Goal: Task Accomplishment & Management: Use online tool/utility

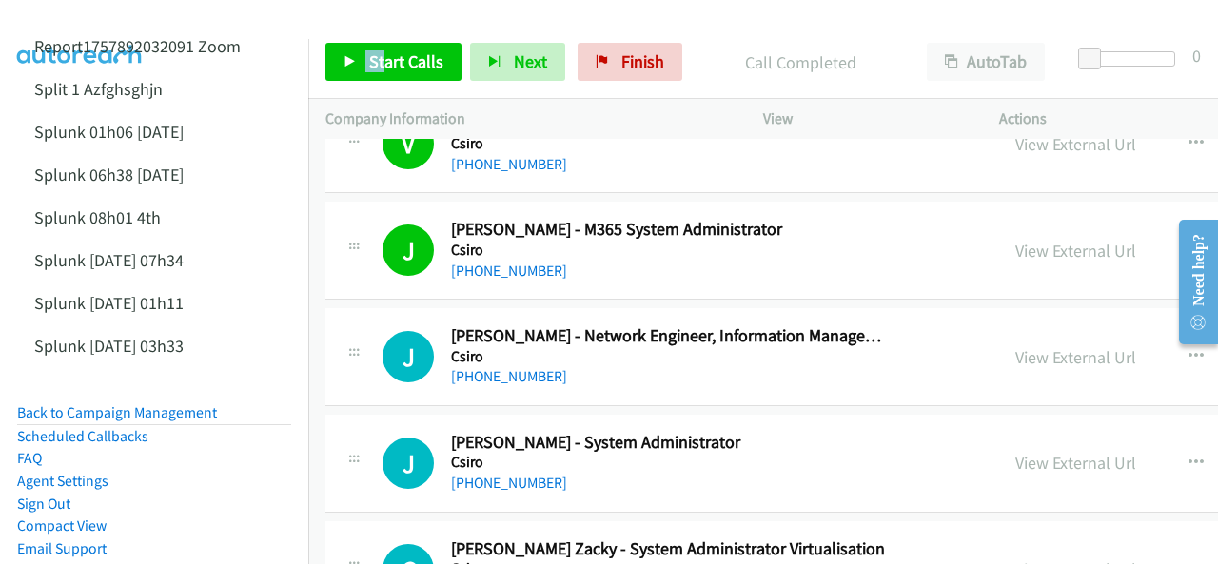
scroll to position [10369, 0]
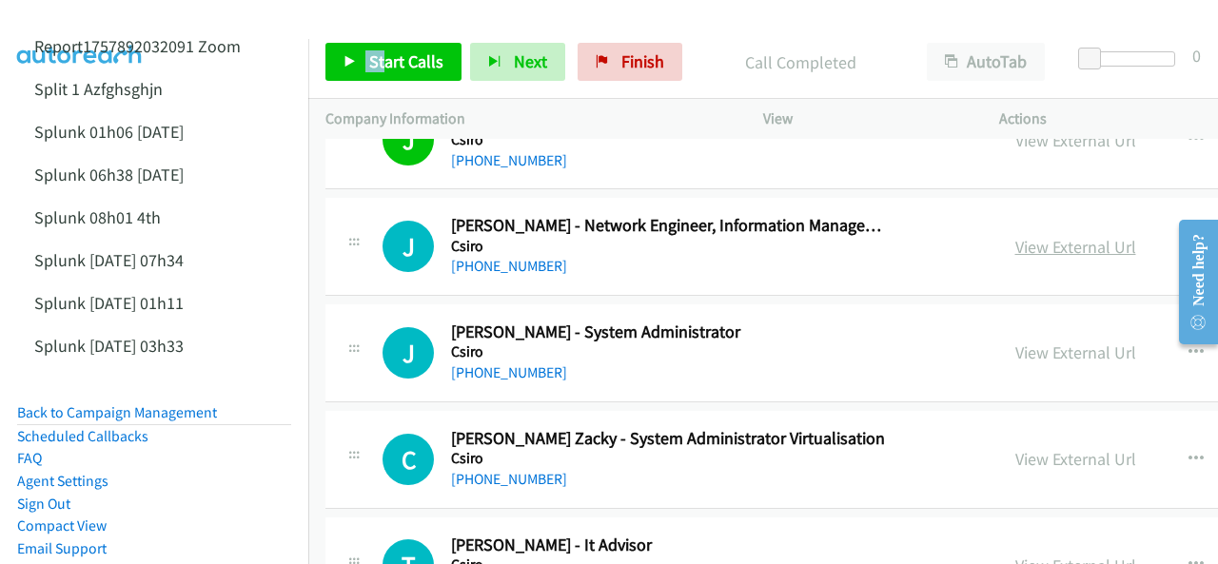
click at [1015, 236] on link "View External Url" at bounding box center [1075, 247] width 121 height 22
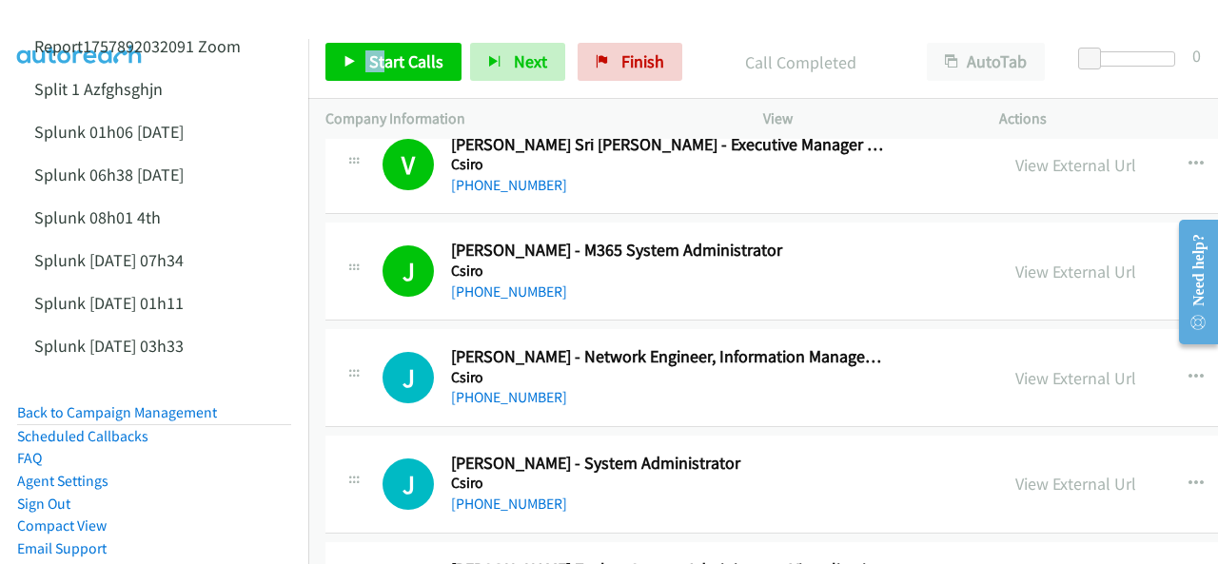
scroll to position [10274, 0]
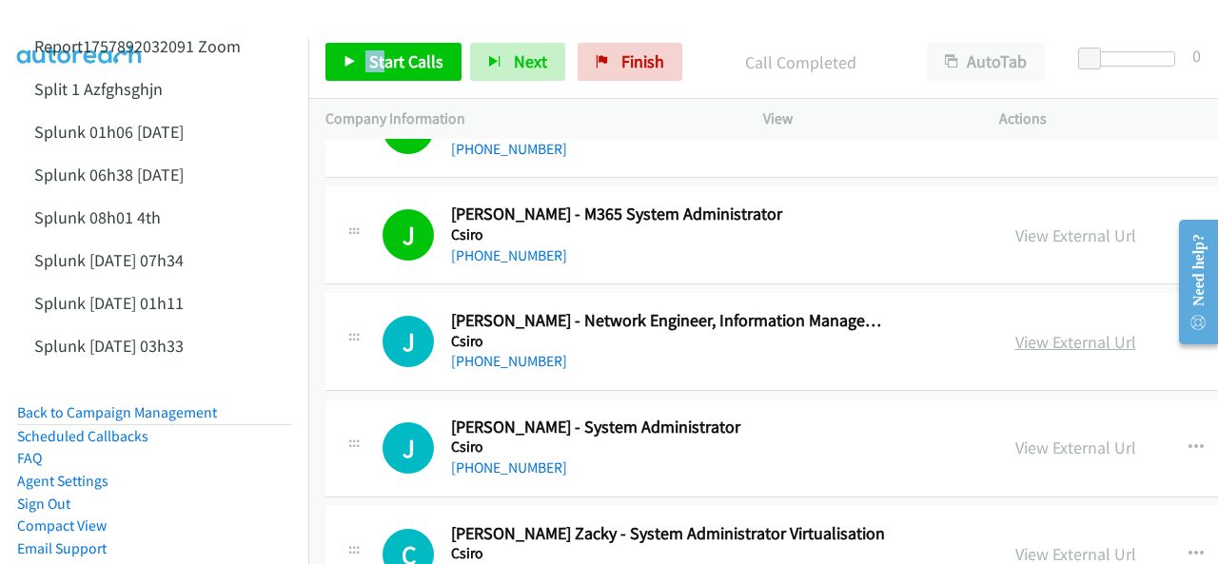
click at [1015, 331] on link "View External Url" at bounding box center [1075, 342] width 121 height 22
click at [385, 49] on link "Start Calls" at bounding box center [393, 62] width 136 height 38
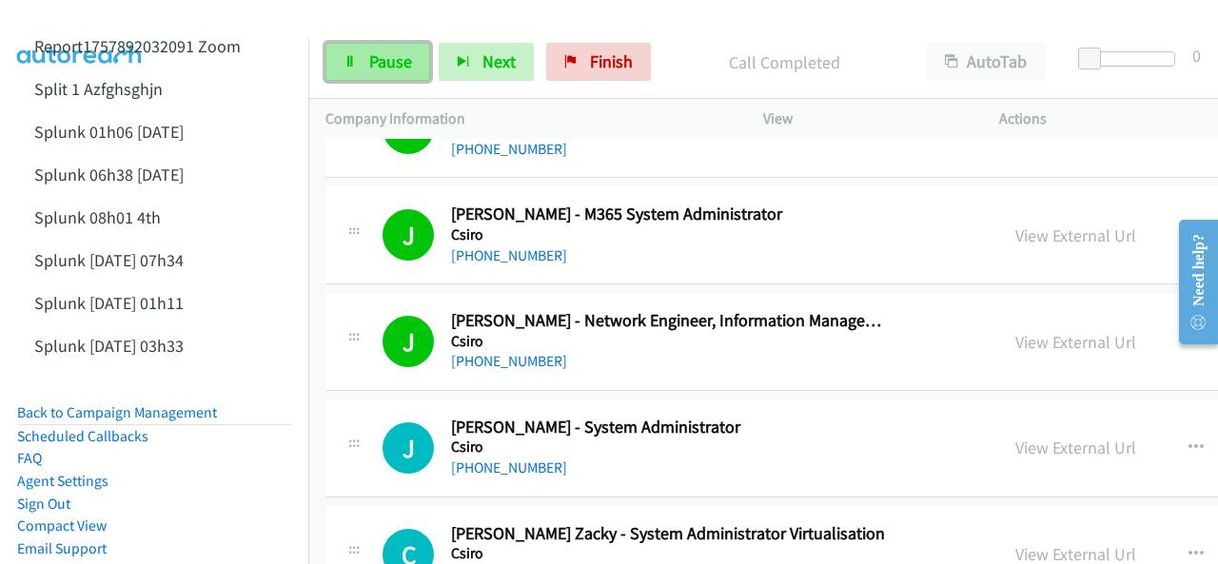
click at [380, 73] on link "Pause" at bounding box center [377, 62] width 105 height 38
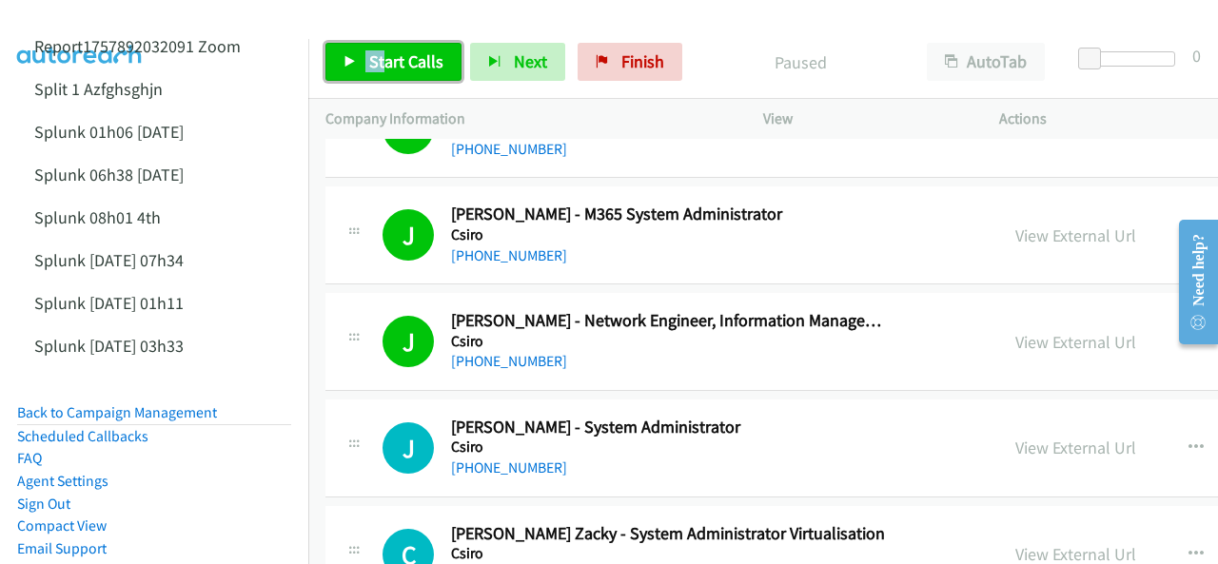
click at [381, 69] on span "Start Calls" at bounding box center [406, 61] width 74 height 22
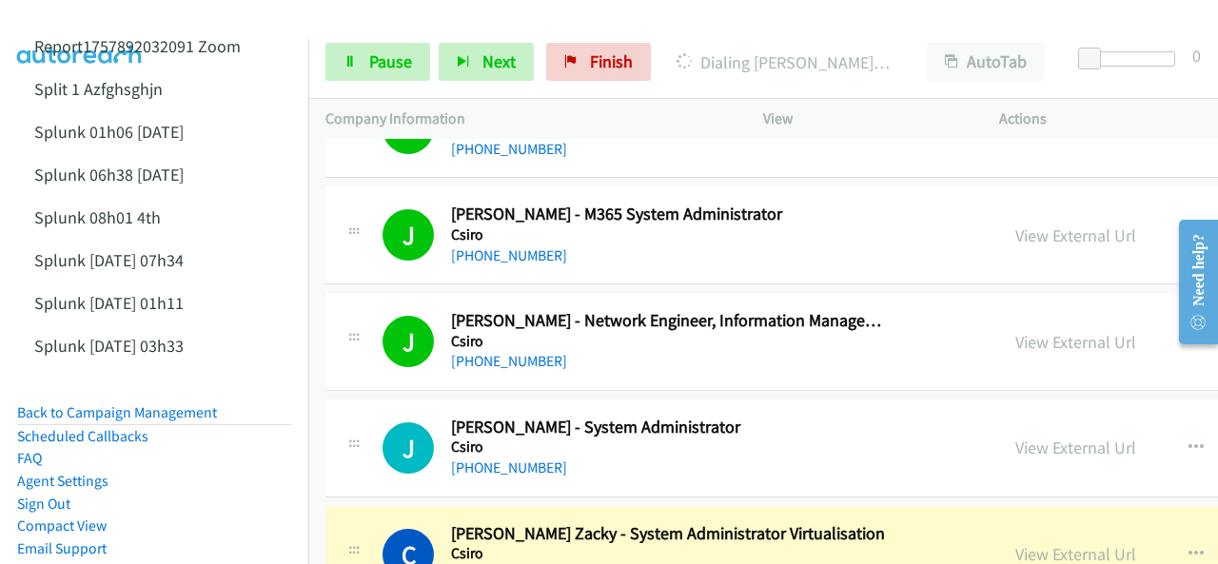
click at [113, 29] on img at bounding box center [80, 33] width 143 height 67
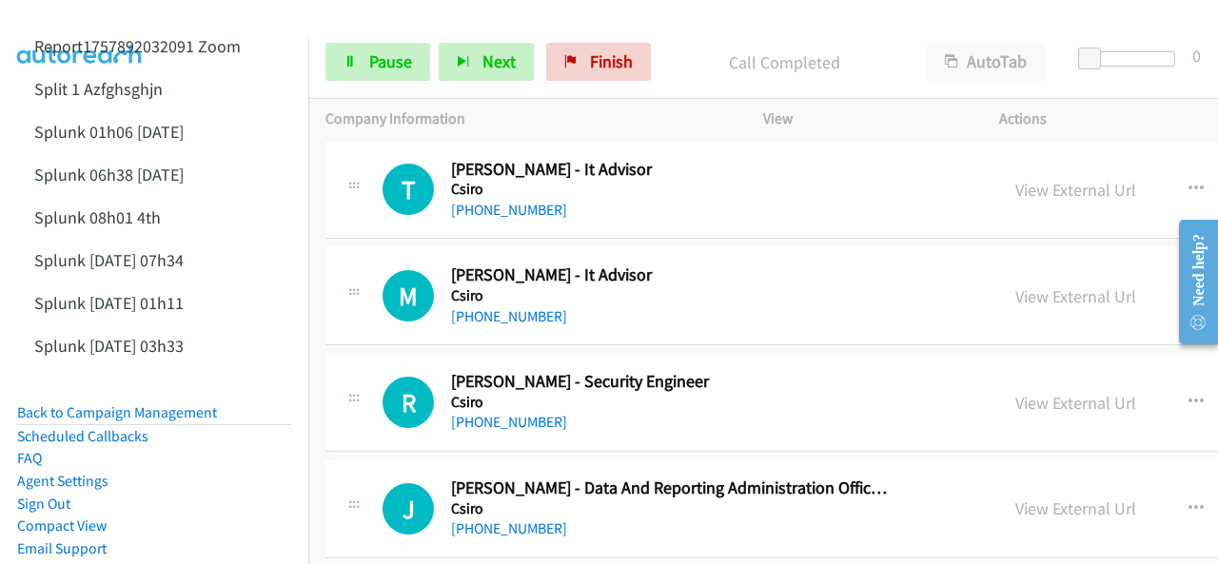
scroll to position [10749, 0]
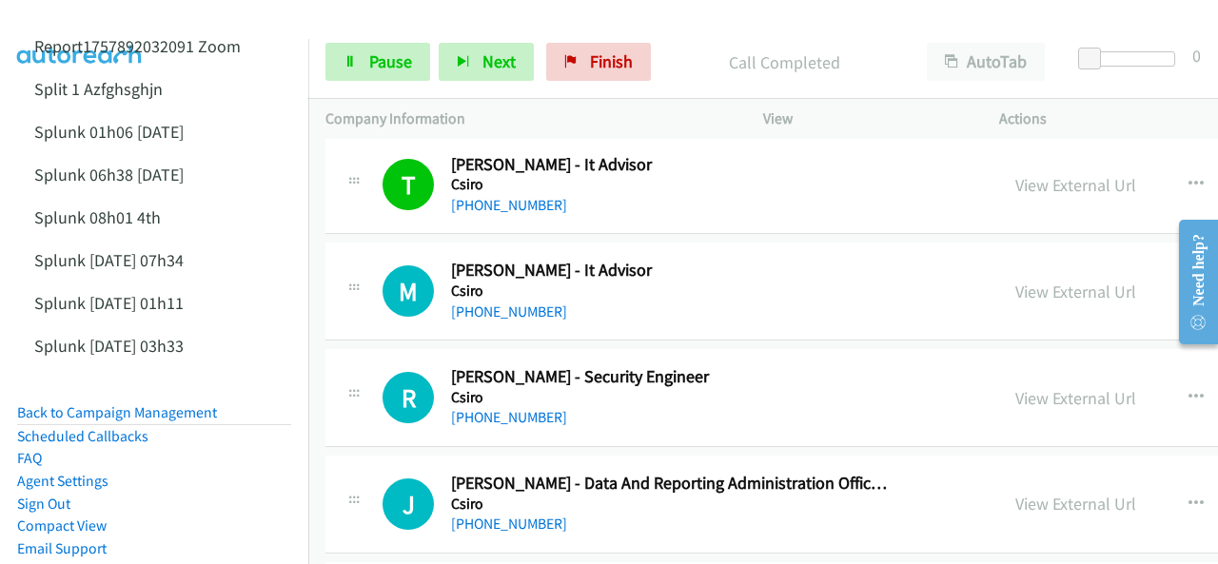
drag, startPoint x: 896, startPoint y: 500, endPoint x: 876, endPoint y: 503, distance: 20.2
click at [96, 26] on img at bounding box center [80, 33] width 143 height 67
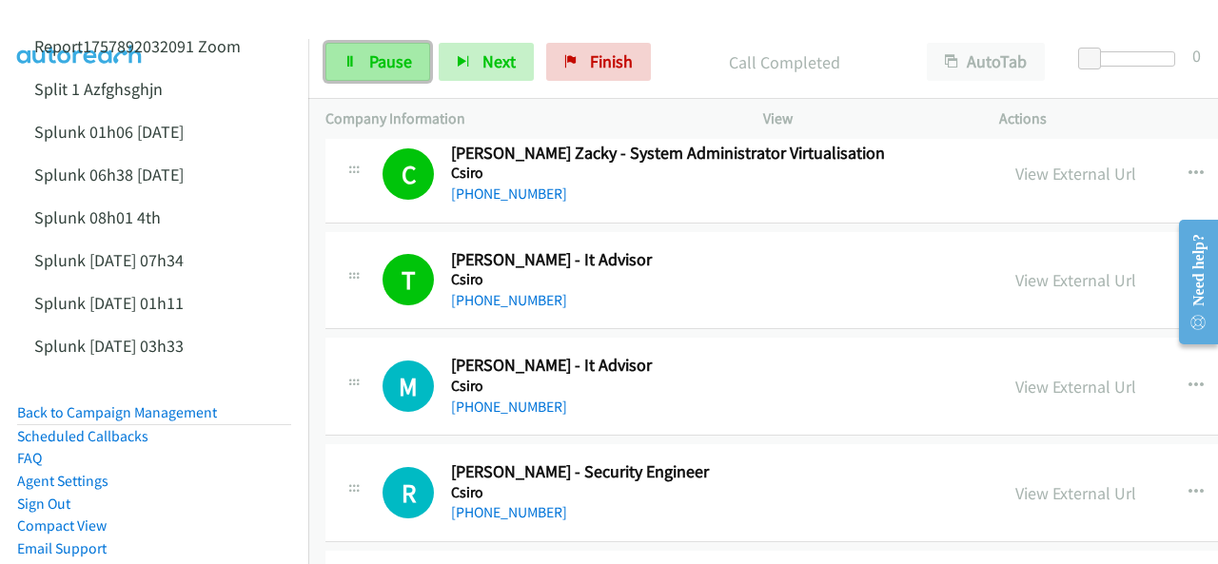
click at [375, 44] on link "Pause" at bounding box center [377, 62] width 105 height 38
click at [373, 66] on span "Pause" at bounding box center [390, 61] width 43 height 22
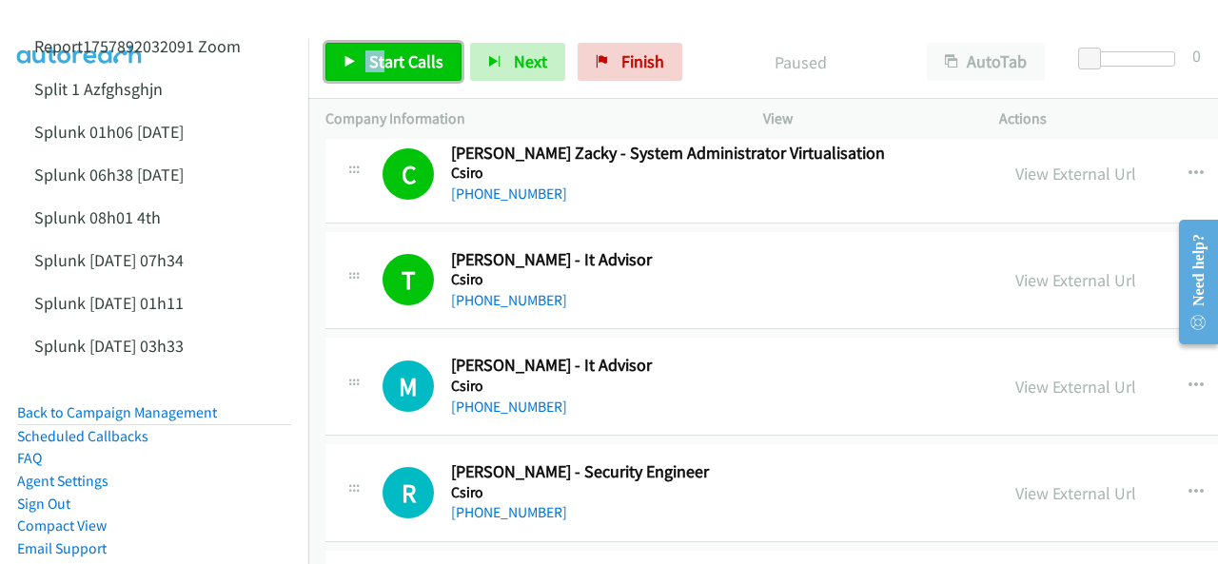
click at [390, 57] on span "Start Calls" at bounding box center [406, 61] width 74 height 22
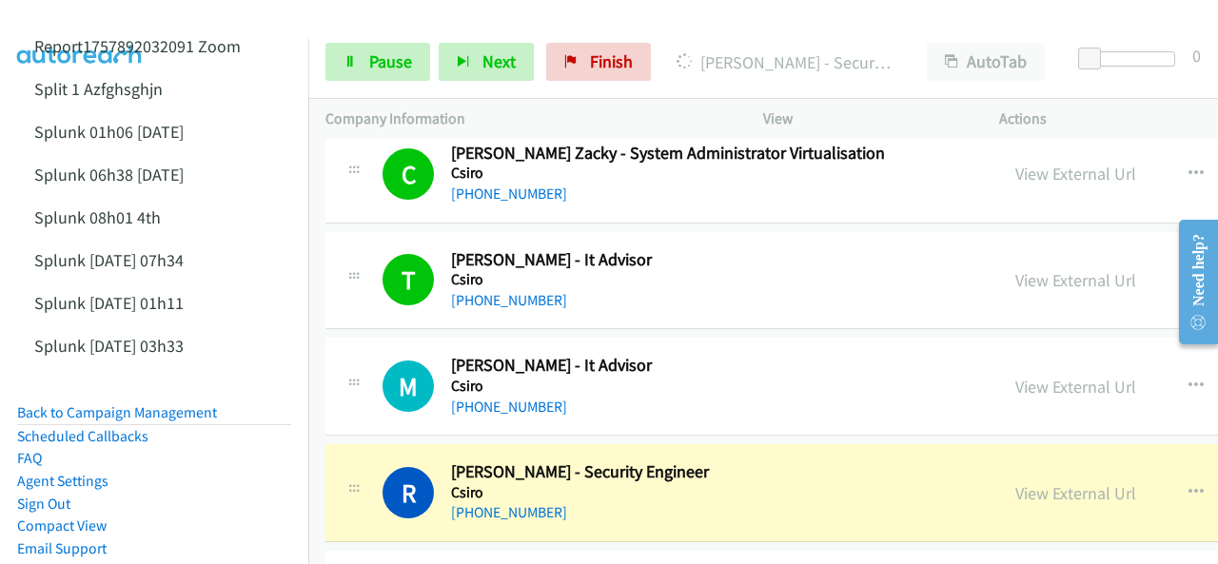
click at [101, 18] on img at bounding box center [80, 33] width 143 height 67
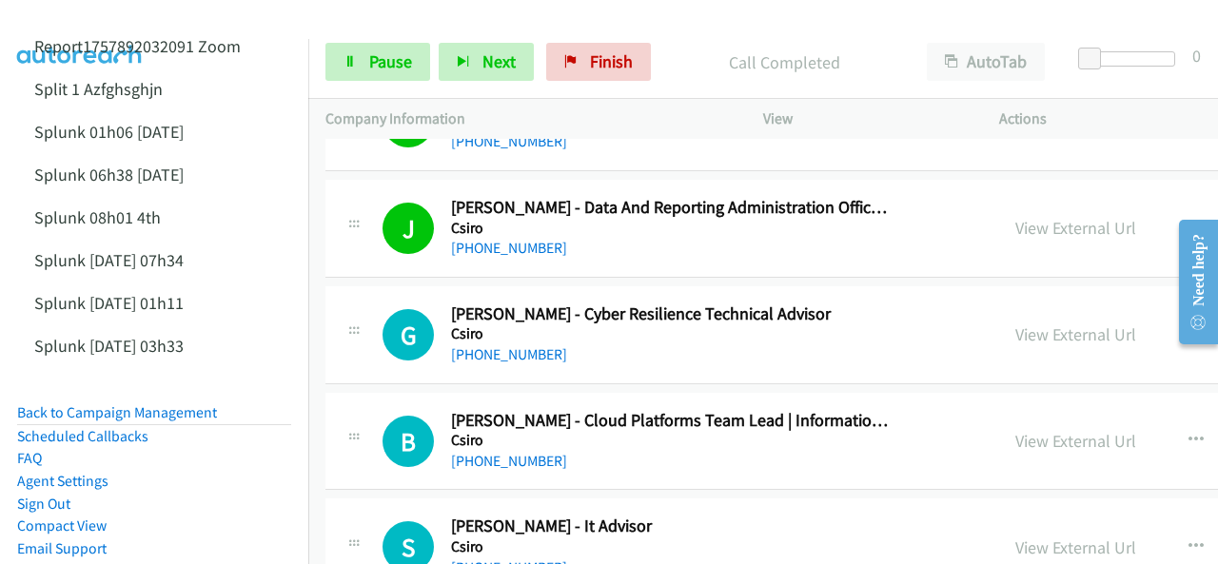
scroll to position [11035, 0]
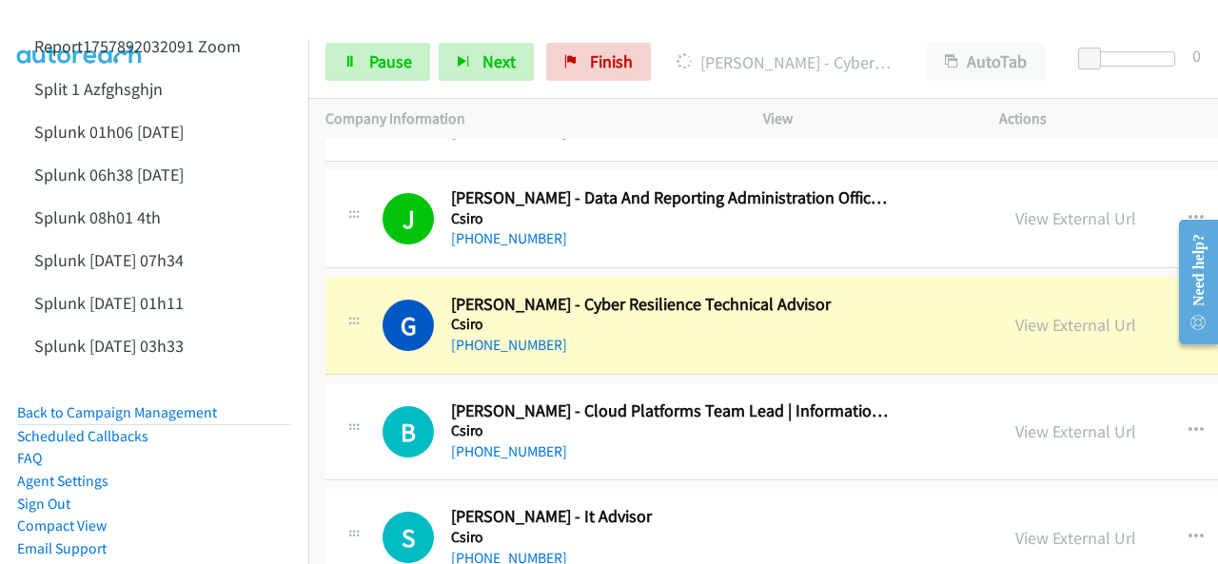
click at [107, 16] on img at bounding box center [80, 33] width 143 height 67
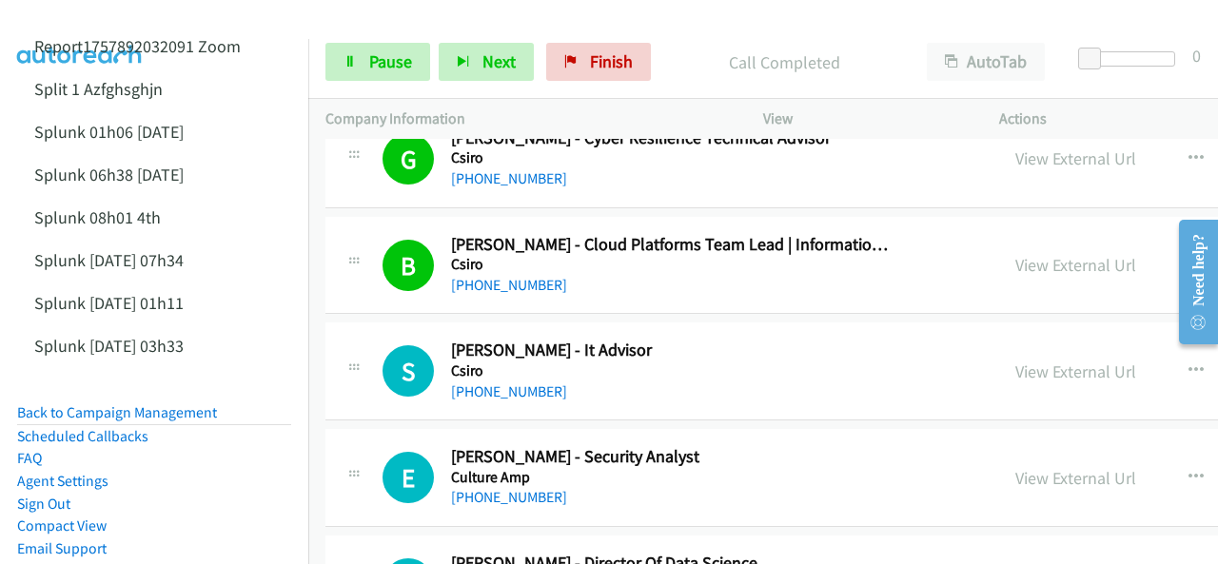
scroll to position [11225, 0]
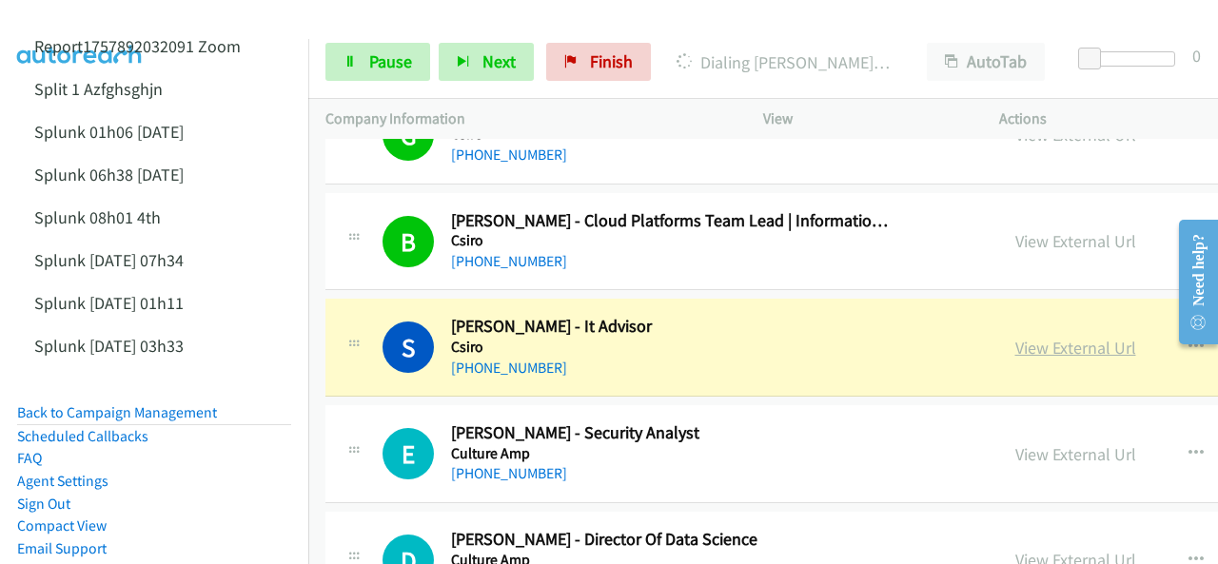
click at [1015, 337] on link "View External Url" at bounding box center [1075, 348] width 121 height 22
click at [379, 59] on span "Pause" at bounding box center [390, 61] width 43 height 22
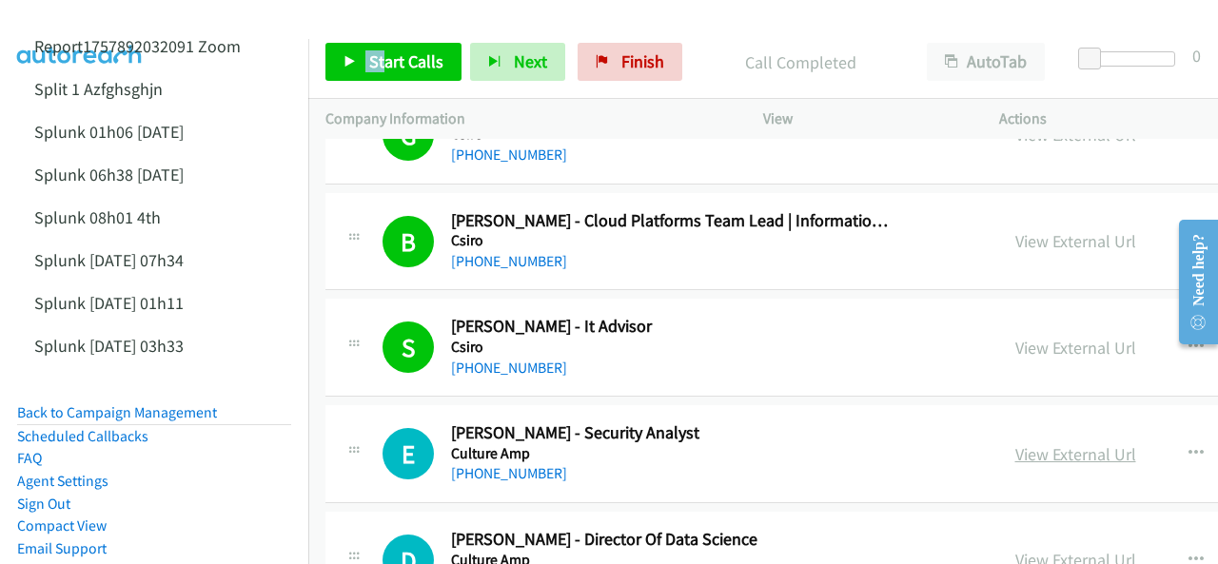
click at [1015, 443] on link "View External Url" at bounding box center [1075, 454] width 121 height 22
click at [1015, 337] on link "View External Url" at bounding box center [1075, 348] width 121 height 22
click at [398, 56] on span "Start Calls" at bounding box center [406, 61] width 74 height 22
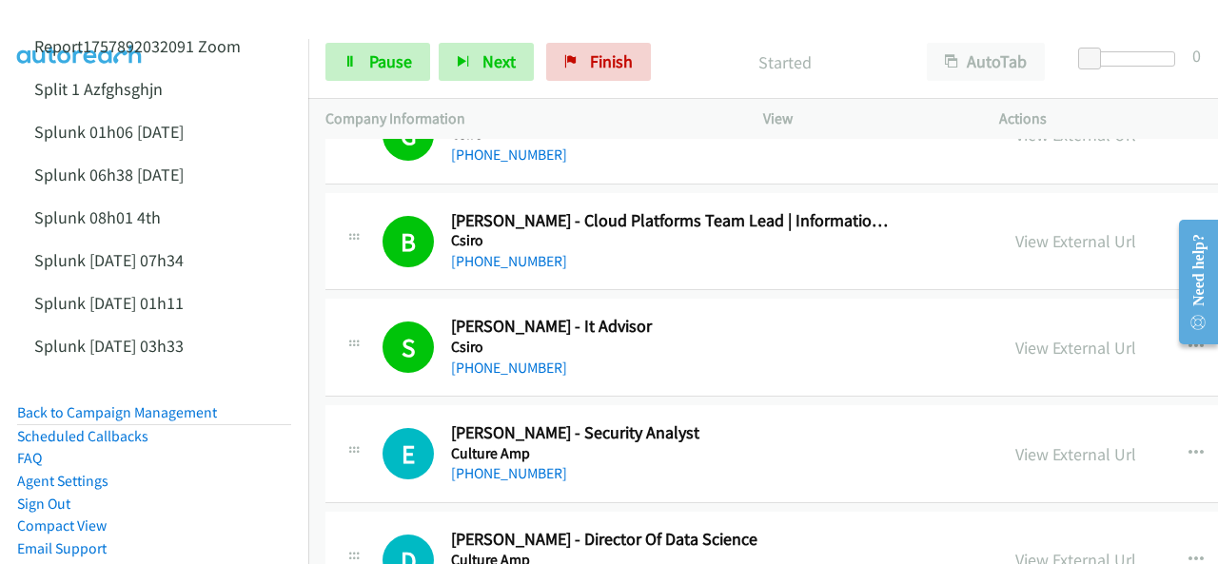
click at [90, 19] on img at bounding box center [80, 33] width 143 height 67
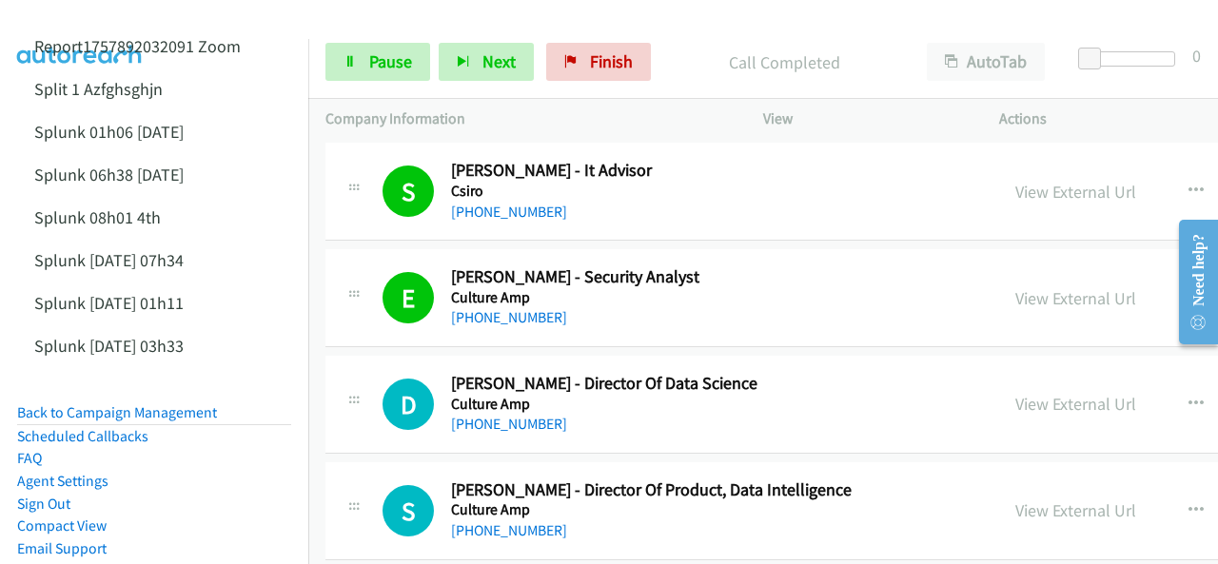
scroll to position [11415, 0]
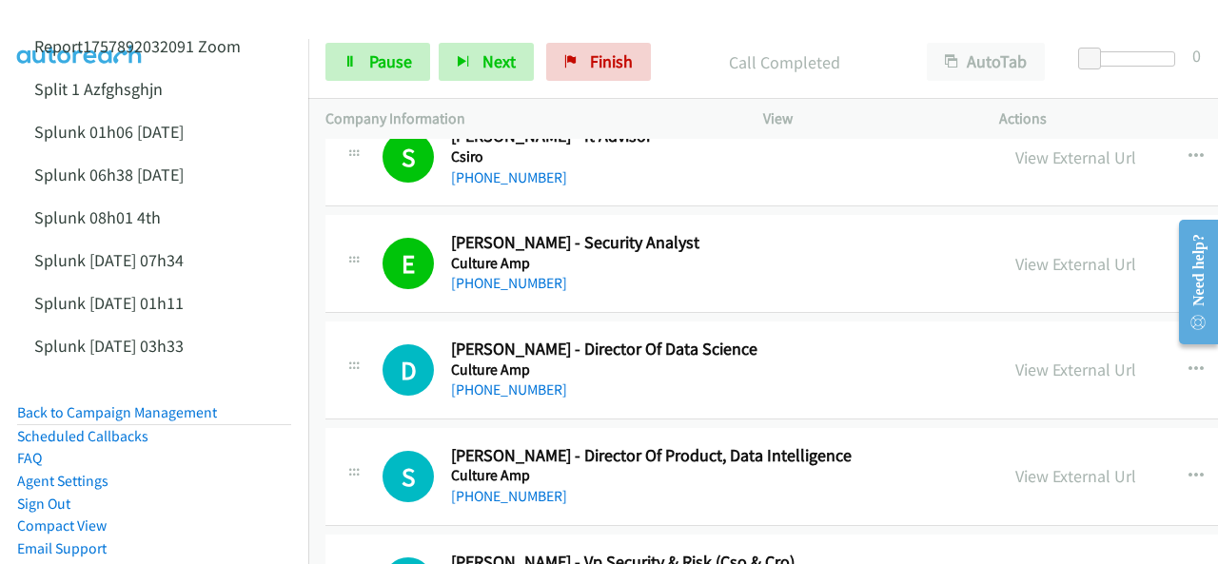
click at [89, 24] on img at bounding box center [80, 33] width 143 height 67
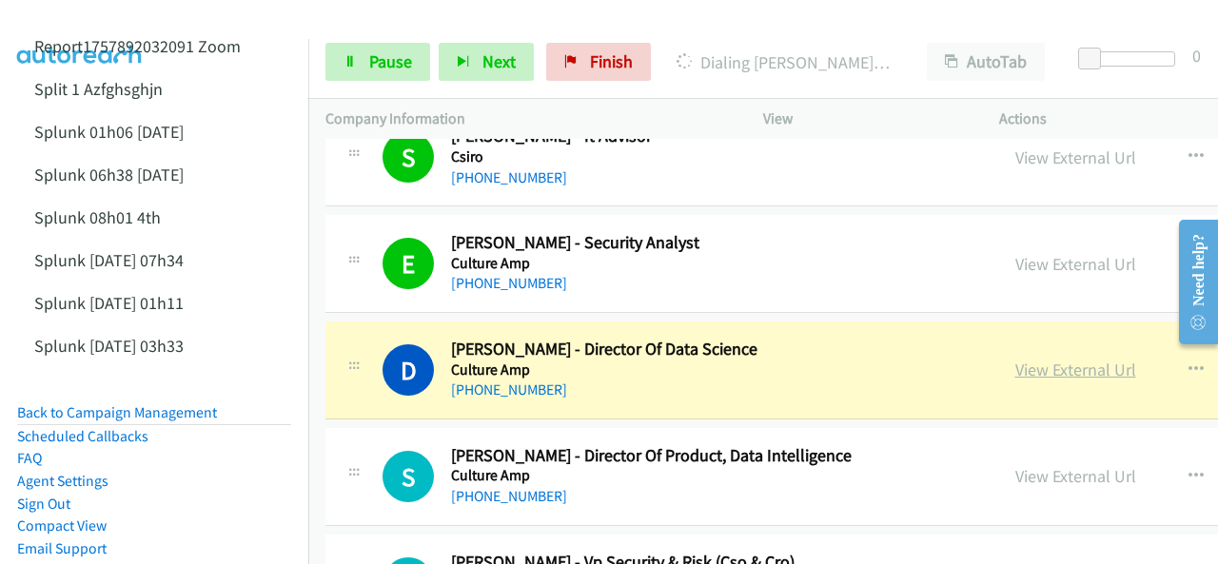
click at [1015, 359] on link "View External Url" at bounding box center [1075, 370] width 121 height 22
click at [362, 58] on link "Pause" at bounding box center [377, 62] width 105 height 38
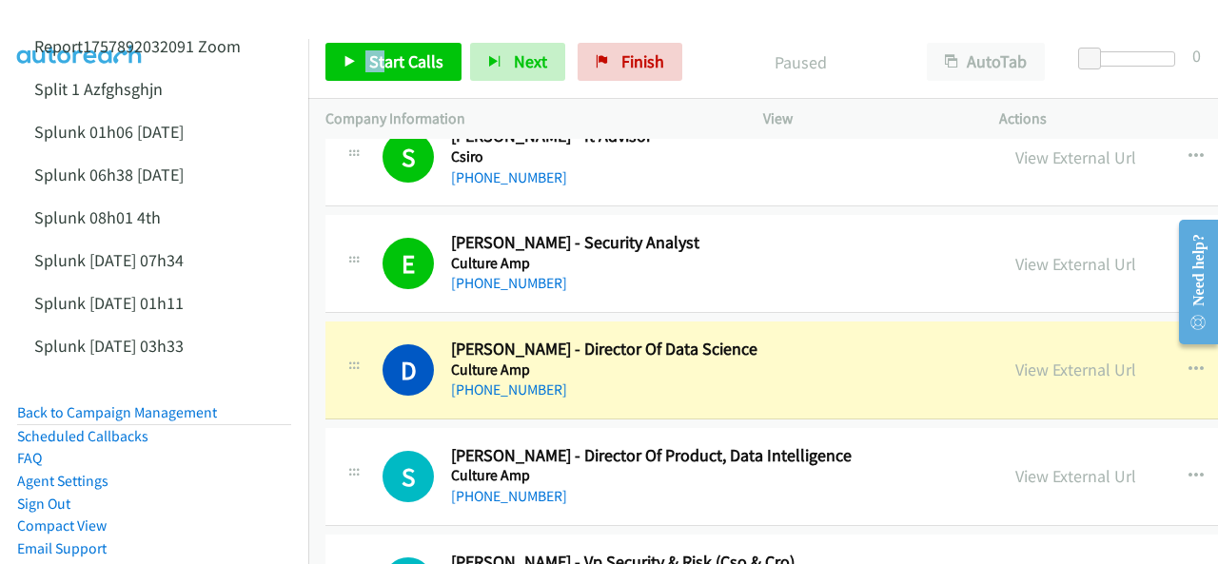
click at [129, 16] on img at bounding box center [80, 33] width 143 height 67
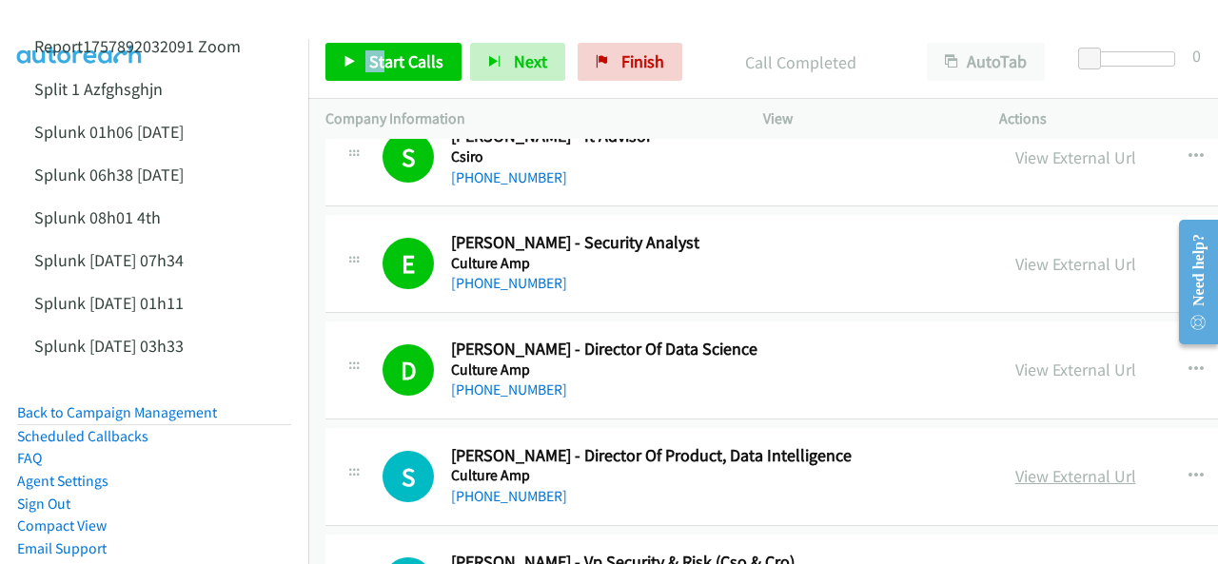
click at [1015, 465] on link "View External Url" at bounding box center [1075, 476] width 121 height 22
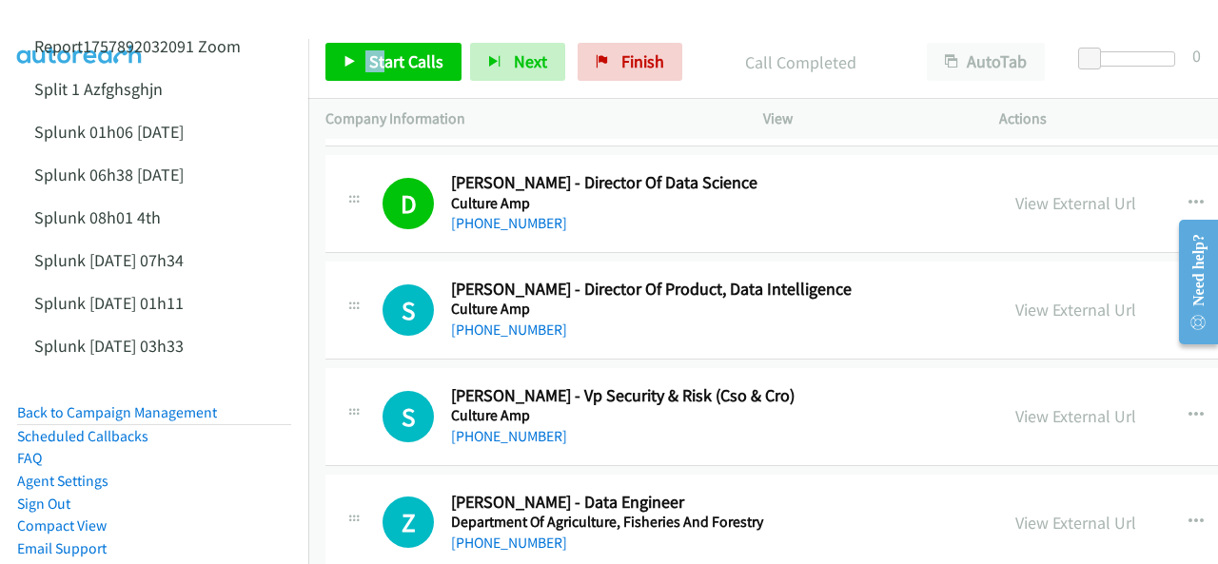
scroll to position [11606, 0]
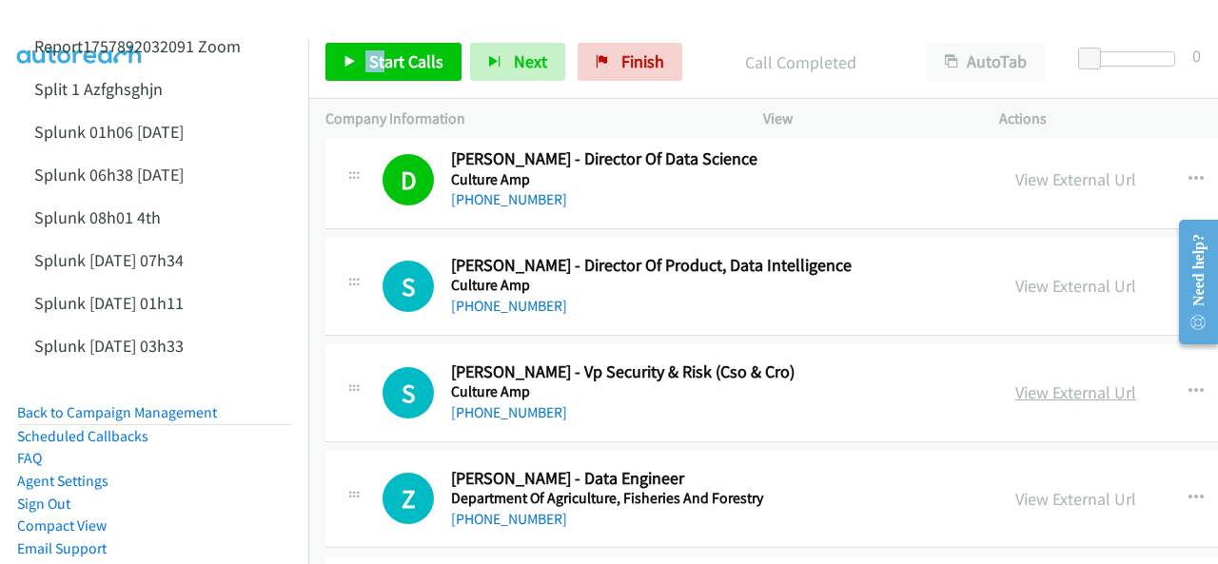
click at [1015, 381] on link "View External Url" at bounding box center [1075, 392] width 121 height 22
click at [1188, 384] on icon "button" at bounding box center [1195, 391] width 15 height 15
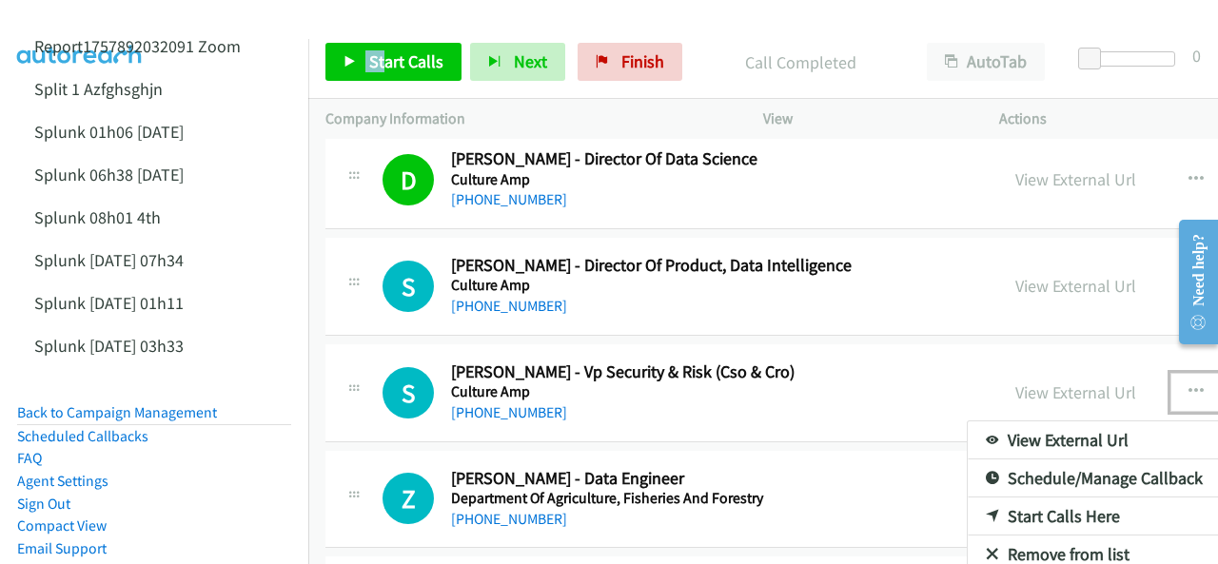
click at [967, 498] on link "Start Calls Here" at bounding box center [1093, 517] width 253 height 38
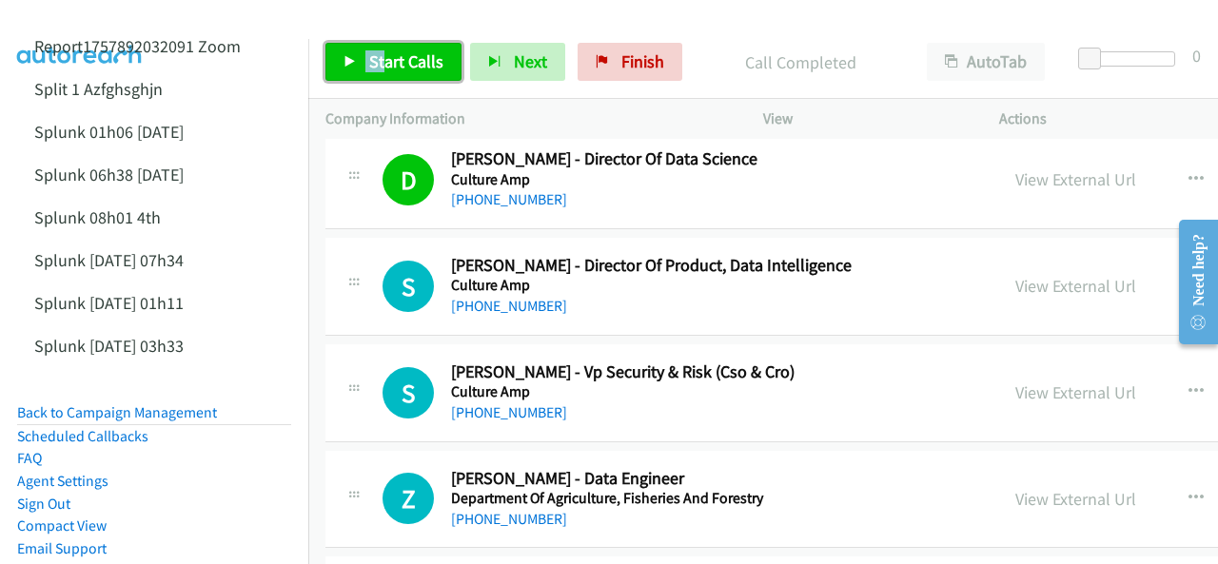
click at [404, 66] on span "Start Calls" at bounding box center [406, 61] width 74 height 22
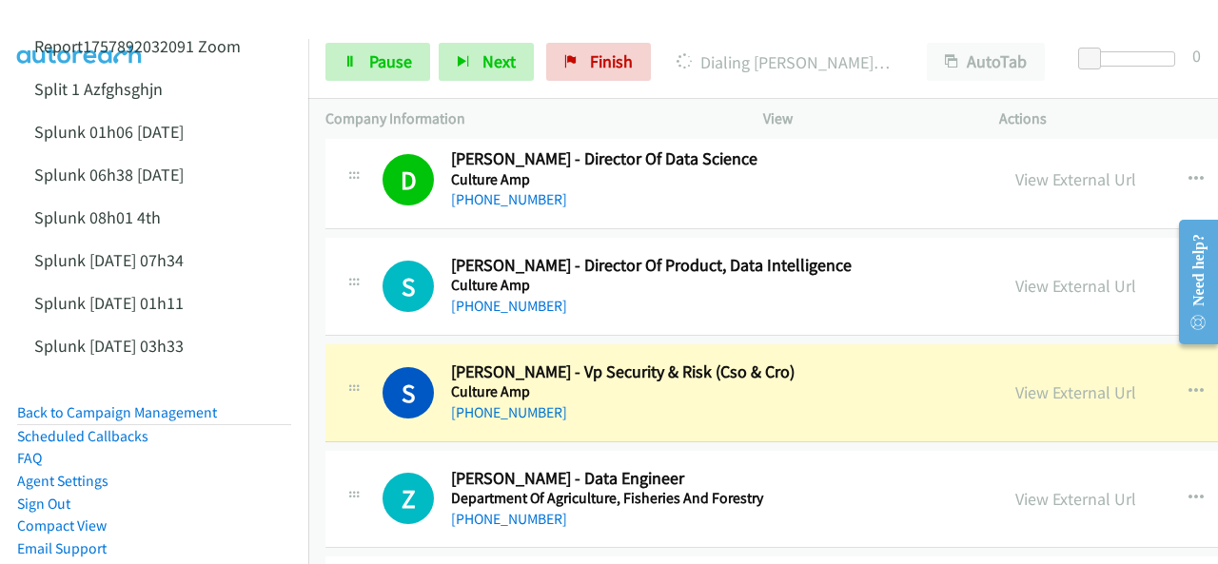
click at [101, 37] on img at bounding box center [80, 33] width 143 height 67
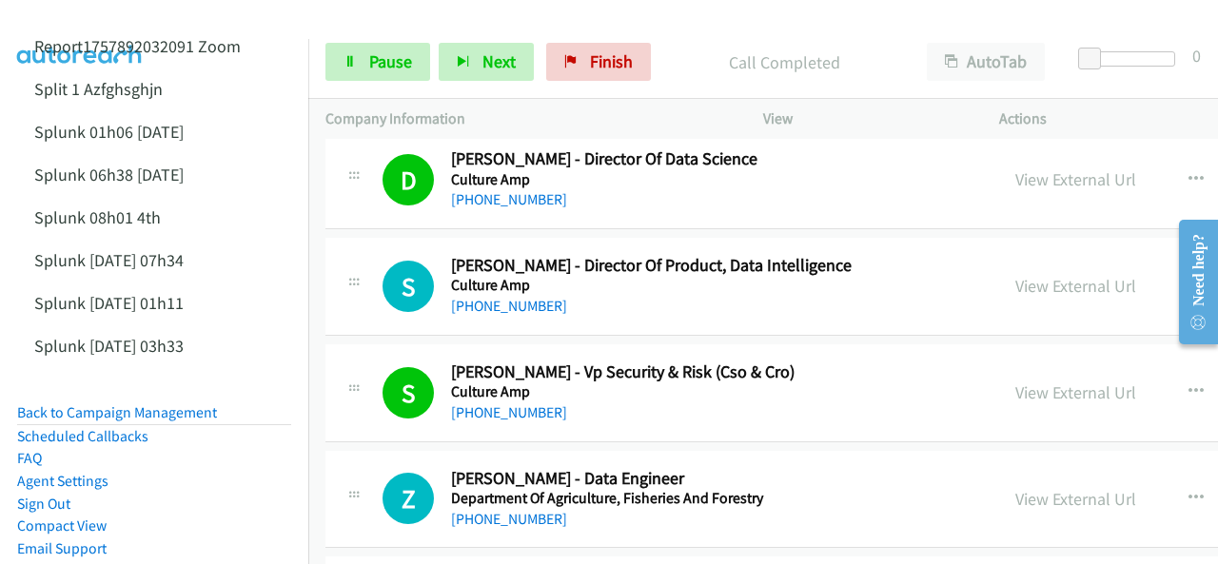
scroll to position [11701, 0]
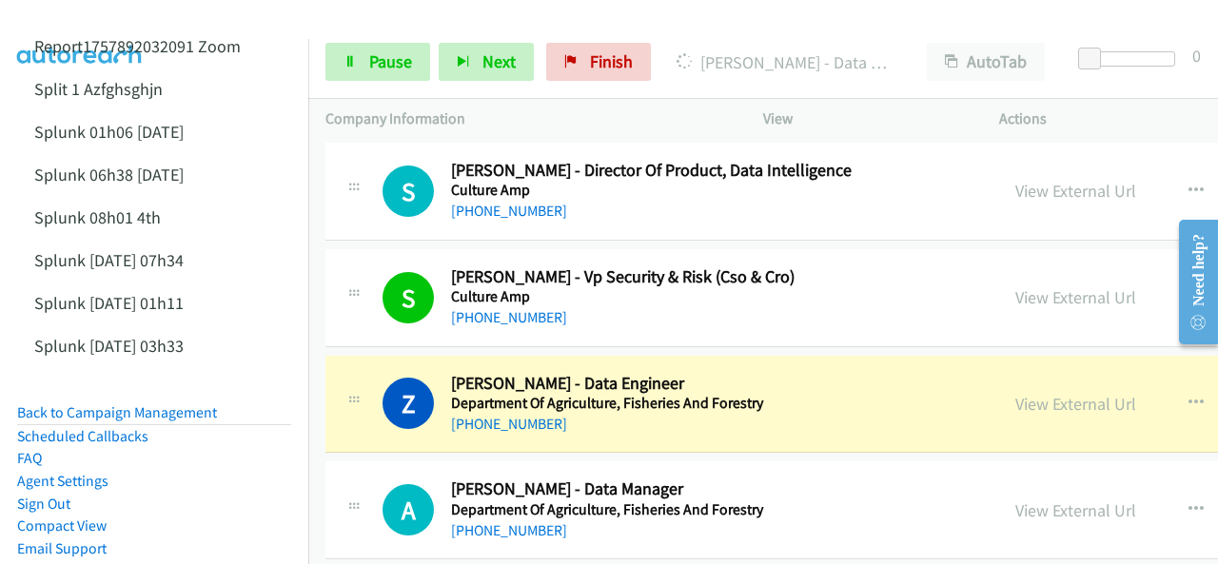
drag, startPoint x: 91, startPoint y: 22, endPoint x: 181, endPoint y: 1, distance: 91.8
click at [91, 22] on img at bounding box center [80, 33] width 143 height 67
click at [1015, 393] on link "View External Url" at bounding box center [1075, 404] width 121 height 22
click at [95, 24] on img at bounding box center [80, 33] width 143 height 67
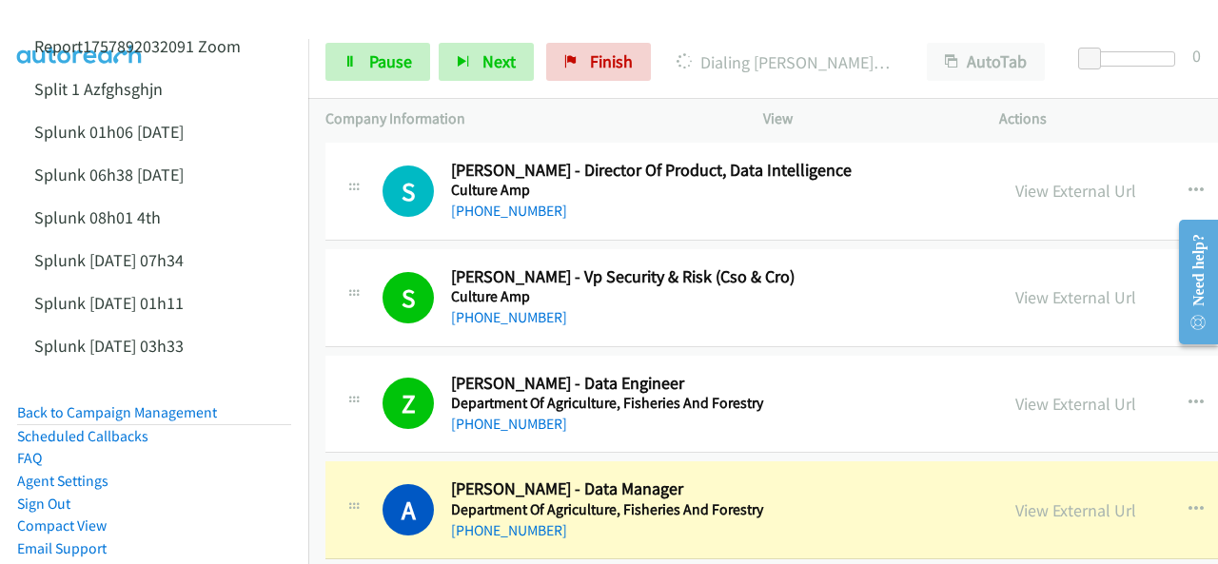
click at [82, 18] on img at bounding box center [80, 33] width 143 height 67
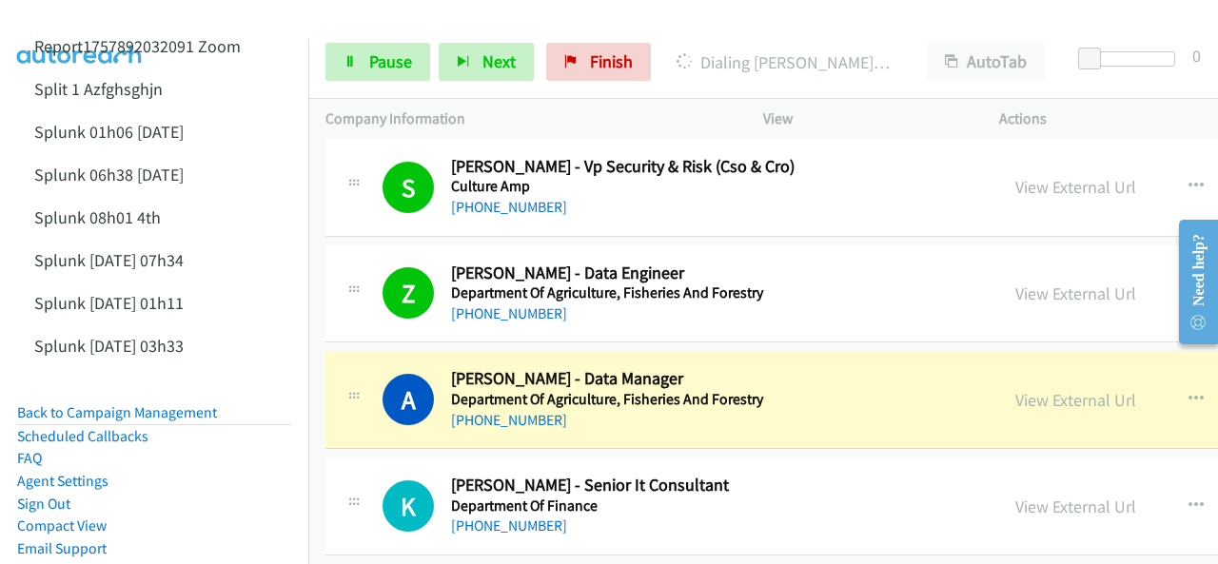
scroll to position [11891, 0]
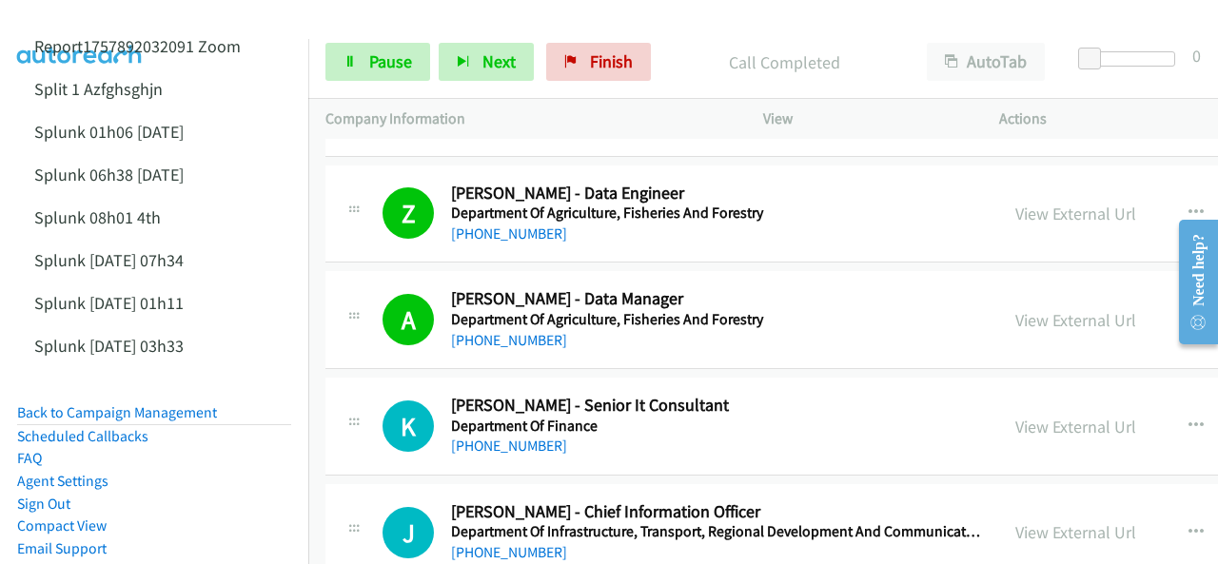
click at [82, 22] on img at bounding box center [80, 33] width 143 height 67
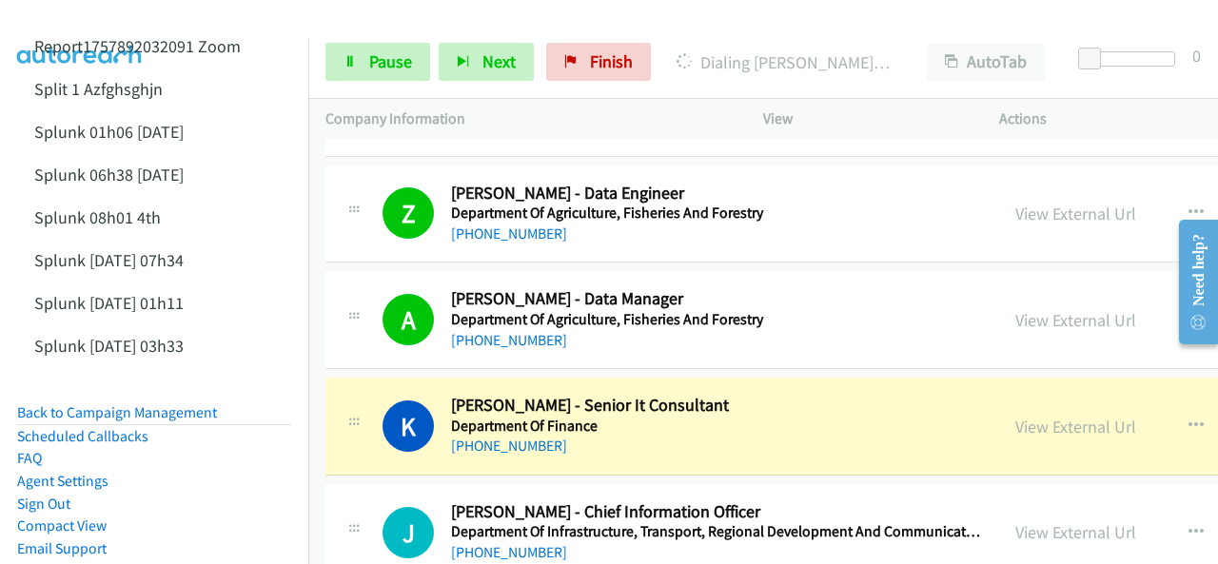
click at [111, 21] on img at bounding box center [80, 33] width 143 height 67
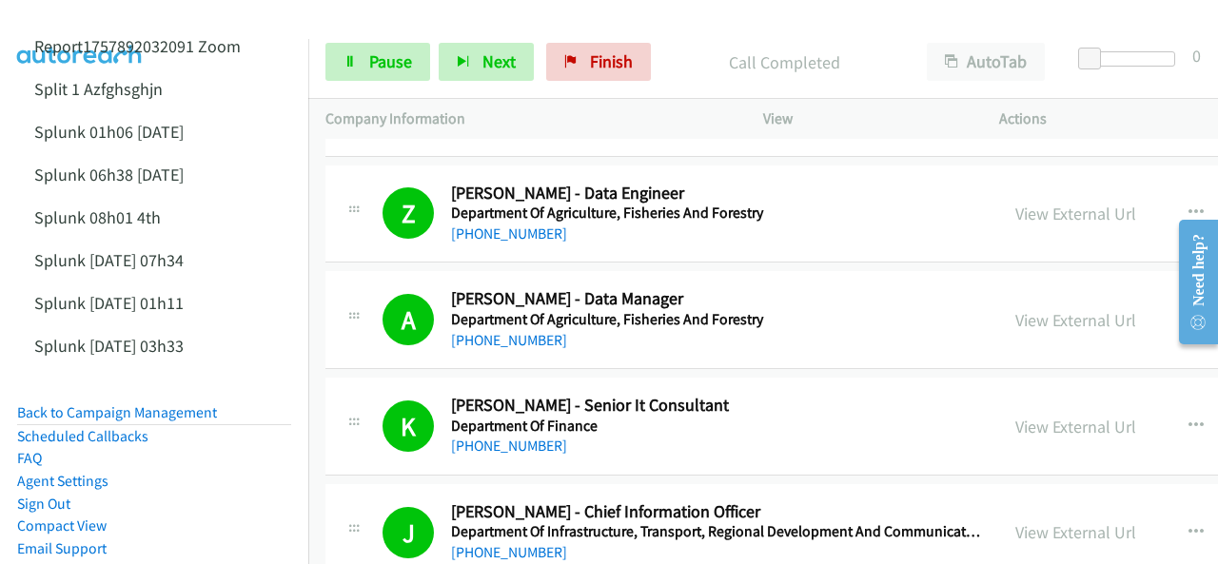
click at [93, 20] on img at bounding box center [80, 33] width 143 height 67
click at [104, 14] on img at bounding box center [80, 33] width 143 height 67
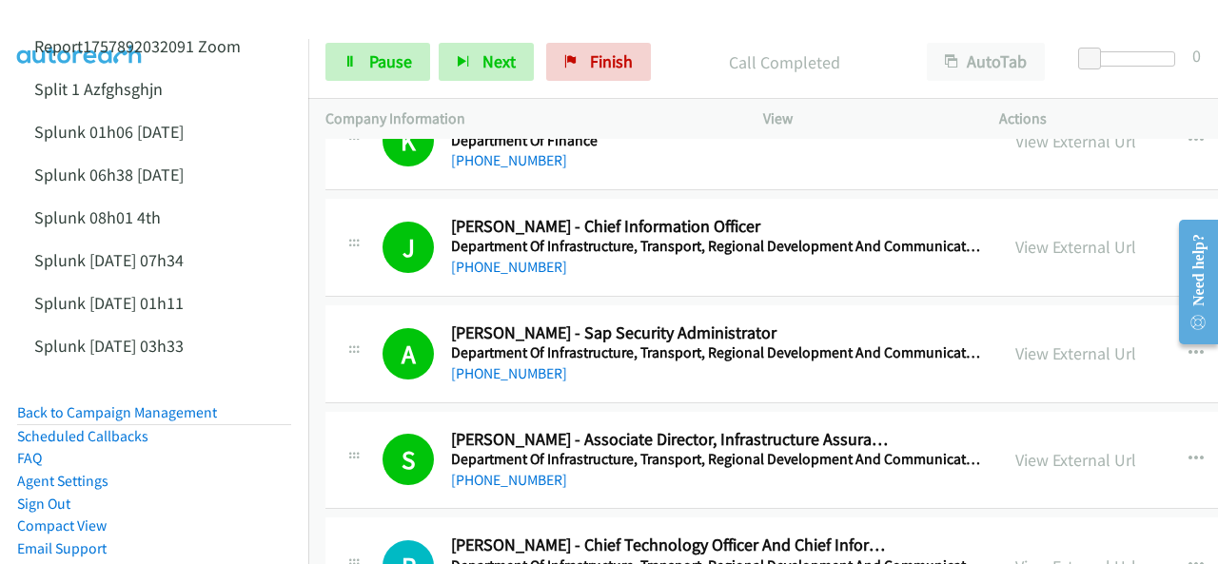
click at [94, 16] on img at bounding box center [80, 33] width 143 height 67
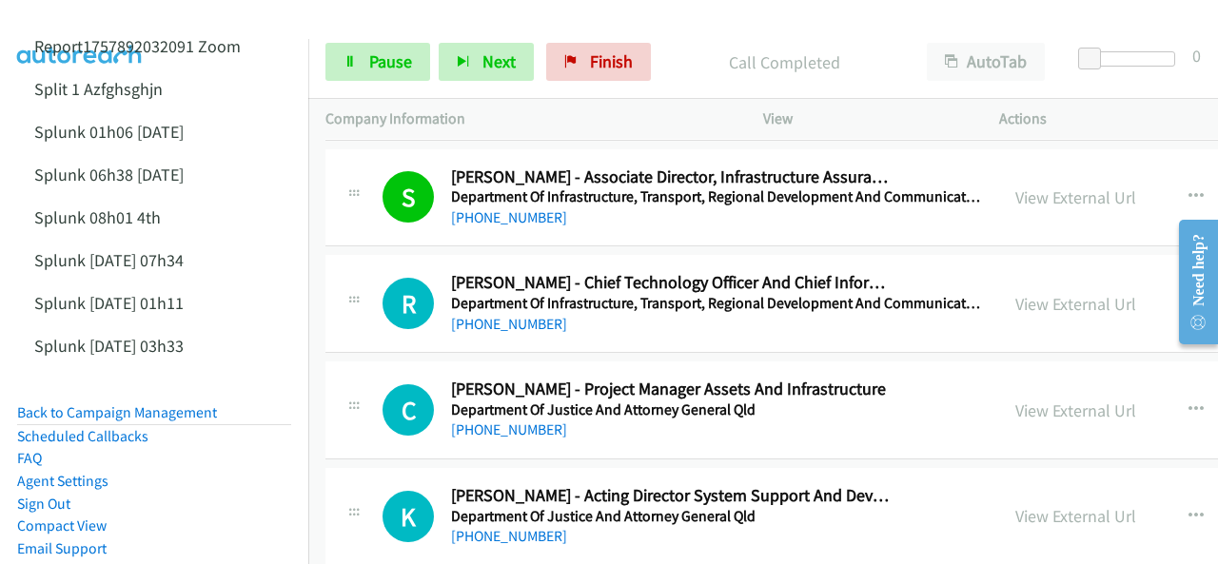
scroll to position [12462, 0]
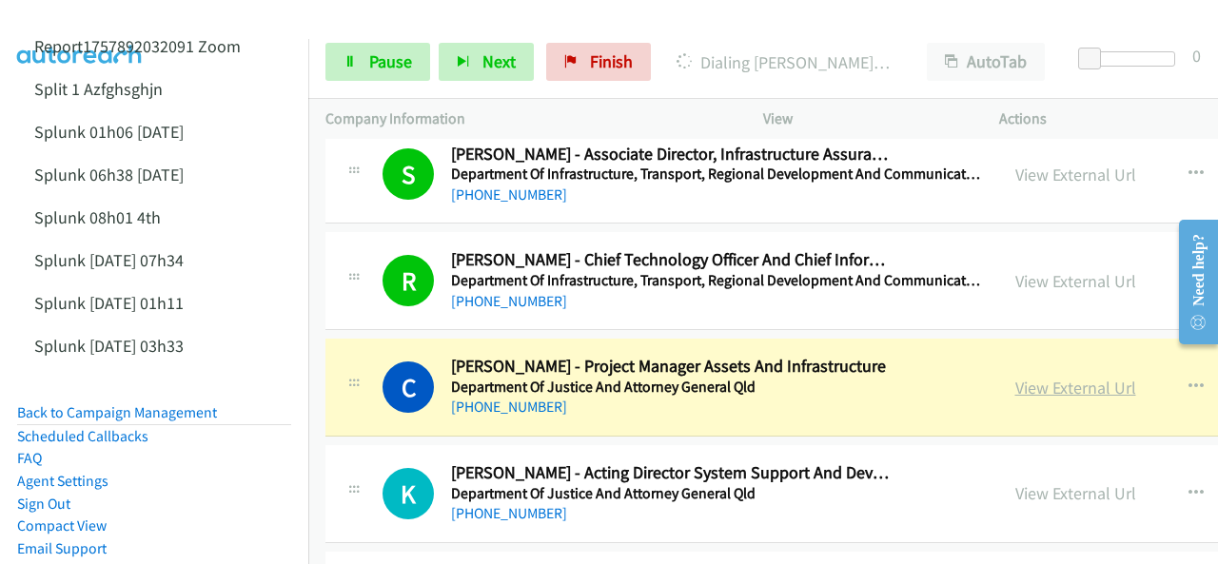
click at [1015, 377] on link "View External Url" at bounding box center [1075, 388] width 121 height 22
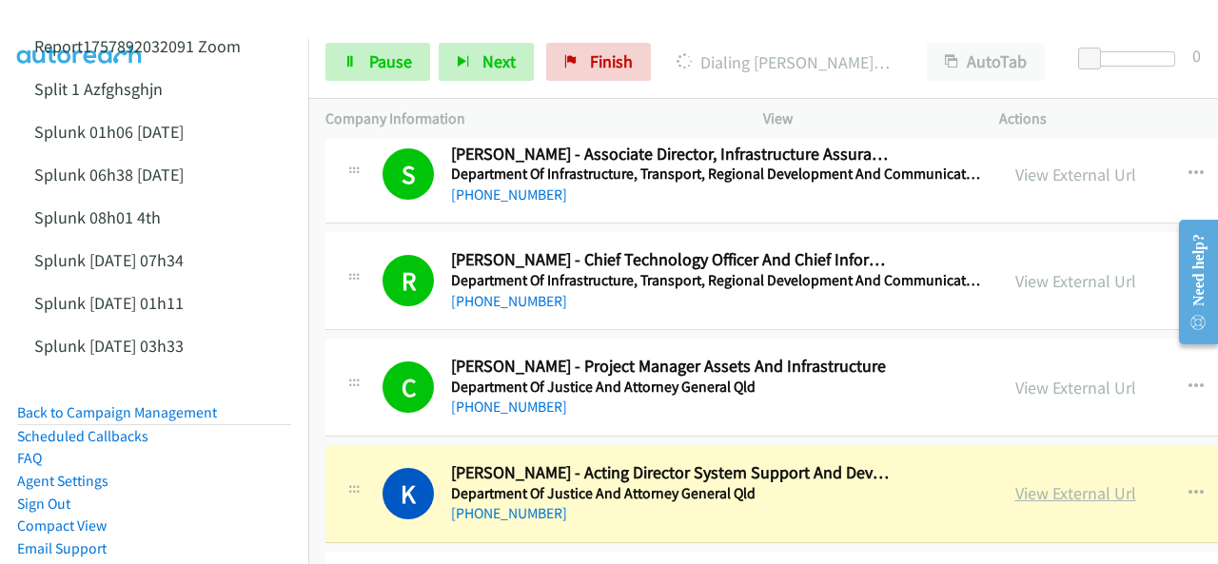
click at [1015, 482] on link "View External Url" at bounding box center [1075, 493] width 121 height 22
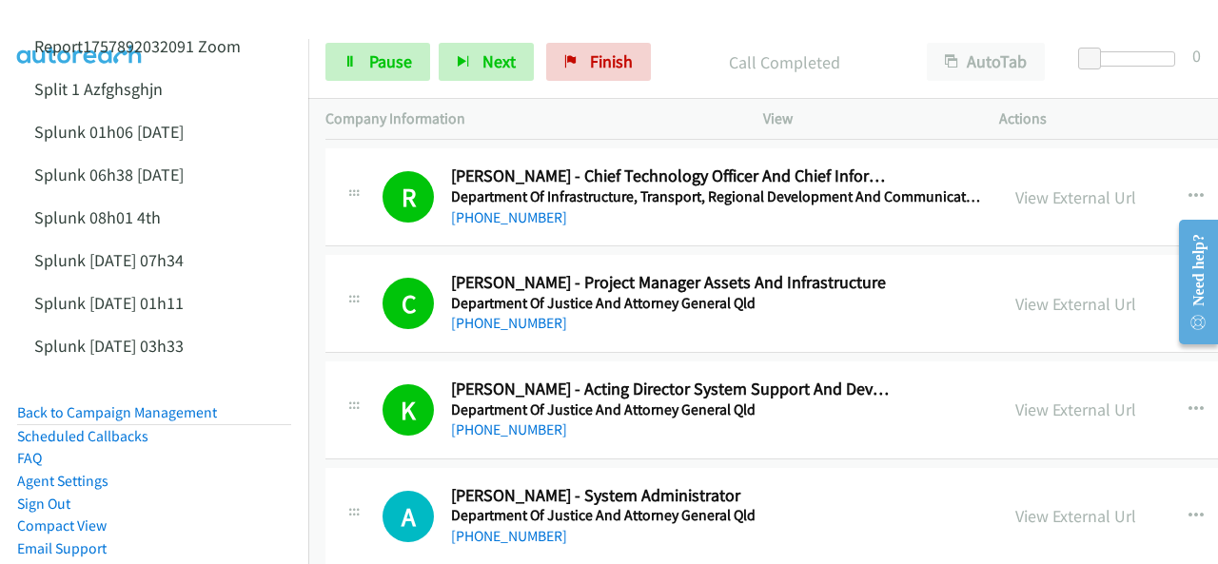
scroll to position [12652, 0]
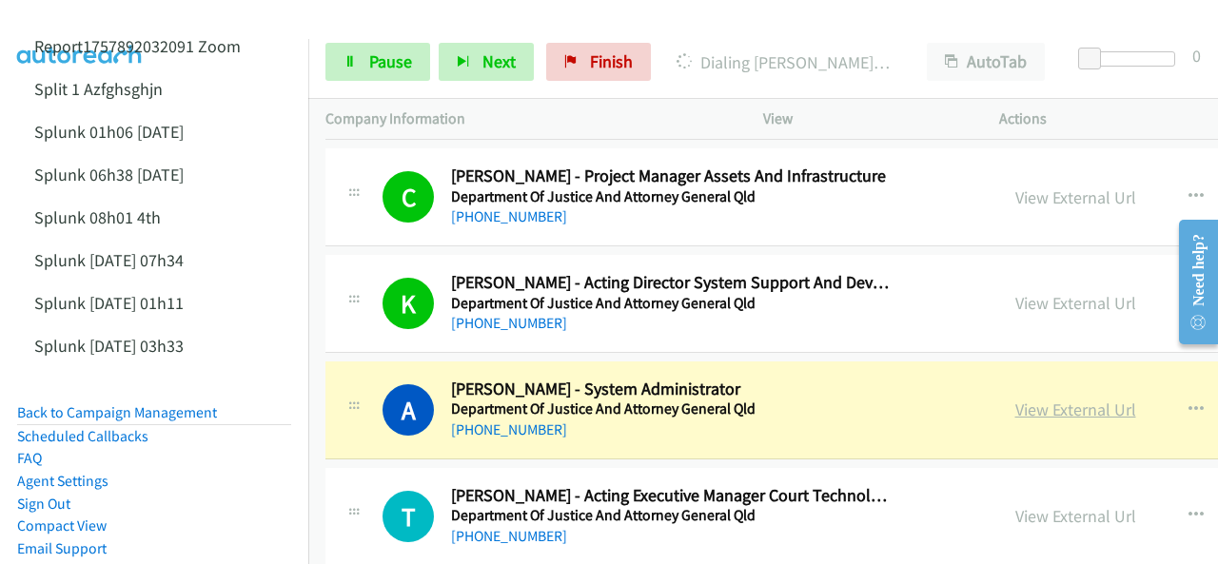
click at [1015, 399] on link "View External Url" at bounding box center [1075, 410] width 121 height 22
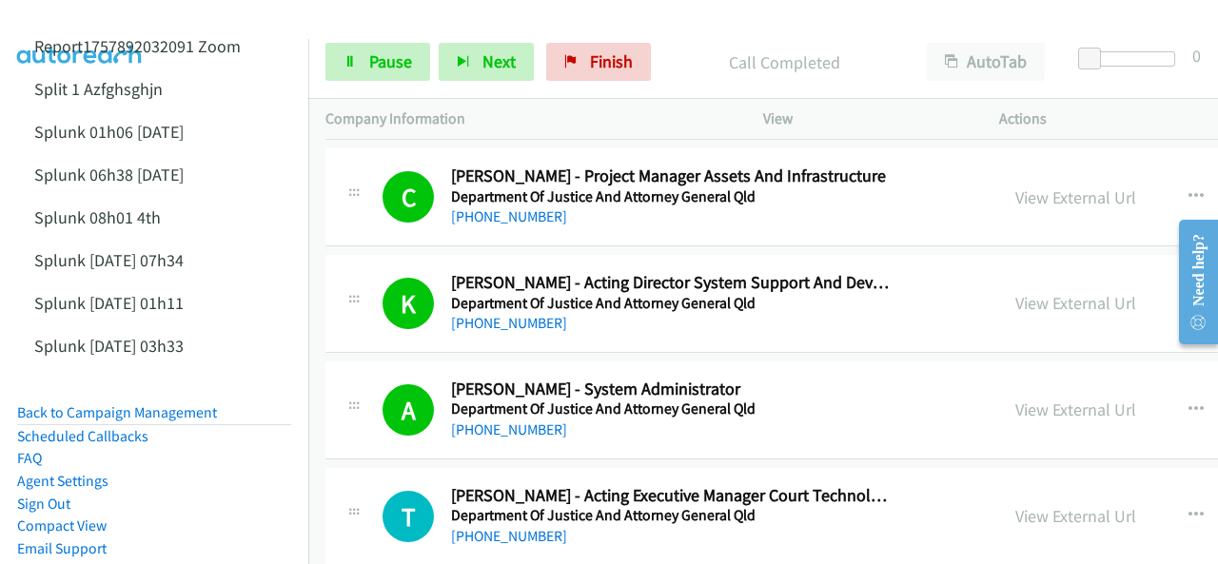
click at [68, 16] on img at bounding box center [80, 33] width 143 height 67
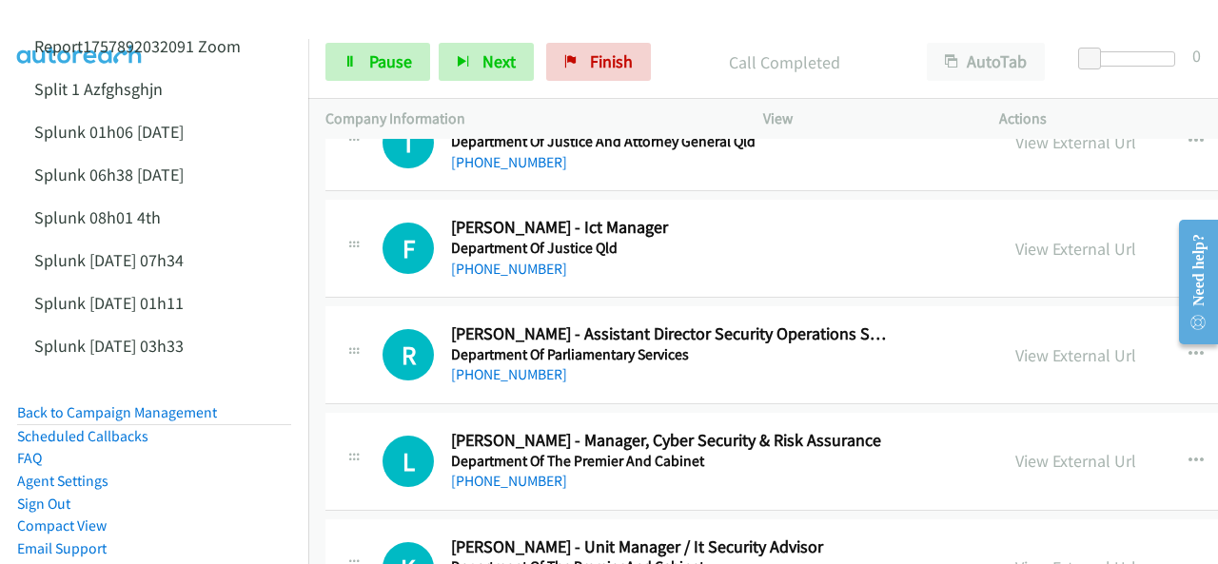
scroll to position [13033, 0]
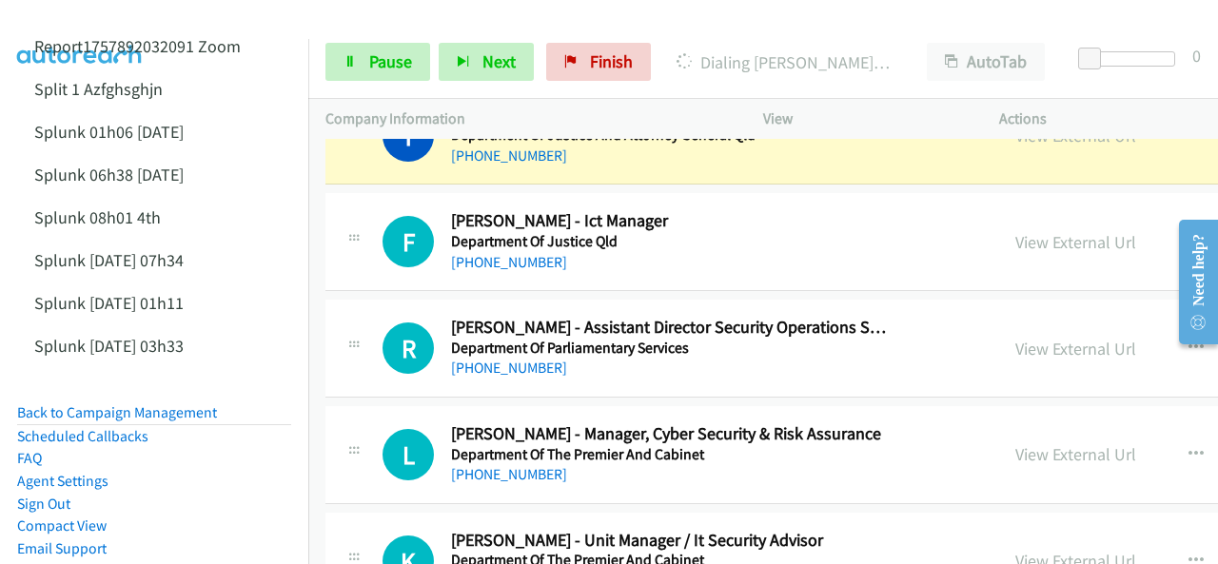
click at [94, 15] on img at bounding box center [80, 33] width 143 height 67
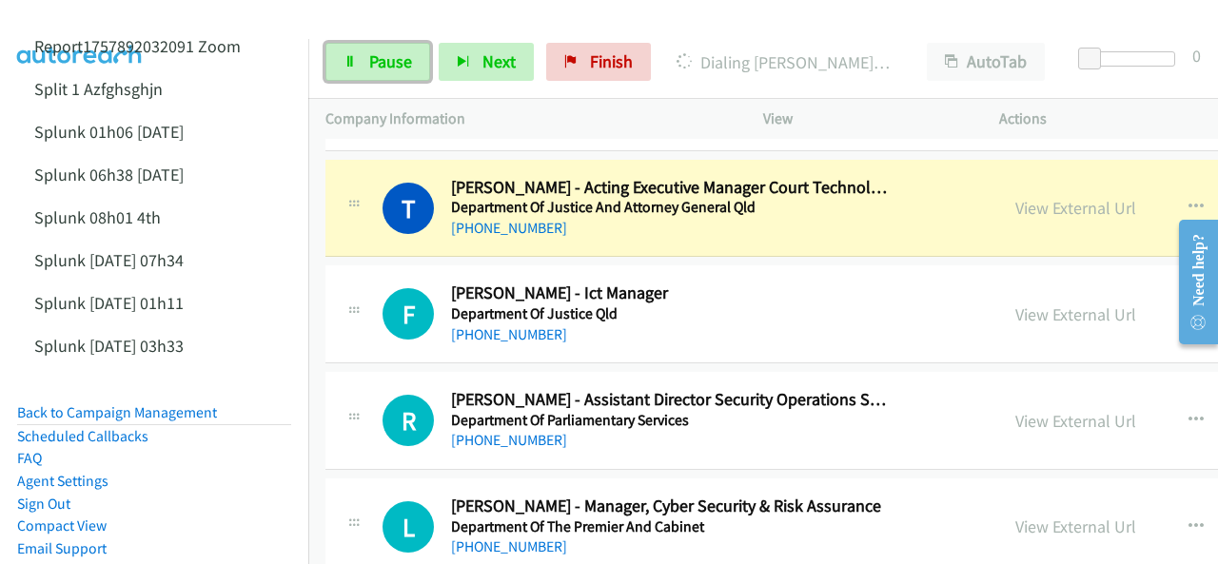
scroll to position [12937, 0]
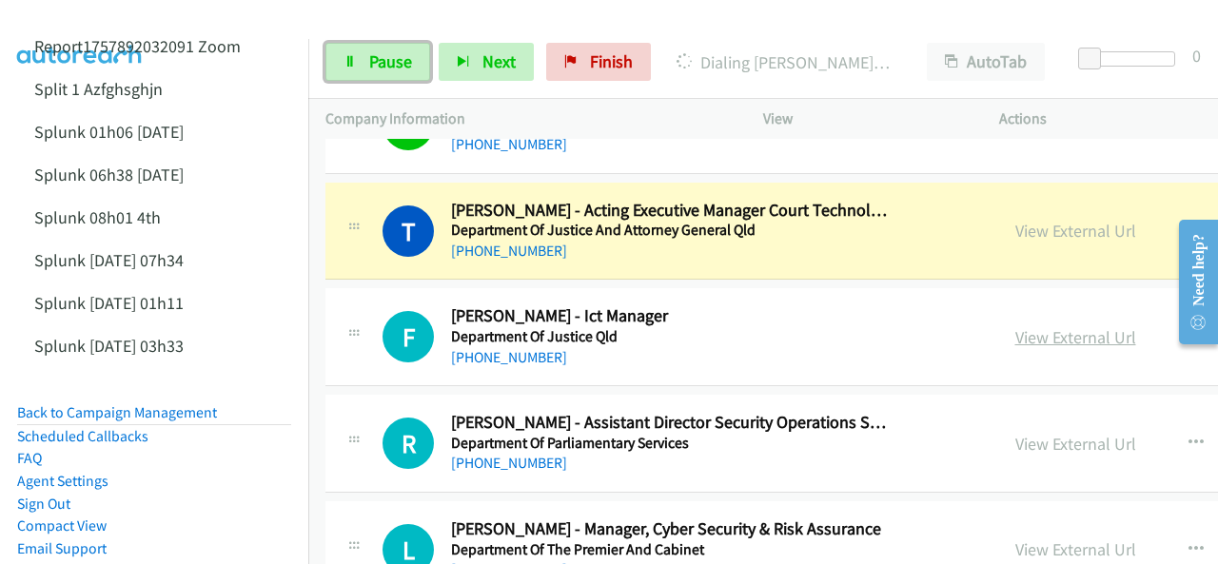
click at [1015, 326] on link "View External Url" at bounding box center [1075, 337] width 121 height 22
click at [1015, 220] on link "View External Url" at bounding box center [1075, 231] width 121 height 22
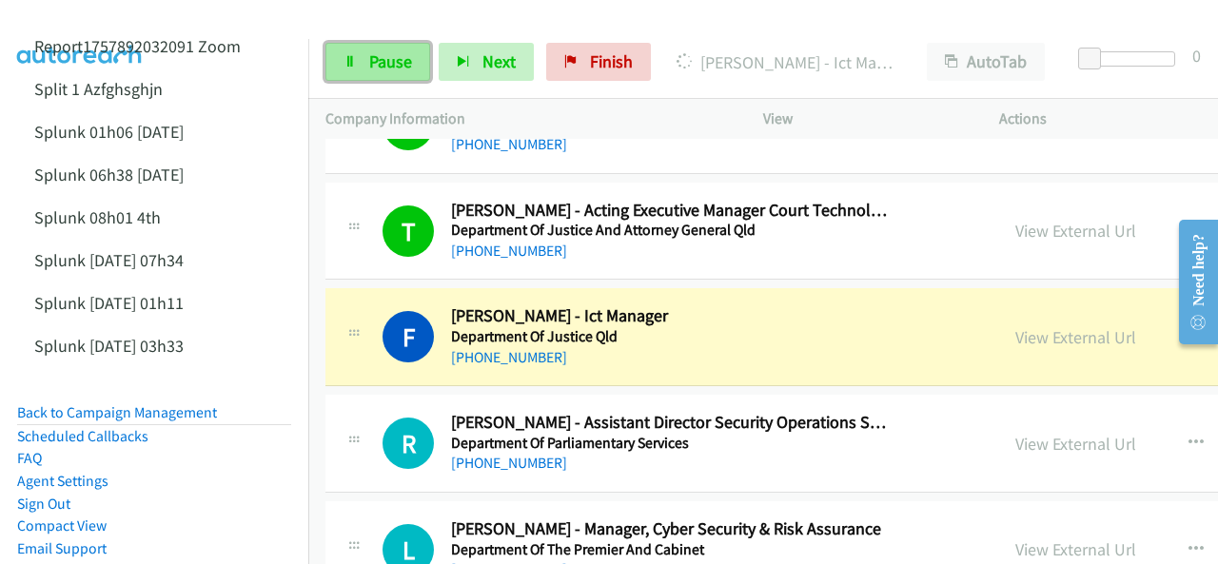
click at [384, 49] on link "Pause" at bounding box center [377, 62] width 105 height 38
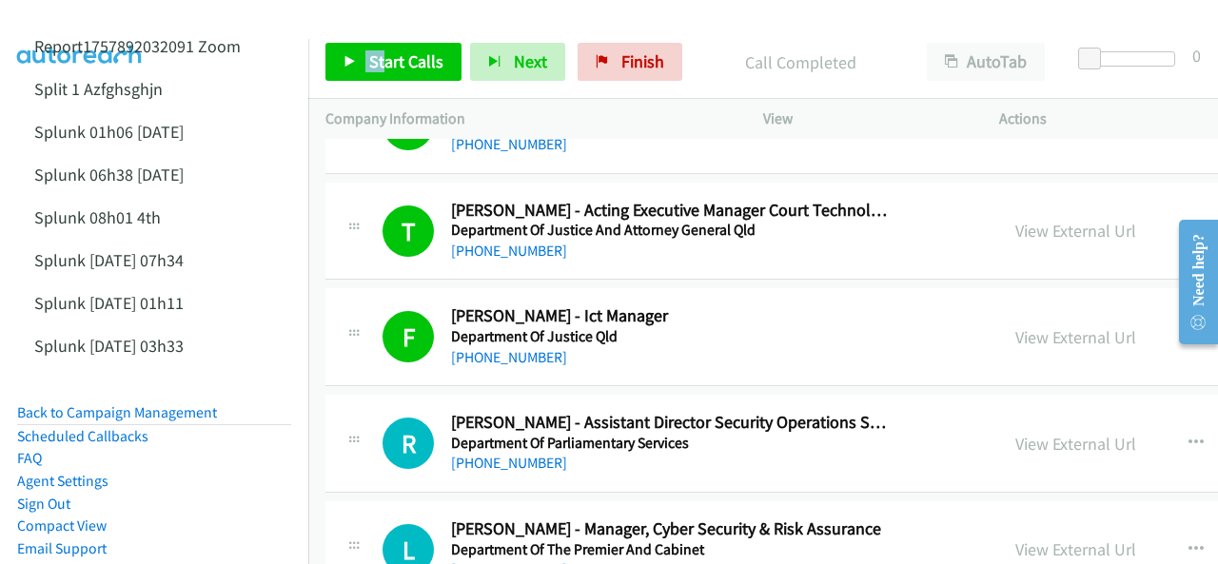
click at [72, 15] on img at bounding box center [80, 33] width 143 height 67
click at [1015, 433] on link "View External Url" at bounding box center [1075, 444] width 121 height 22
click at [494, 454] on link "[PHONE_NUMBER]" at bounding box center [509, 463] width 116 height 18
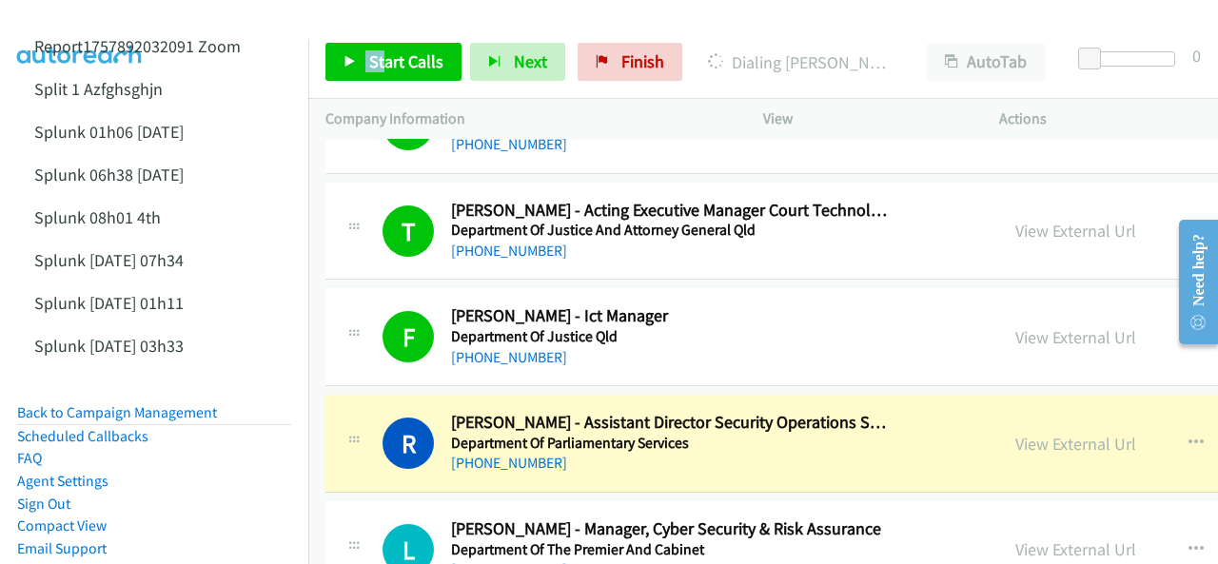
click at [124, 14] on img at bounding box center [80, 33] width 143 height 67
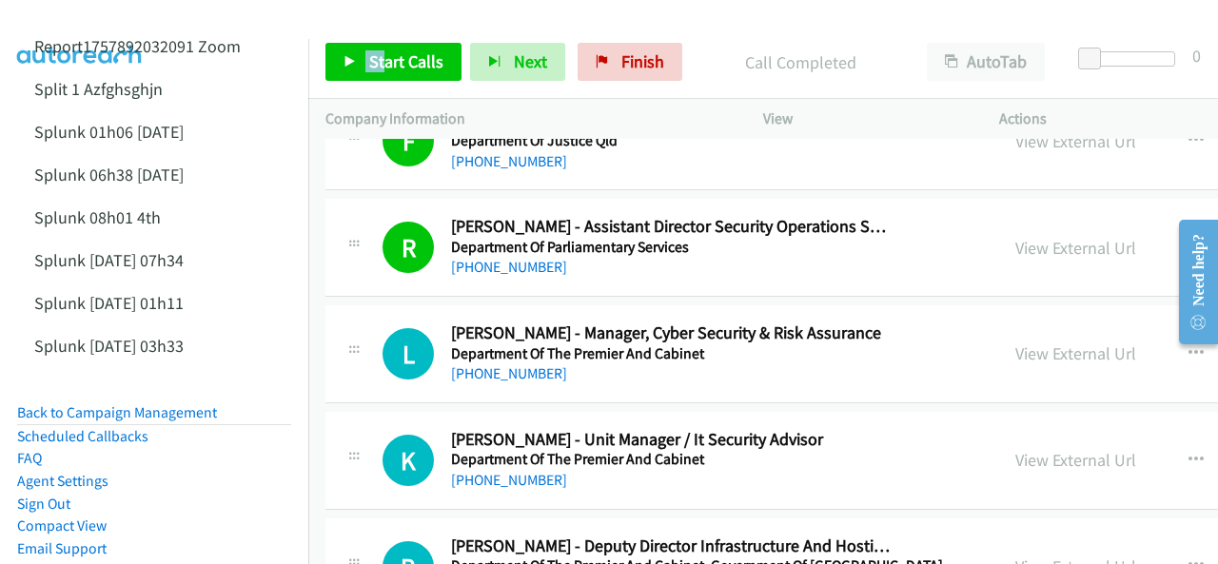
scroll to position [13223, 0]
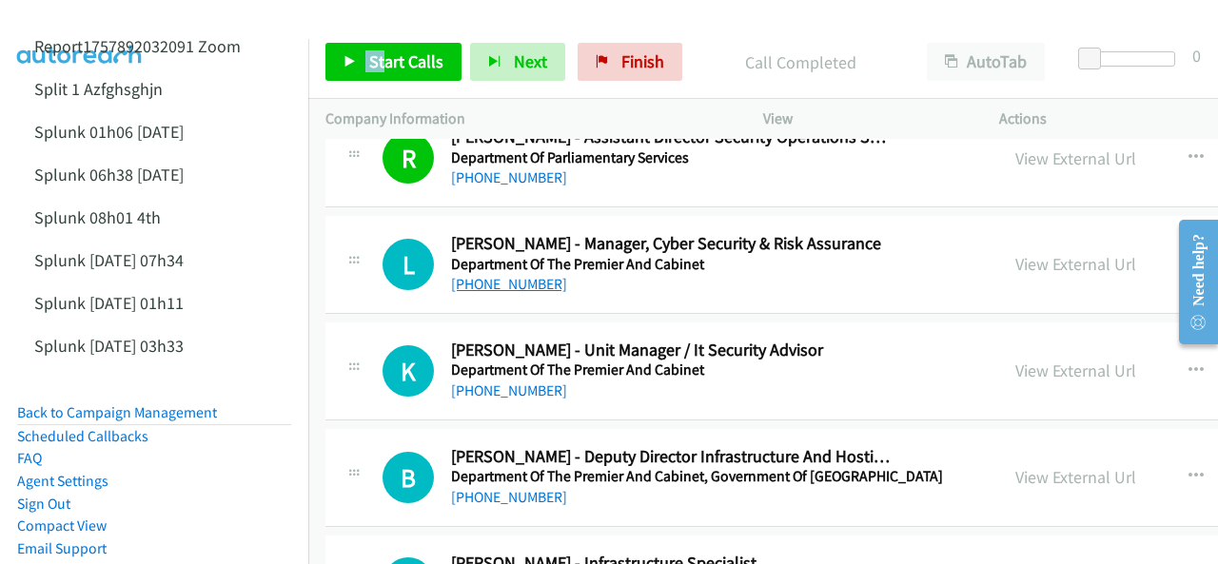
click at [487, 275] on link "[PHONE_NUMBER]" at bounding box center [509, 284] width 116 height 18
click at [506, 381] on link "[PHONE_NUMBER]" at bounding box center [509, 390] width 116 height 18
click at [76, 21] on img at bounding box center [80, 33] width 143 height 67
click at [767, 20] on div at bounding box center [600, 36] width 1201 height 73
click at [75, 14] on img at bounding box center [80, 33] width 143 height 67
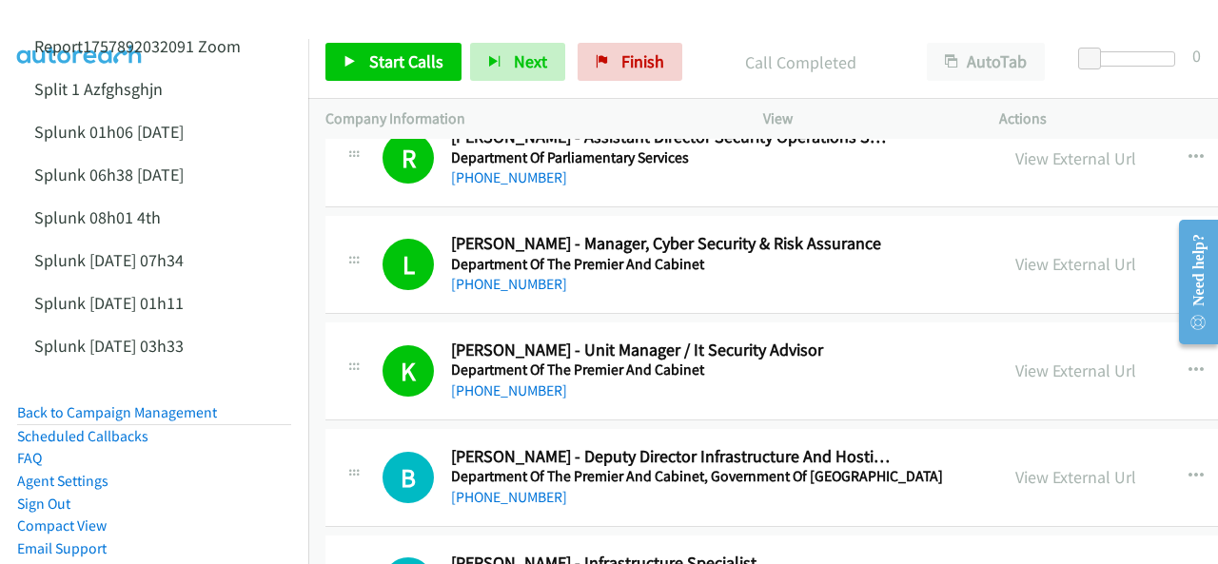
scroll to position [13318, 0]
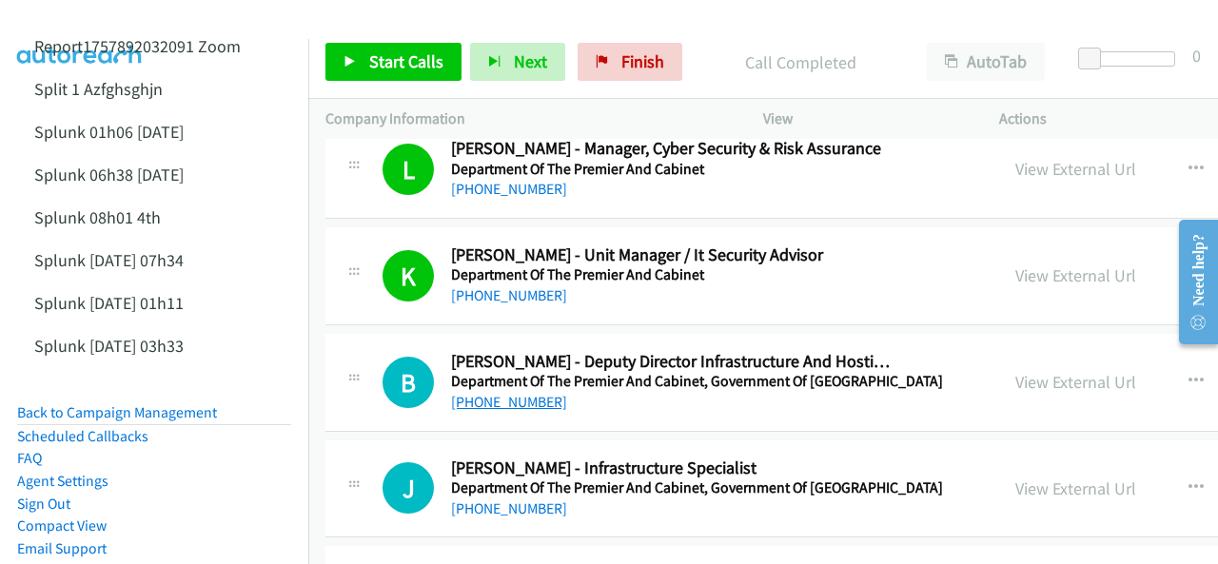
click at [485, 393] on link "[PHONE_NUMBER]" at bounding box center [509, 402] width 116 height 18
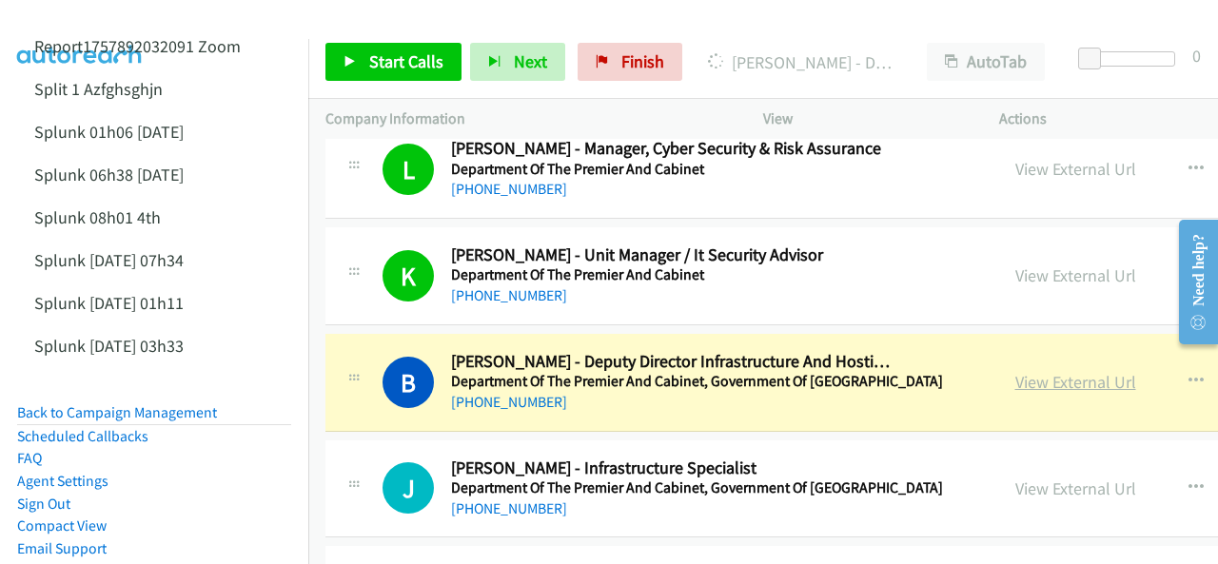
click at [1015, 371] on link "View External Url" at bounding box center [1075, 382] width 121 height 22
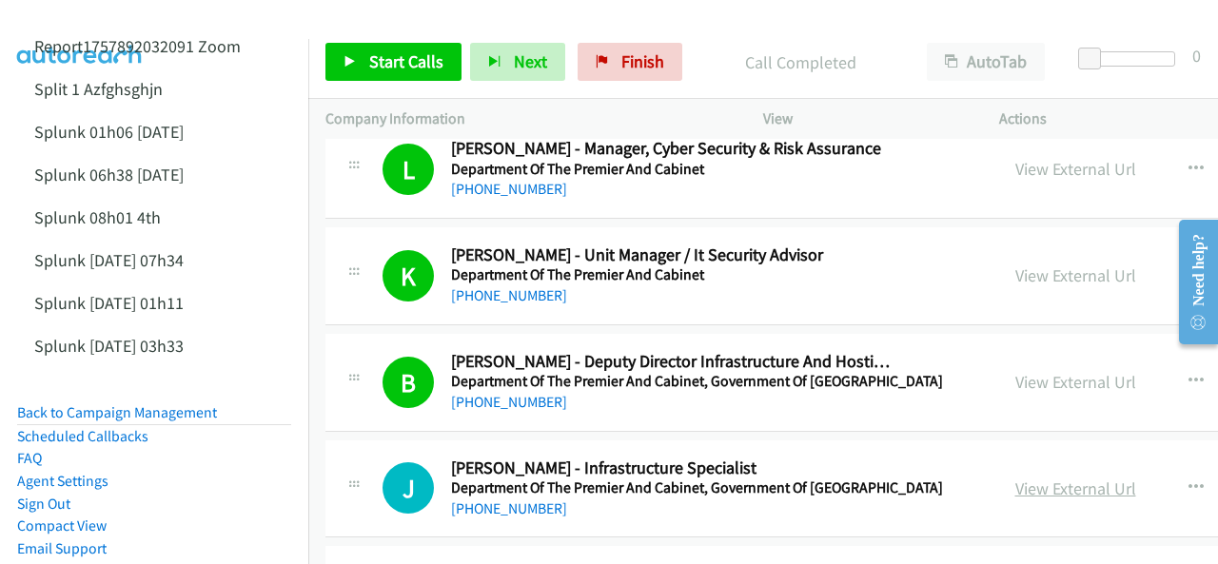
click at [1015, 478] on link "View External Url" at bounding box center [1075, 489] width 121 height 22
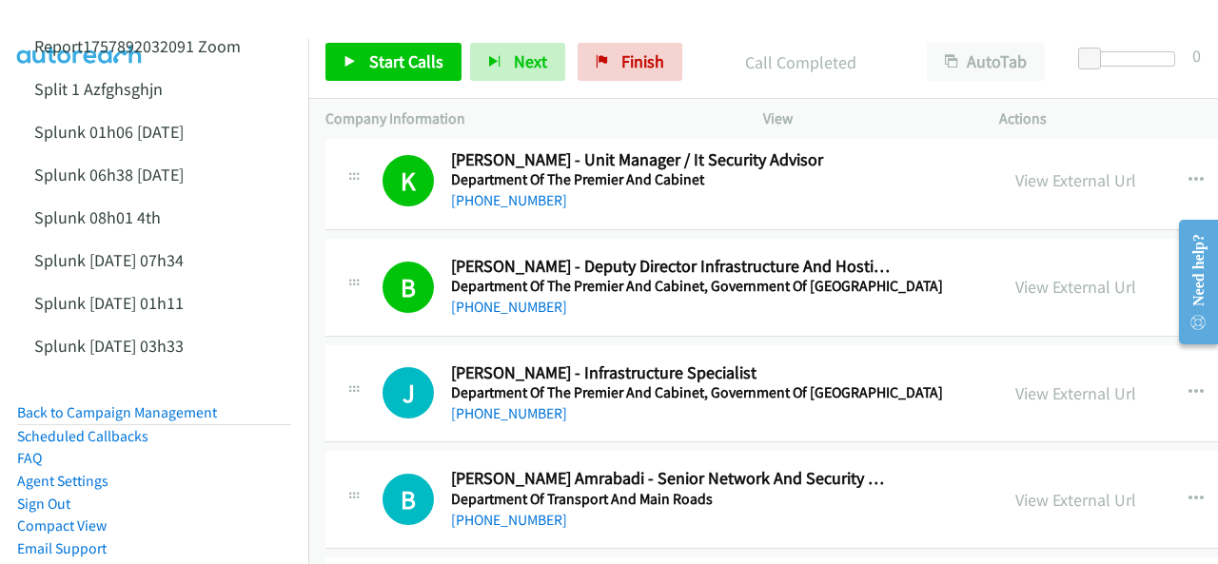
scroll to position [13508, 0]
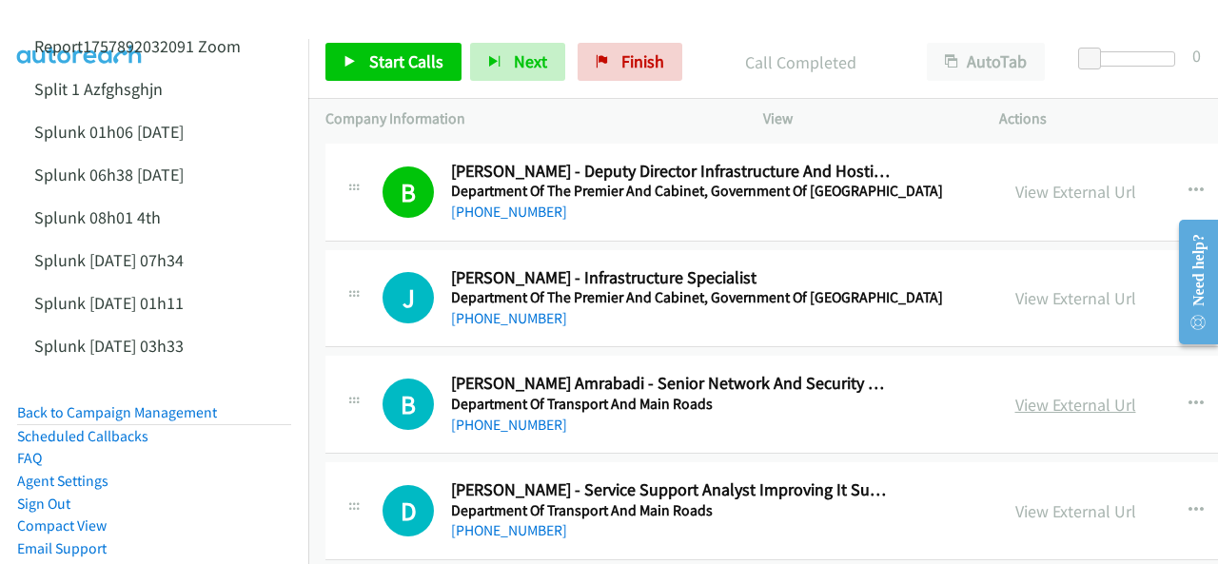
click at [1015, 394] on link "View External Url" at bounding box center [1075, 405] width 121 height 22
click at [504, 416] on link "[PHONE_NUMBER]" at bounding box center [509, 425] width 116 height 18
click at [1170, 385] on button "button" at bounding box center [1195, 404] width 51 height 38
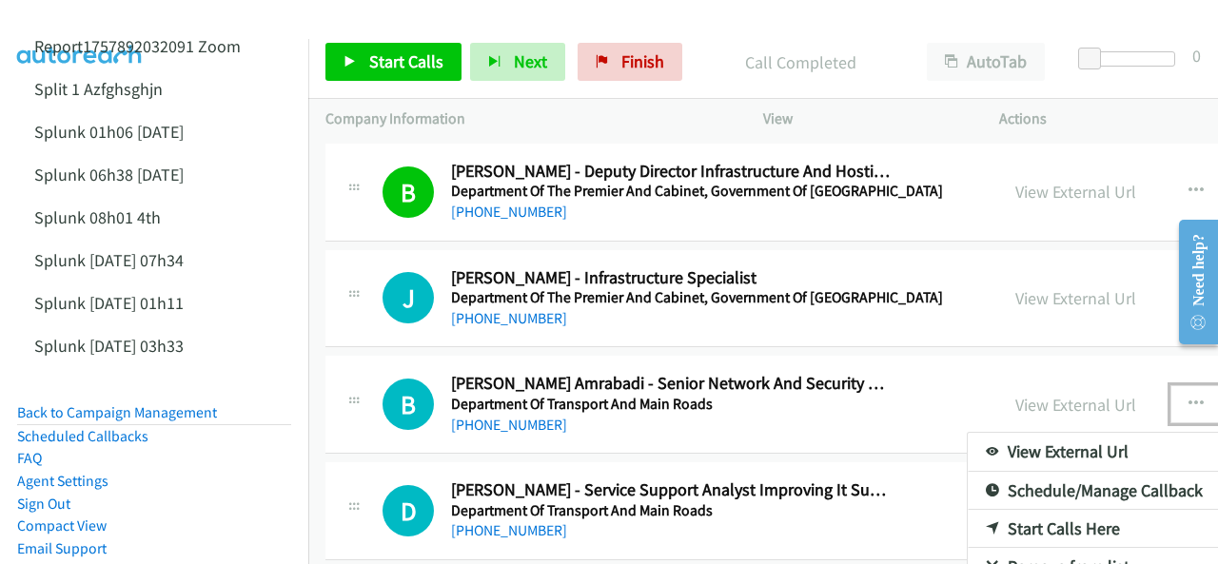
click at [967, 510] on link "Start Calls Here" at bounding box center [1093, 529] width 253 height 38
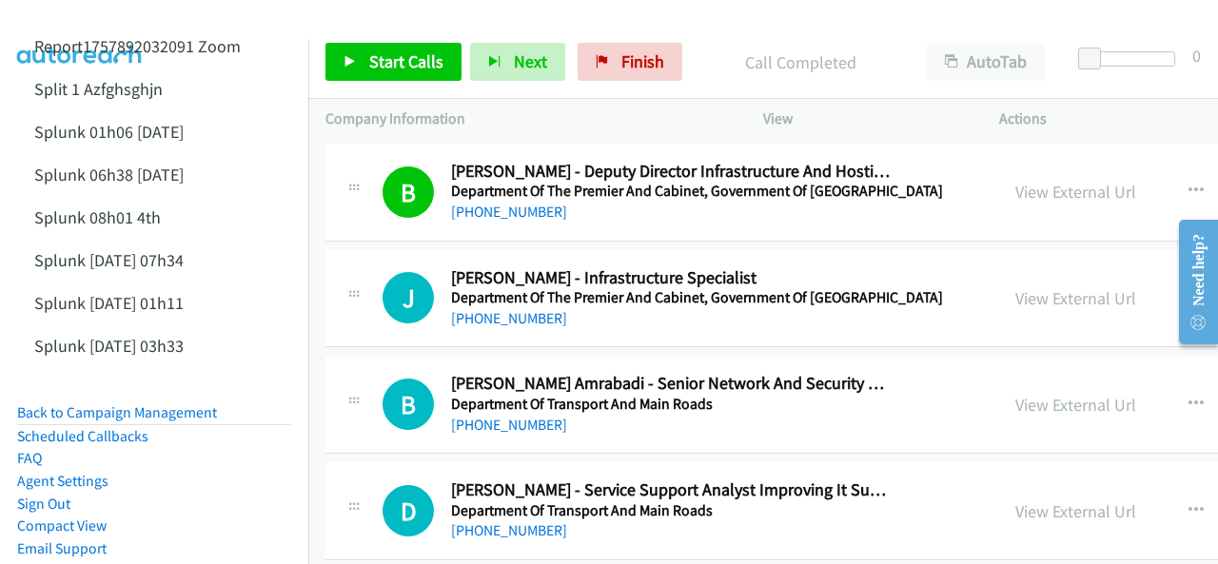
click at [93, 15] on img at bounding box center [80, 33] width 143 height 67
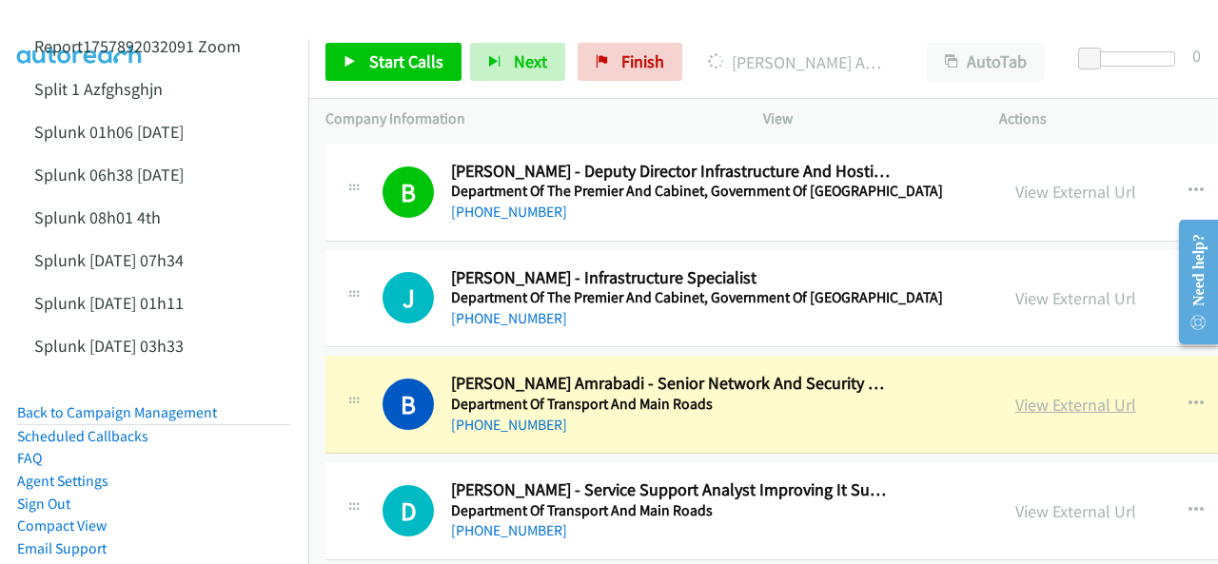
click at [1015, 394] on link "View External Url" at bounding box center [1075, 405] width 121 height 22
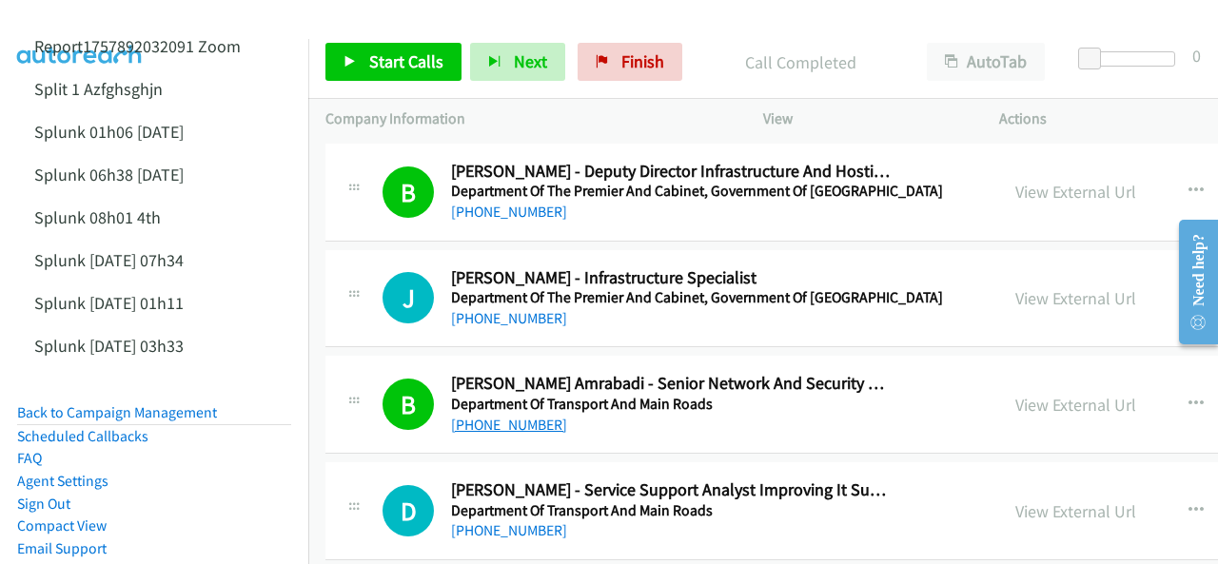
scroll to position [13603, 0]
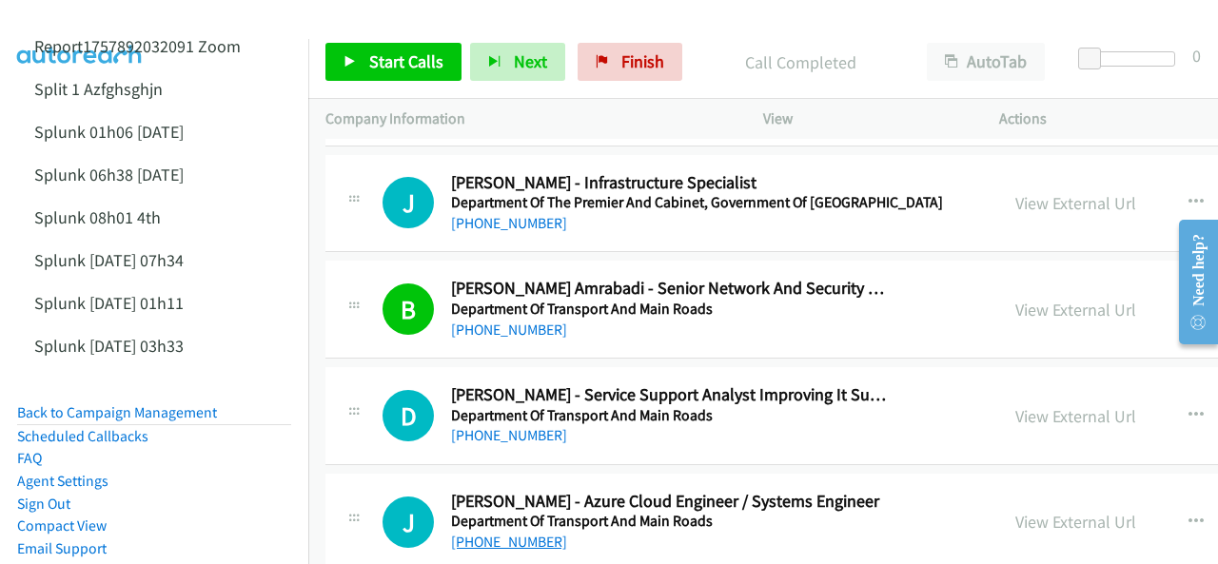
click at [500, 533] on link "[PHONE_NUMBER]" at bounding box center [509, 542] width 116 height 18
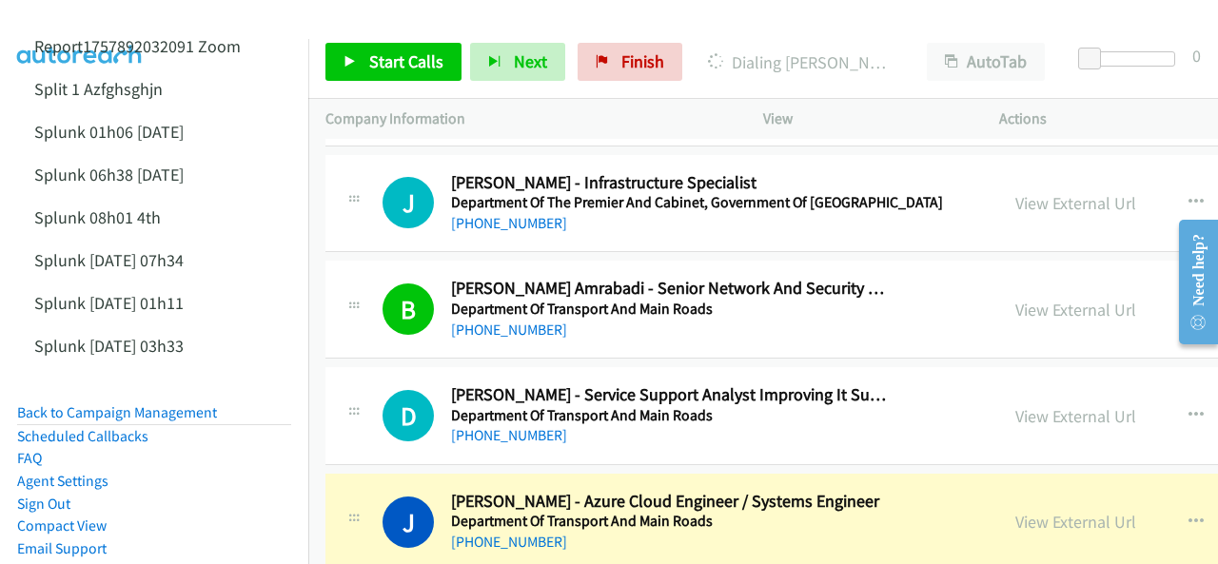
click at [65, 16] on img at bounding box center [80, 33] width 143 height 67
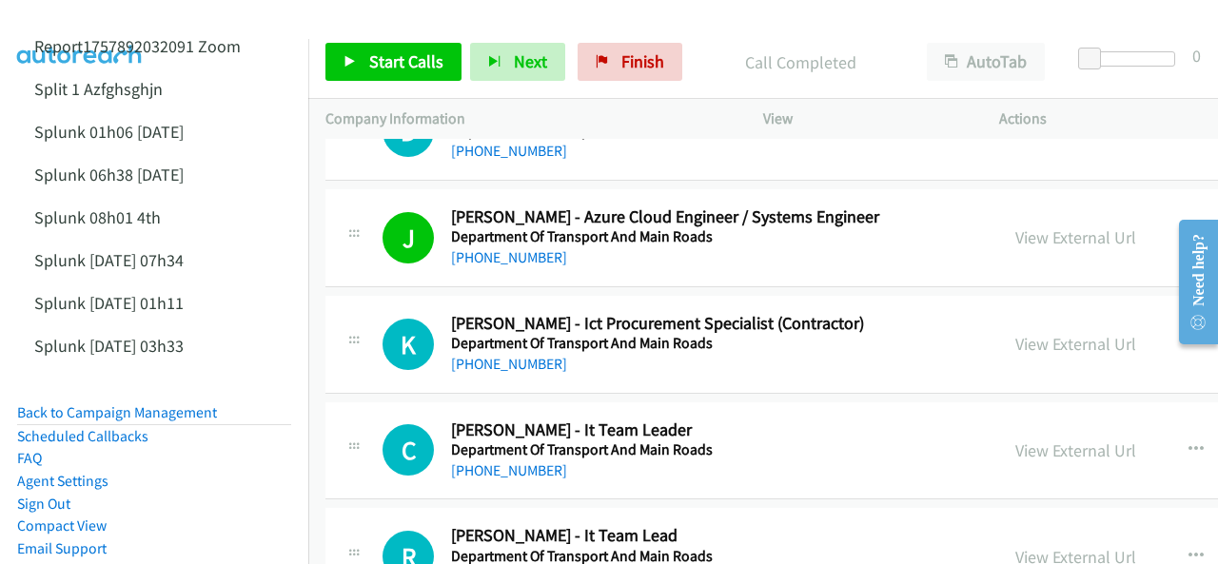
scroll to position [13889, 0]
click at [509, 354] on link "[PHONE_NUMBER]" at bounding box center [509, 363] width 116 height 18
click at [80, 15] on img at bounding box center [80, 33] width 143 height 67
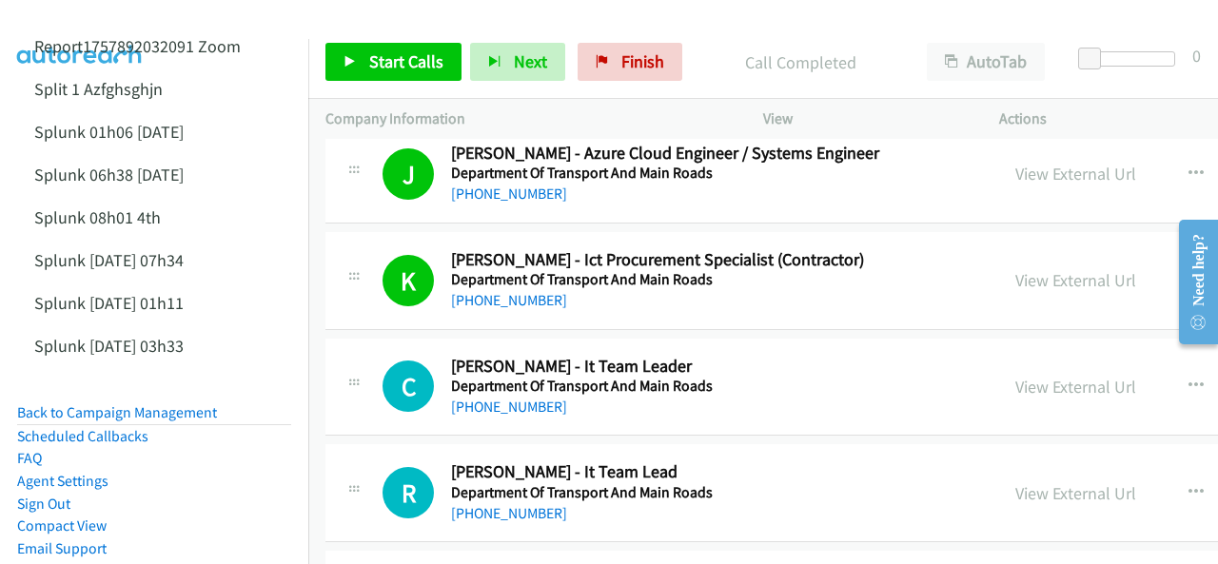
scroll to position [13984, 0]
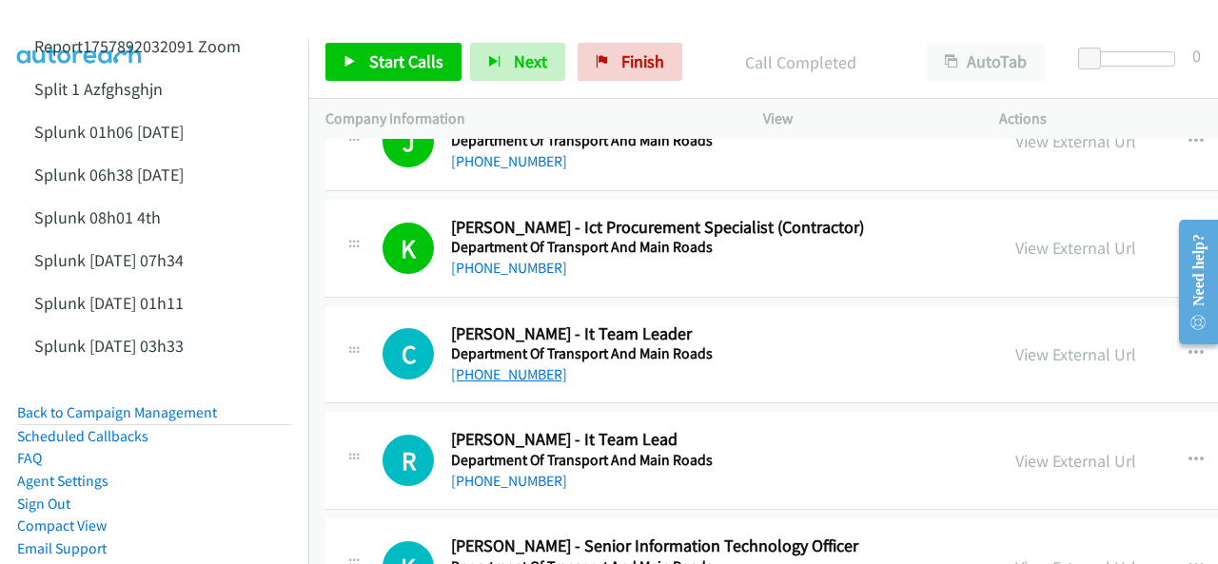
click at [505, 365] on link "[PHONE_NUMBER]" at bounding box center [509, 374] width 116 height 18
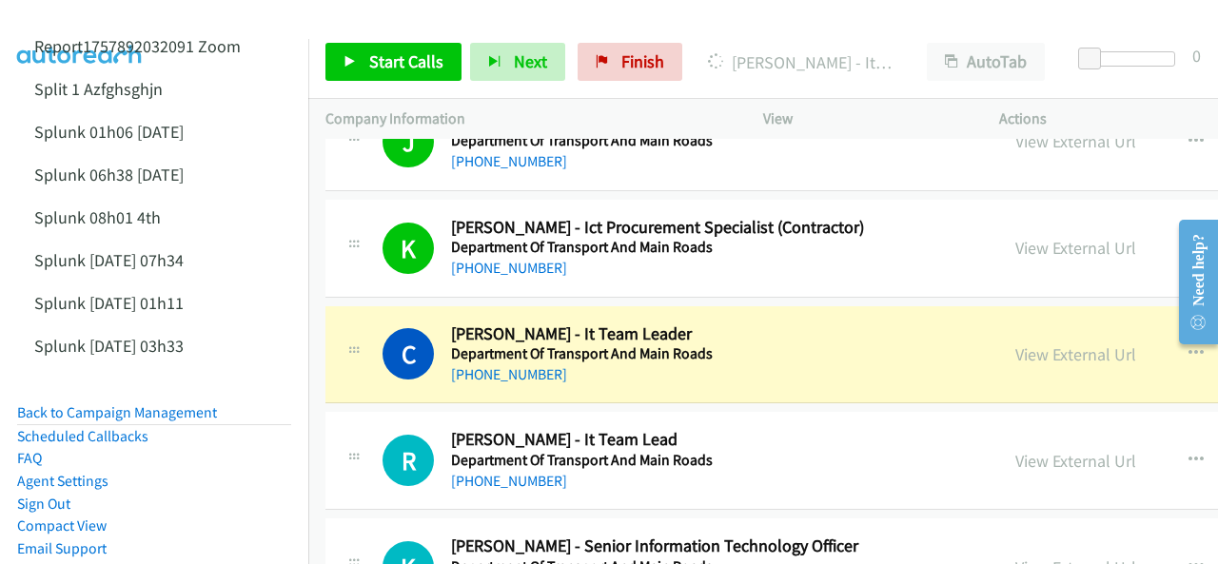
click at [109, 19] on img at bounding box center [80, 33] width 143 height 67
click at [1015, 343] on link "View External Url" at bounding box center [1075, 354] width 121 height 22
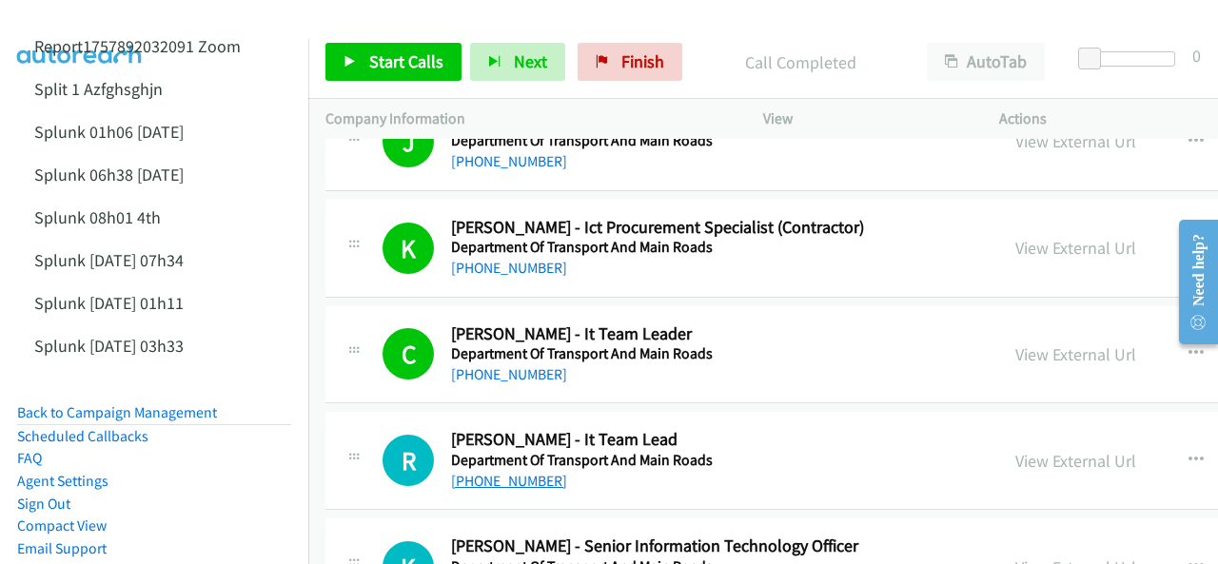
click at [526, 472] on link "[PHONE_NUMBER]" at bounding box center [509, 481] width 116 height 18
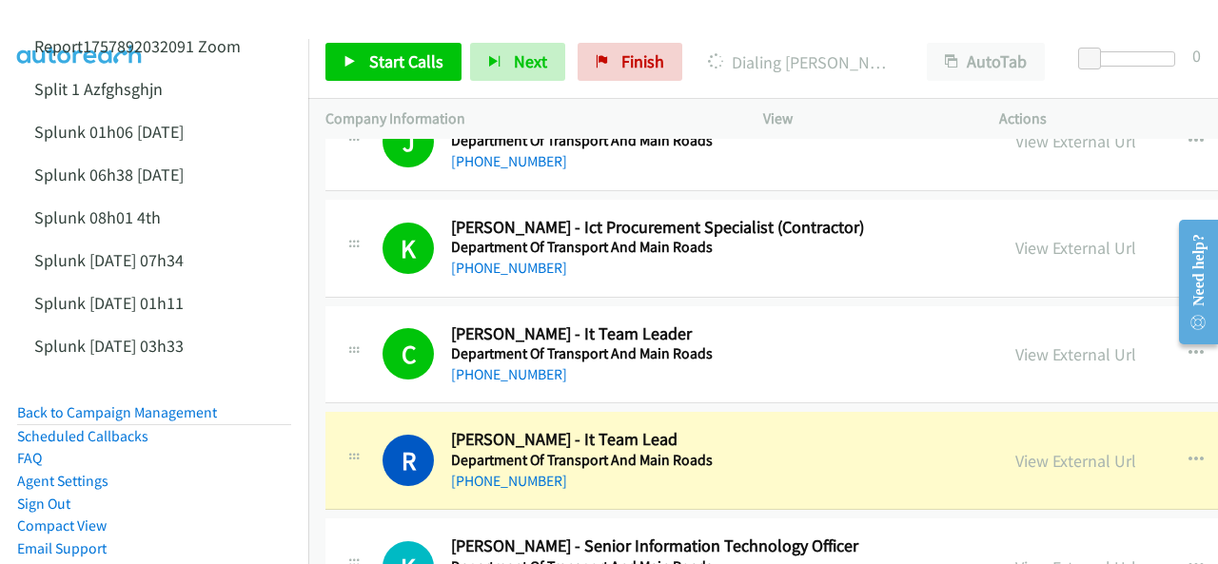
click at [72, 21] on img at bounding box center [80, 33] width 143 height 67
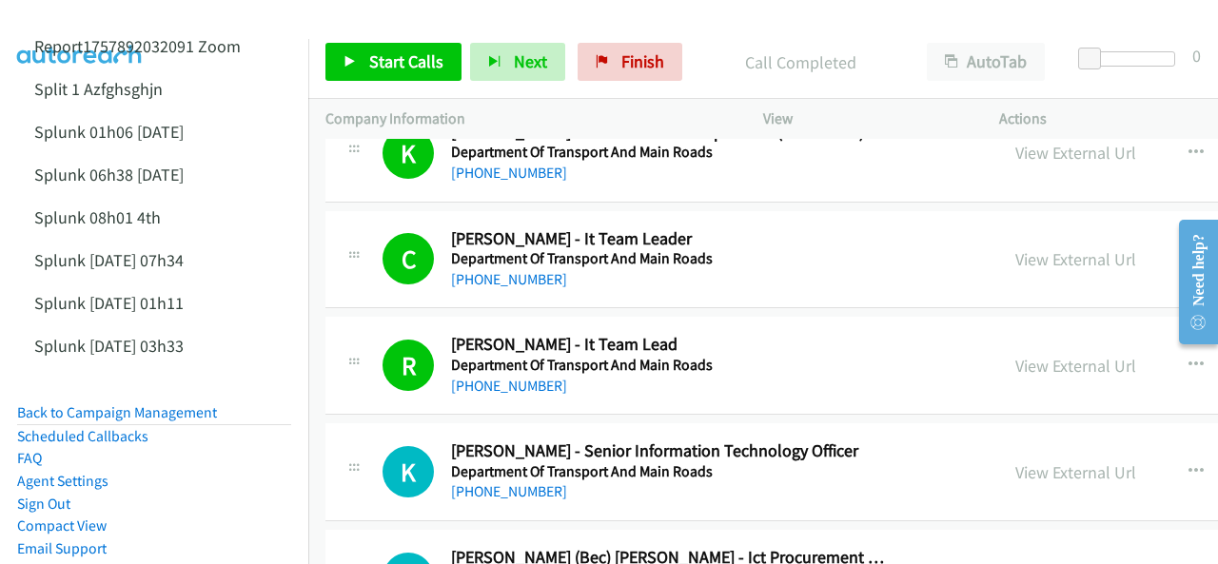
scroll to position [14174, 0]
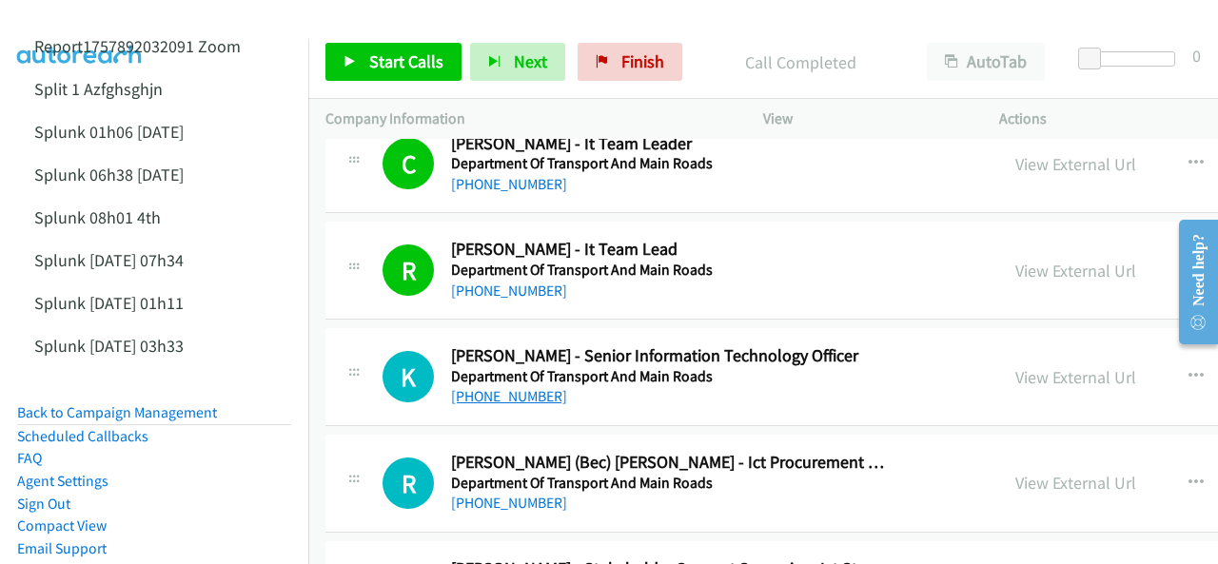
click at [504, 387] on link "[PHONE_NUMBER]" at bounding box center [509, 396] width 116 height 18
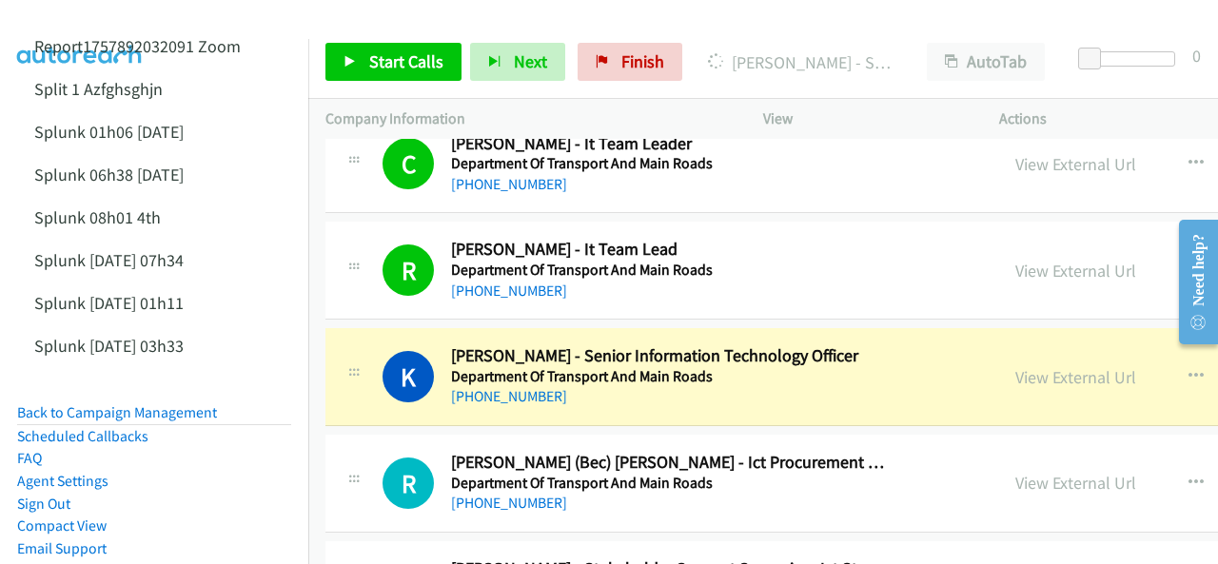
click at [72, 21] on img at bounding box center [80, 33] width 143 height 67
click at [1015, 366] on link "View External Url" at bounding box center [1075, 377] width 121 height 22
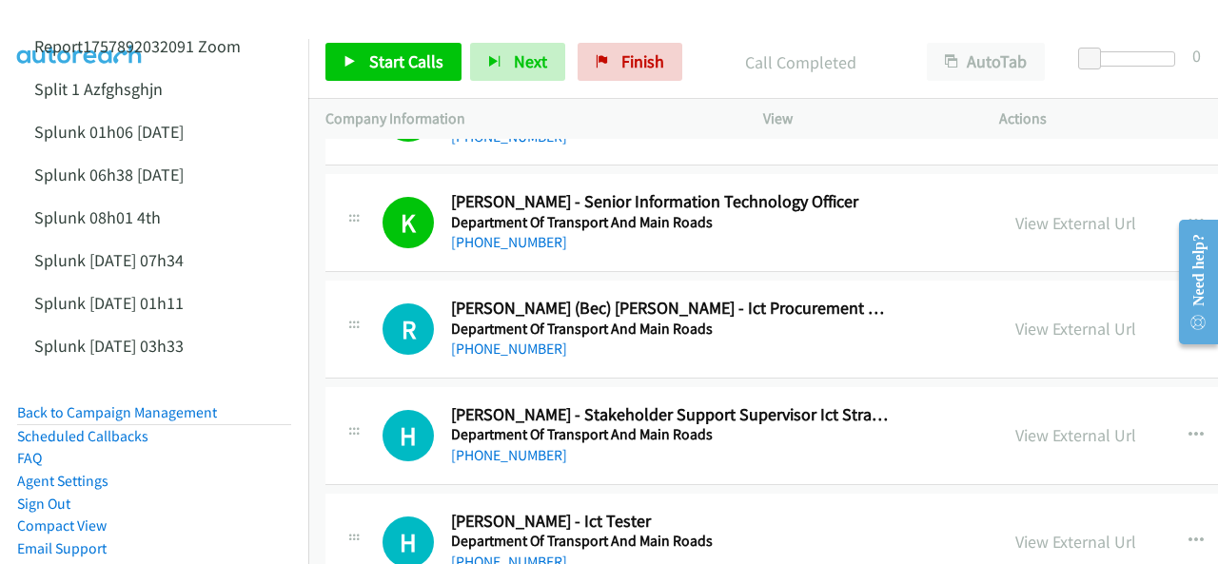
scroll to position [14364, 0]
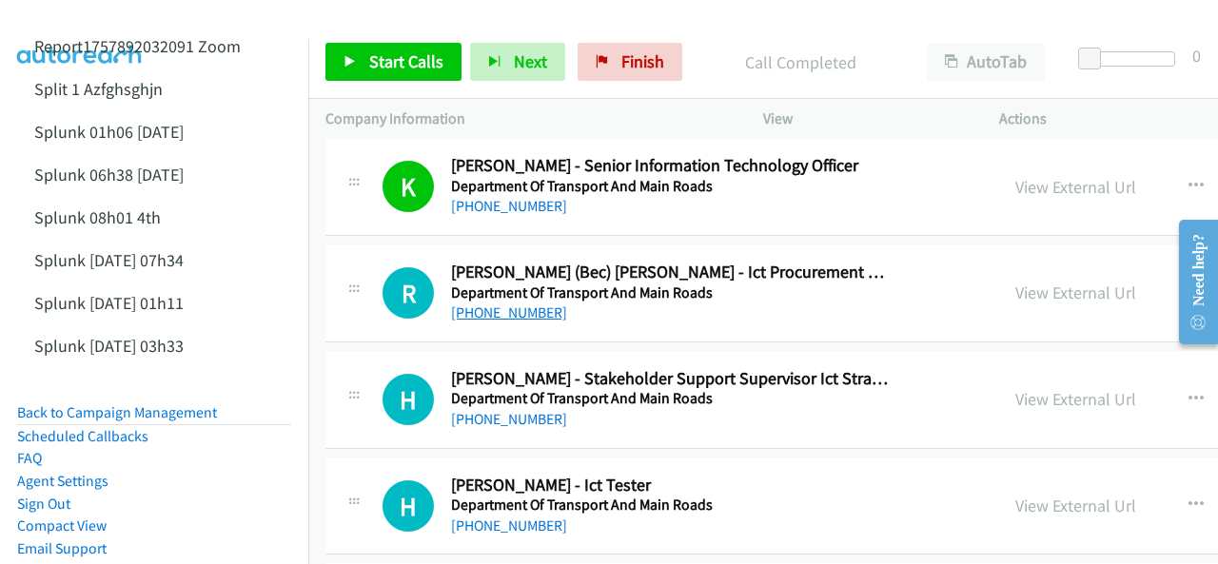
click at [508, 303] on link "[PHONE_NUMBER]" at bounding box center [509, 312] width 116 height 18
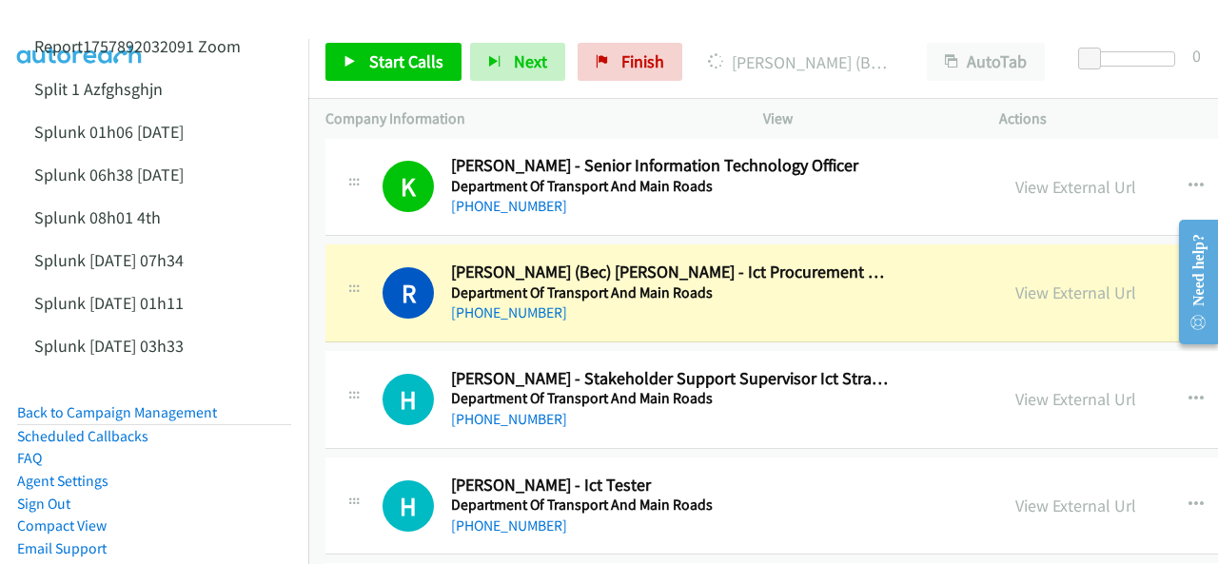
click at [86, 18] on img at bounding box center [80, 33] width 143 height 67
click at [1015, 282] on link "View External Url" at bounding box center [1075, 293] width 121 height 22
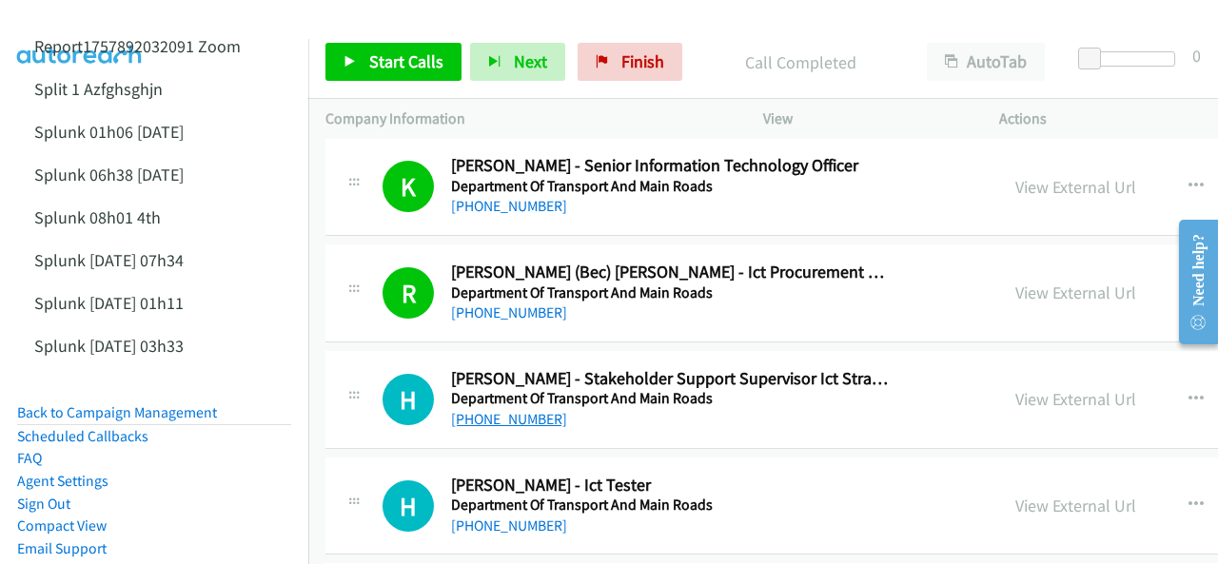
click at [516, 410] on link "[PHONE_NUMBER]" at bounding box center [509, 419] width 116 height 18
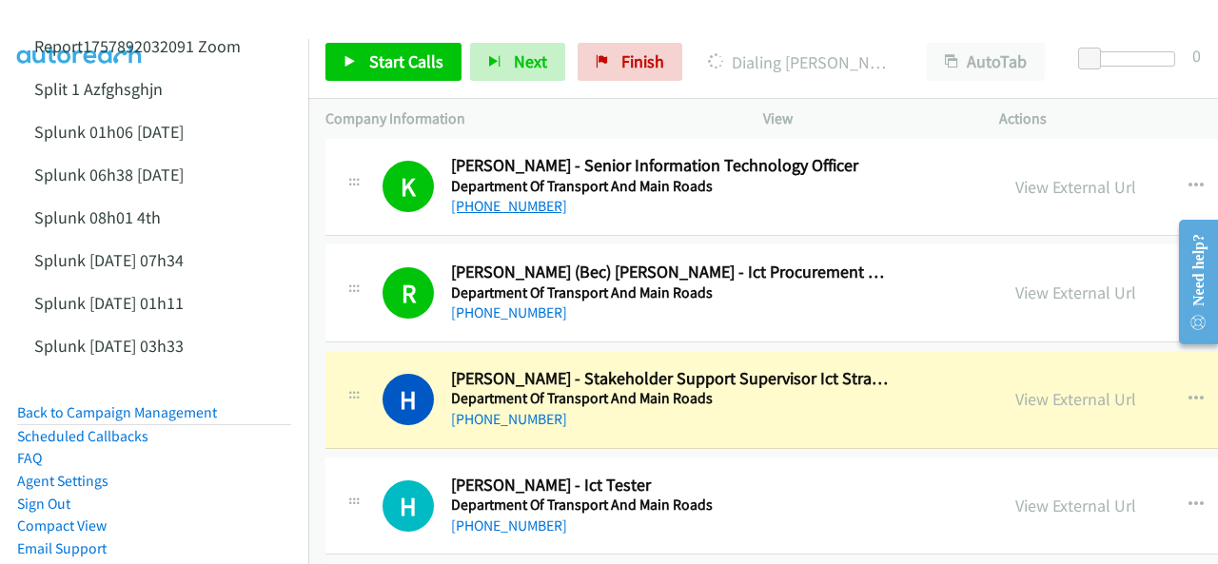
click at [84, 15] on img at bounding box center [80, 33] width 143 height 67
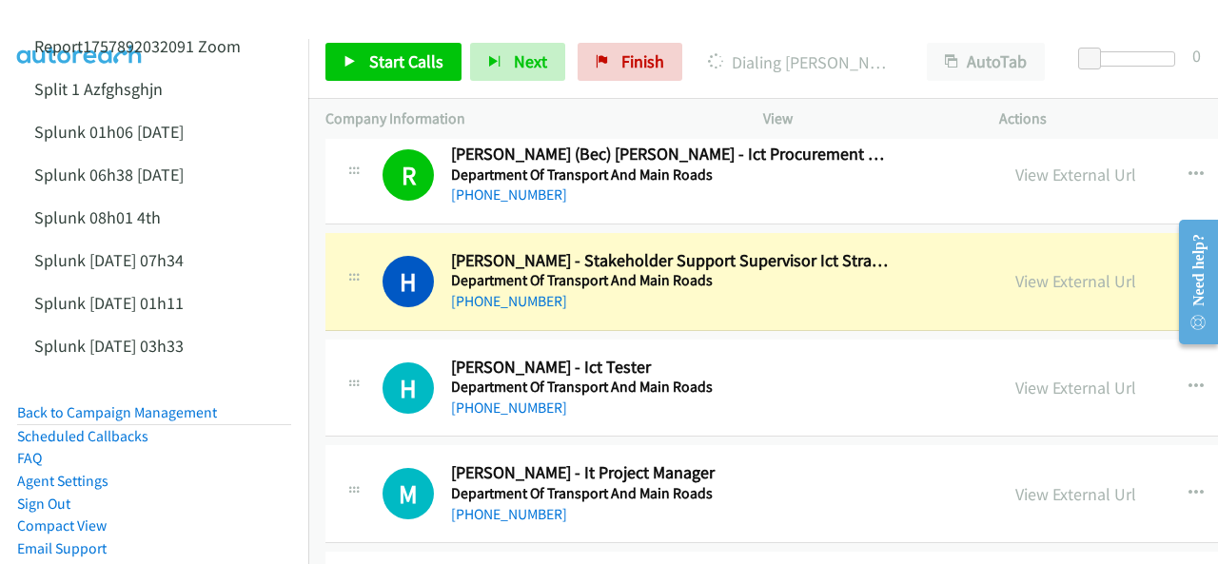
scroll to position [14459, 0]
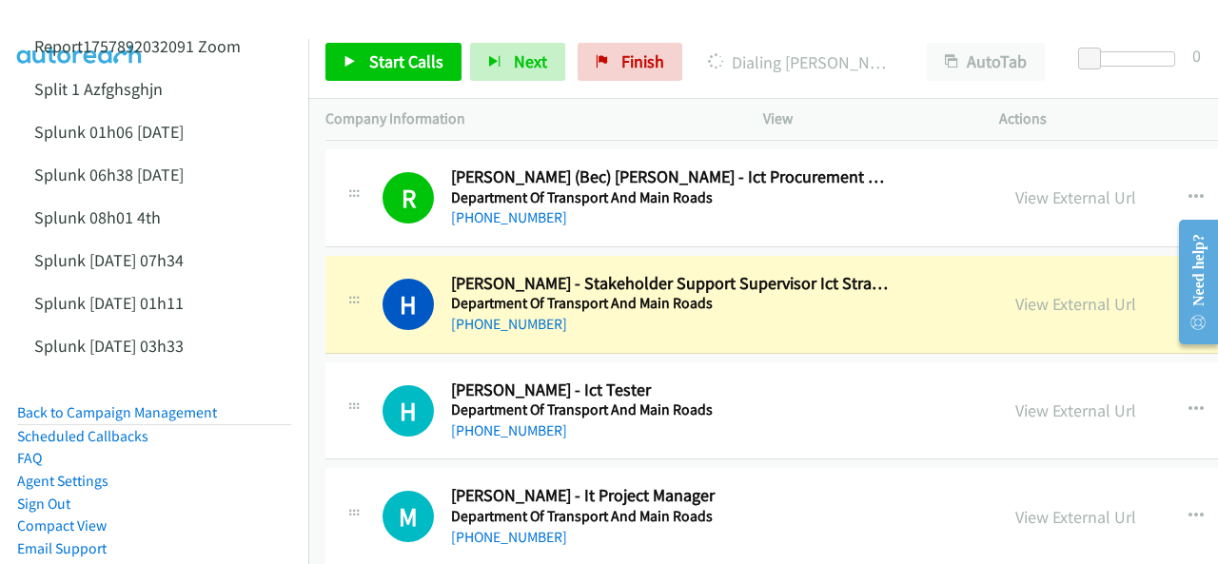
click at [742, 59] on p "Dialing [PERSON_NAME] - Stakeholder Support Supervisor Ict Strategic Sourcing Q…" at bounding box center [800, 62] width 185 height 26
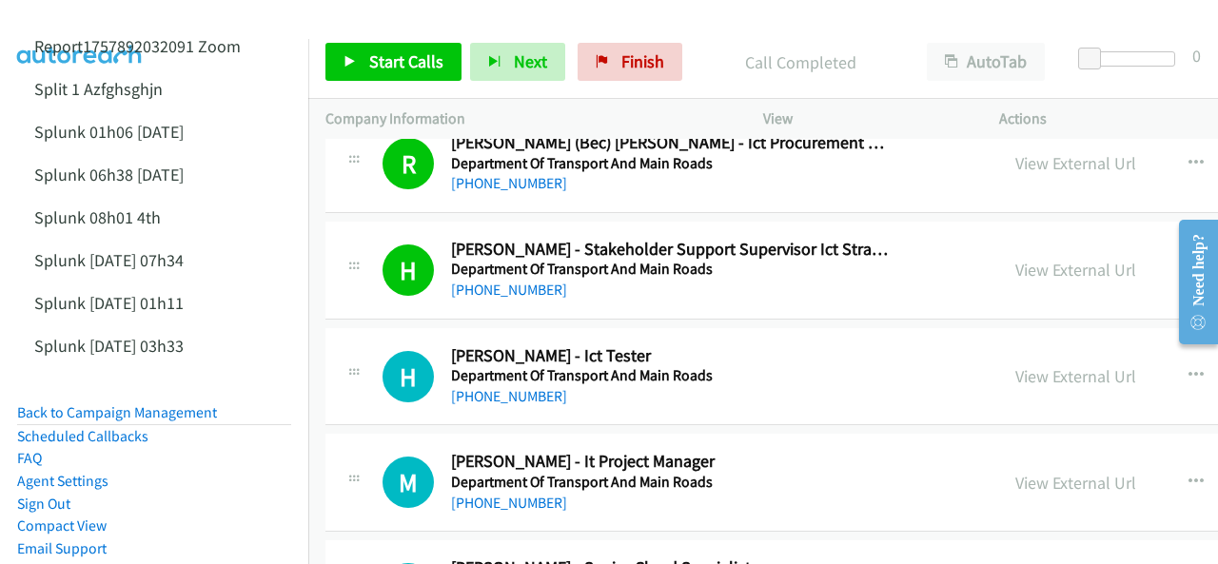
scroll to position [14555, 0]
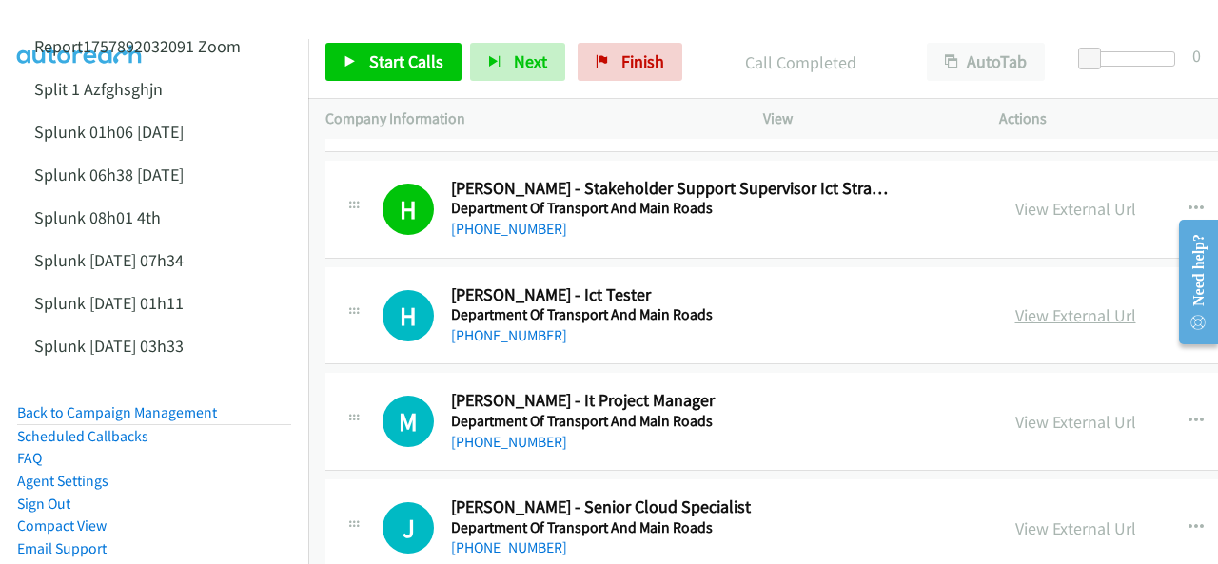
click at [1015, 304] on link "View External Url" at bounding box center [1075, 315] width 121 height 22
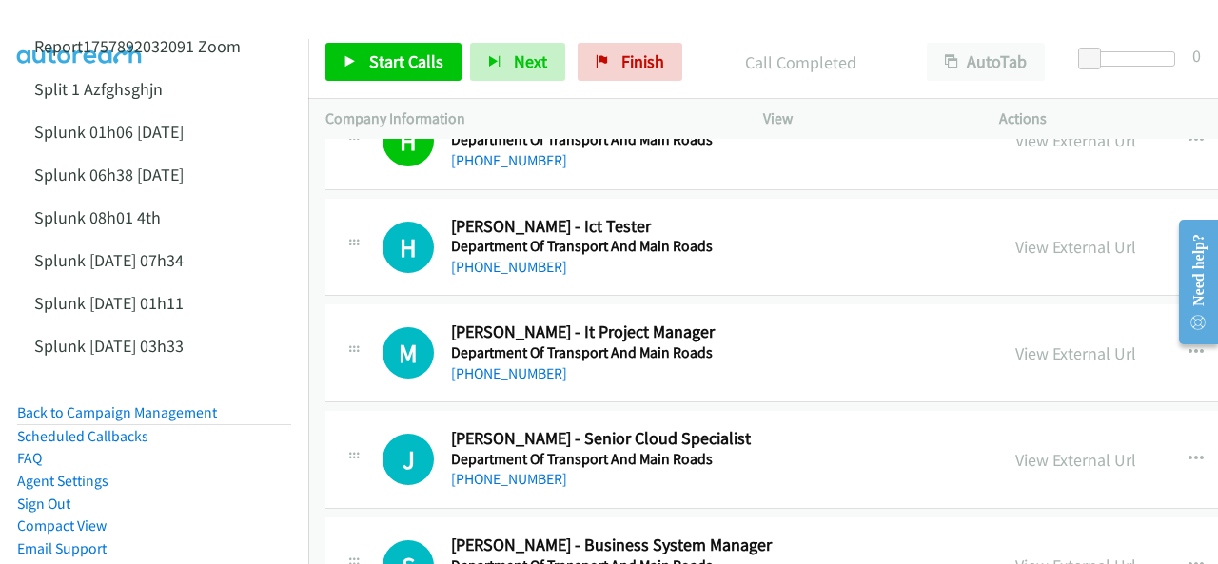
scroll to position [14745, 0]
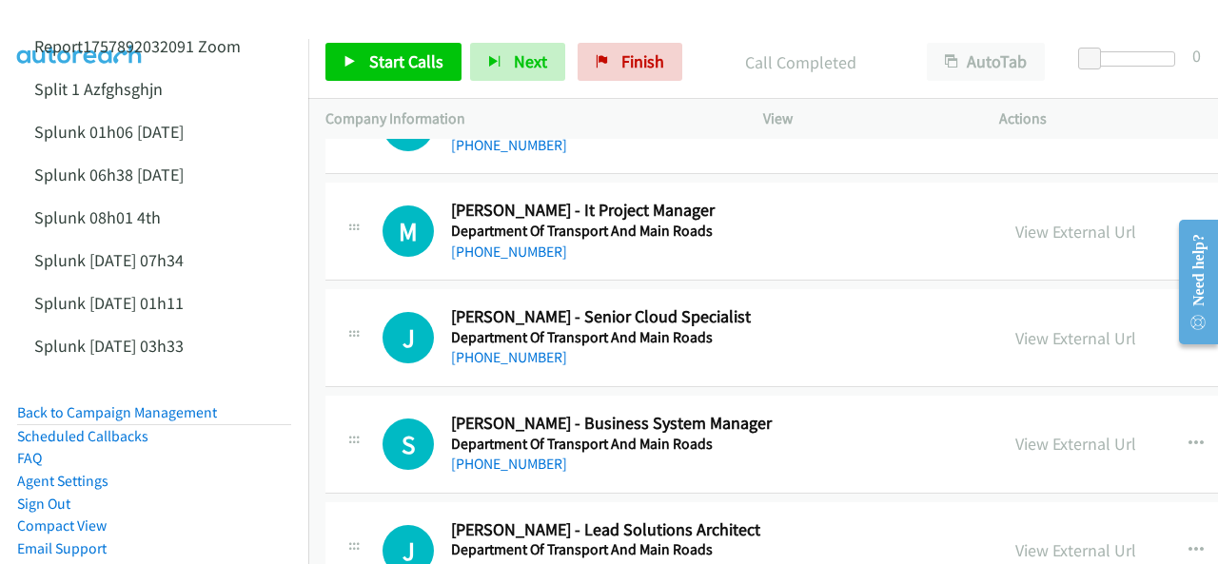
click at [998, 415] on div "View External Url View External Url Schedule/Manage Callback Start Calls Here R…" at bounding box center [1174, 444] width 353 height 63
click at [1015, 433] on link "View External Url" at bounding box center [1075, 444] width 121 height 22
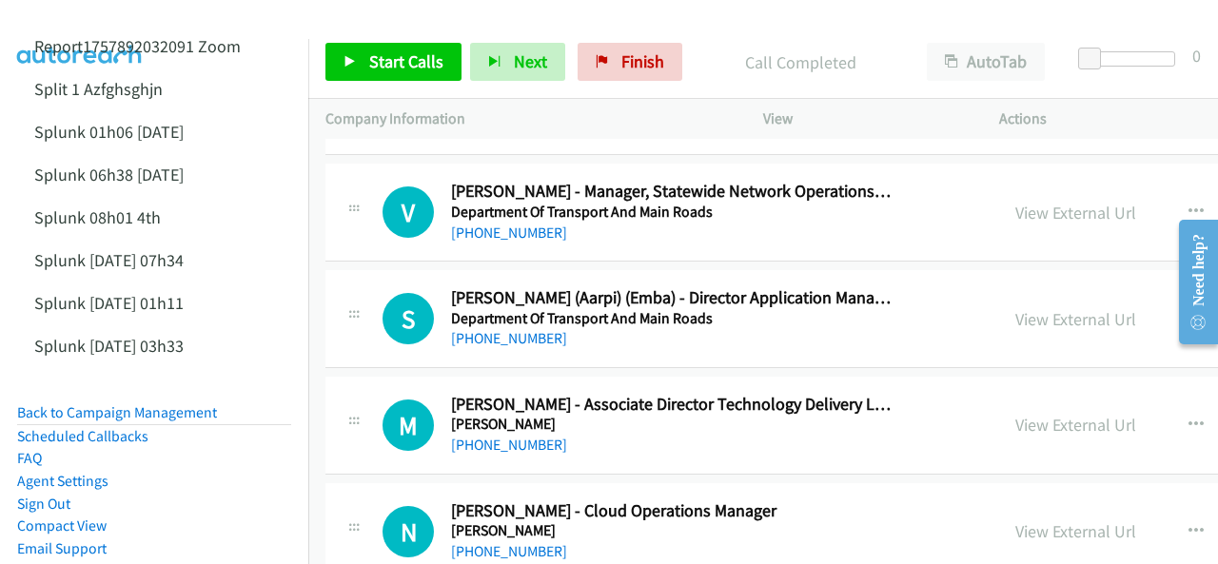
scroll to position [17123, 0]
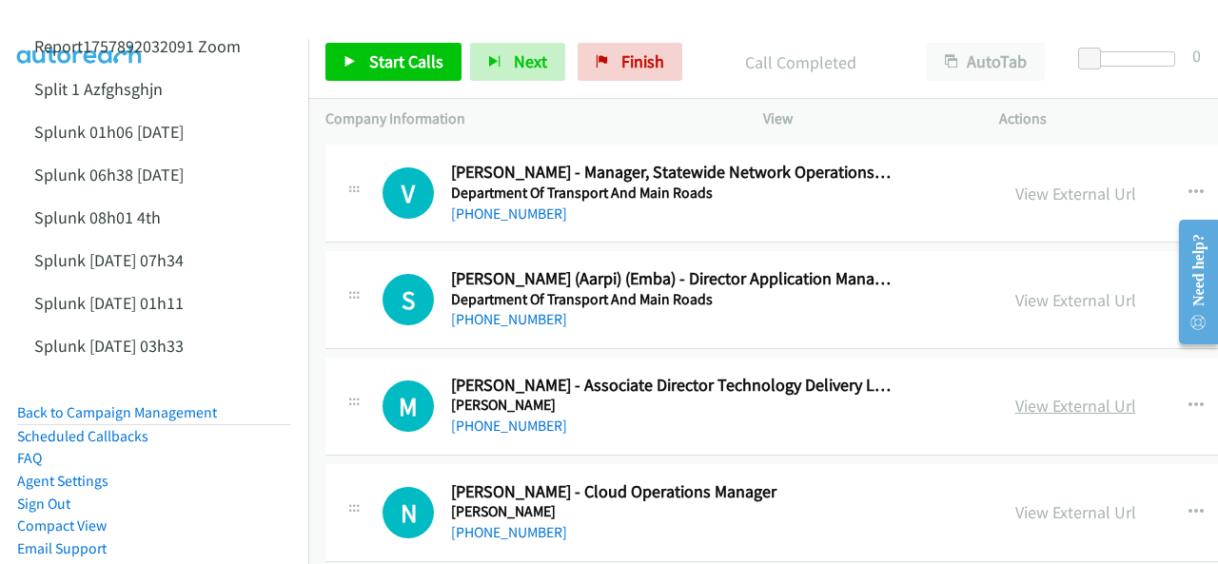
click at [1015, 395] on link "View External Url" at bounding box center [1075, 406] width 121 height 22
click at [1188, 399] on icon "button" at bounding box center [1195, 406] width 15 height 15
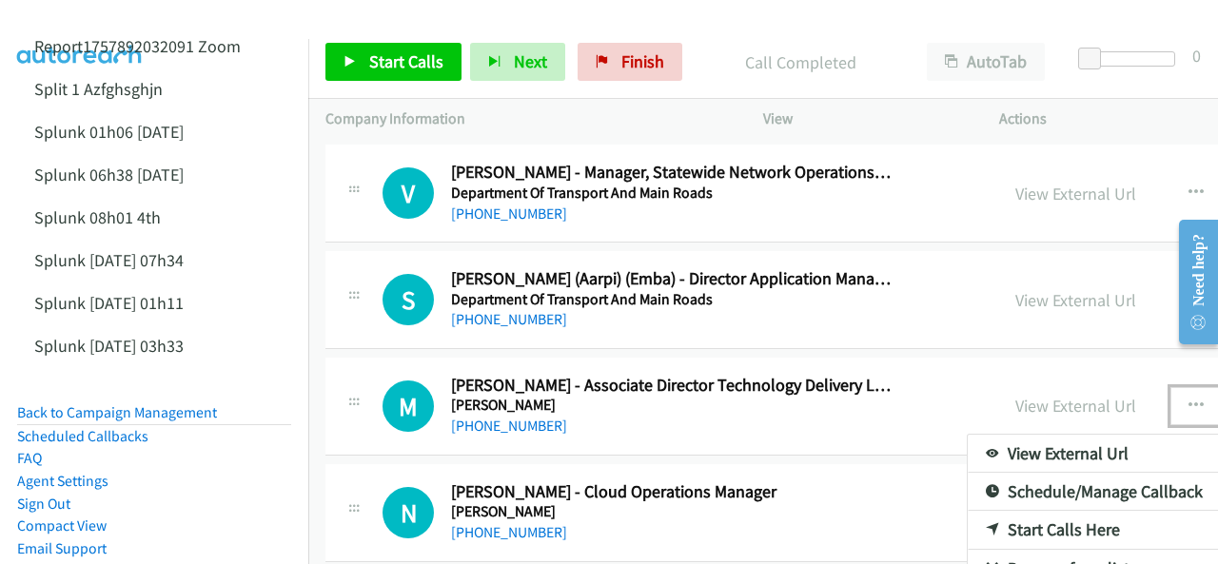
click at [987, 511] on link "Start Calls Here" at bounding box center [1093, 530] width 253 height 38
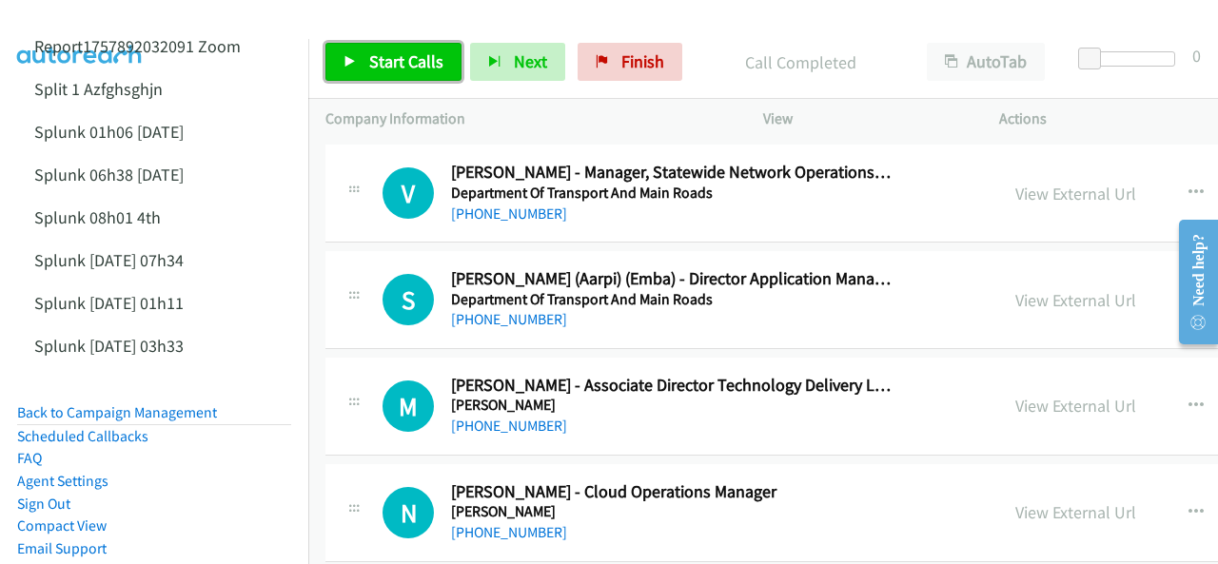
click at [344, 60] on icon at bounding box center [349, 62] width 13 height 13
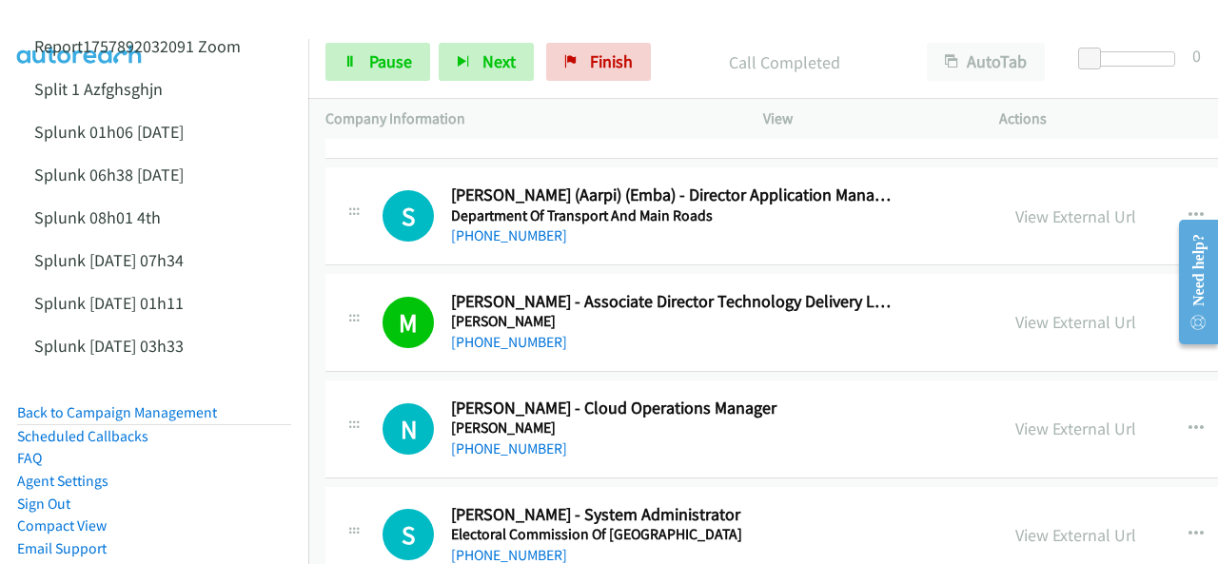
scroll to position [17218, 0]
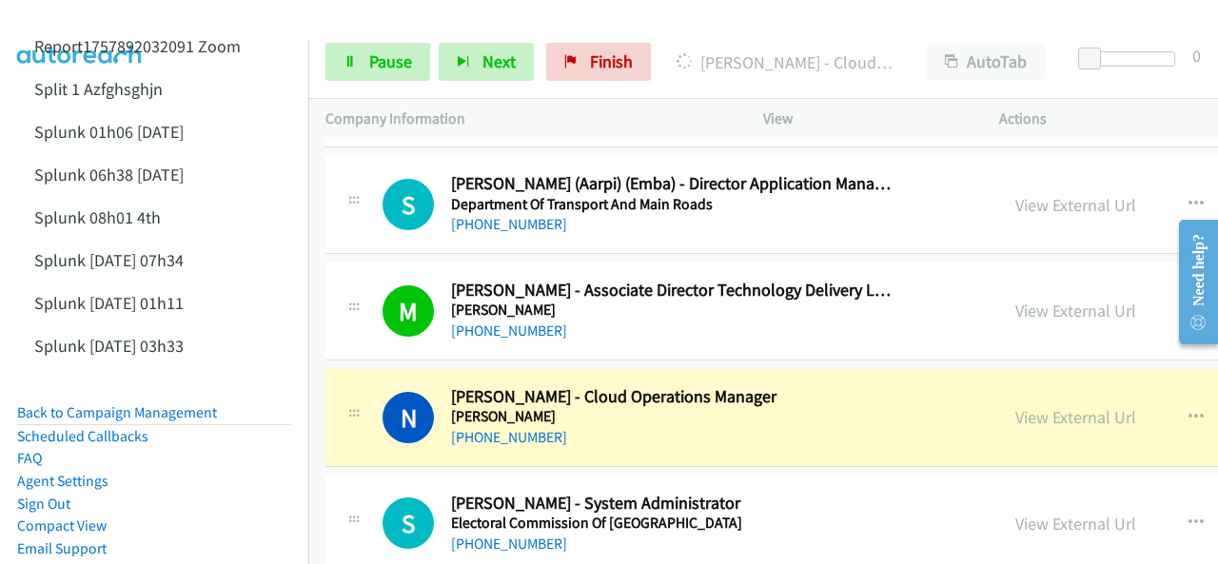
drag, startPoint x: 121, startPoint y: 18, endPoint x: 129, endPoint y: 0, distance: 20.0
click at [121, 18] on img at bounding box center [80, 33] width 143 height 67
click at [369, 62] on span "Pause" at bounding box center [390, 61] width 43 height 22
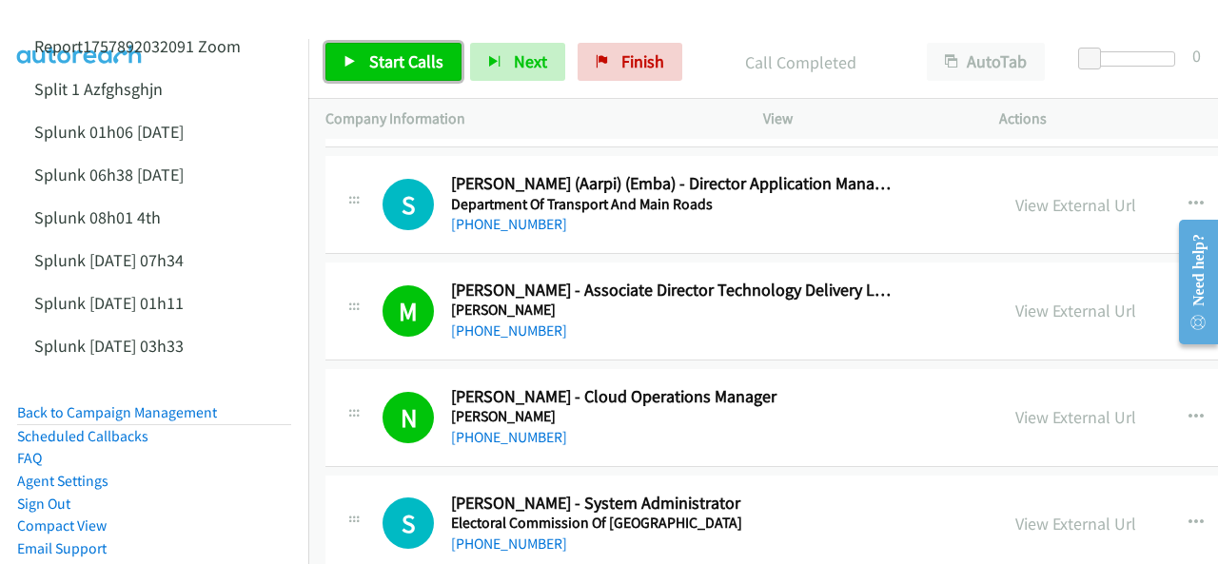
scroll to position [17313, 0]
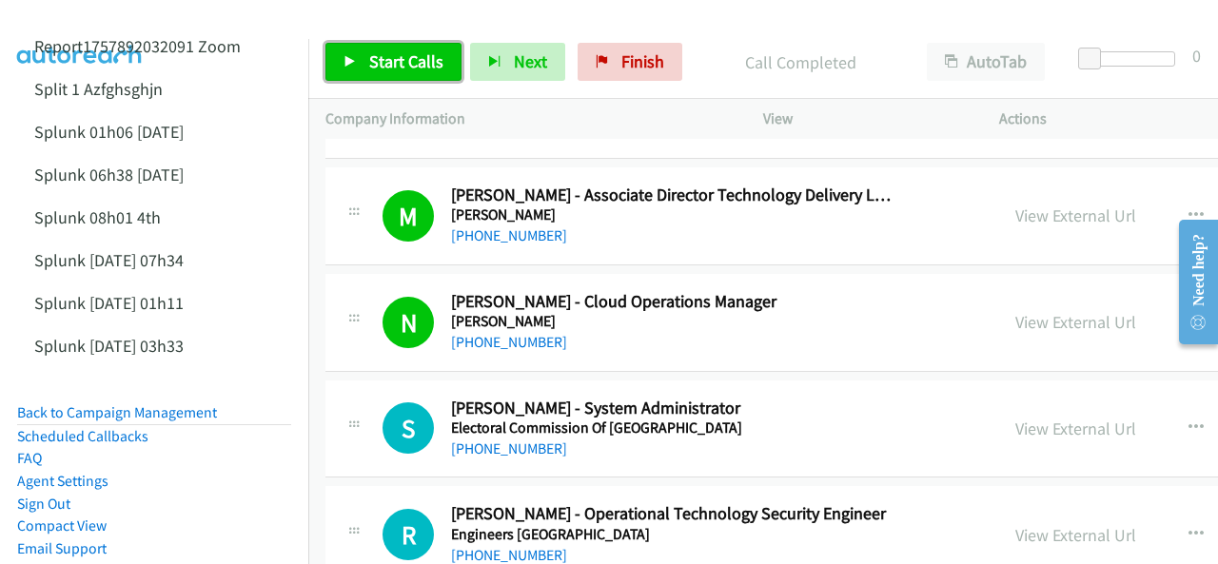
click at [392, 55] on span "Start Calls" at bounding box center [406, 61] width 74 height 22
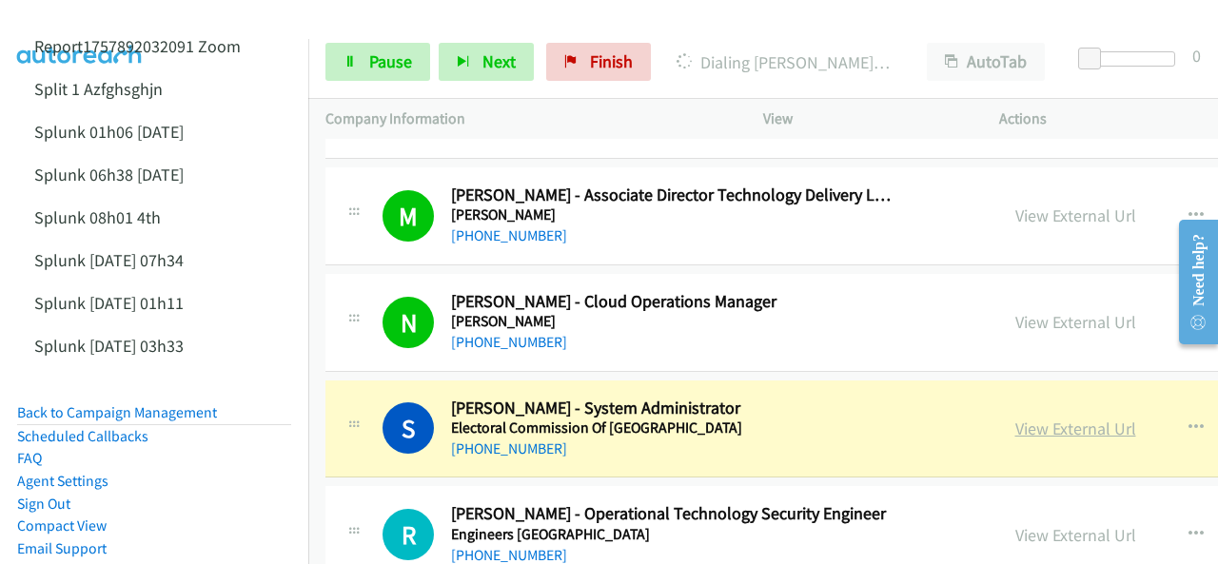
click at [1015, 418] on link "View External Url" at bounding box center [1075, 429] width 121 height 22
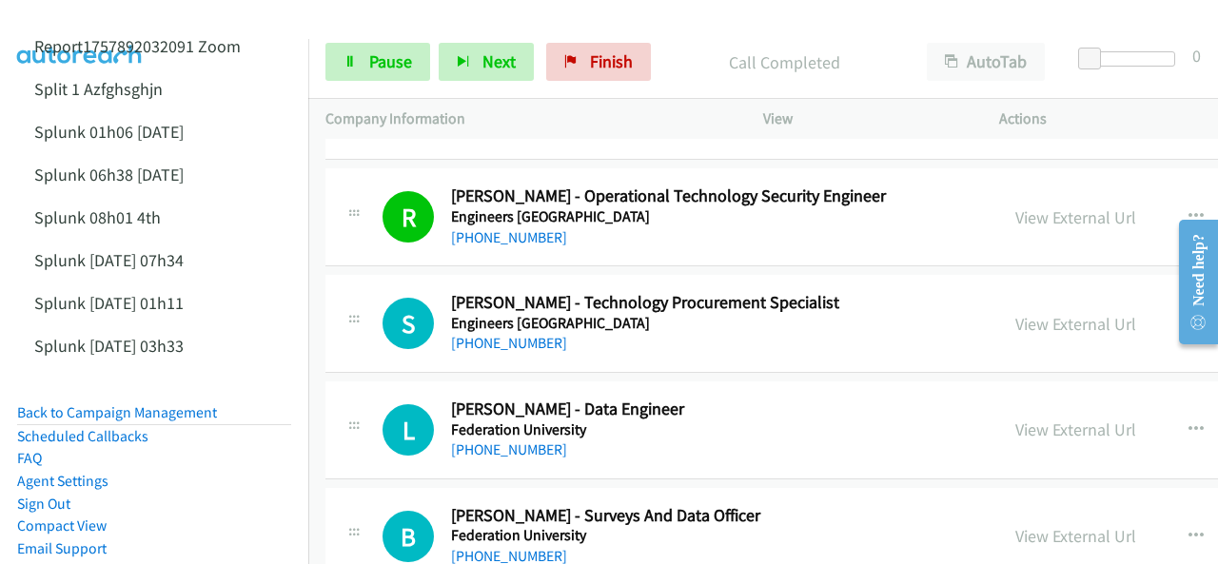
scroll to position [17599, 0]
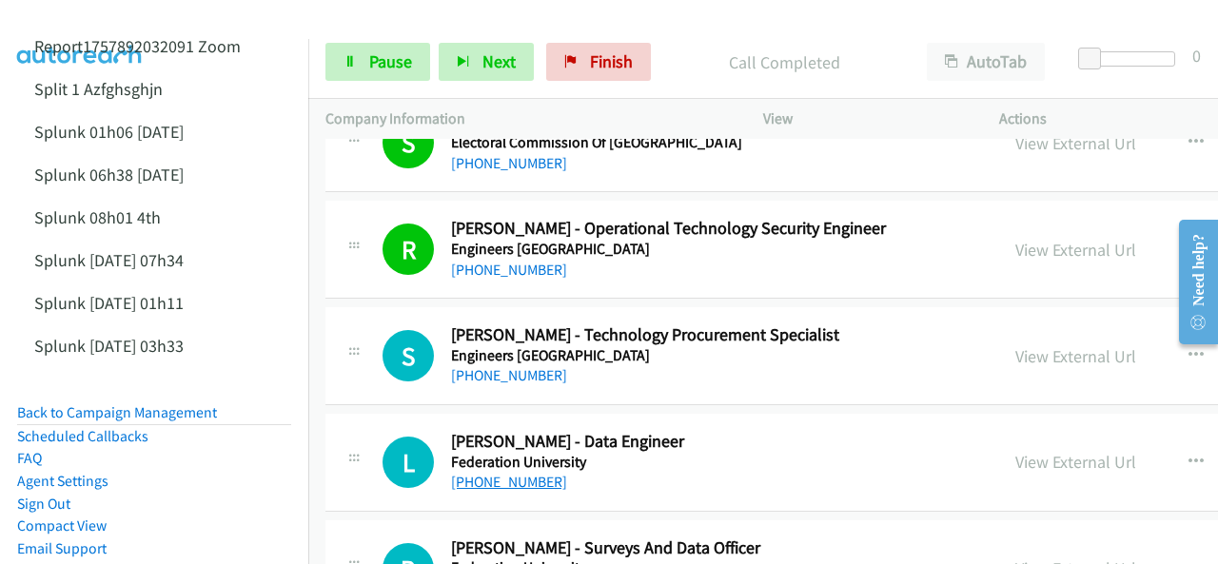
click at [513, 473] on link "[PHONE_NUMBER]" at bounding box center [509, 482] width 116 height 18
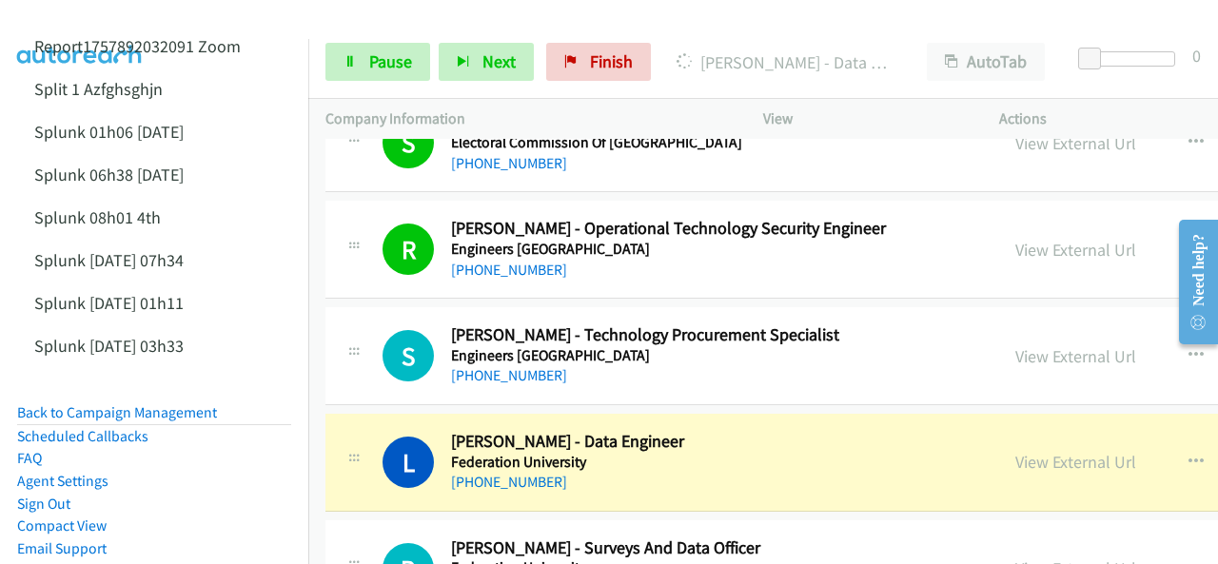
click at [82, 15] on img at bounding box center [80, 33] width 143 height 67
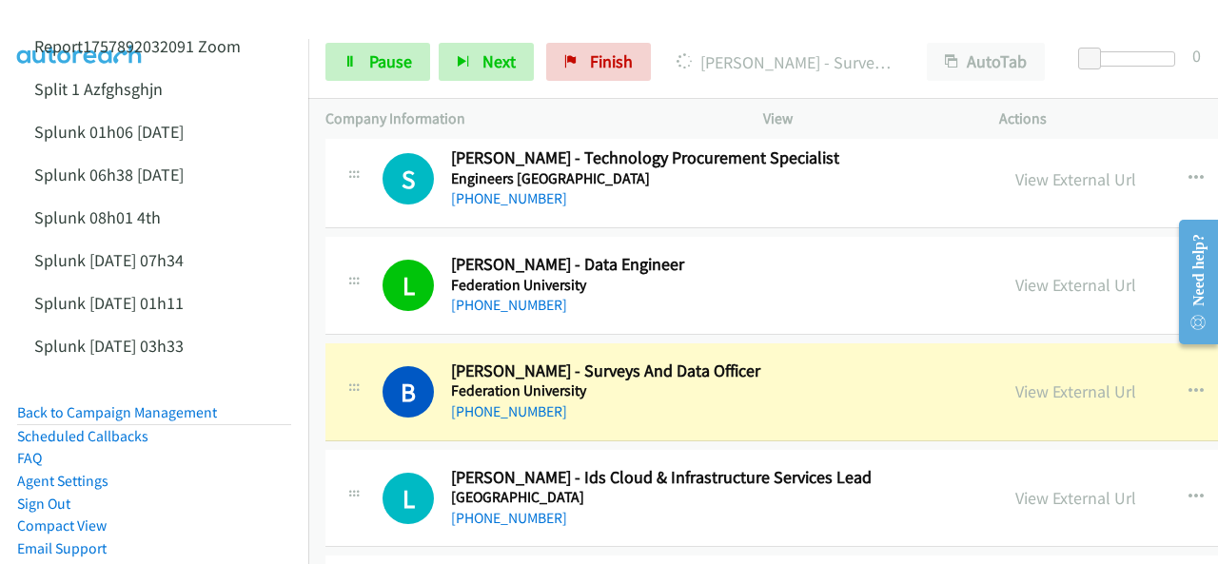
scroll to position [17789, 0]
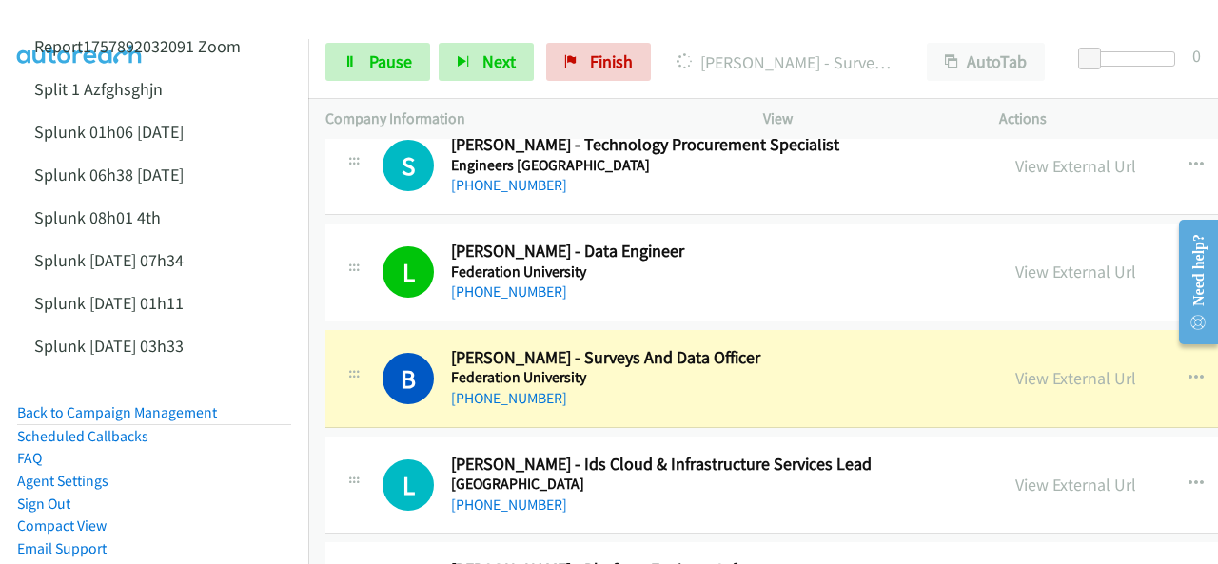
click at [72, 16] on img at bounding box center [80, 33] width 143 height 67
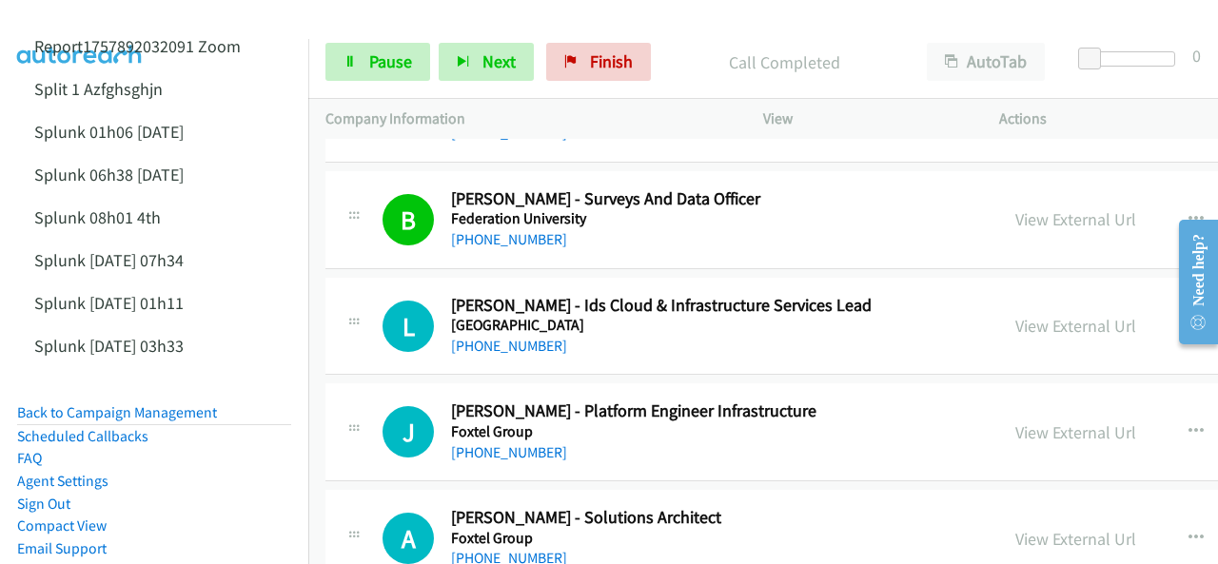
scroll to position [17979, 0]
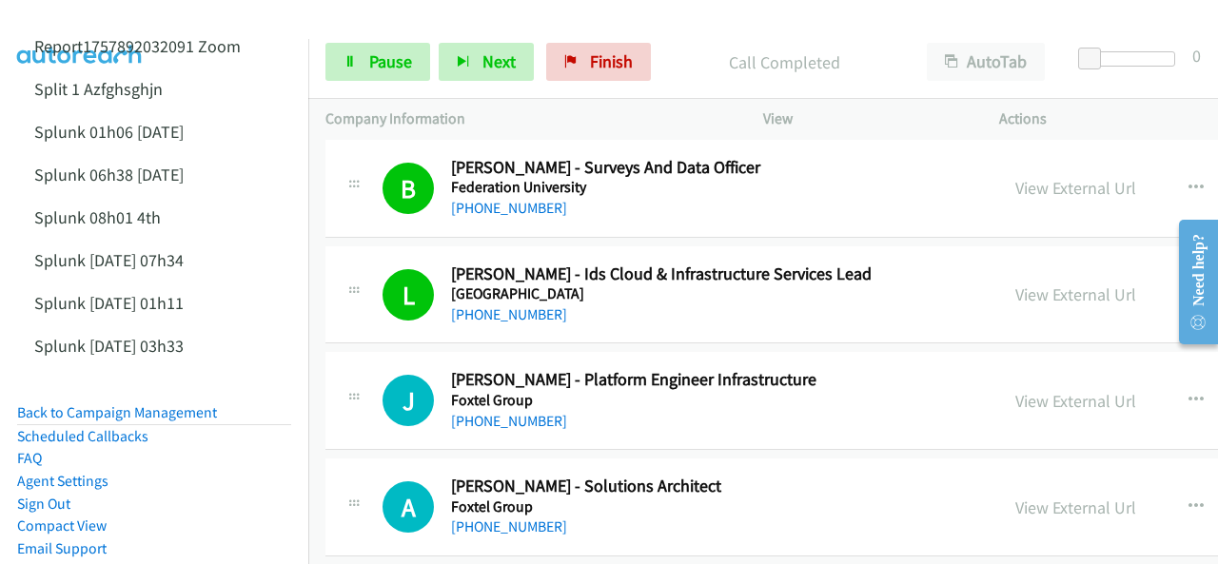
click at [82, 23] on img at bounding box center [80, 33] width 143 height 67
click at [498, 412] on link "[PHONE_NUMBER]" at bounding box center [509, 421] width 116 height 18
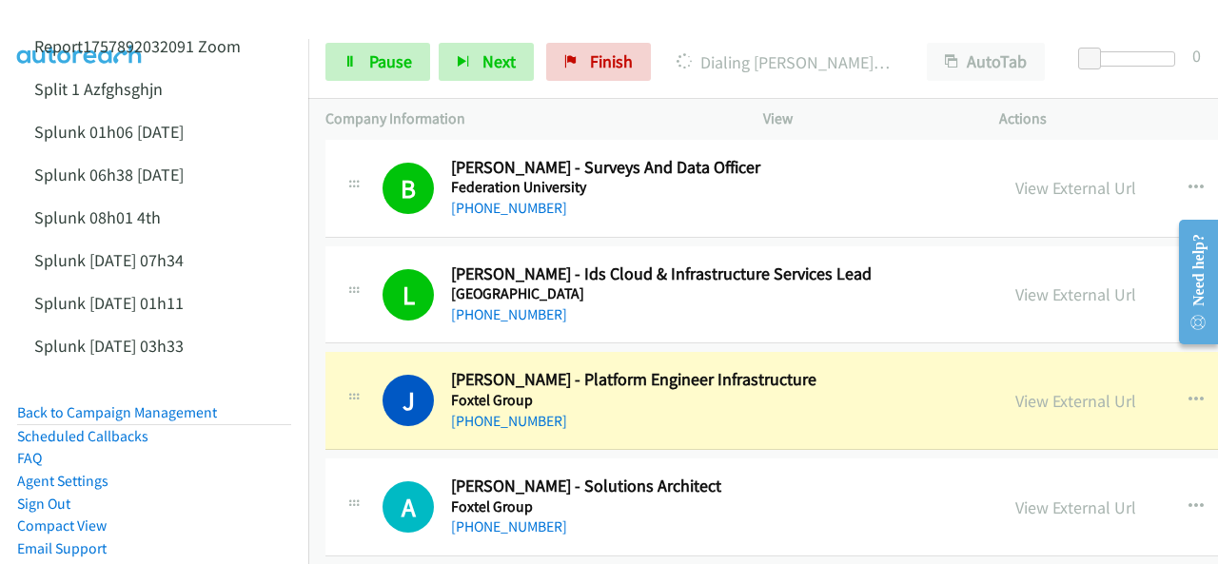
click at [80, 14] on img at bounding box center [80, 33] width 143 height 67
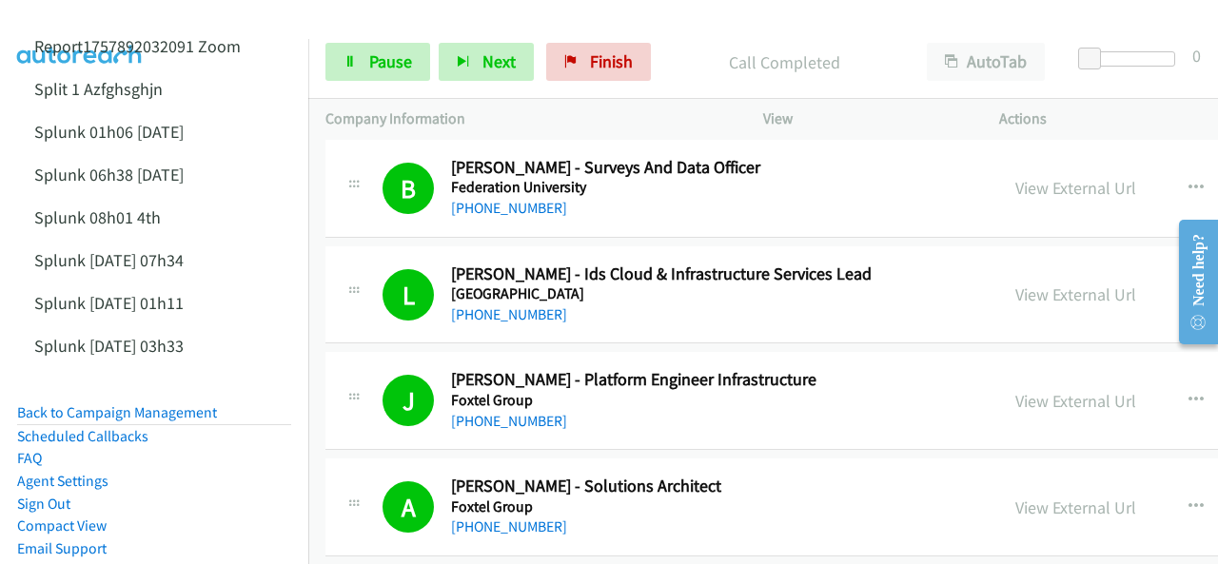
click at [86, 23] on img at bounding box center [80, 33] width 143 height 67
click at [371, 59] on span "Pause" at bounding box center [390, 61] width 43 height 22
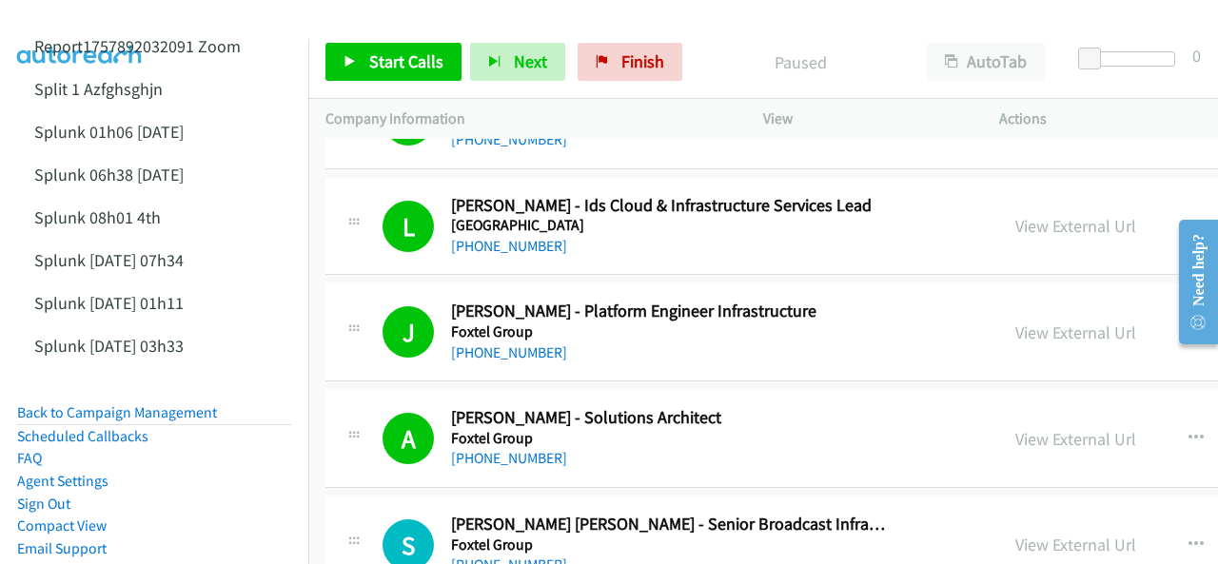
scroll to position [18169, 0]
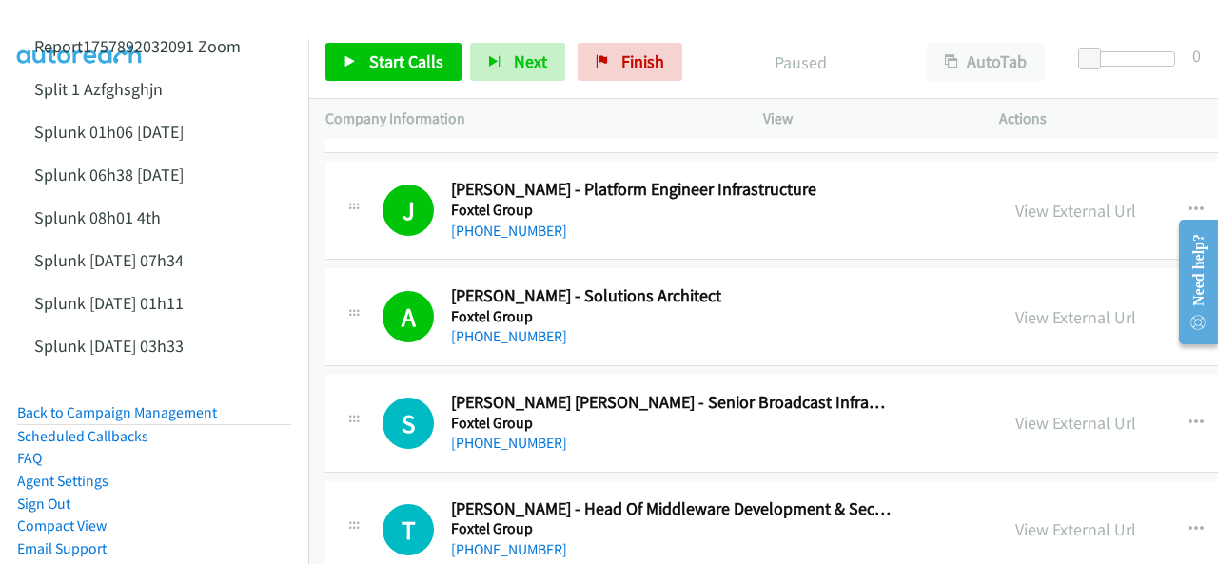
click at [92, 15] on img at bounding box center [80, 33] width 143 height 67
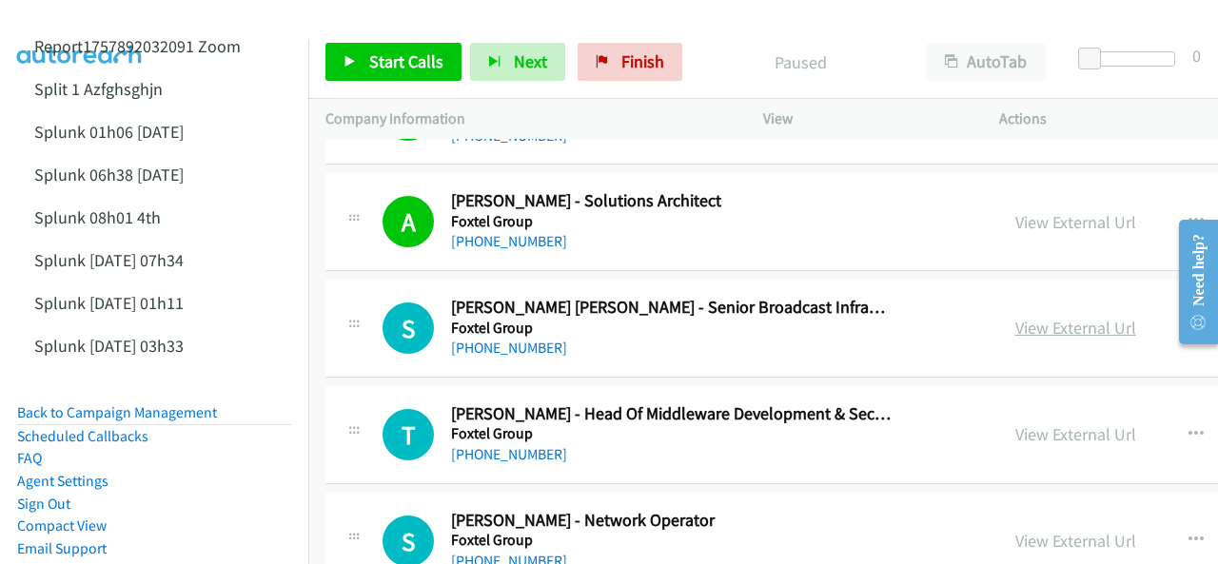
click at [1015, 317] on link "View External Url" at bounding box center [1075, 328] width 121 height 22
click at [1015, 423] on link "View External Url" at bounding box center [1075, 434] width 121 height 22
click at [375, 49] on link "Start Calls" at bounding box center [393, 62] width 136 height 38
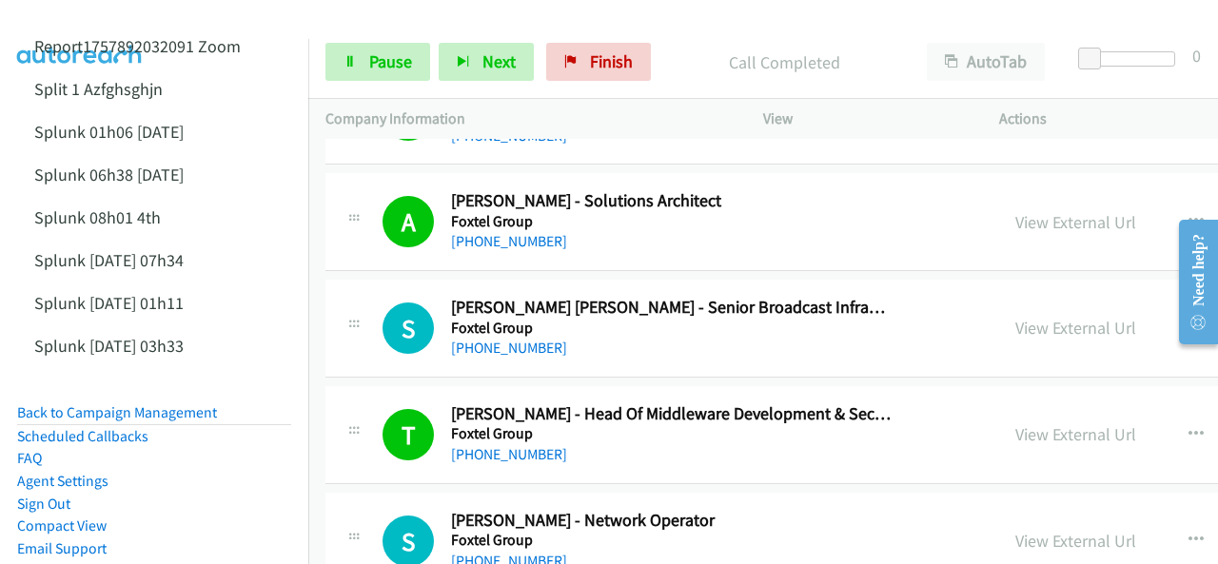
click at [83, 22] on img at bounding box center [80, 33] width 143 height 67
click at [379, 55] on span "Pause" at bounding box center [390, 61] width 43 height 22
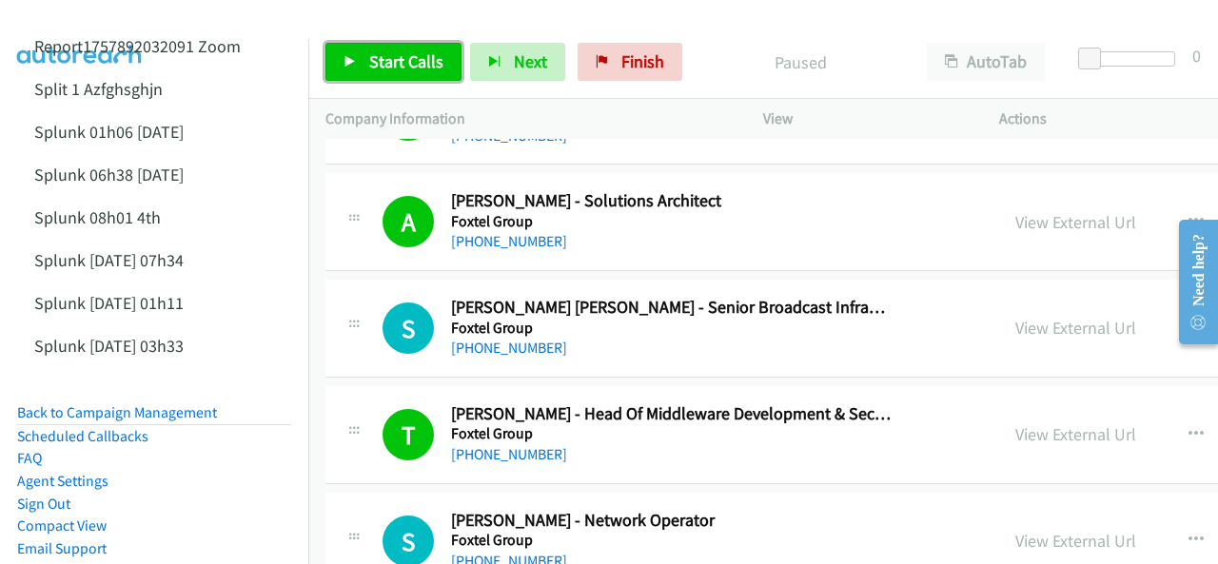
click at [379, 55] on span "Start Calls" at bounding box center [406, 61] width 74 height 22
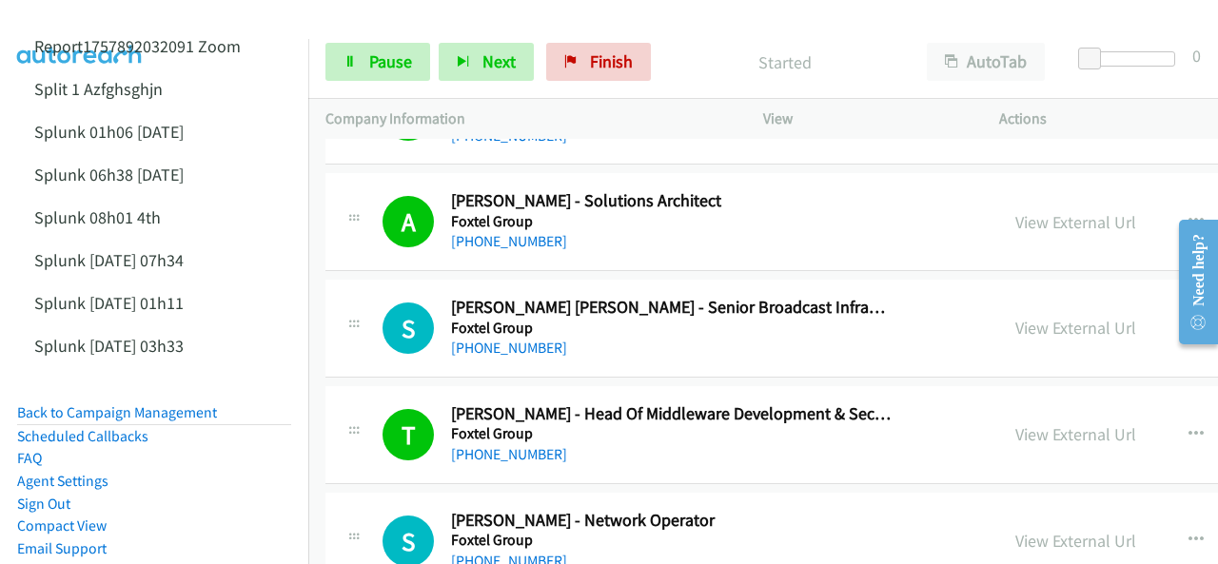
click at [103, 22] on img at bounding box center [80, 33] width 143 height 67
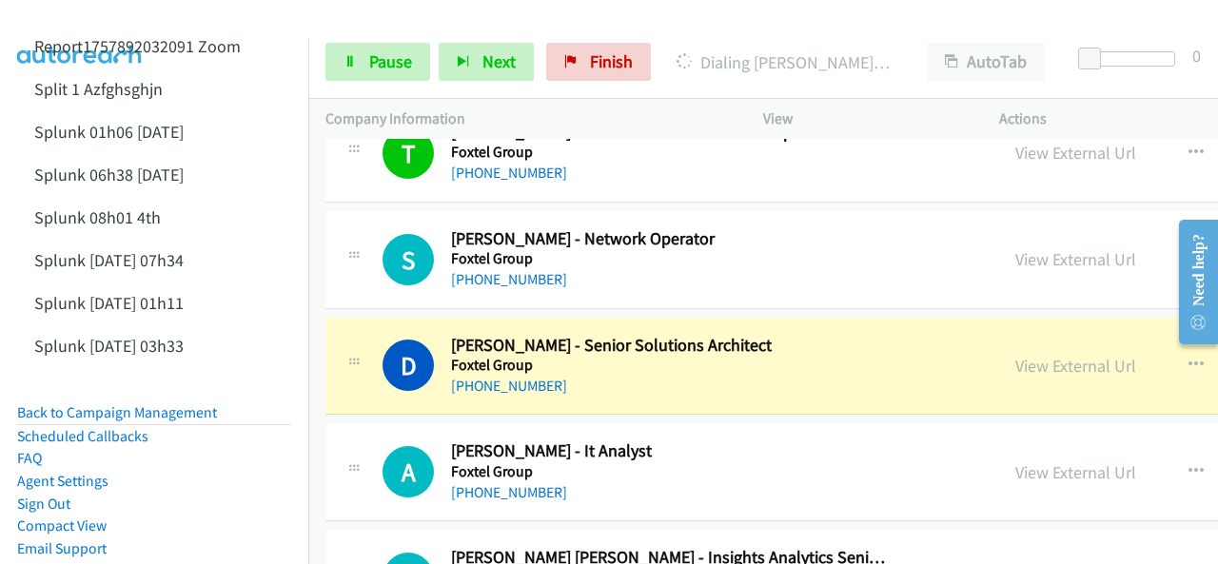
scroll to position [18550, 0]
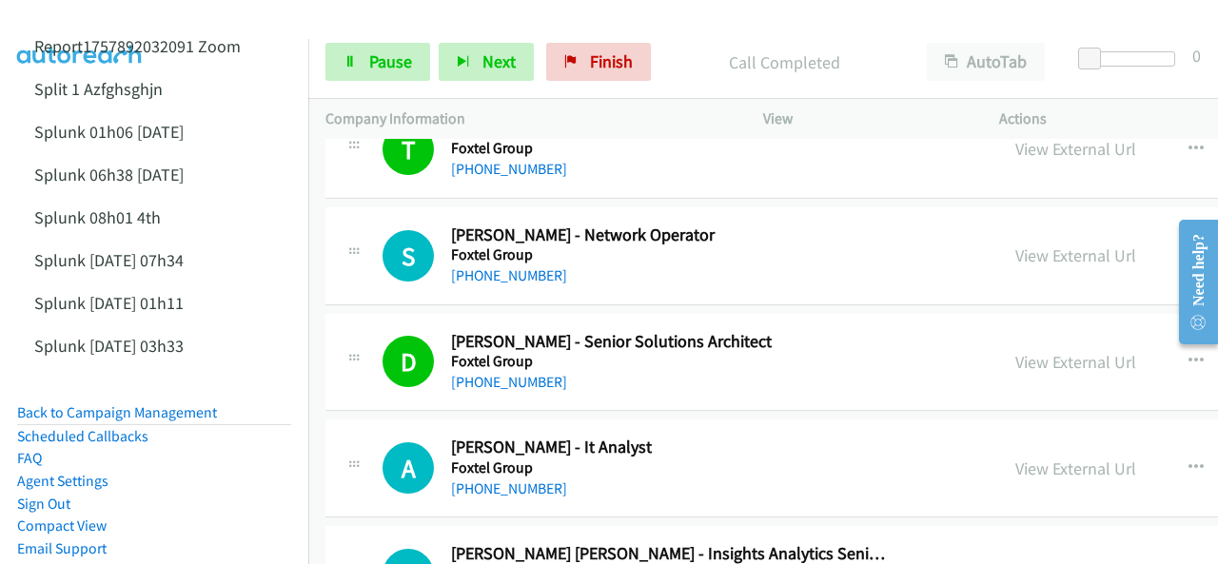
click at [120, 16] on img at bounding box center [80, 33] width 143 height 67
click at [129, 24] on img at bounding box center [80, 33] width 143 height 67
click at [363, 63] on link "Pause" at bounding box center [377, 62] width 105 height 38
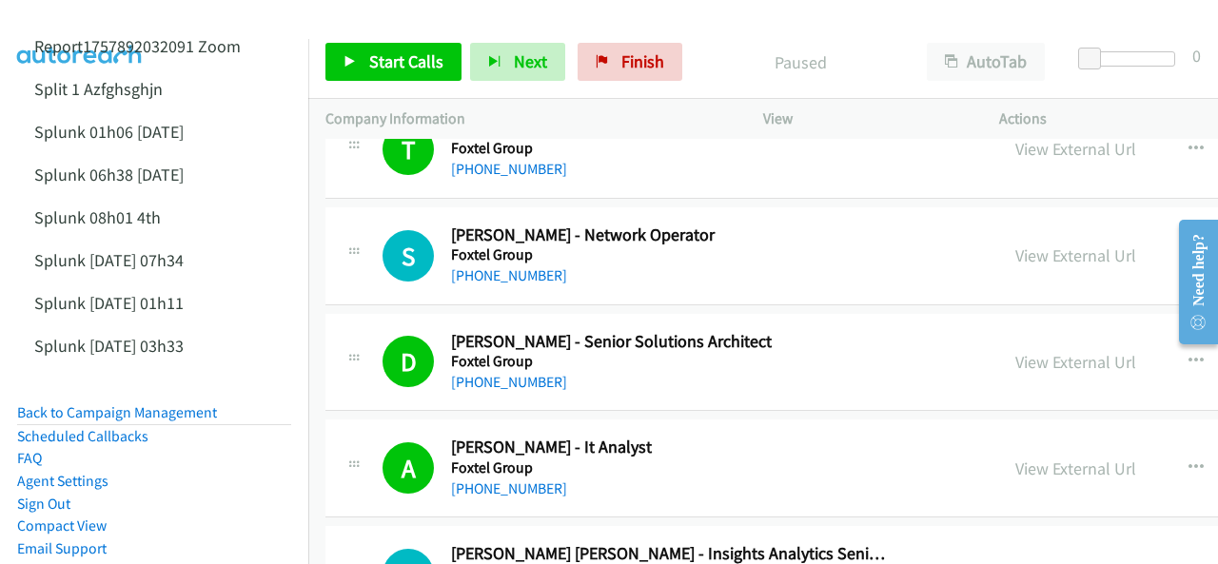
click at [113, 33] on img at bounding box center [80, 33] width 143 height 67
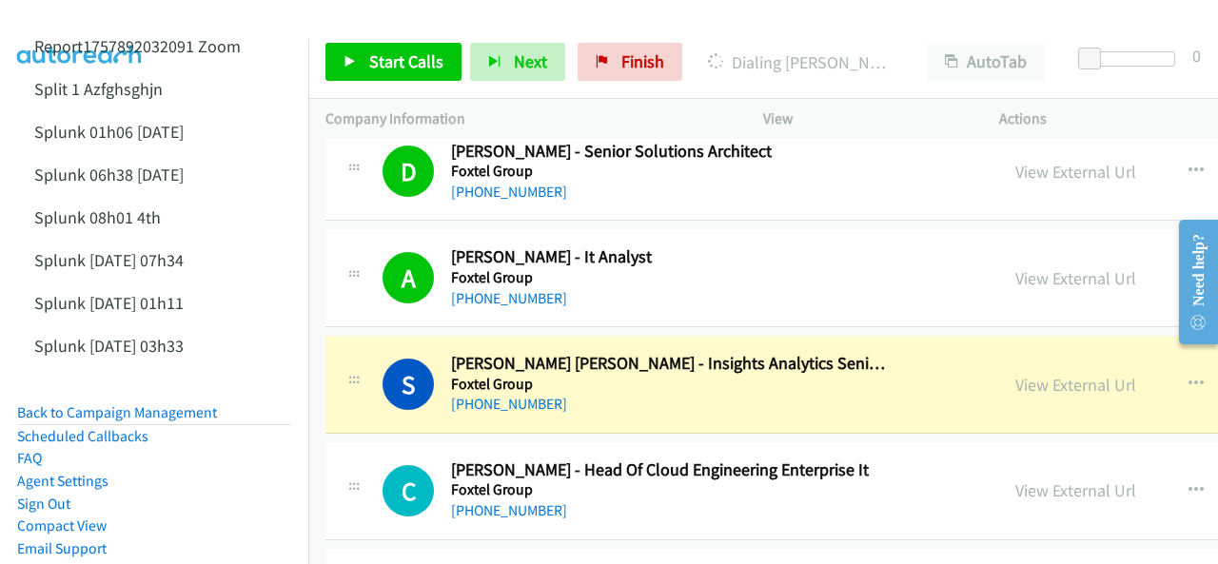
scroll to position [18835, 0]
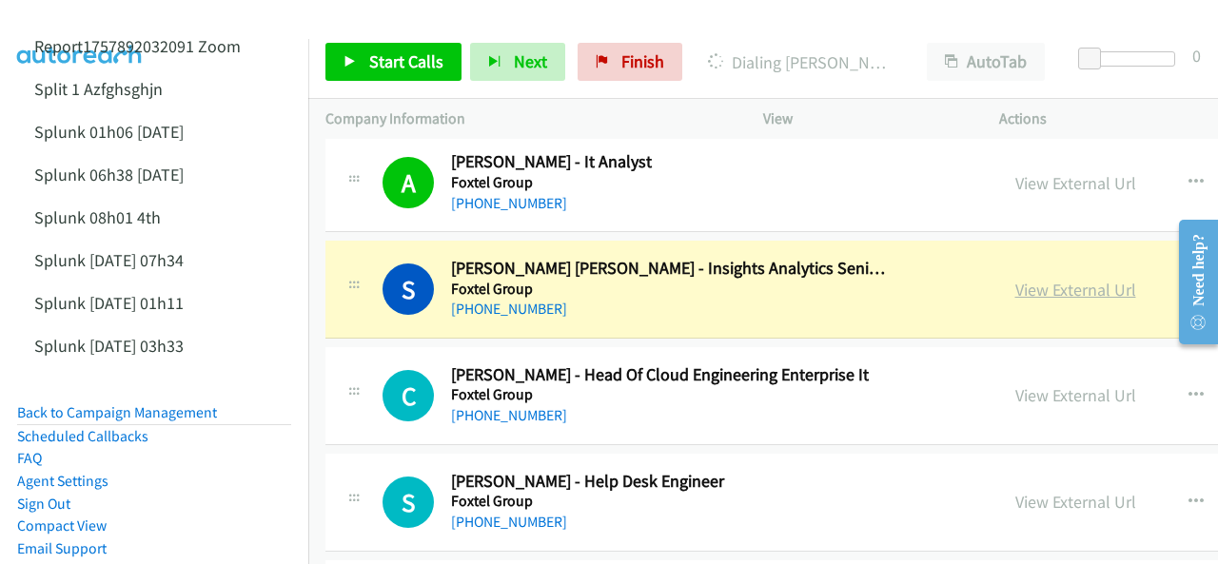
click at [1015, 279] on link "View External Url" at bounding box center [1075, 290] width 121 height 22
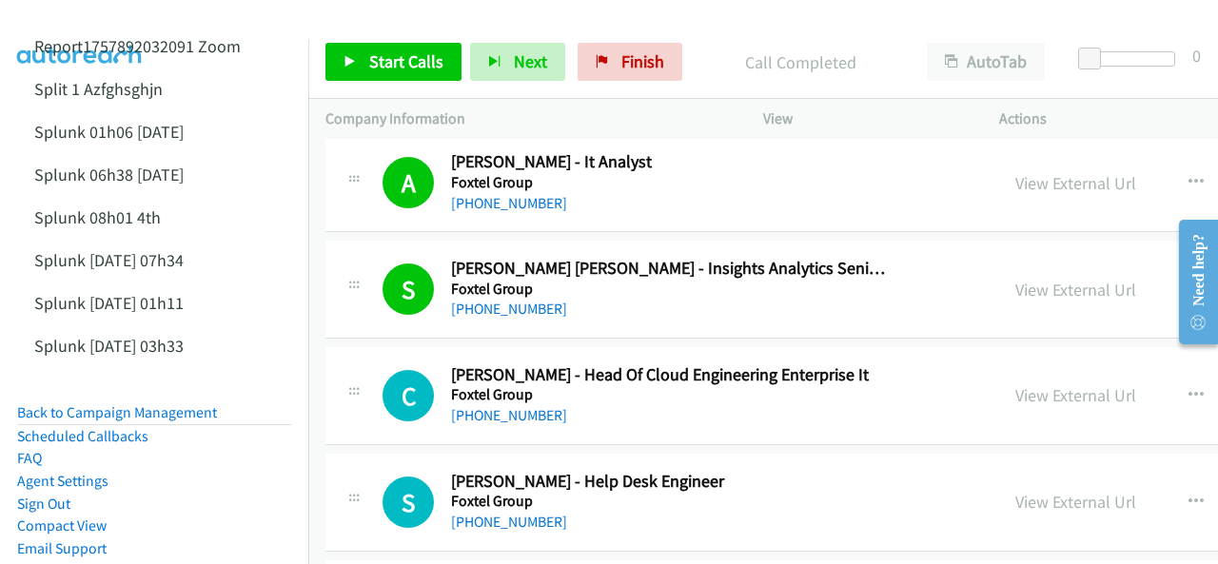
drag, startPoint x: 982, startPoint y: 338, endPoint x: 923, endPoint y: 303, distance: 68.2
click at [1015, 384] on link "View External Url" at bounding box center [1075, 395] width 121 height 22
click at [1015, 279] on link "View External Url" at bounding box center [1075, 290] width 121 height 22
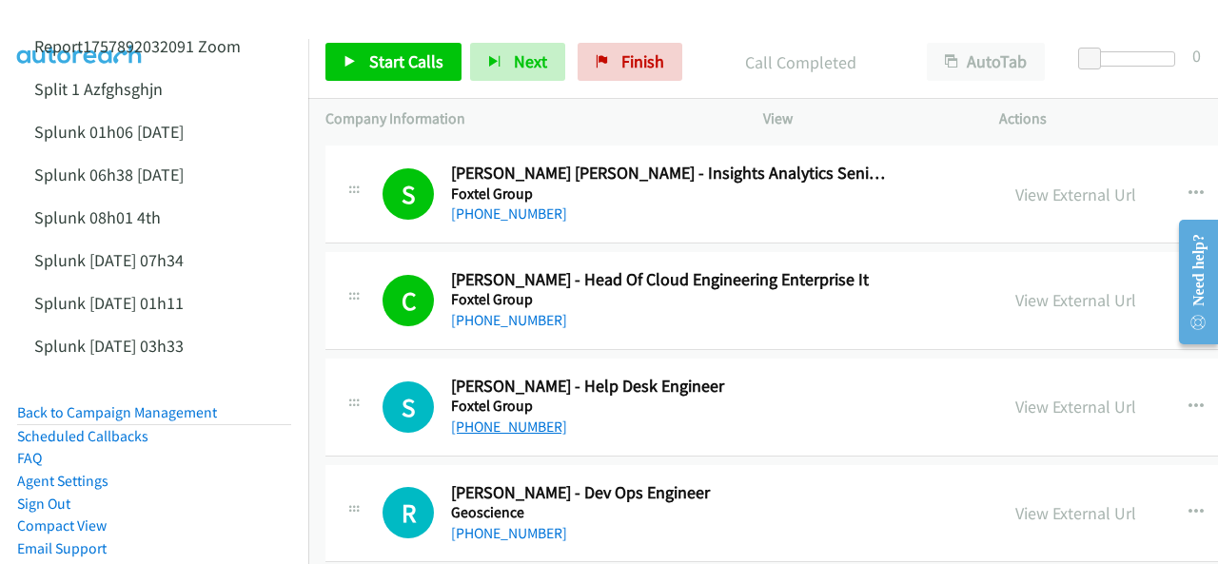
click at [509, 418] on link "[PHONE_NUMBER]" at bounding box center [509, 427] width 116 height 18
click at [65, 14] on img at bounding box center [80, 33] width 143 height 67
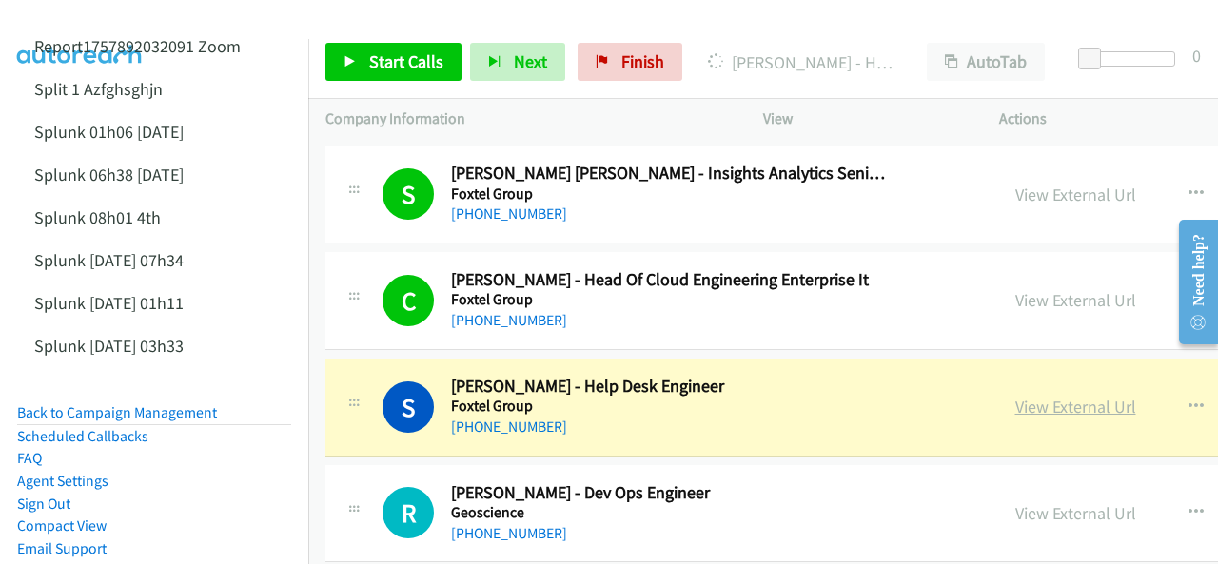
click at [1015, 396] on link "View External Url" at bounding box center [1075, 407] width 121 height 22
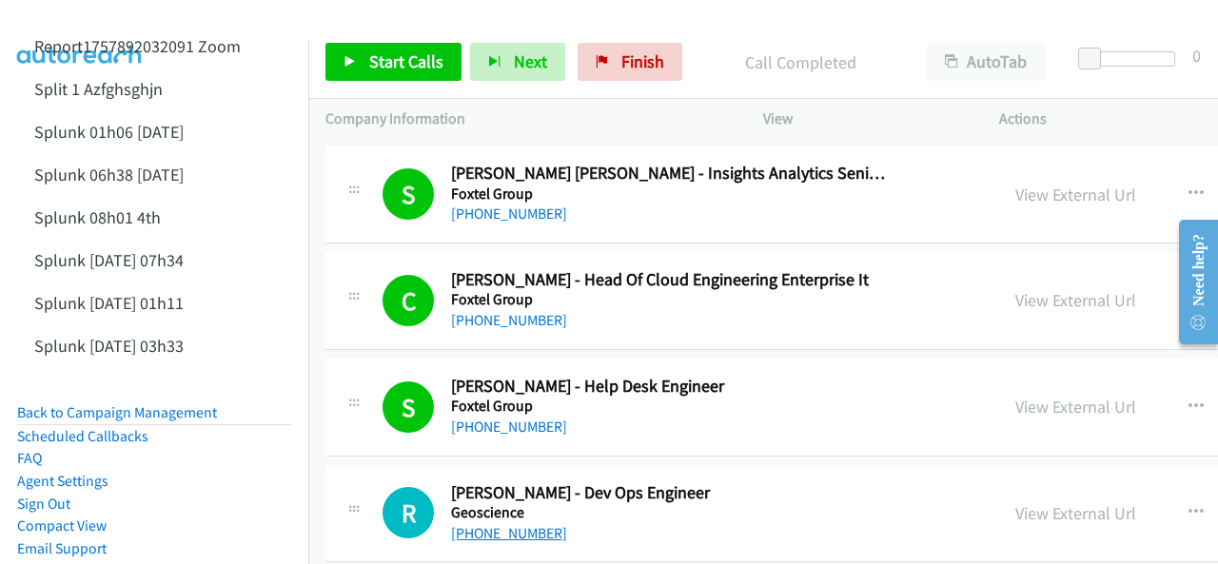
click at [483, 524] on link "[PHONE_NUMBER]" at bounding box center [509, 533] width 116 height 18
click at [103, 16] on img at bounding box center [80, 33] width 143 height 67
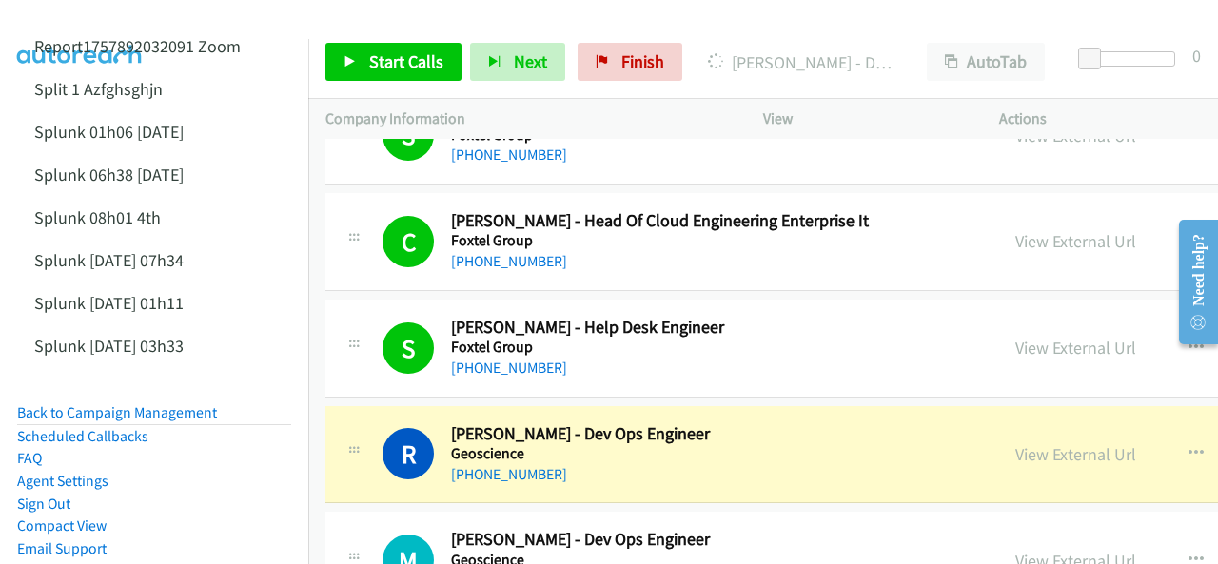
scroll to position [19121, 0]
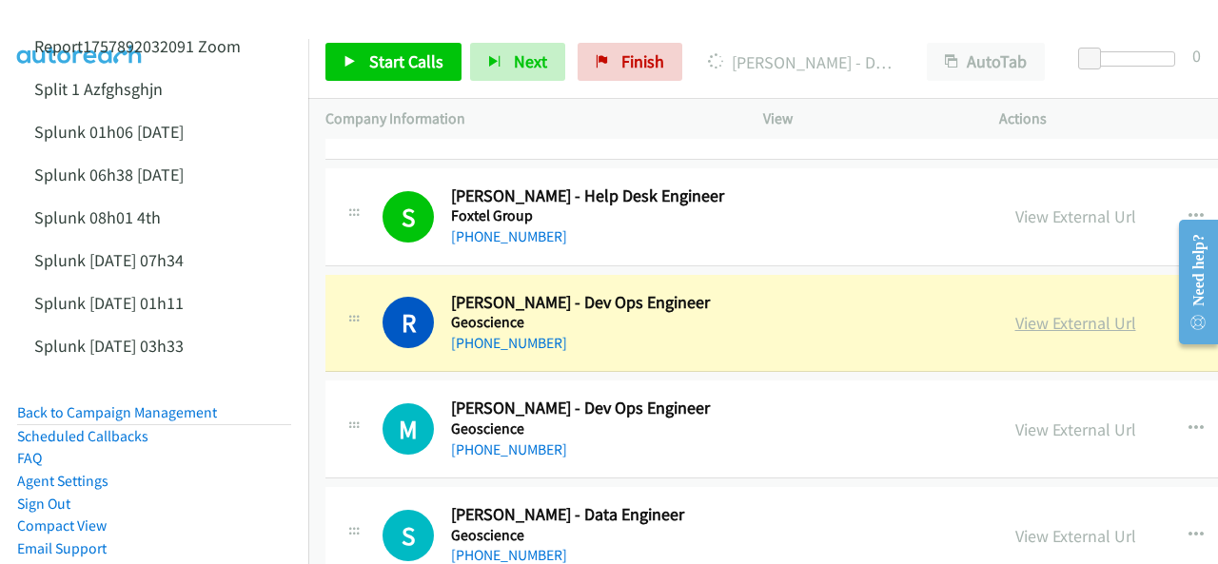
click at [1015, 312] on link "View External Url" at bounding box center [1075, 323] width 121 height 22
click at [96, 20] on img at bounding box center [80, 33] width 143 height 67
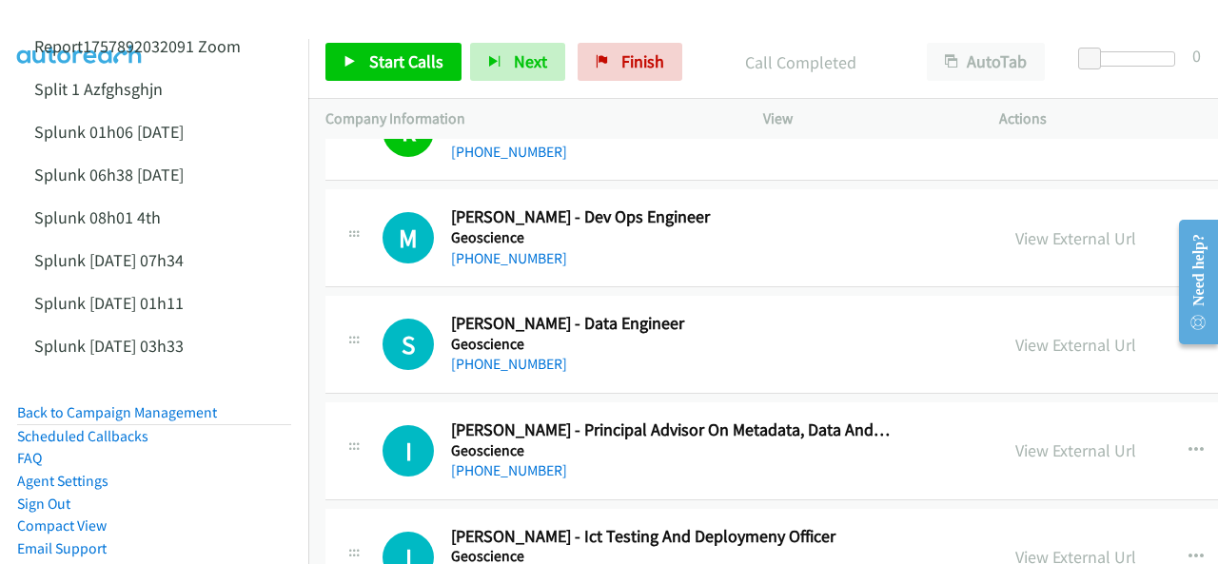
scroll to position [19406, 0]
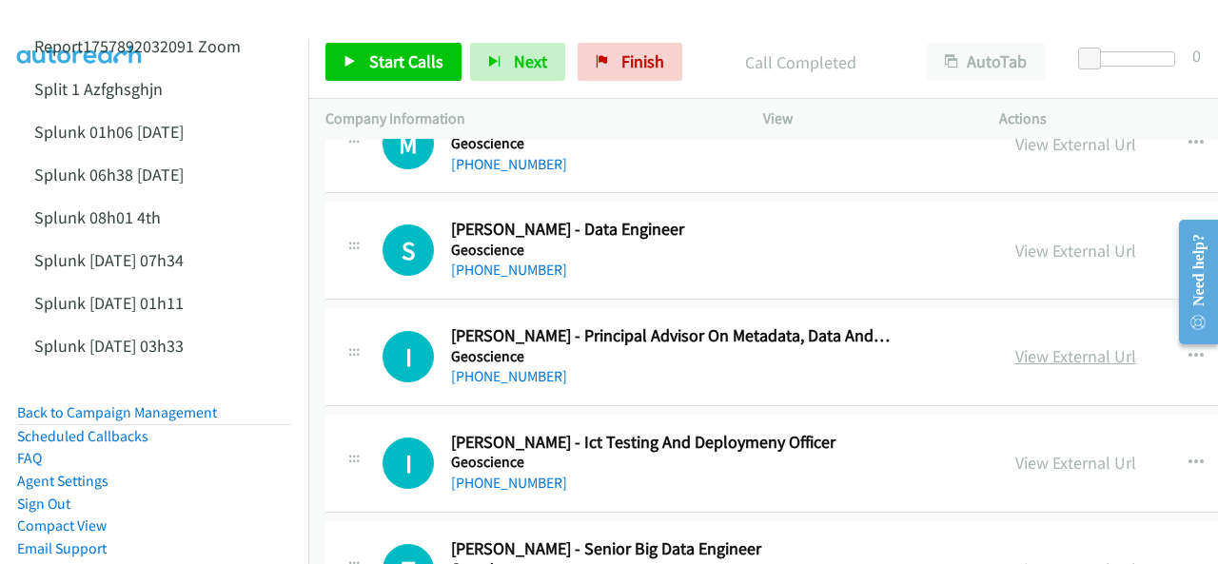
click at [1015, 345] on link "View External Url" at bounding box center [1075, 356] width 121 height 22
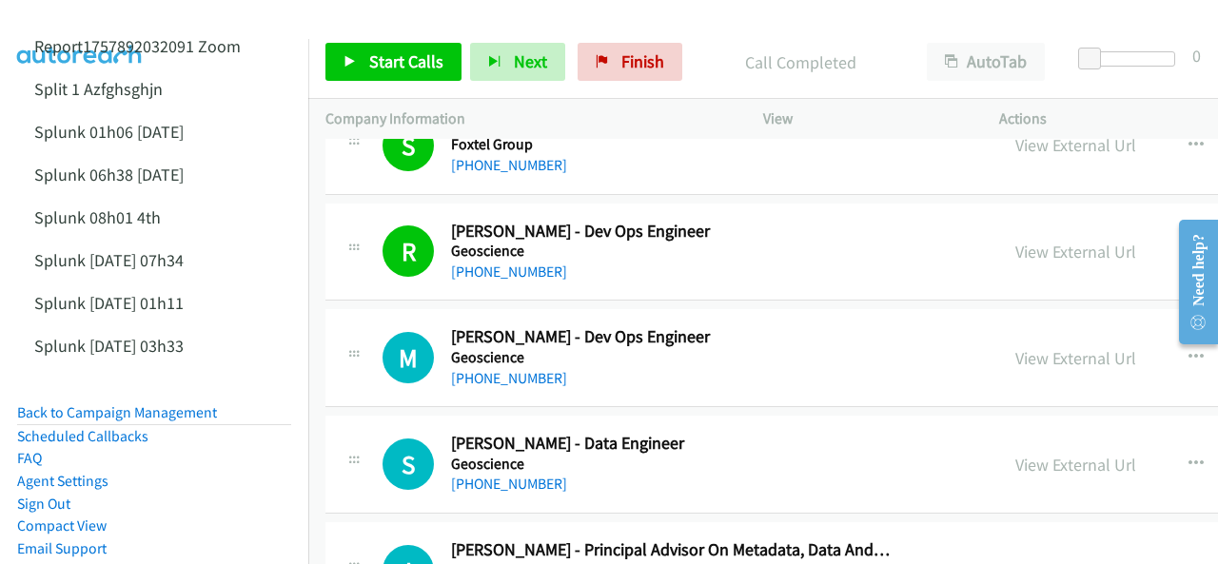
scroll to position [19216, 0]
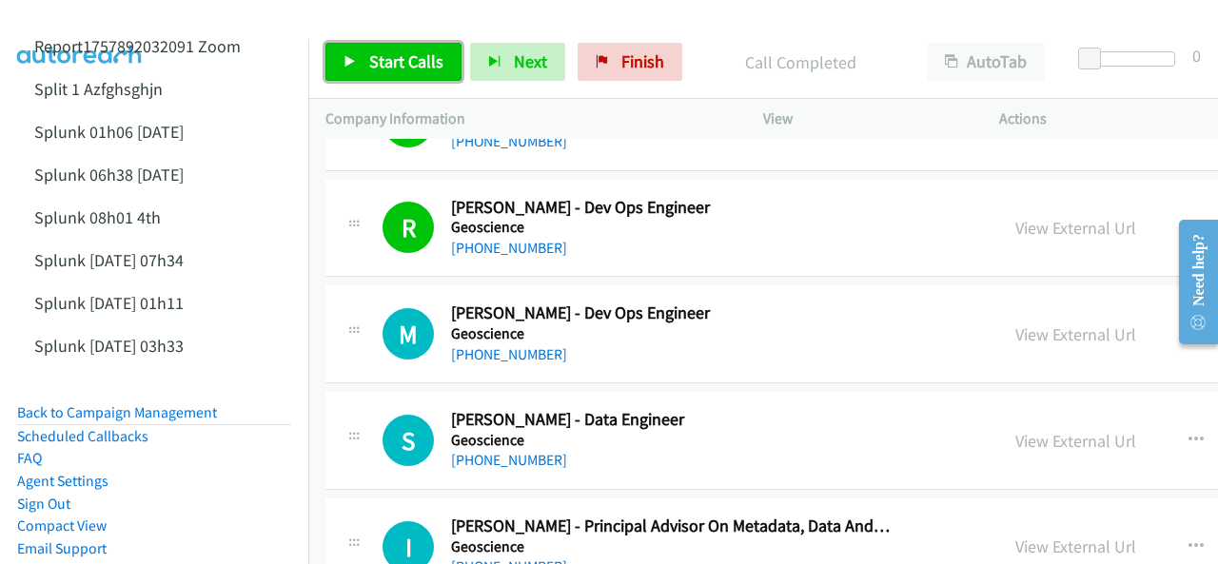
click at [377, 60] on span "Start Calls" at bounding box center [406, 61] width 74 height 22
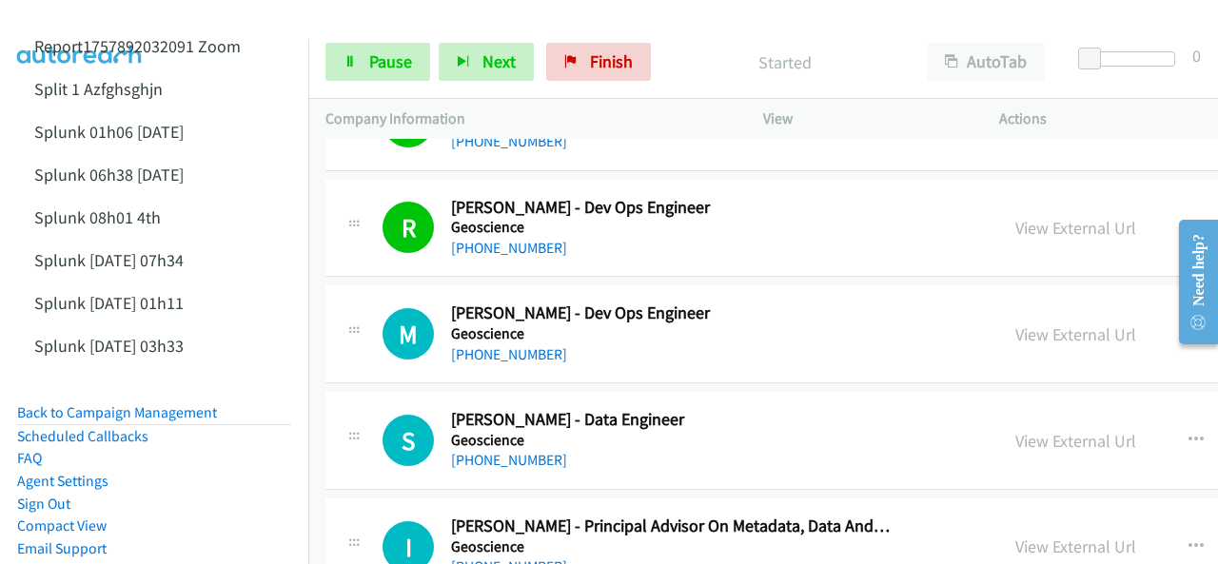
click at [82, 20] on img at bounding box center [80, 33] width 143 height 67
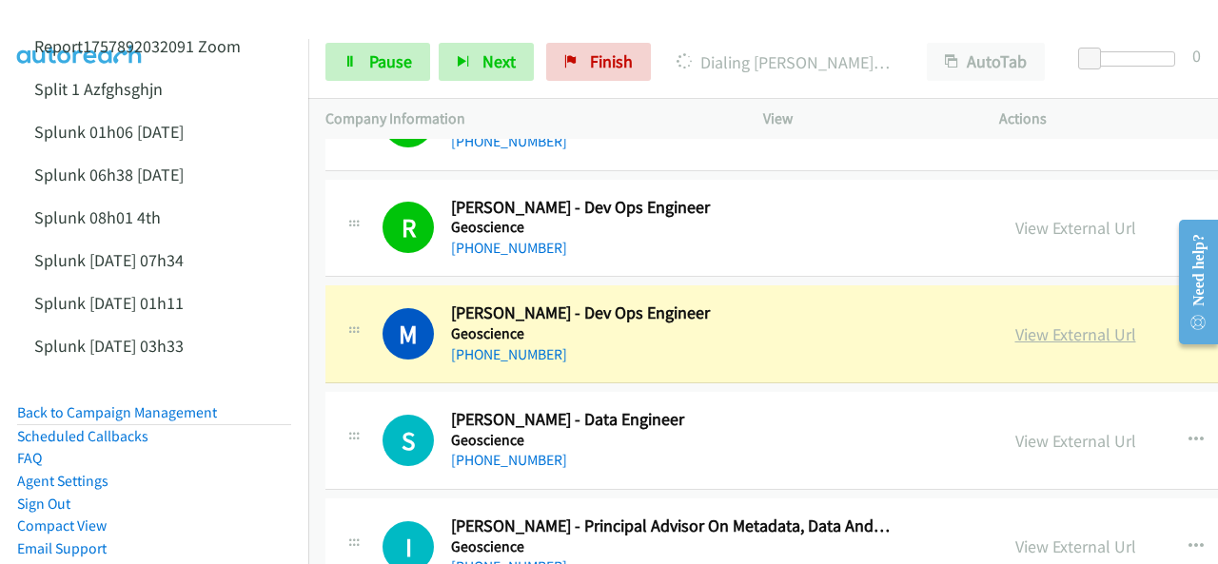
click at [1015, 323] on link "View External Url" at bounding box center [1075, 334] width 121 height 22
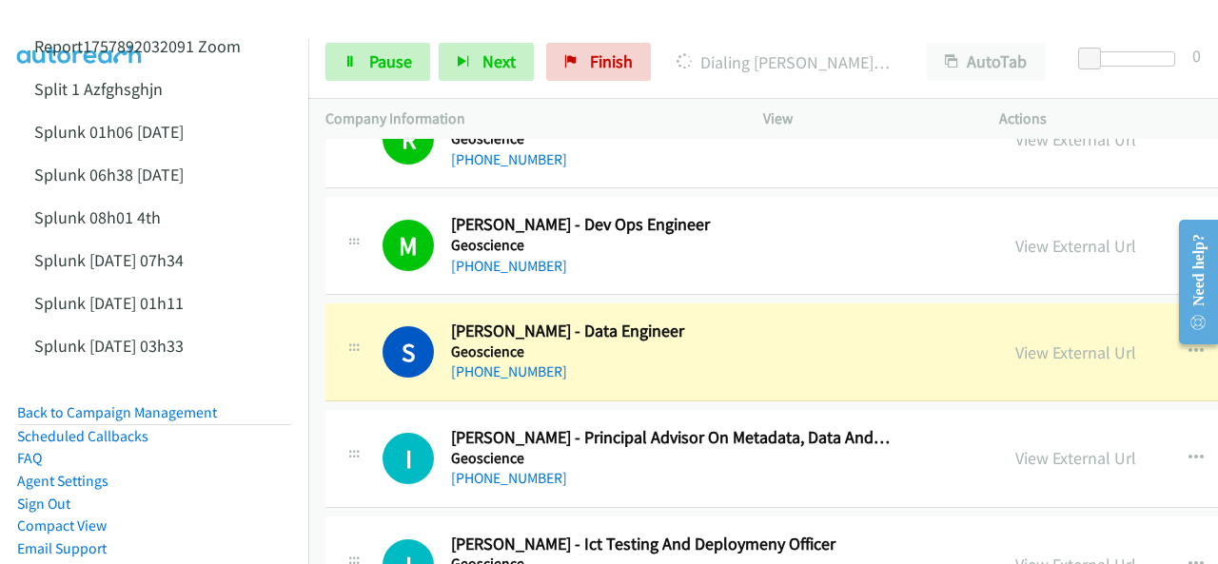
scroll to position [19311, 0]
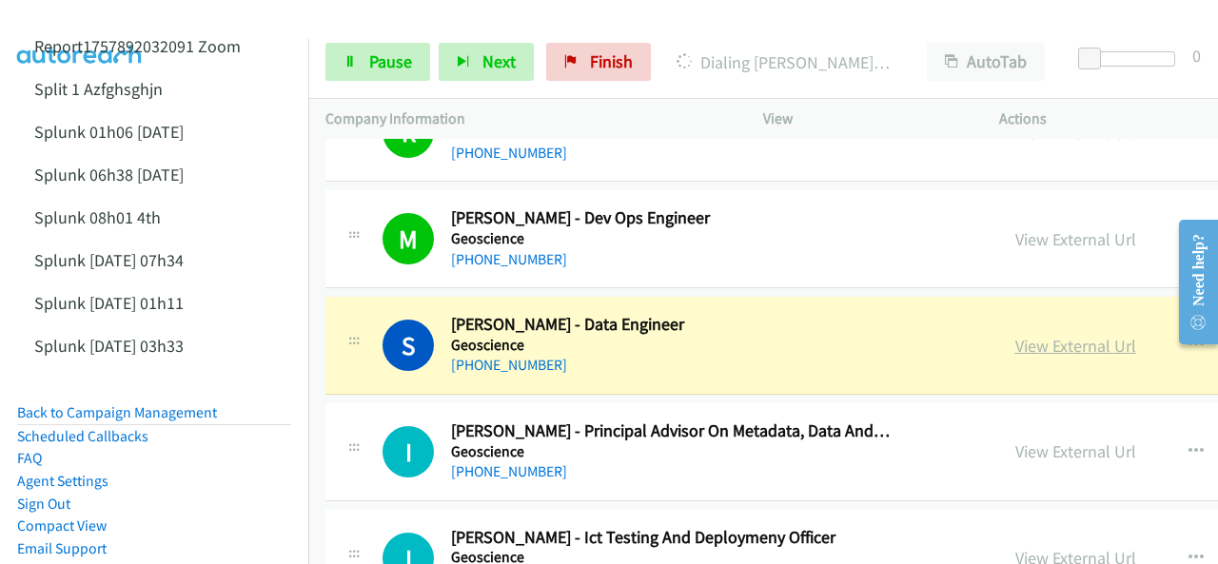
click at [1015, 335] on link "View External Url" at bounding box center [1075, 346] width 121 height 22
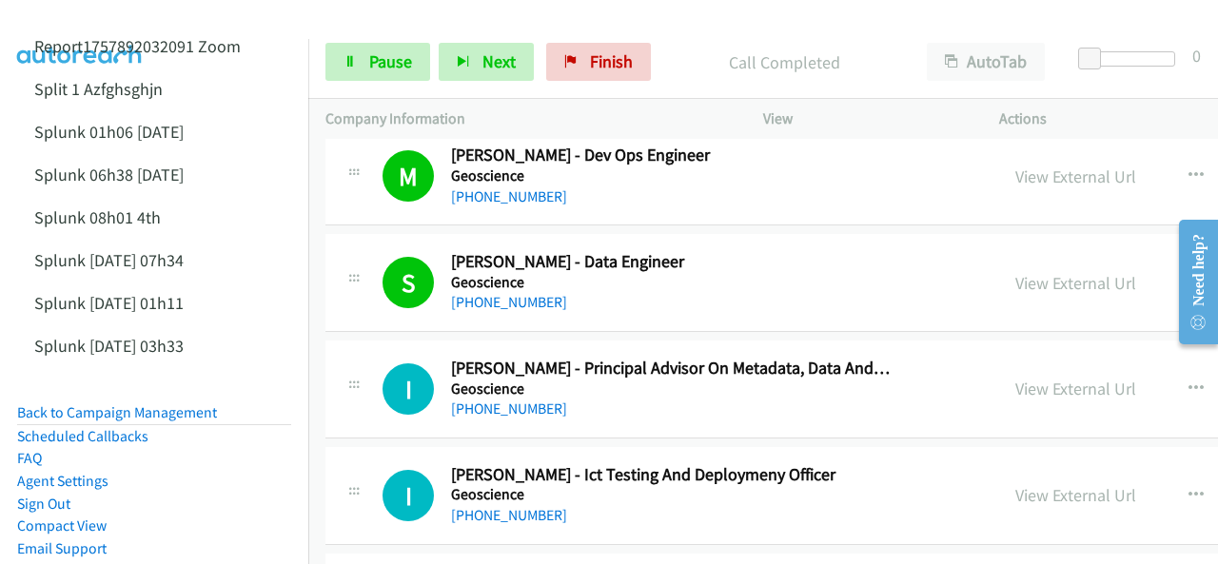
scroll to position [19406, 0]
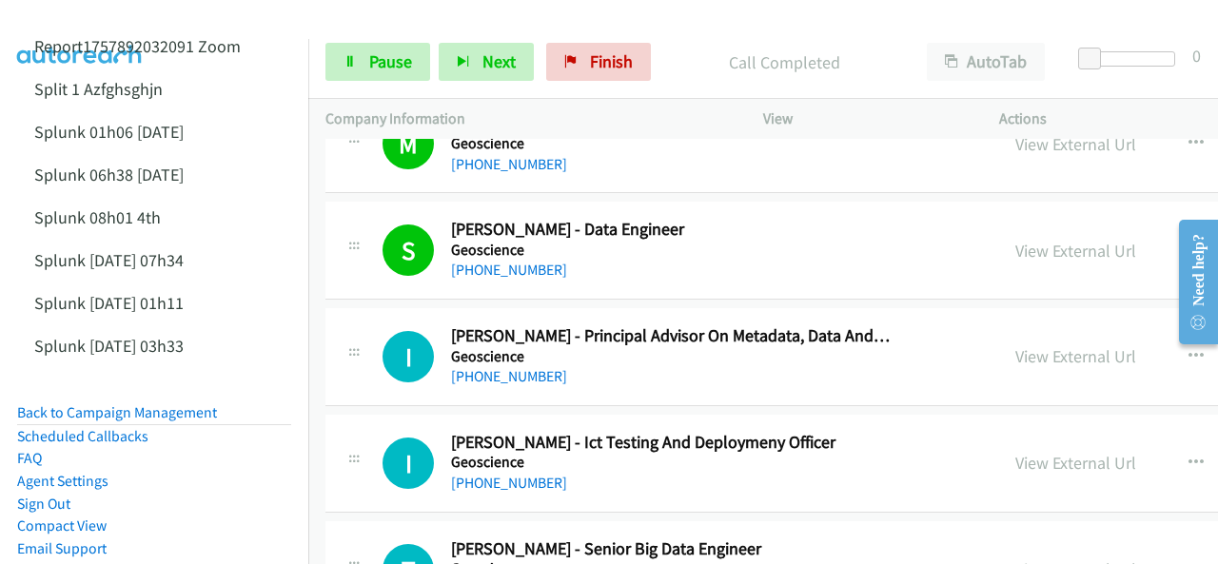
click at [70, 18] on img at bounding box center [80, 33] width 143 height 67
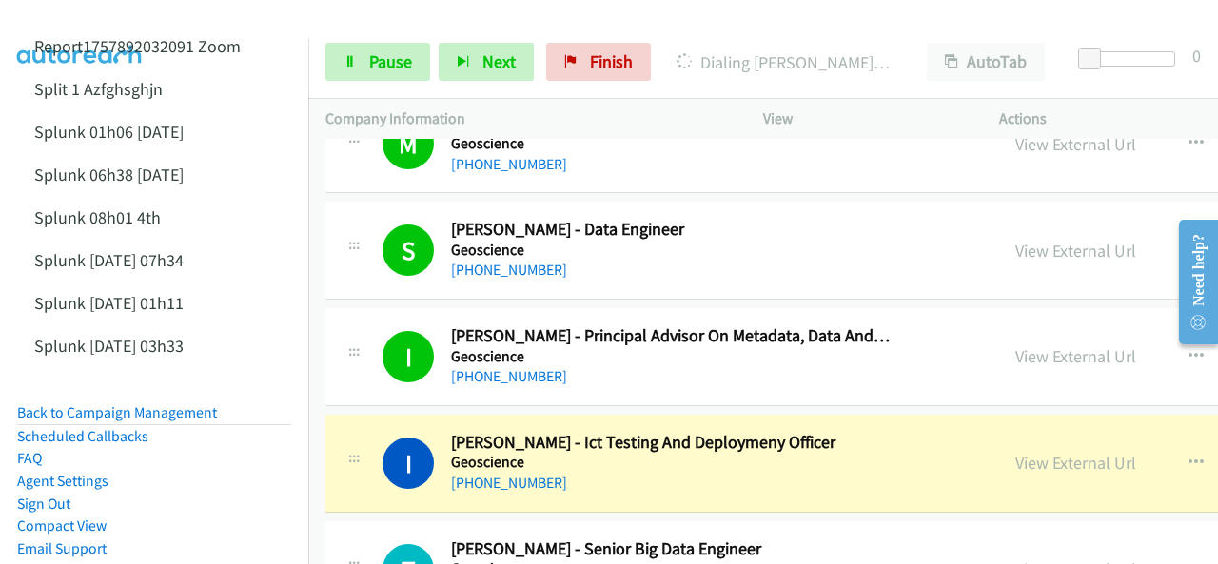
click at [70, 15] on img at bounding box center [80, 33] width 143 height 67
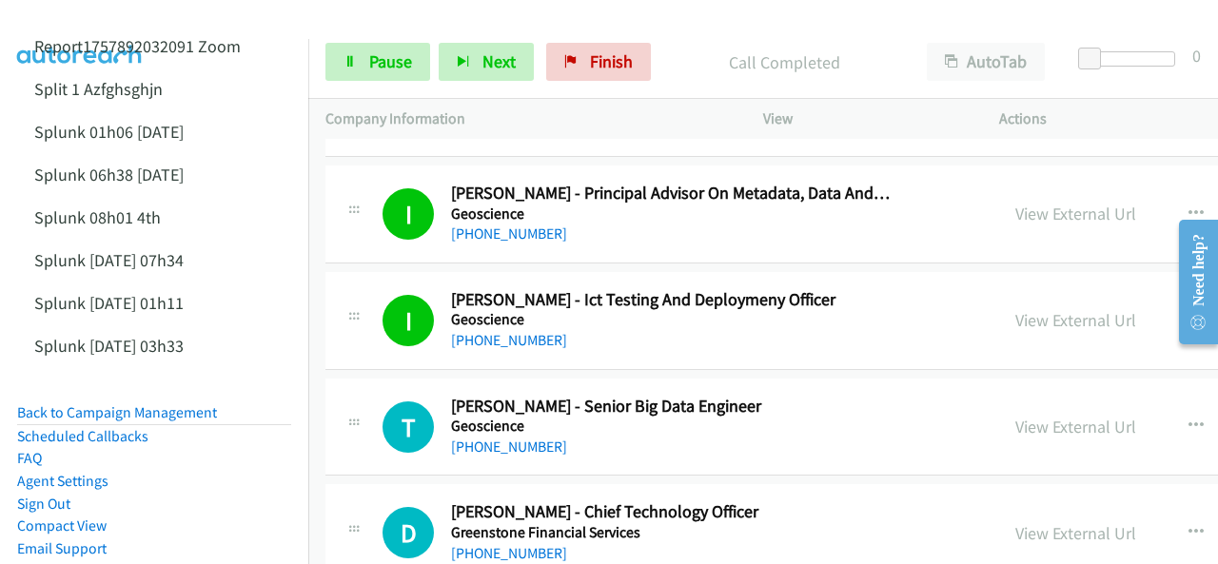
scroll to position [19596, 0]
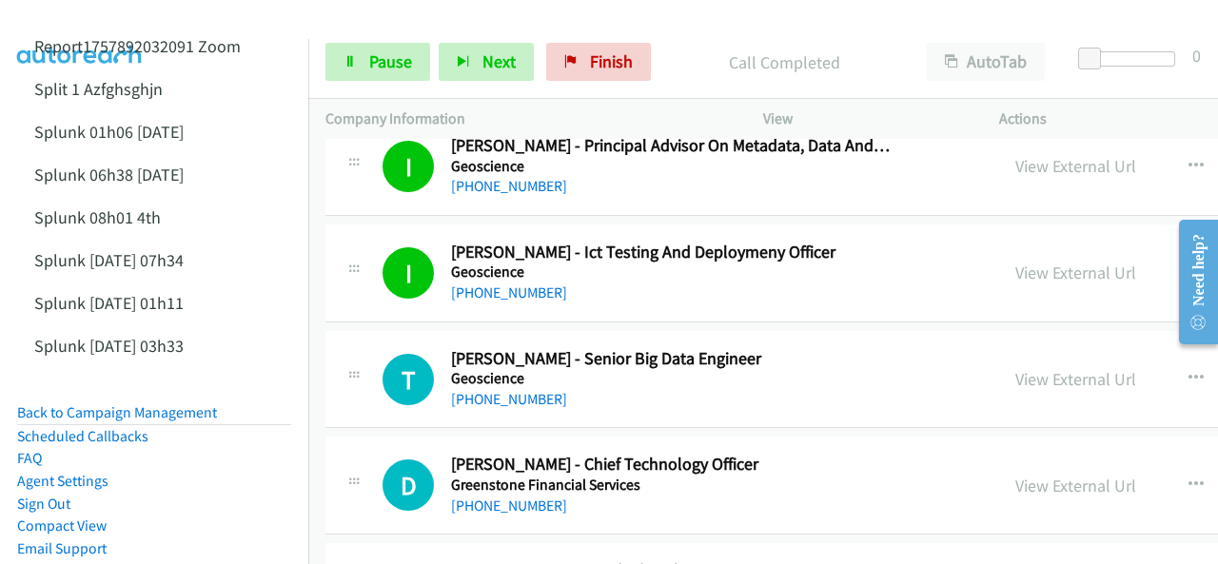
click at [88, 22] on img at bounding box center [80, 33] width 143 height 67
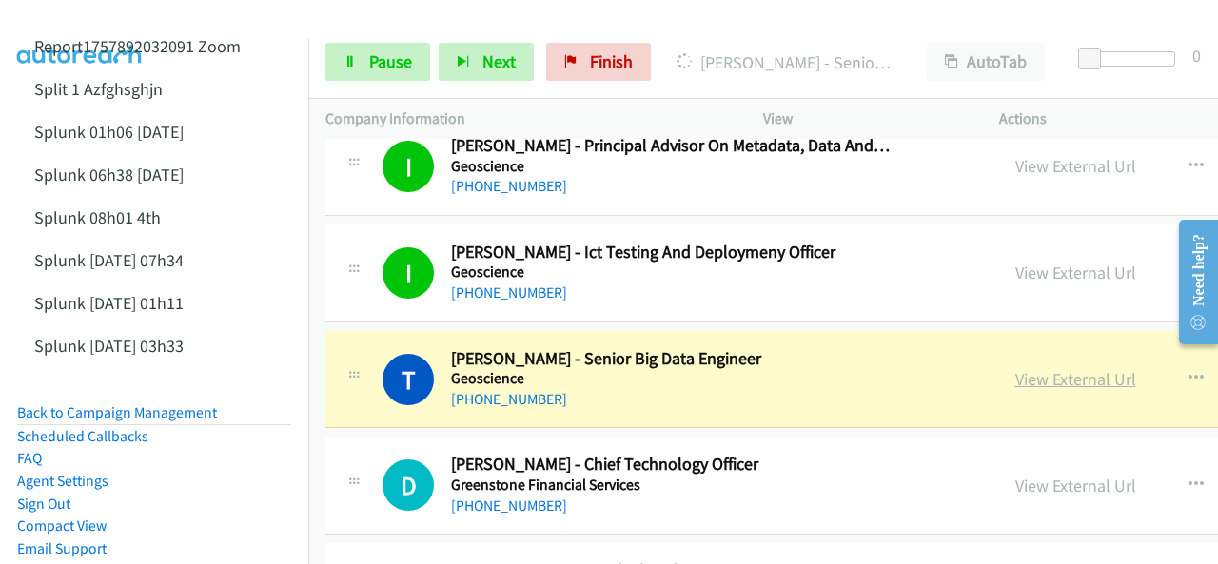
click at [1015, 368] on link "View External Url" at bounding box center [1075, 379] width 121 height 22
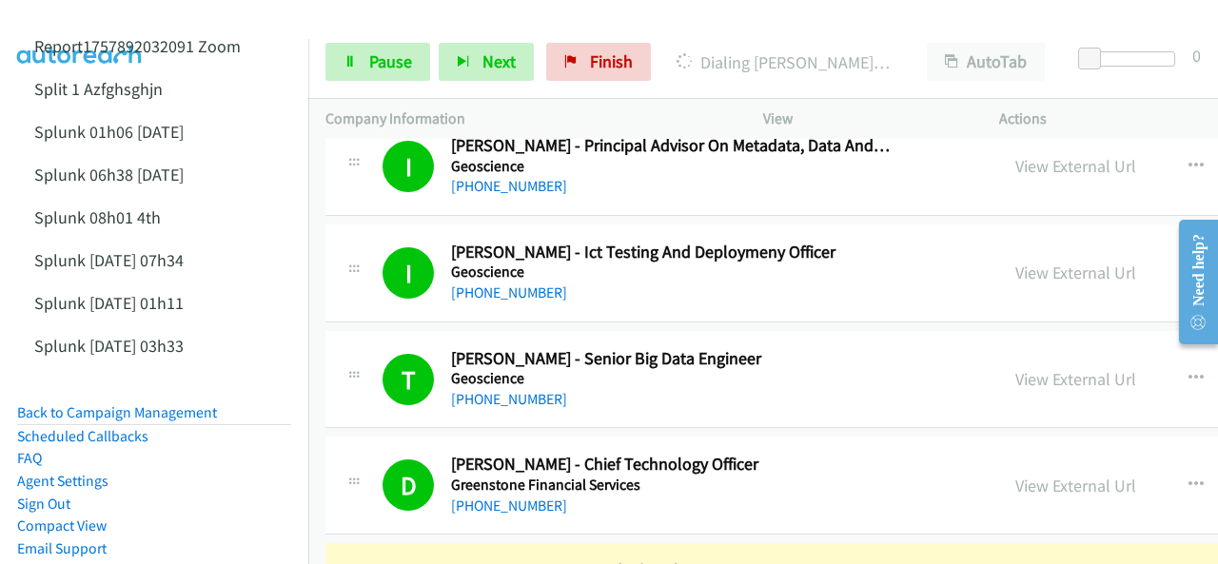
click at [110, 24] on img at bounding box center [80, 33] width 143 height 67
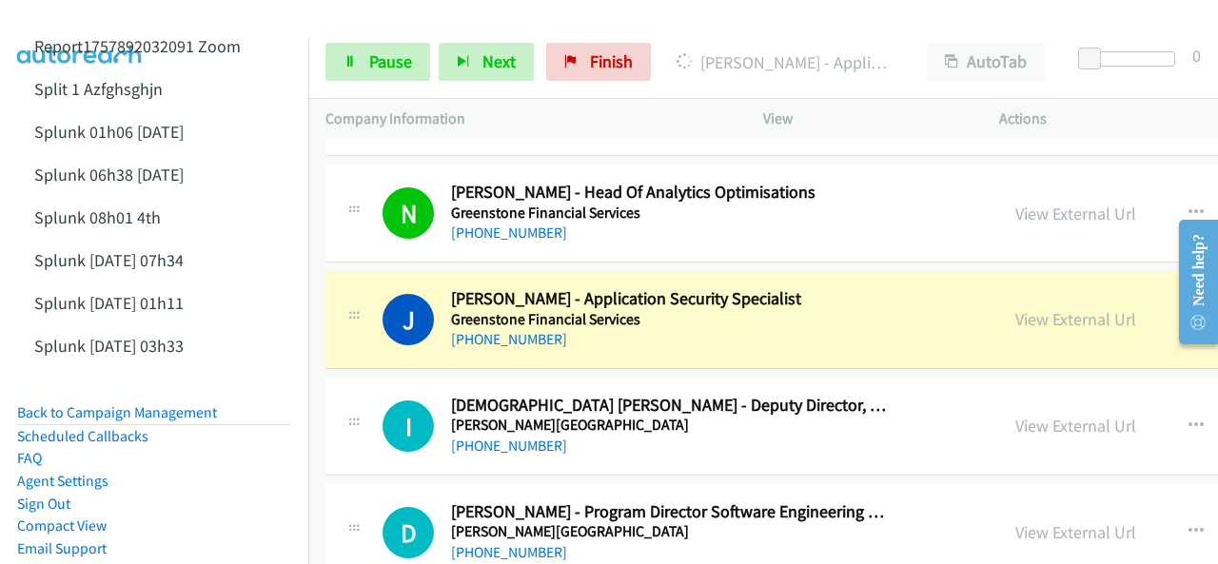
scroll to position [19977, 0]
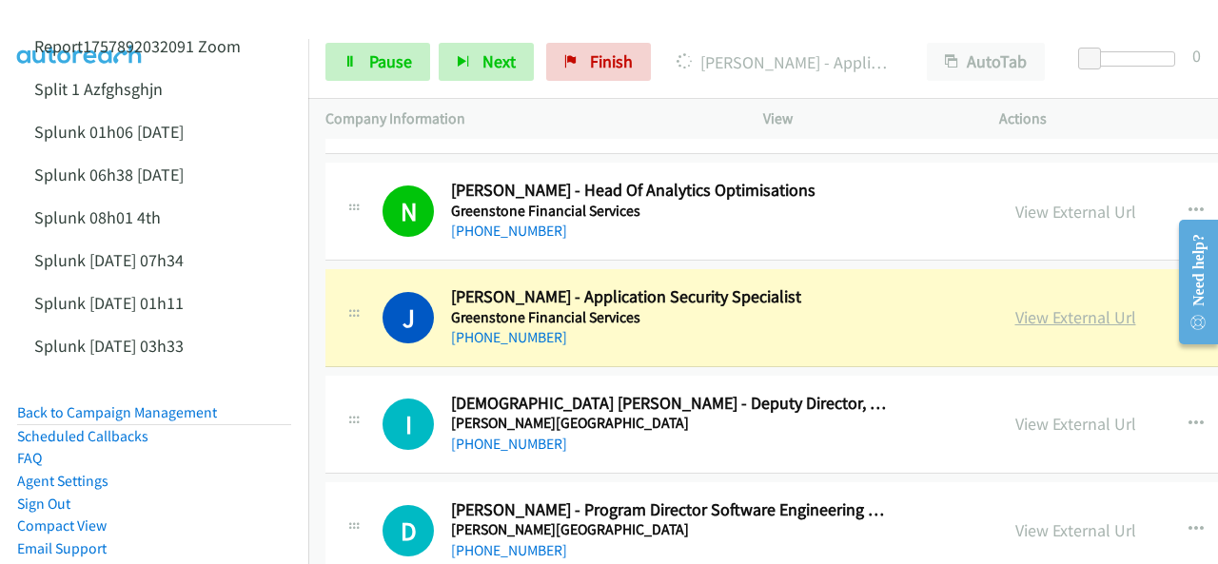
click at [1015, 306] on link "View External Url" at bounding box center [1075, 317] width 121 height 22
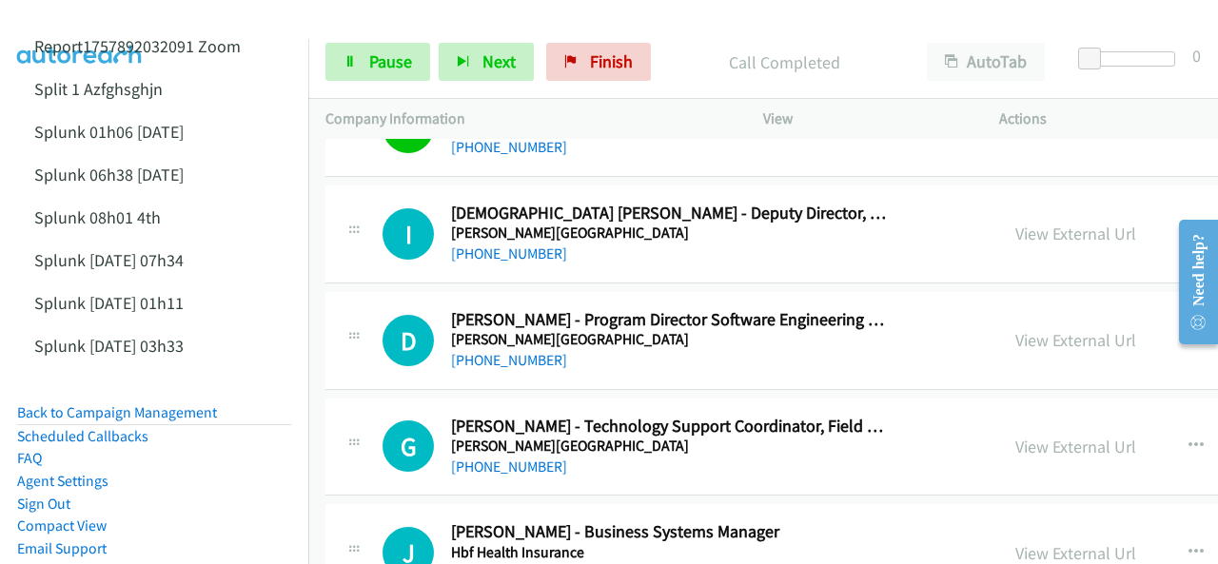
scroll to position [20072, 0]
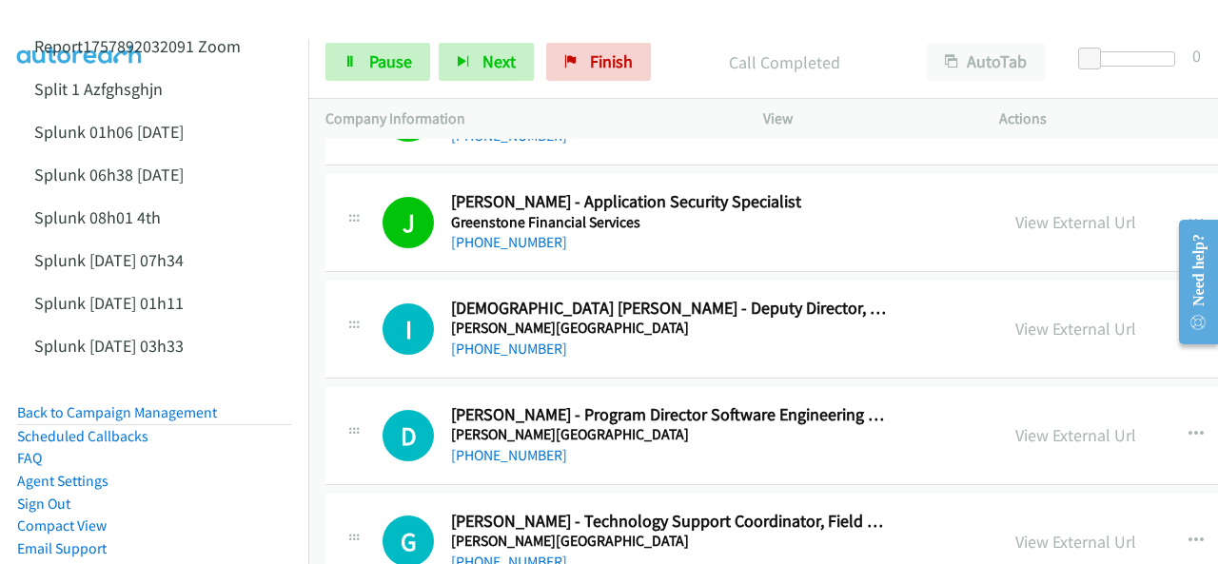
click at [66, 34] on img at bounding box center [80, 33] width 143 height 67
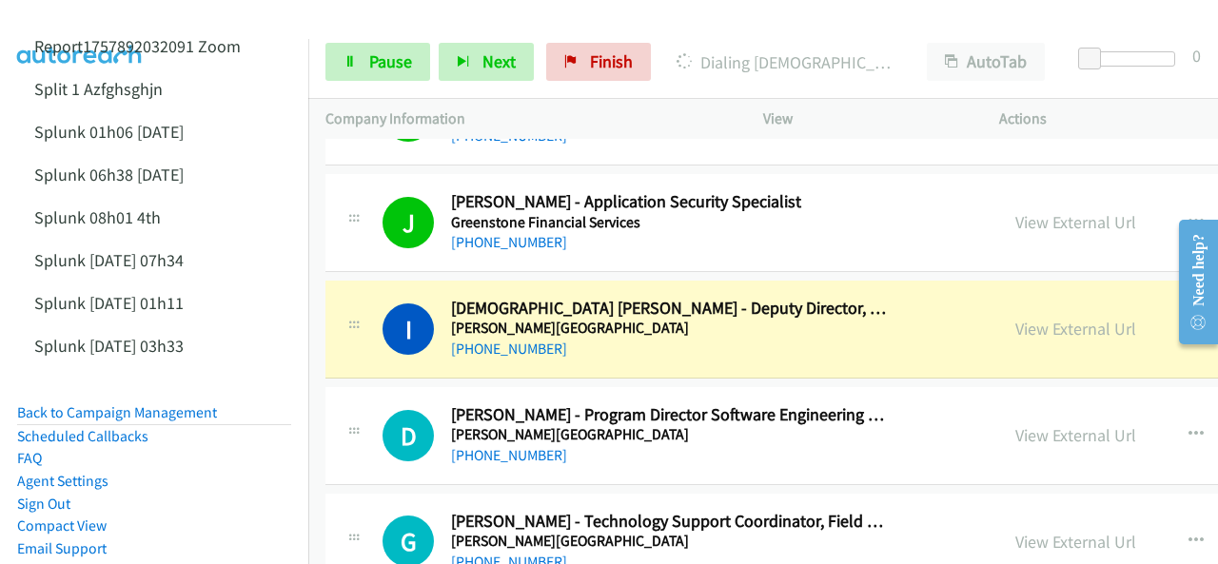
click at [105, 24] on img at bounding box center [80, 33] width 143 height 67
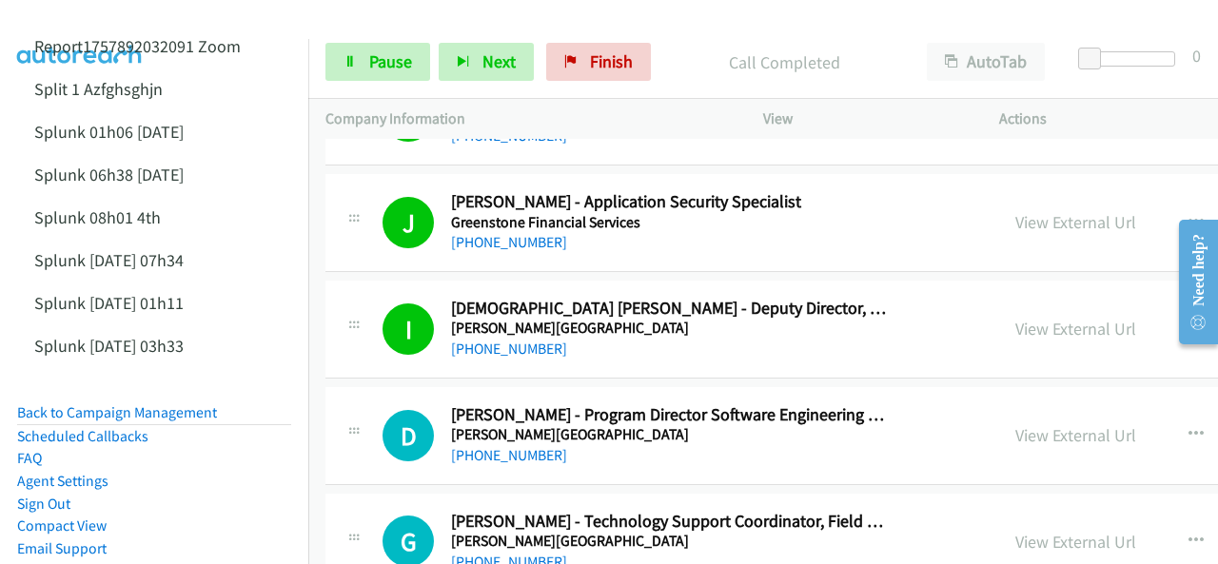
click at [97, 20] on img at bounding box center [80, 33] width 143 height 67
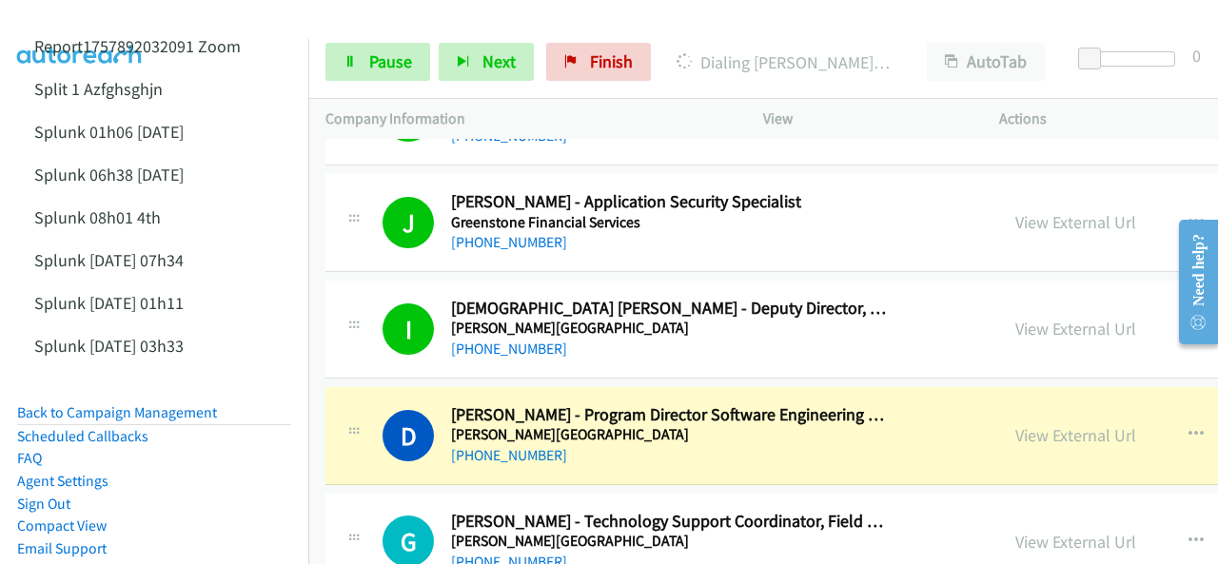
click at [68, 17] on img at bounding box center [80, 33] width 143 height 67
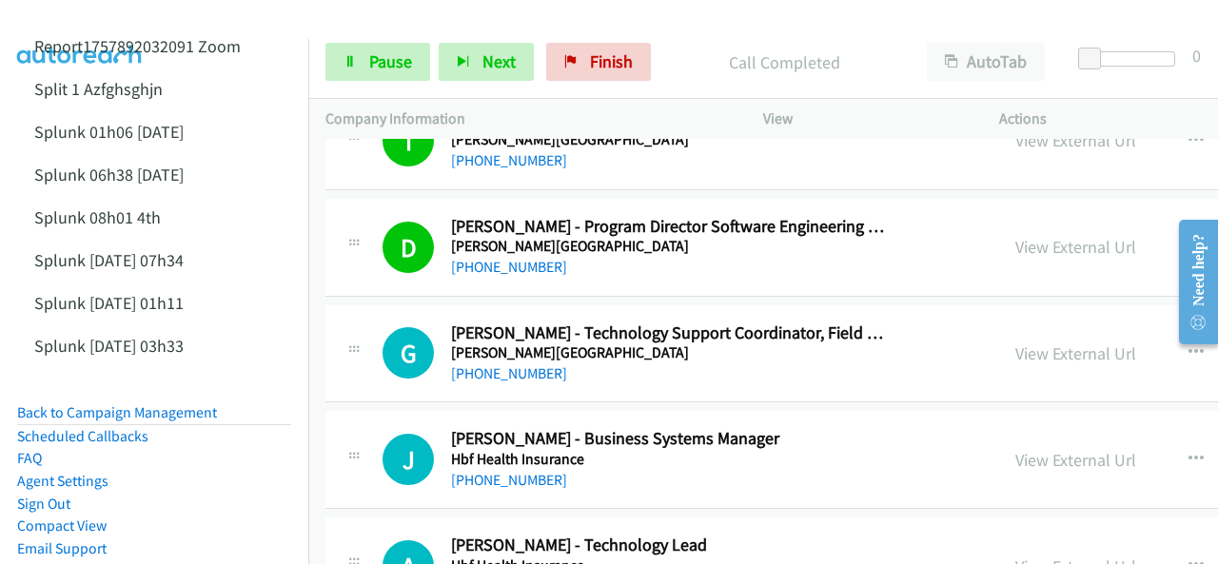
scroll to position [20262, 0]
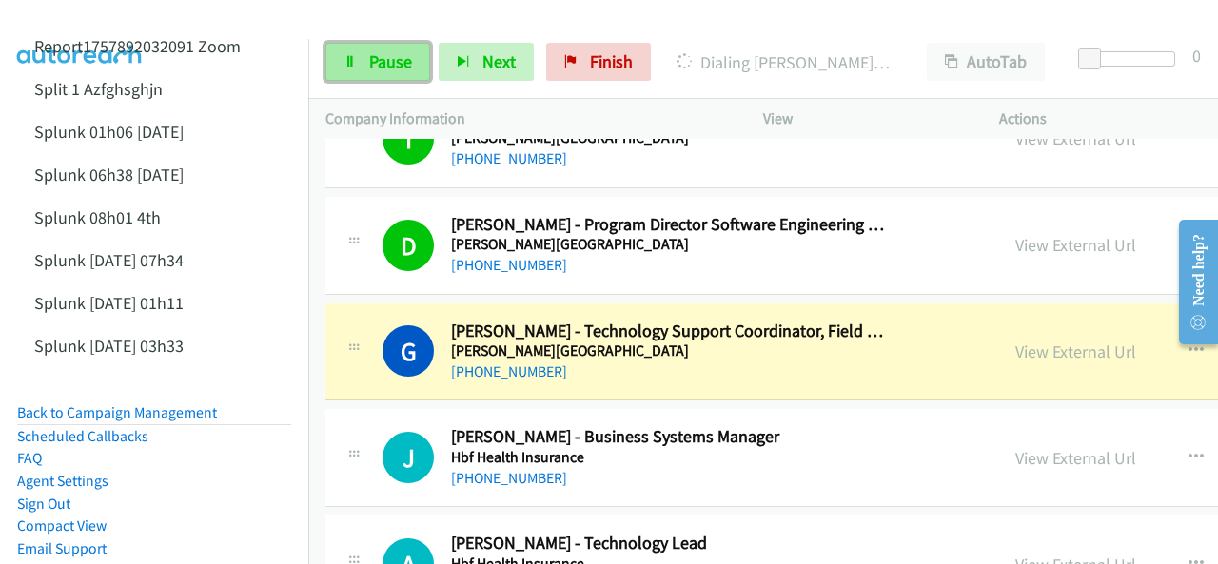
click at [383, 56] on span "Pause" at bounding box center [390, 61] width 43 height 22
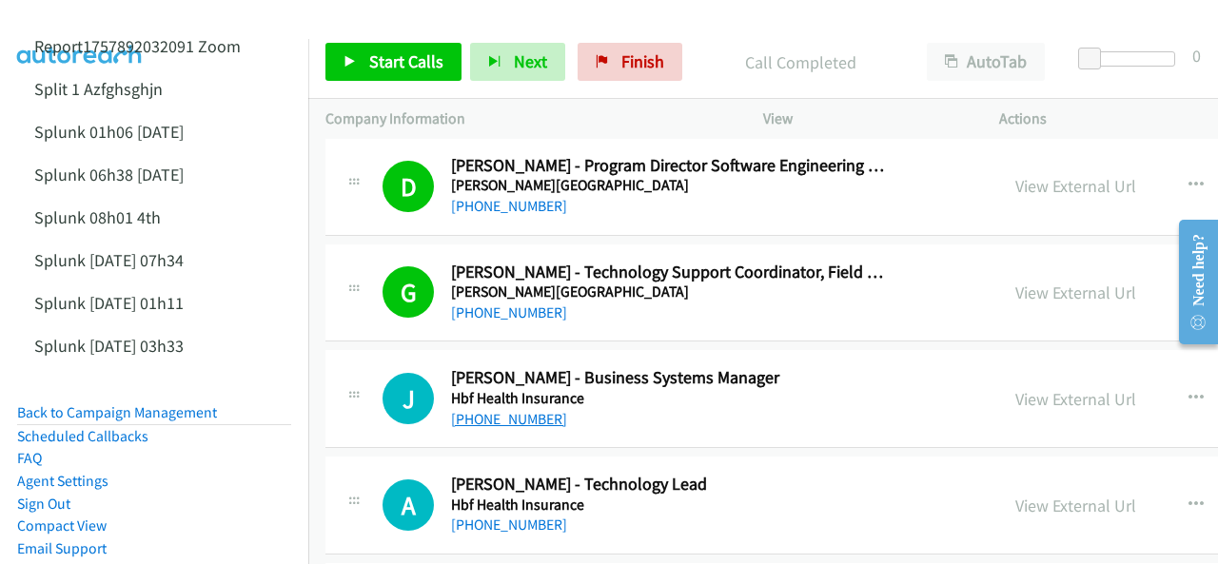
scroll to position [20357, 0]
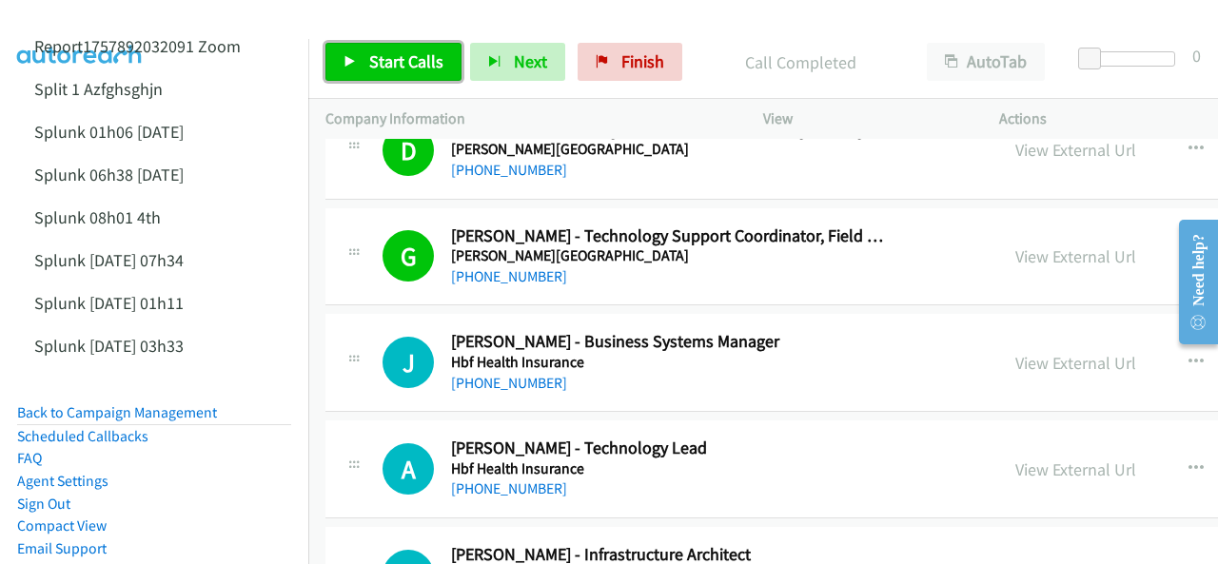
click at [381, 58] on span "Start Calls" at bounding box center [406, 61] width 74 height 22
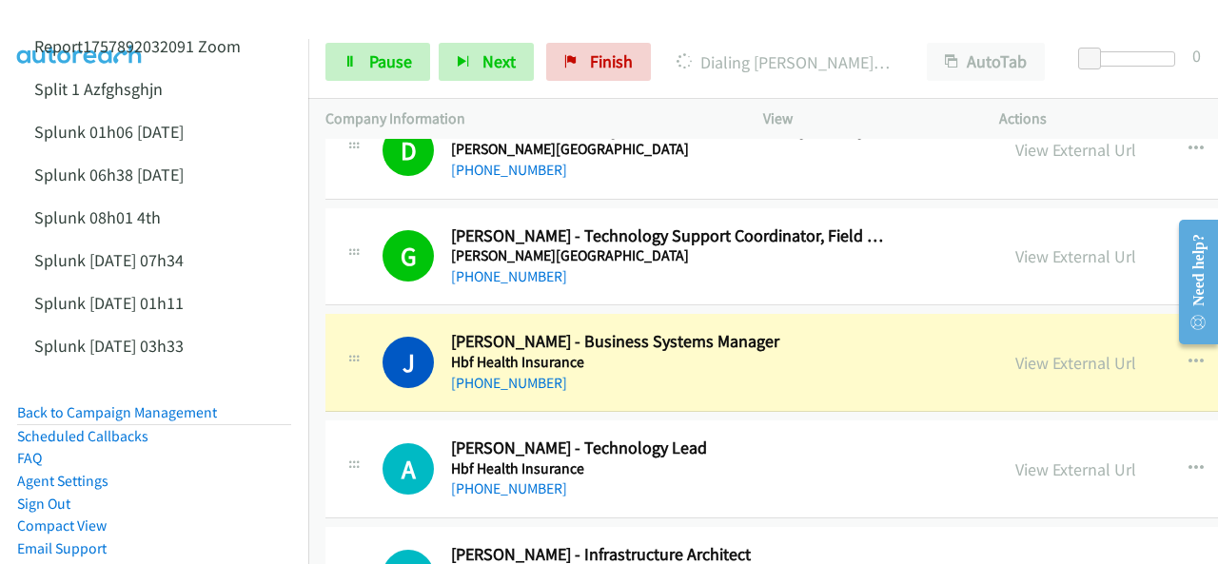
click at [89, 15] on img at bounding box center [80, 33] width 143 height 67
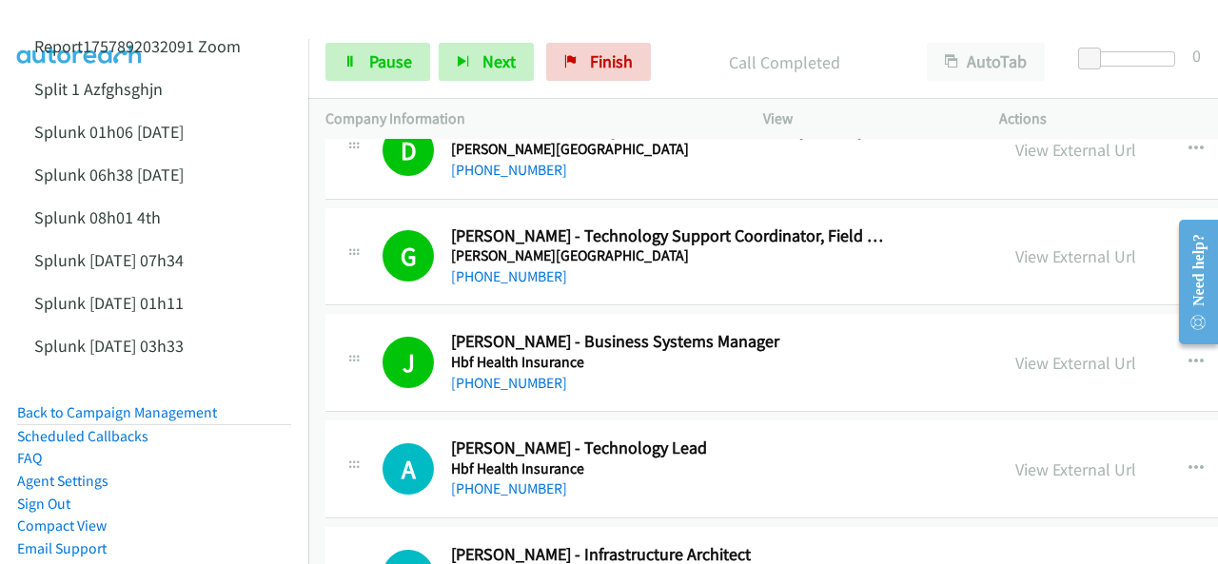
click at [53, 28] on img at bounding box center [80, 33] width 143 height 67
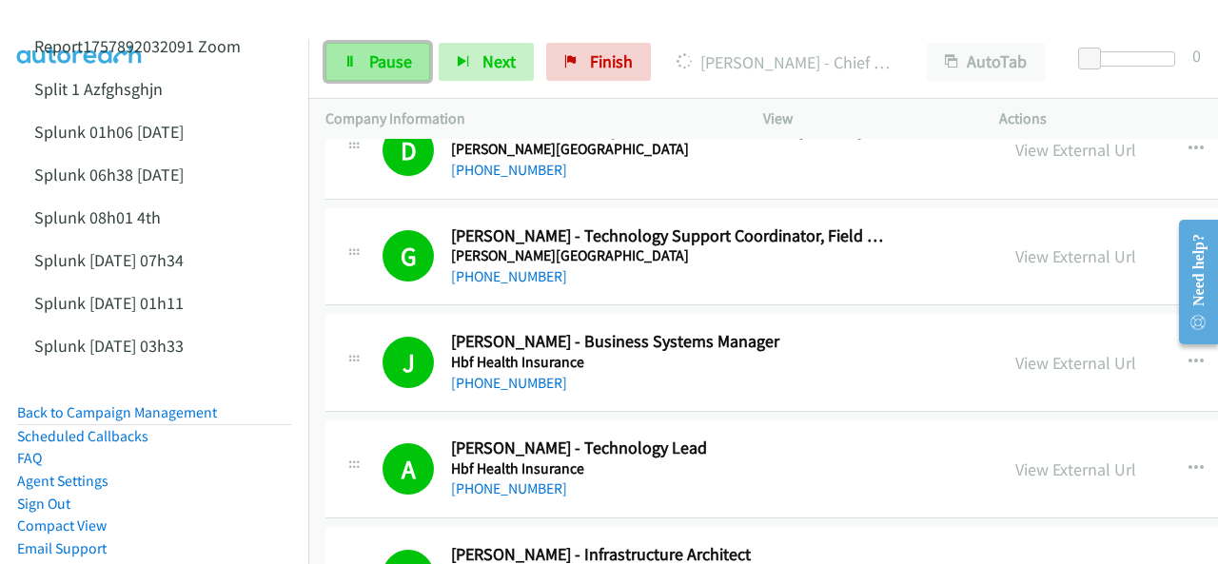
click at [358, 64] on link "Pause" at bounding box center [377, 62] width 105 height 38
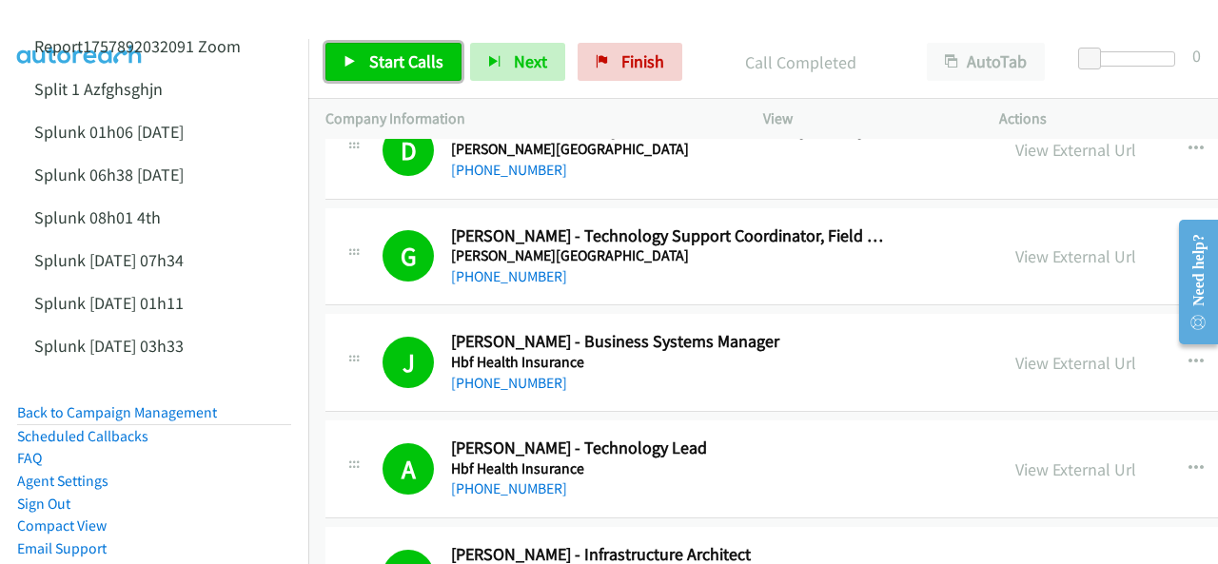
click at [397, 49] on link "Start Calls" at bounding box center [393, 62] width 136 height 38
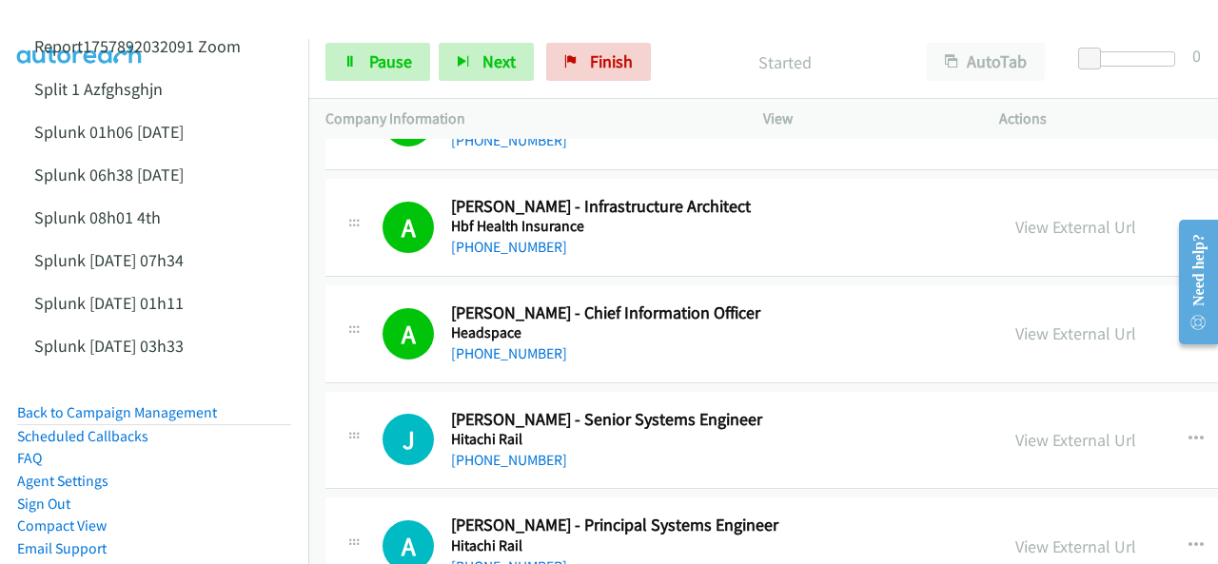
scroll to position [20833, 0]
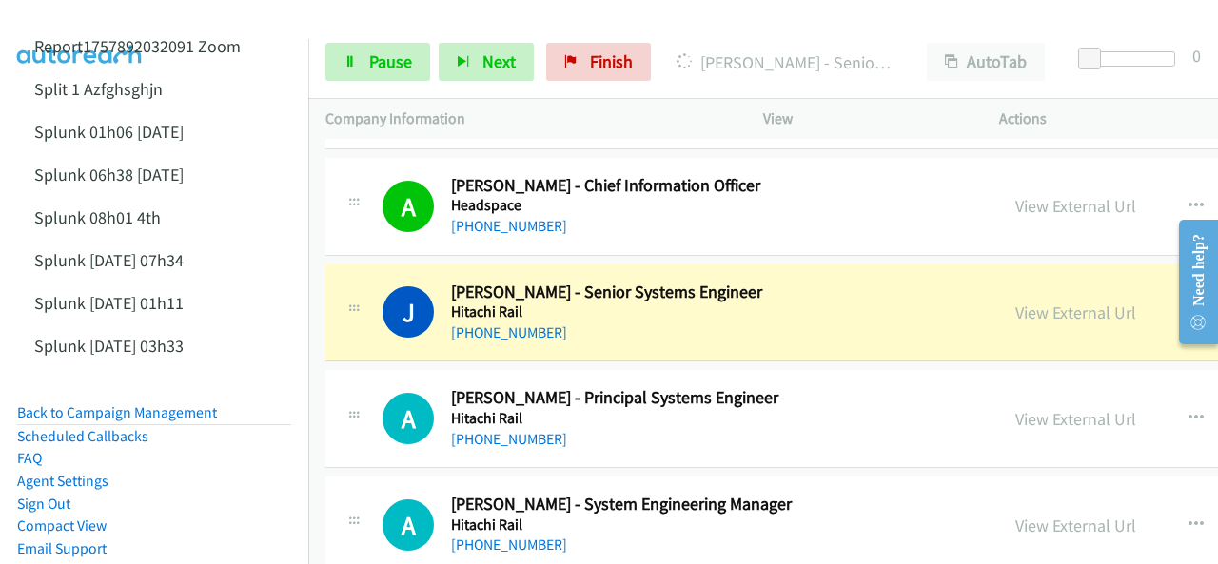
click at [88, 23] on img at bounding box center [80, 33] width 143 height 67
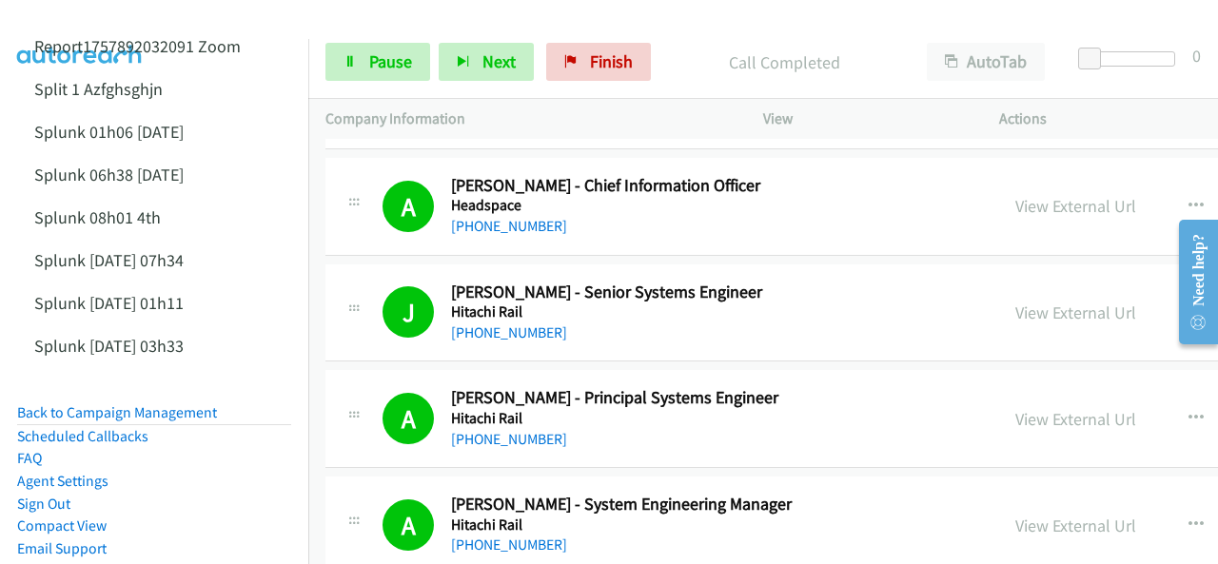
click at [38, 17] on img at bounding box center [80, 33] width 143 height 67
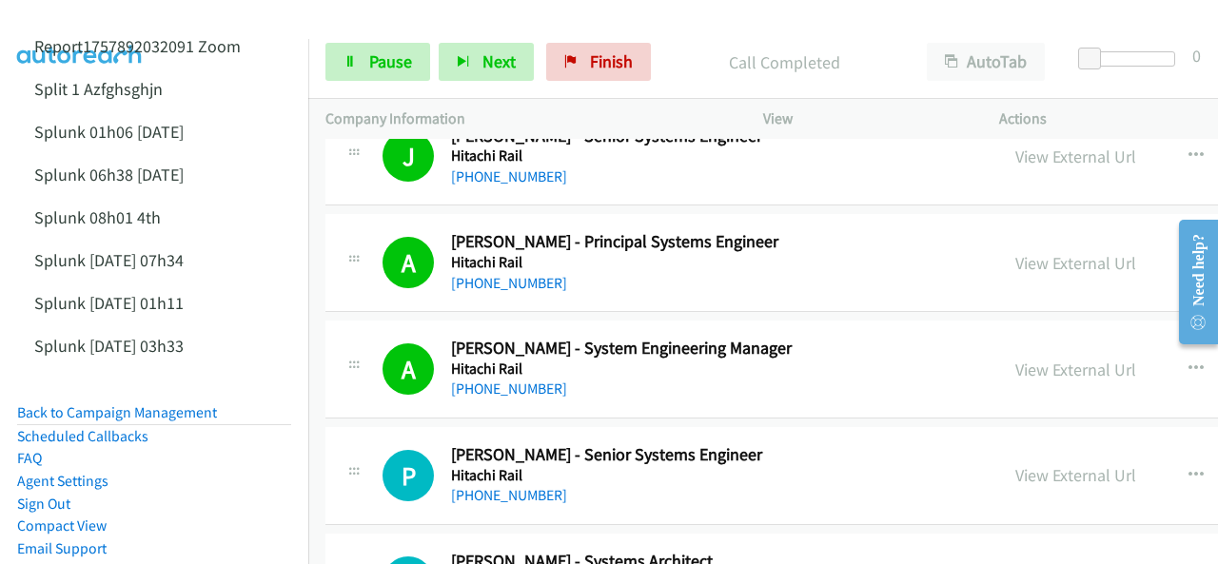
scroll to position [21023, 0]
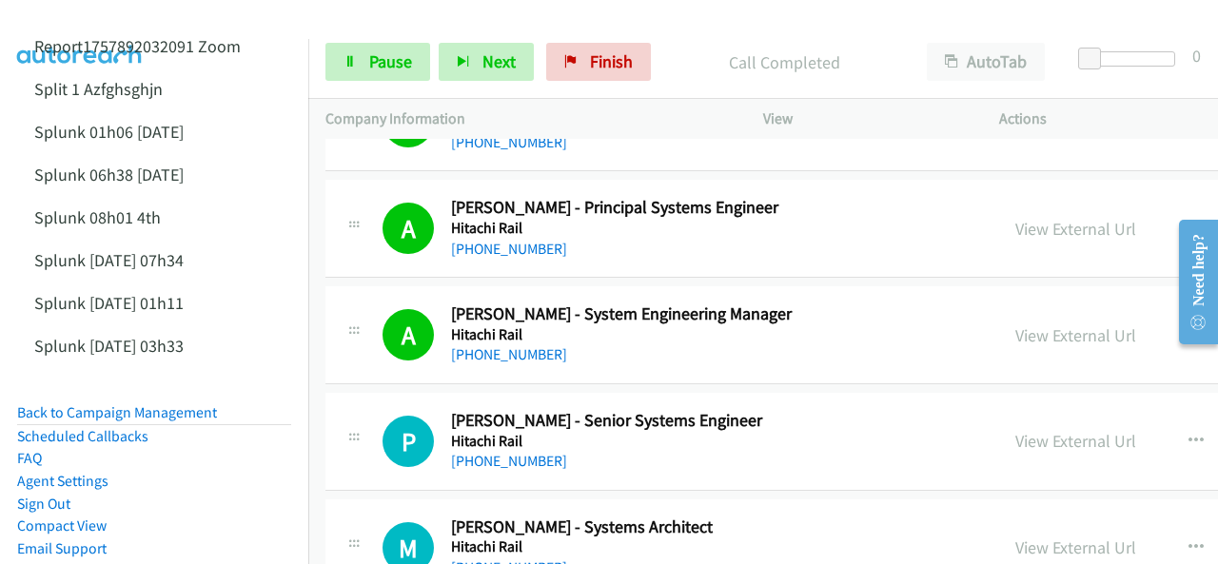
click at [88, 24] on img at bounding box center [80, 33] width 143 height 67
click at [378, 64] on span "Pause" at bounding box center [390, 61] width 43 height 22
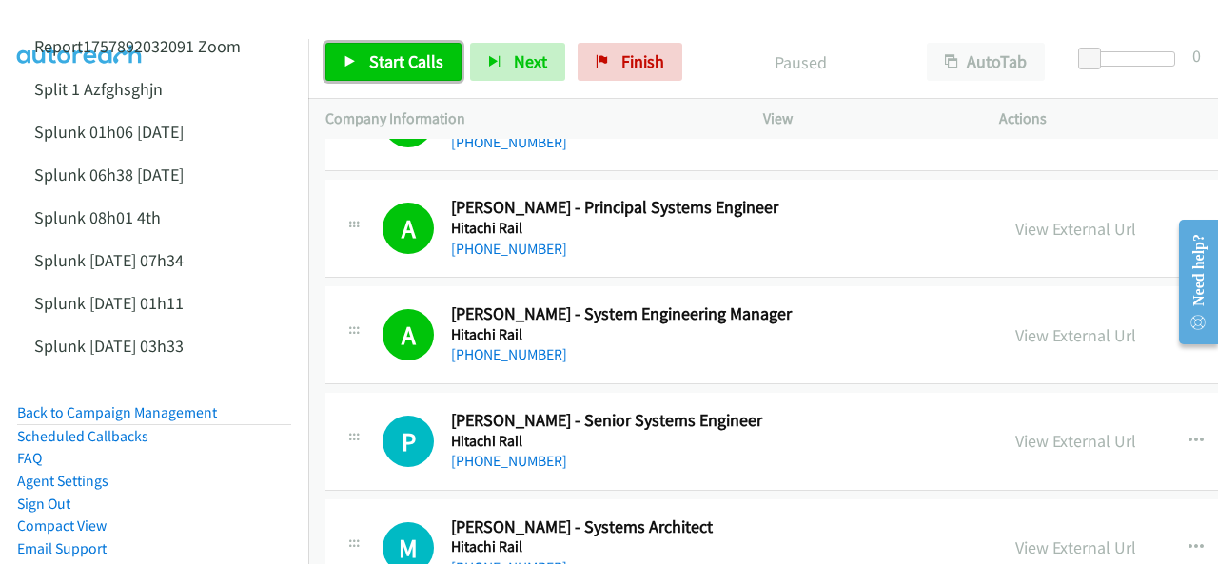
click at [375, 64] on span "Start Calls" at bounding box center [406, 61] width 74 height 22
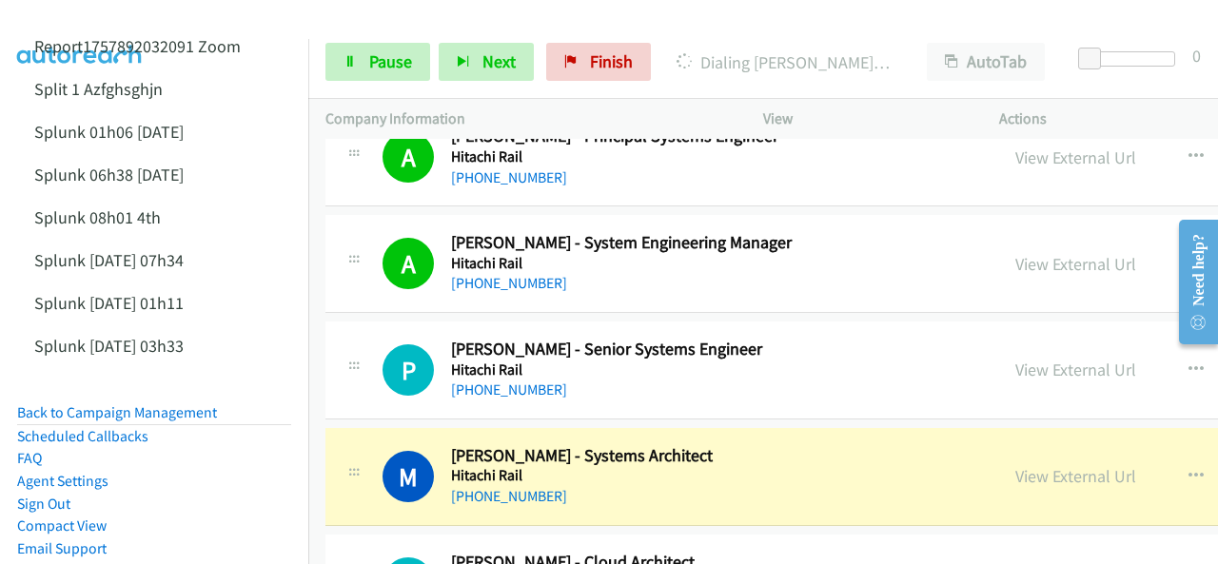
scroll to position [21118, 0]
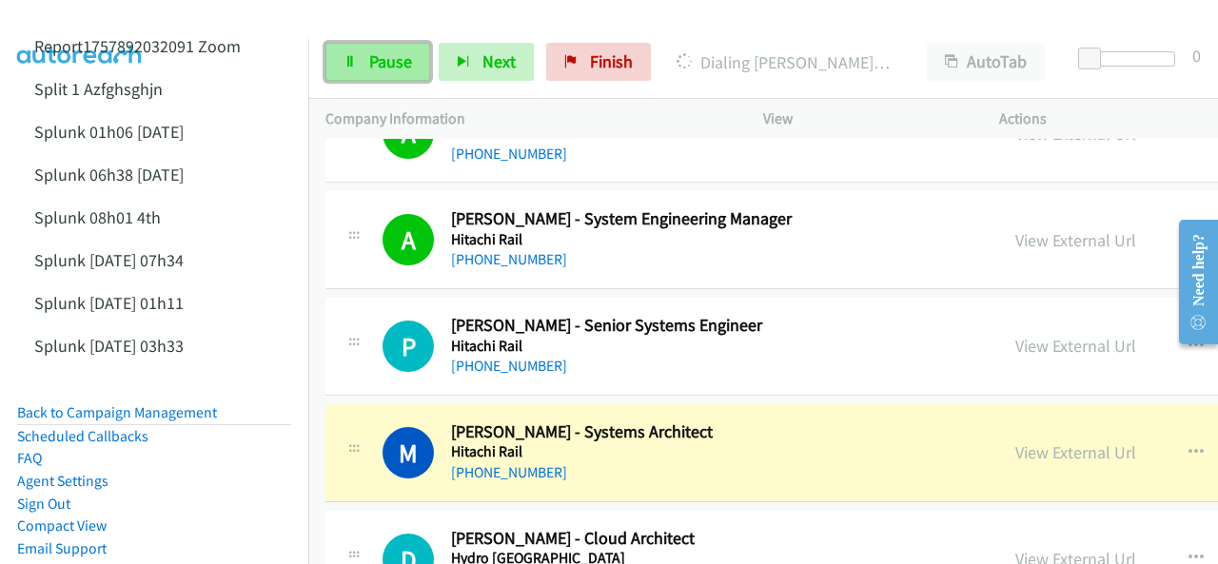
click at [388, 63] on span "Pause" at bounding box center [390, 61] width 43 height 22
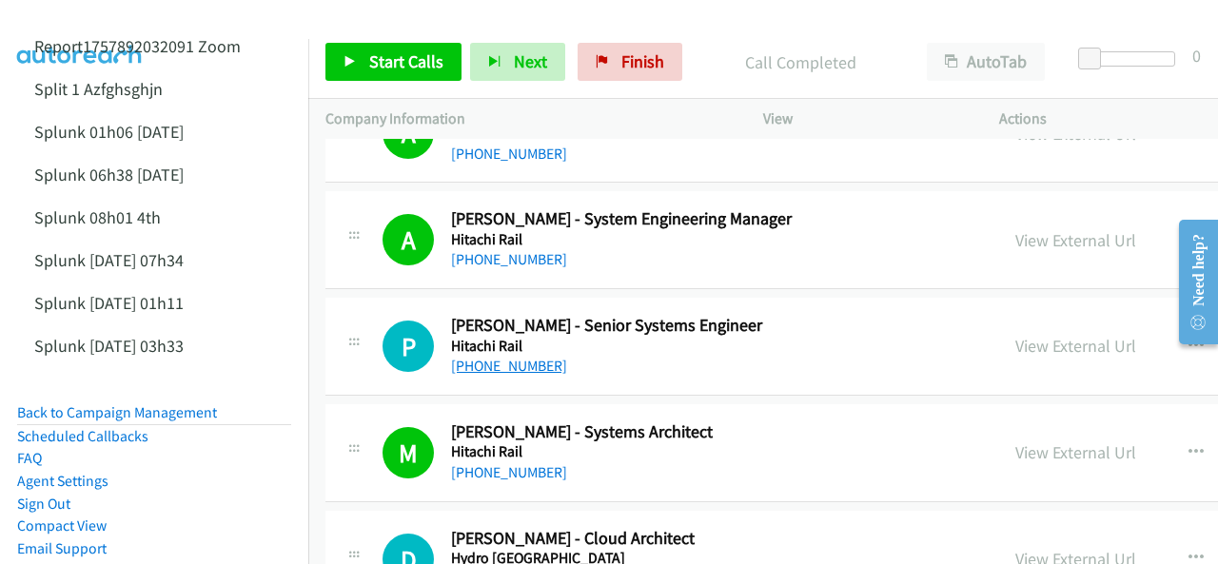
click at [504, 357] on link "[PHONE_NUMBER]" at bounding box center [509, 366] width 116 height 18
click at [76, 17] on img at bounding box center [80, 33] width 143 height 67
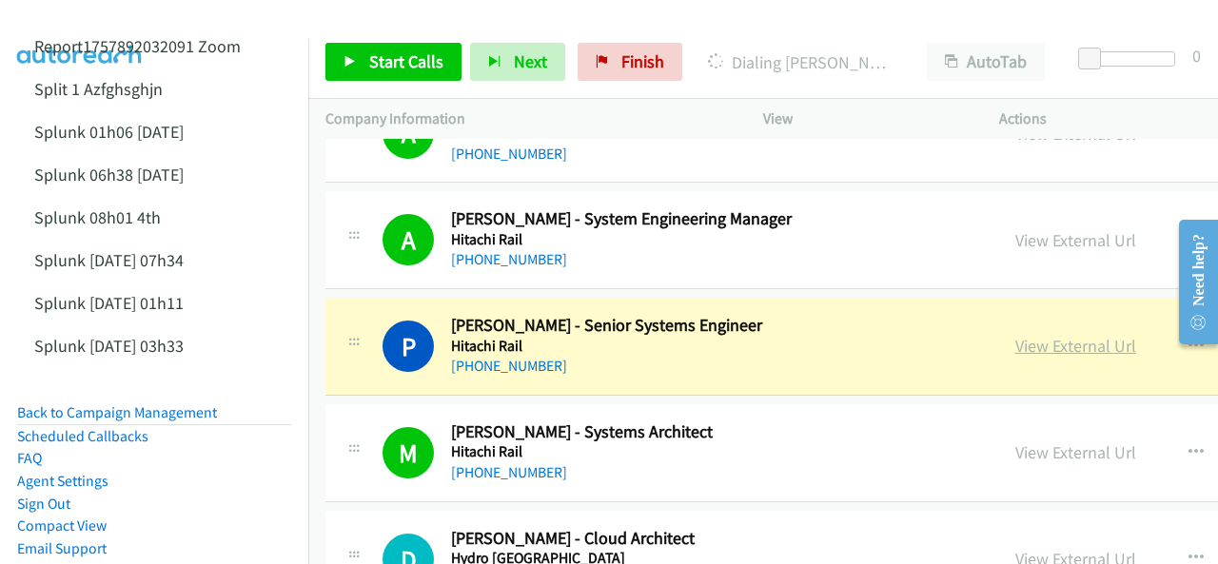
click at [1015, 335] on link "View External Url" at bounding box center [1075, 346] width 121 height 22
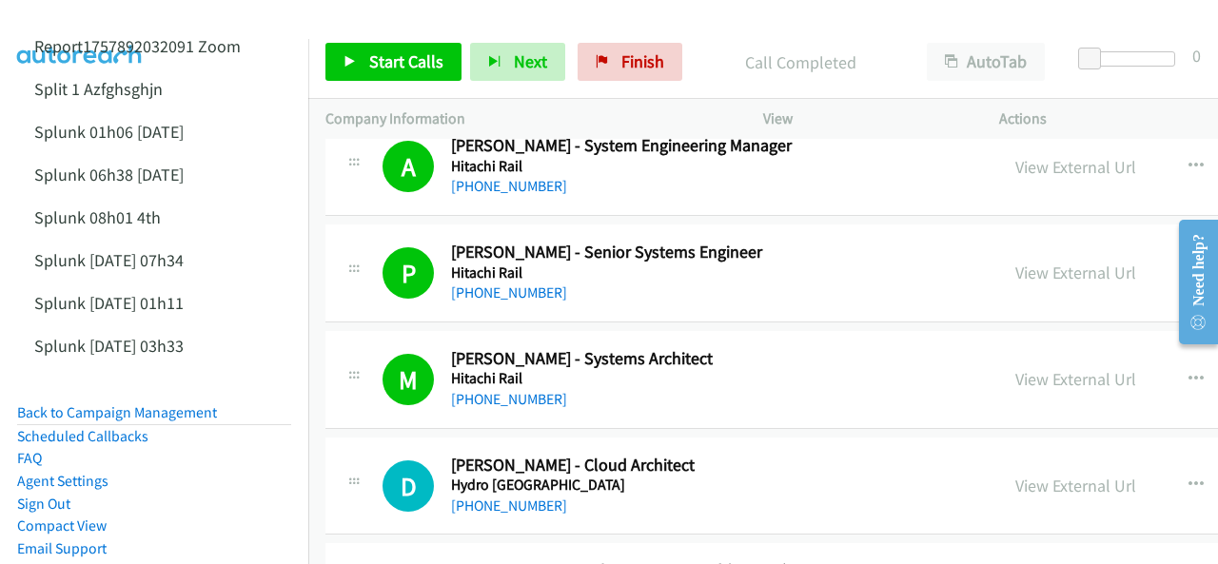
scroll to position [21214, 0]
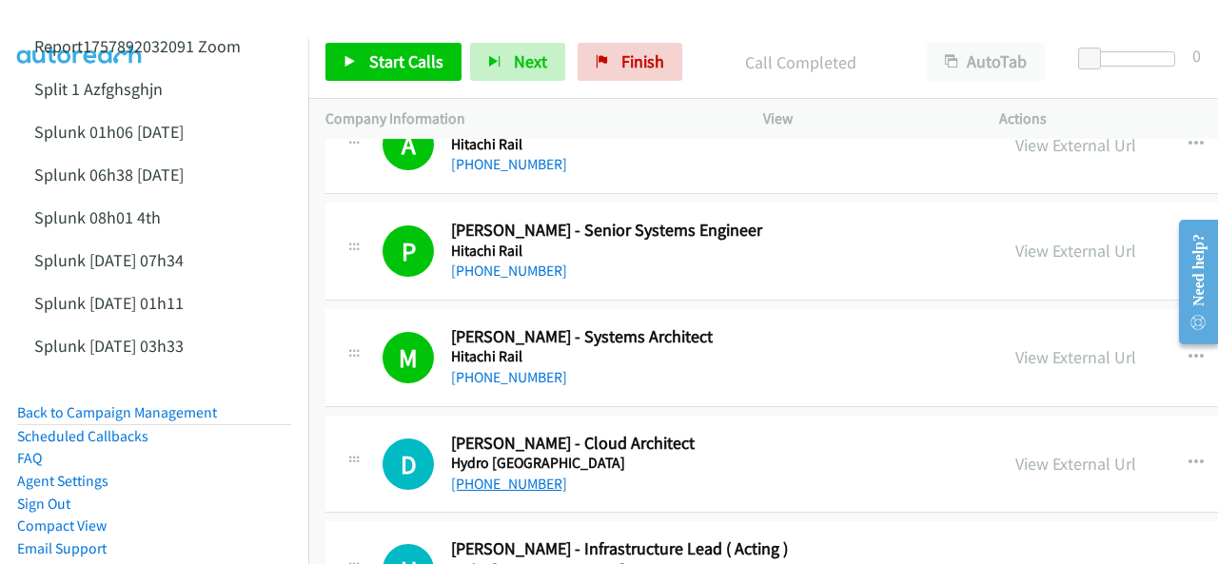
click at [498, 475] on link "[PHONE_NUMBER]" at bounding box center [509, 484] width 116 height 18
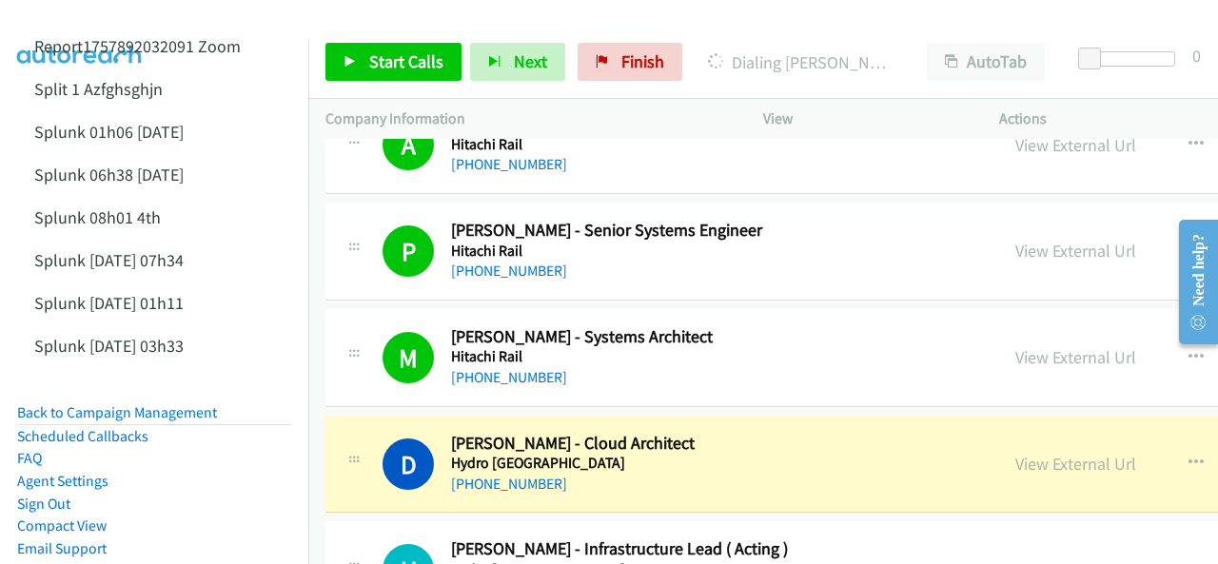
click at [79, 15] on img at bounding box center [80, 33] width 143 height 67
click at [1015, 453] on link "View External Url" at bounding box center [1075, 464] width 121 height 22
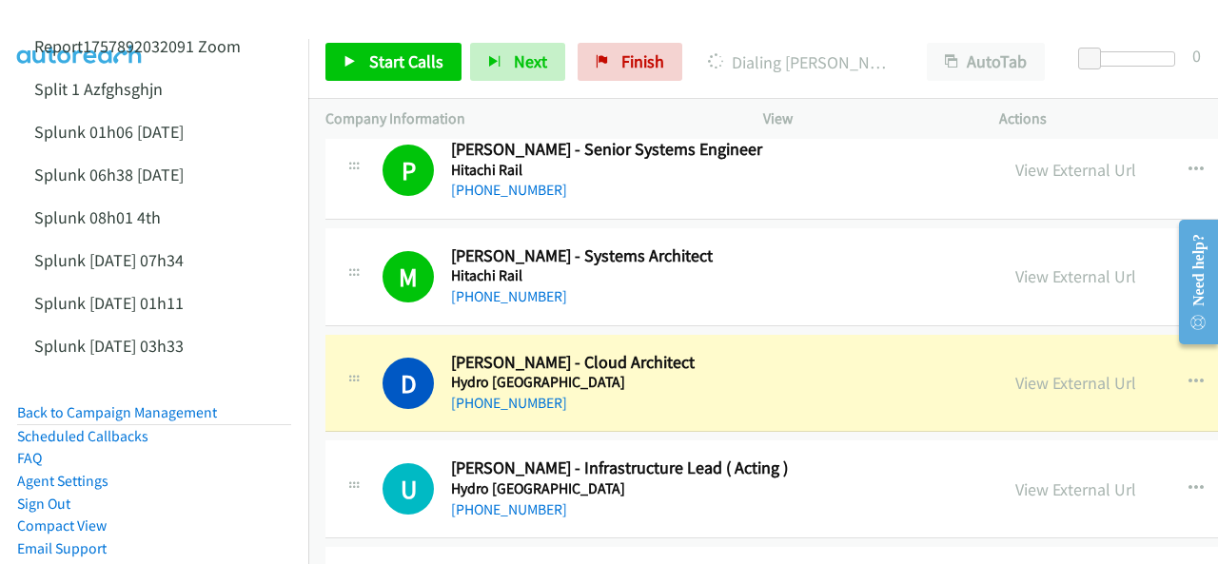
scroll to position [21309, 0]
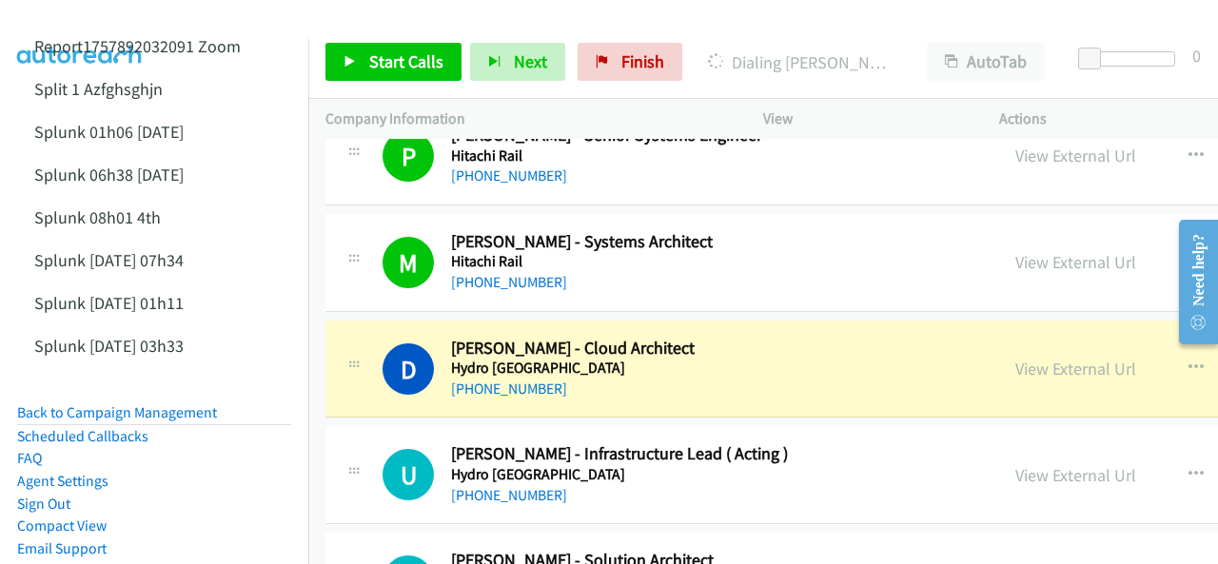
click at [44, 24] on img at bounding box center [80, 33] width 143 height 67
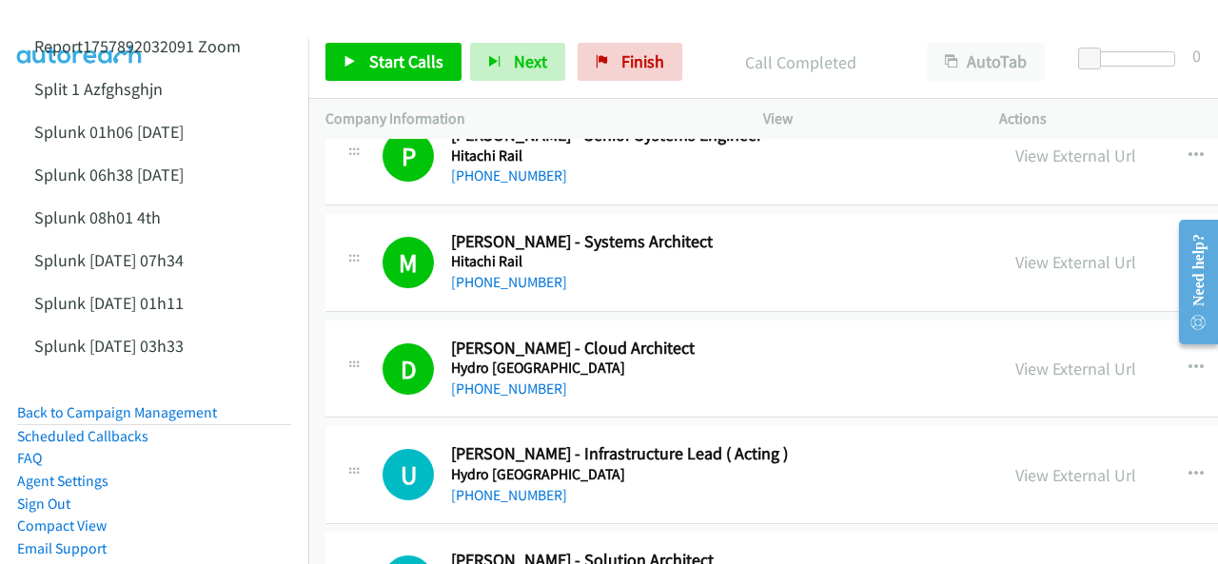
click at [56, 29] on img at bounding box center [80, 33] width 143 height 67
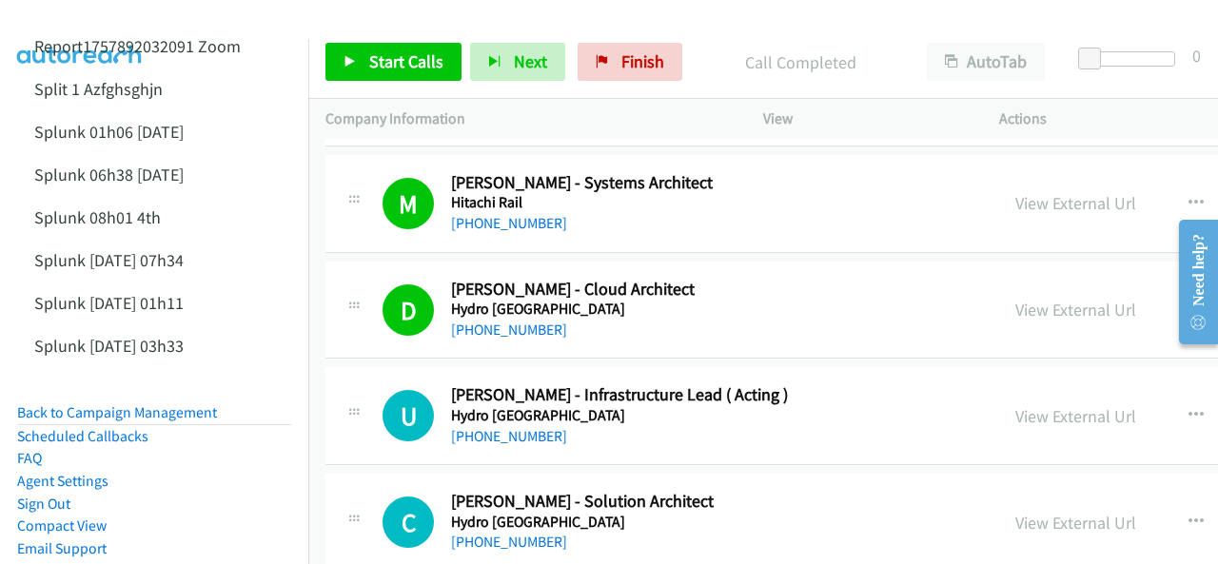
scroll to position [21404, 0]
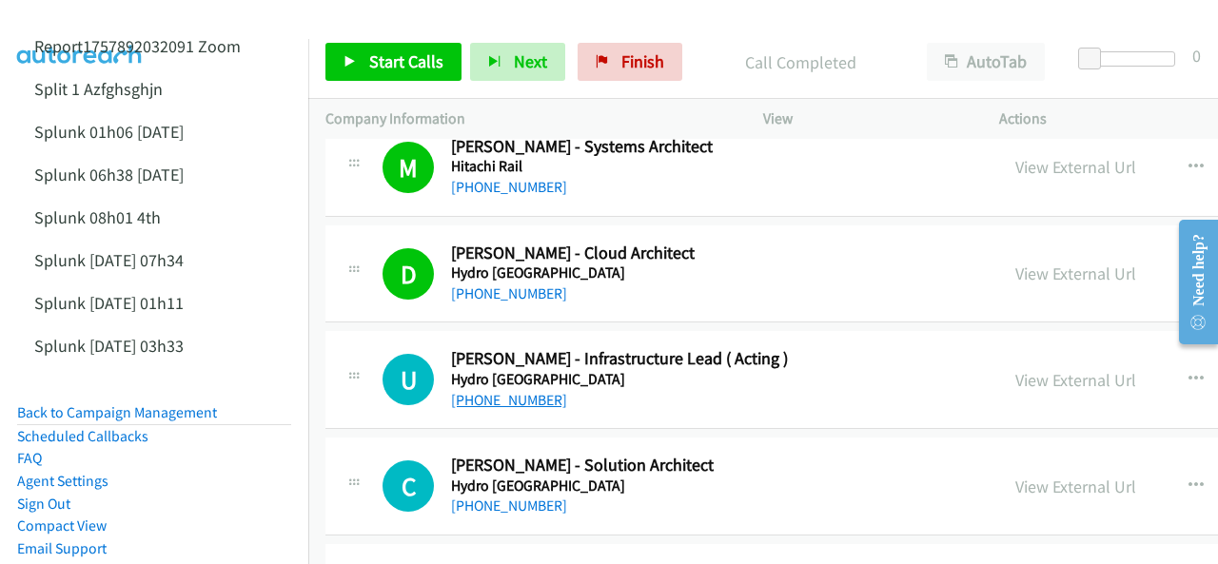
click at [497, 391] on link "[PHONE_NUMBER]" at bounding box center [509, 400] width 116 height 18
click at [65, 21] on img at bounding box center [80, 33] width 143 height 67
click at [102, 22] on img at bounding box center [80, 33] width 143 height 67
click at [93, 23] on img at bounding box center [80, 33] width 143 height 67
click at [104, 14] on img at bounding box center [80, 33] width 143 height 67
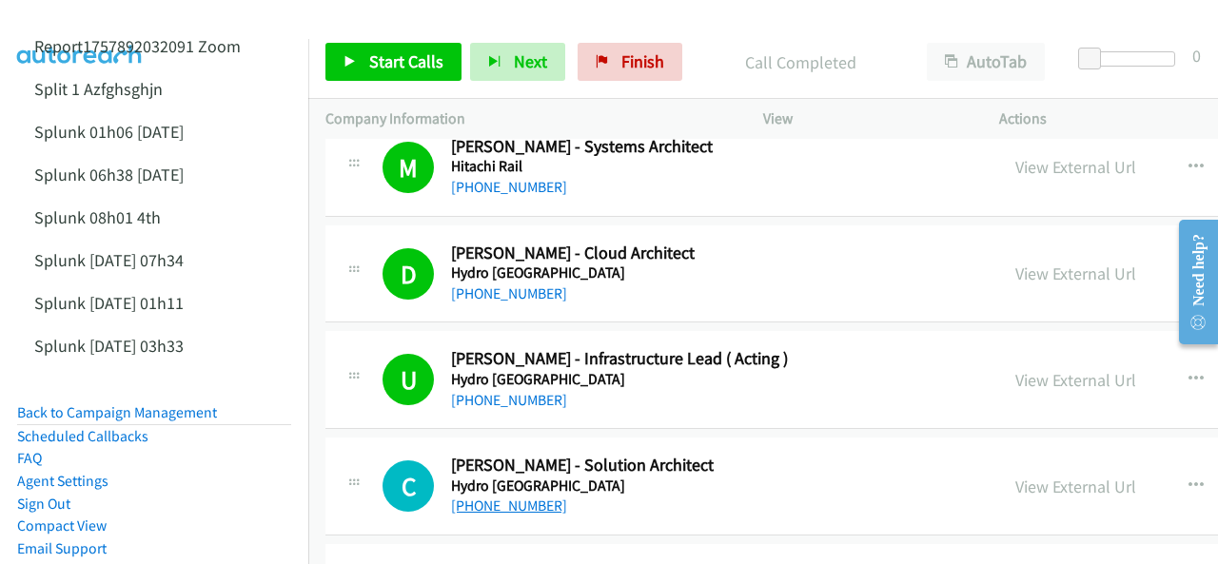
click at [500, 497] on link "[PHONE_NUMBER]" at bounding box center [509, 506] width 116 height 18
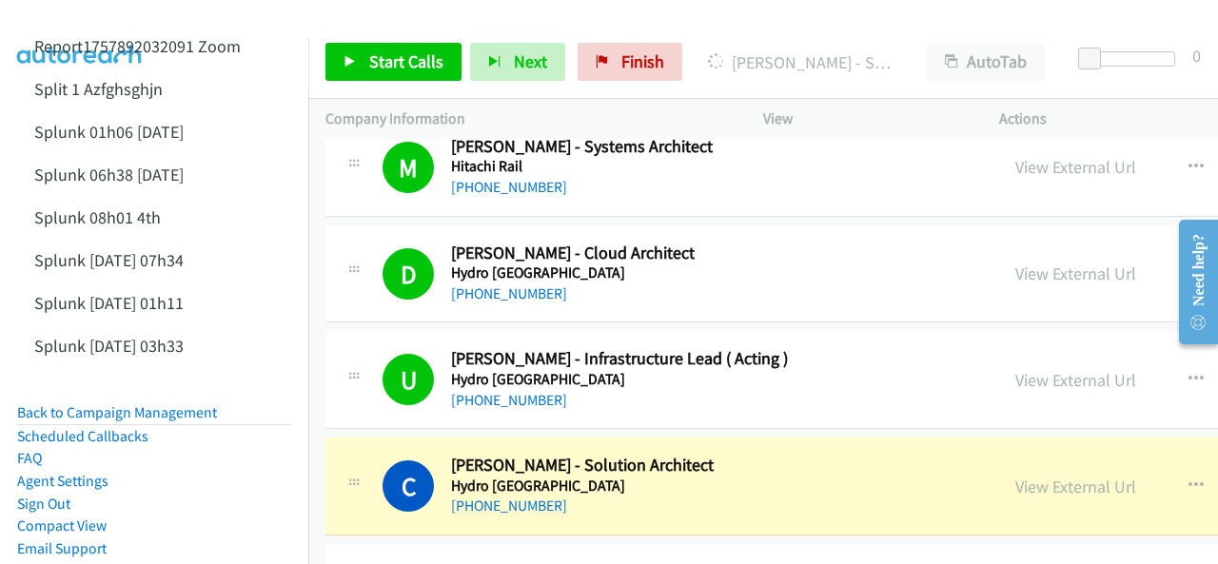
click at [91, 20] on img at bounding box center [80, 33] width 143 height 67
click at [1015, 476] on link "View External Url" at bounding box center [1075, 487] width 121 height 22
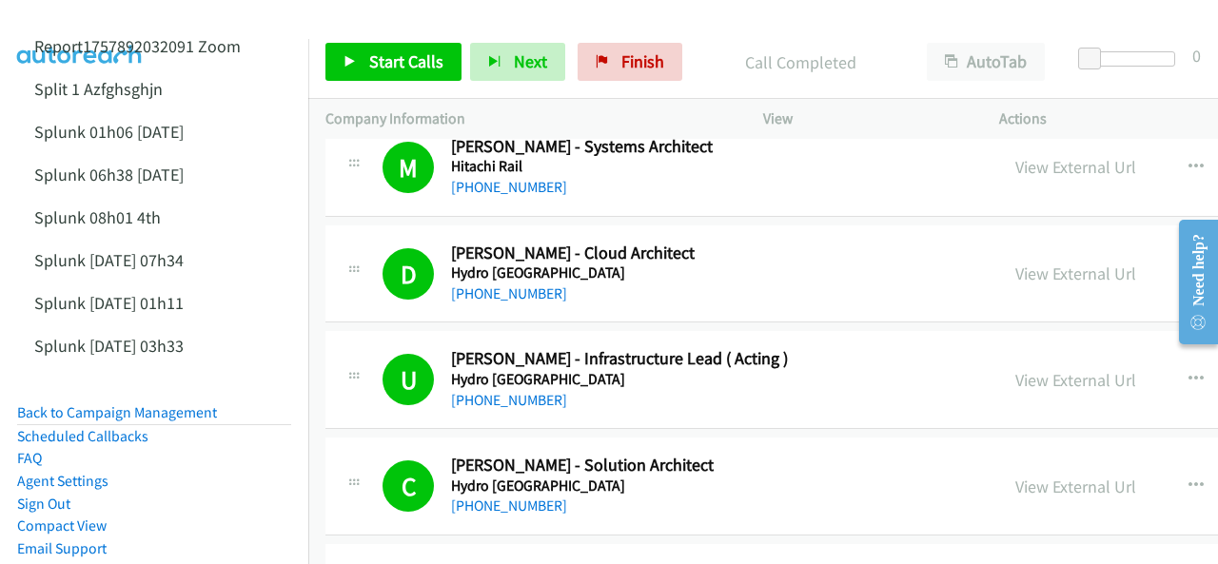
click at [100, 17] on img at bounding box center [80, 33] width 143 height 67
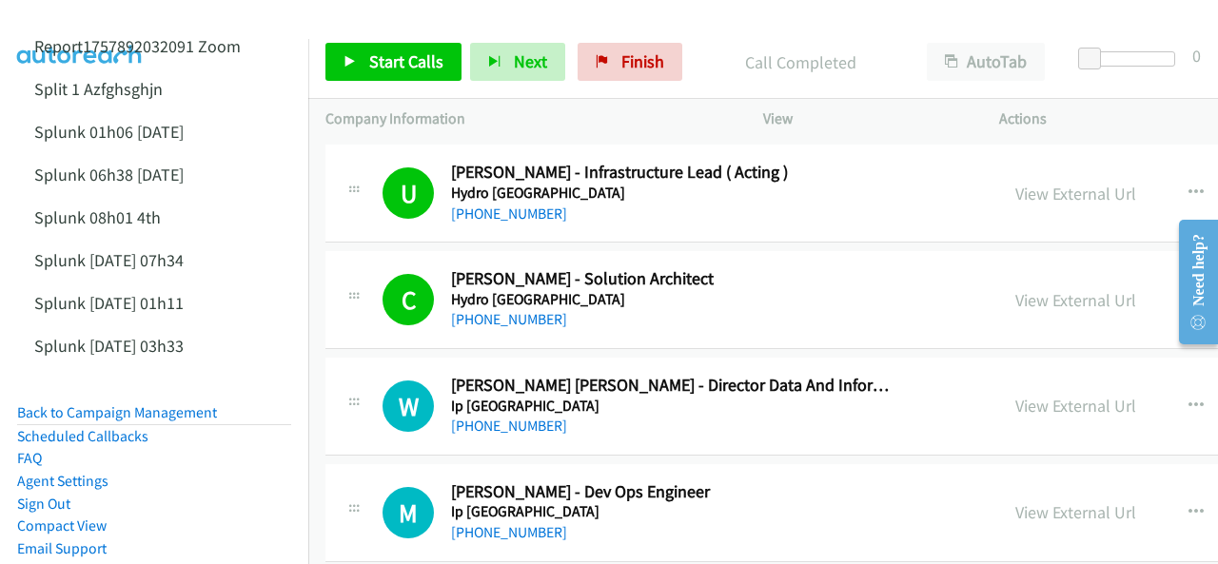
scroll to position [21594, 0]
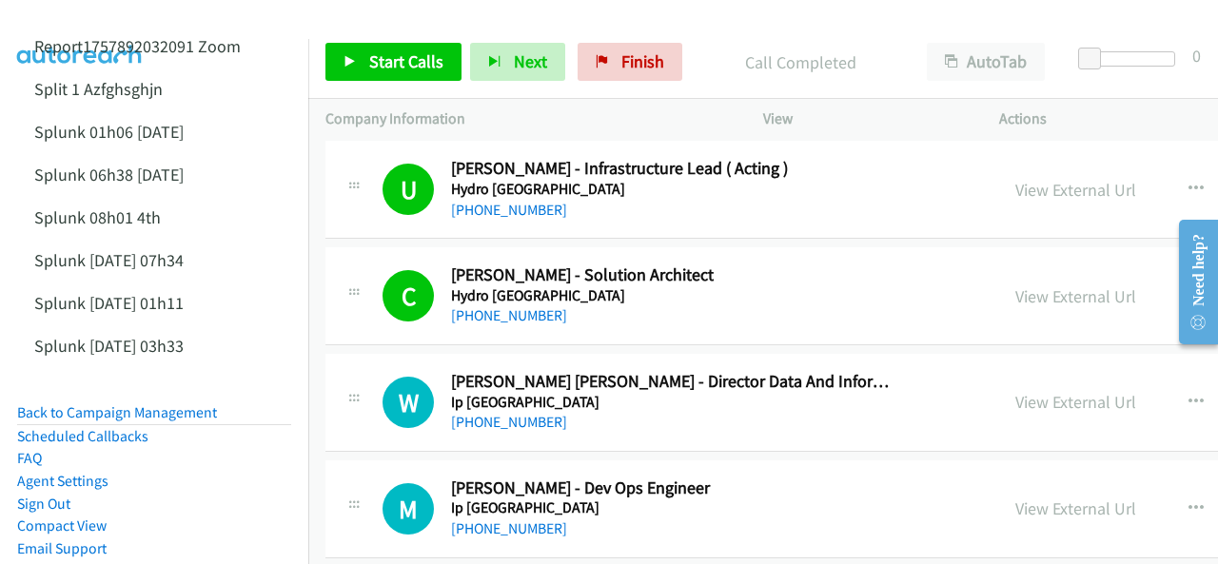
click at [42, 31] on img at bounding box center [80, 33] width 143 height 67
click at [506, 413] on link "[PHONE_NUMBER]" at bounding box center [509, 422] width 116 height 18
click at [72, 28] on img at bounding box center [80, 33] width 143 height 67
click at [89, 16] on img at bounding box center [80, 33] width 143 height 67
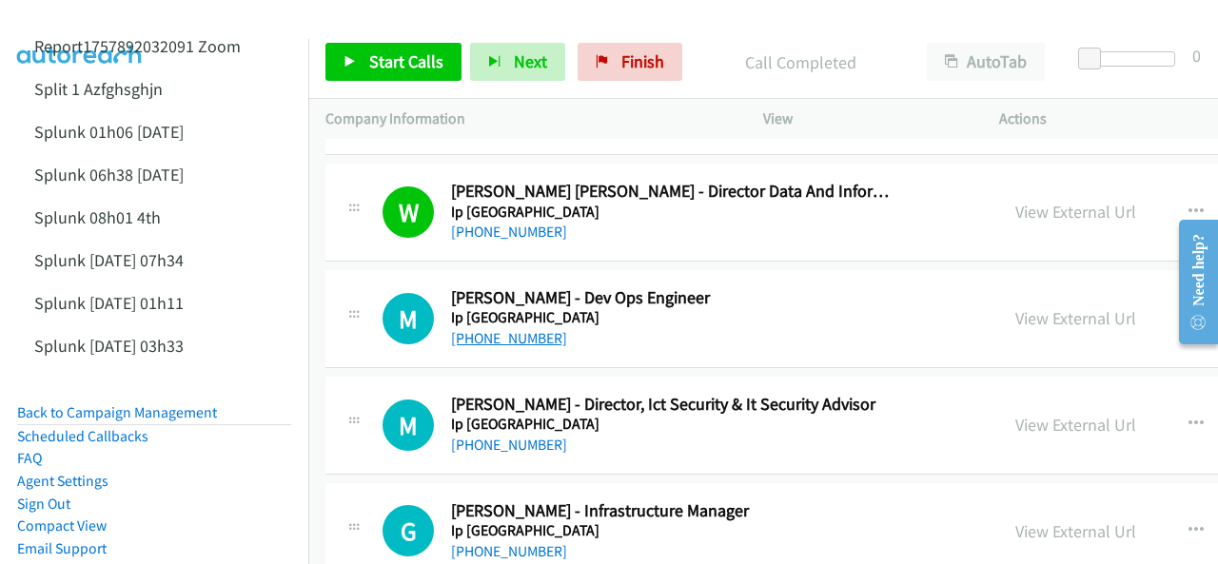
click at [499, 329] on link "[PHONE_NUMBER]" at bounding box center [509, 338] width 116 height 18
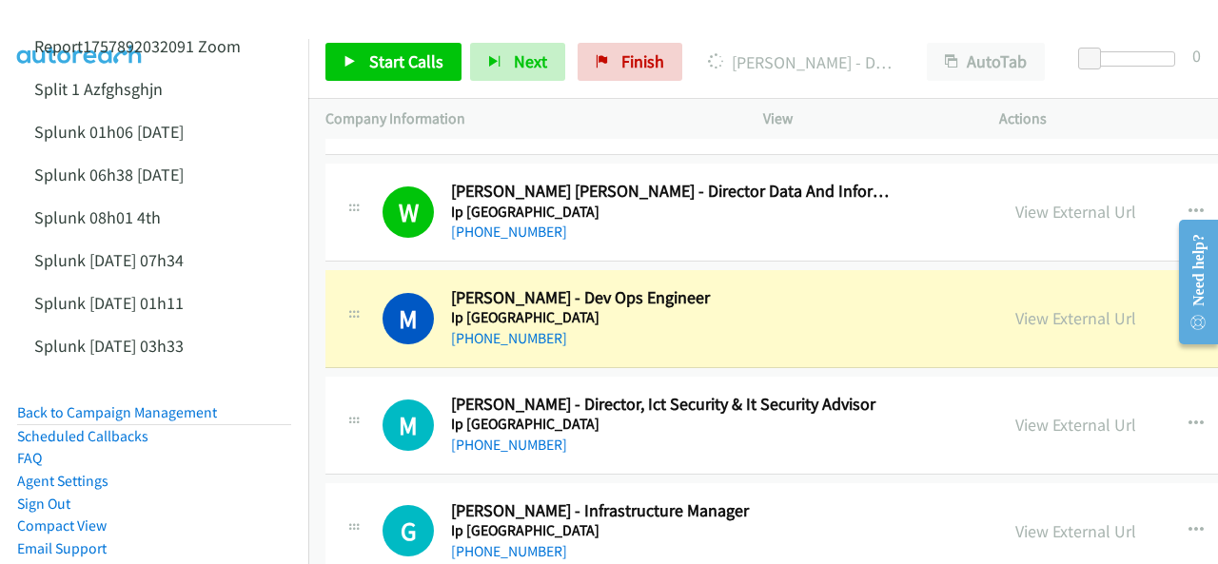
click at [119, 24] on img at bounding box center [80, 33] width 143 height 67
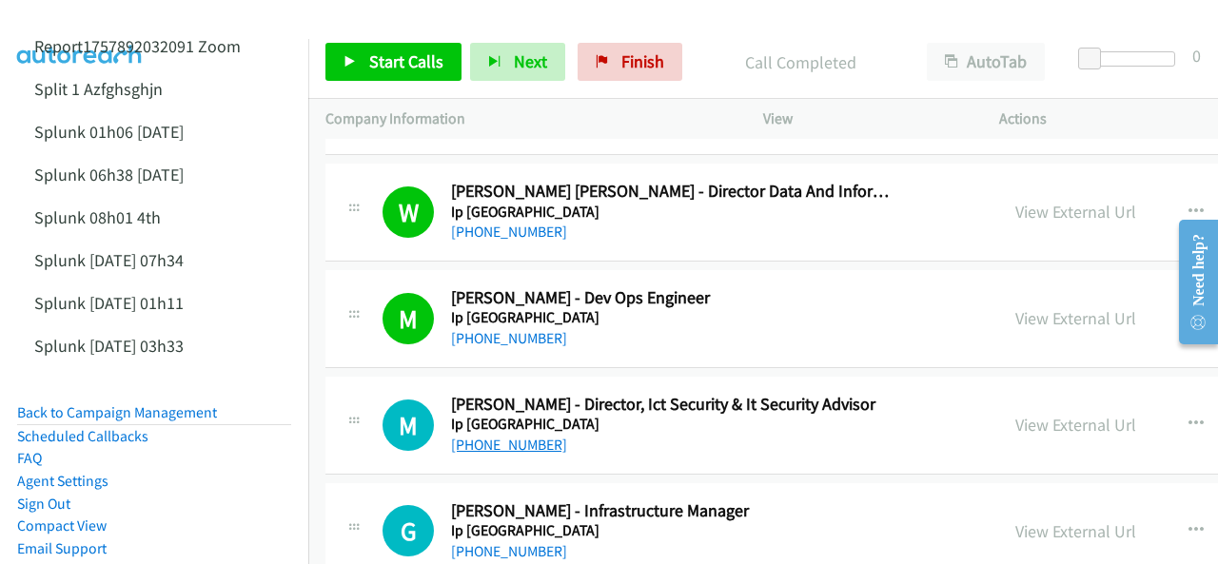
click at [506, 436] on link "[PHONE_NUMBER]" at bounding box center [509, 445] width 116 height 18
click at [107, 14] on img at bounding box center [80, 33] width 143 height 67
click at [82, 19] on img at bounding box center [80, 33] width 143 height 67
click at [508, 542] on link "[PHONE_NUMBER]" at bounding box center [509, 551] width 116 height 18
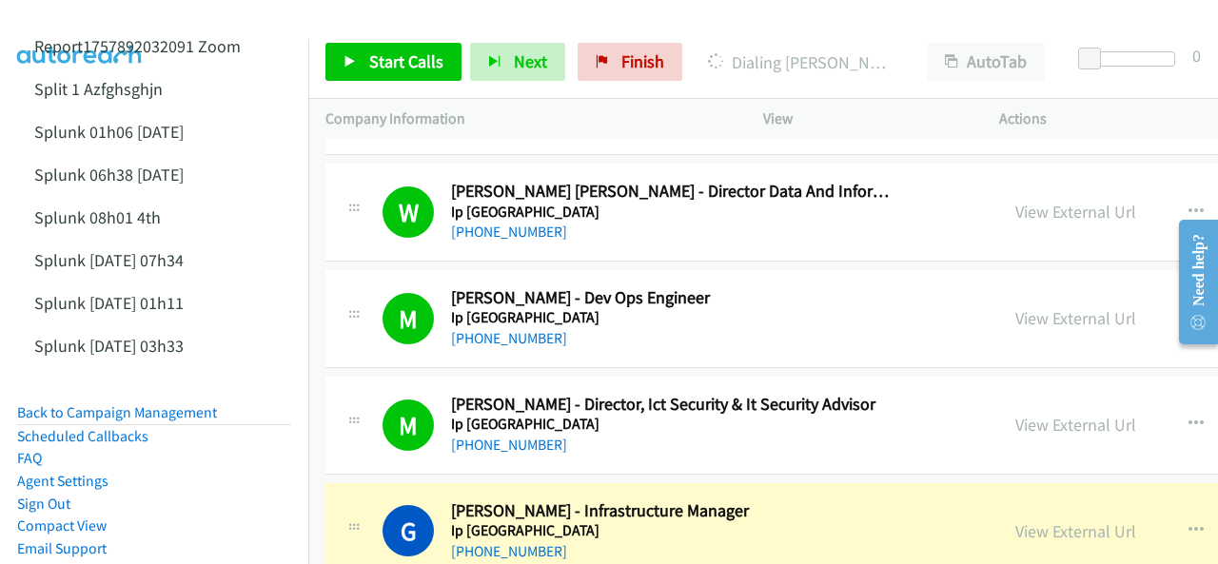
click at [67, 25] on img at bounding box center [80, 33] width 143 height 67
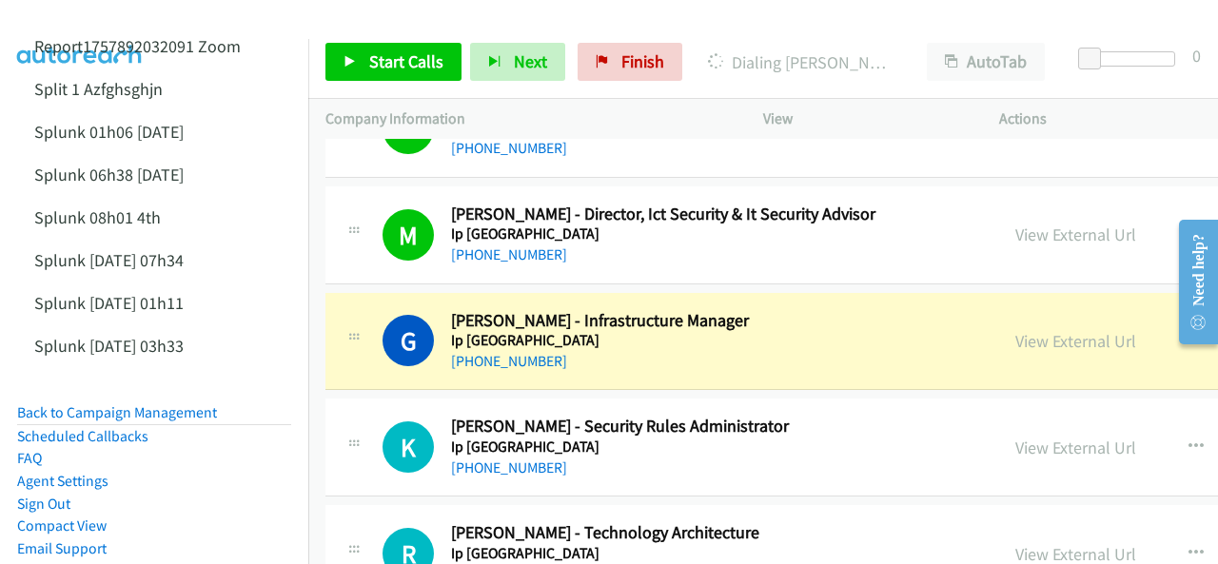
click at [82, 24] on img at bounding box center [80, 33] width 143 height 67
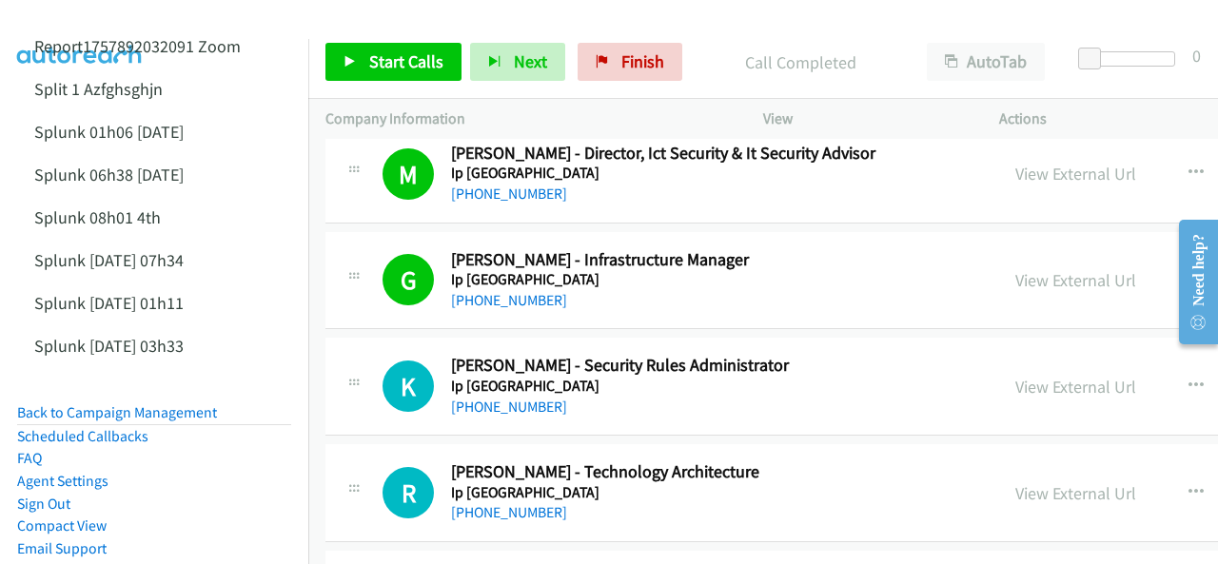
scroll to position [22070, 0]
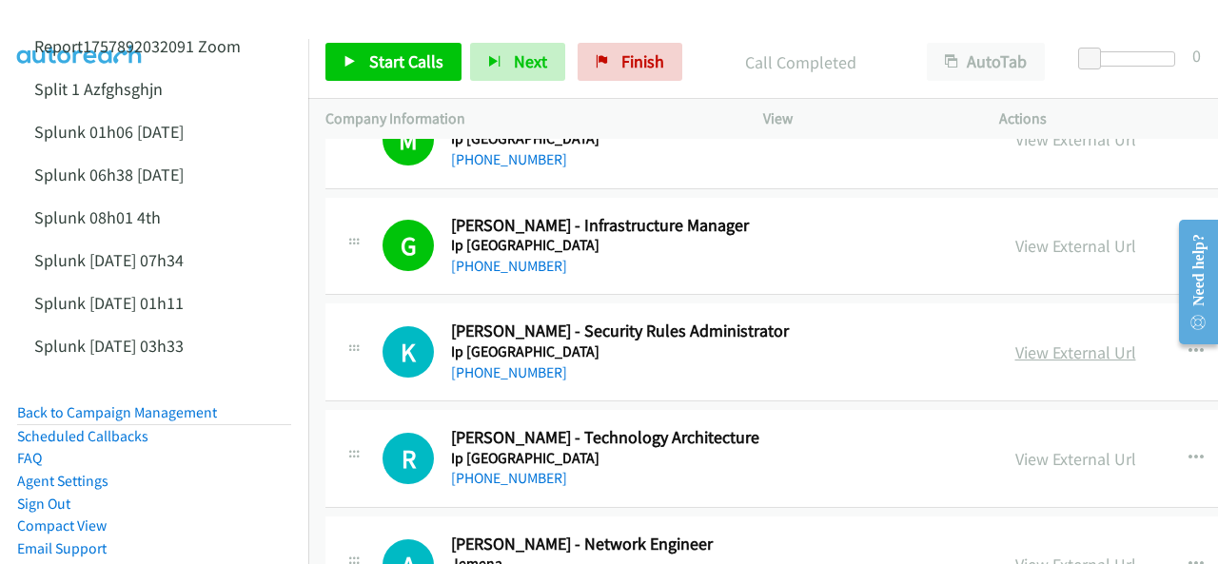
click at [1015, 342] on link "View External Url" at bounding box center [1075, 353] width 121 height 22
click at [390, 61] on span "Start Calls" at bounding box center [406, 61] width 74 height 22
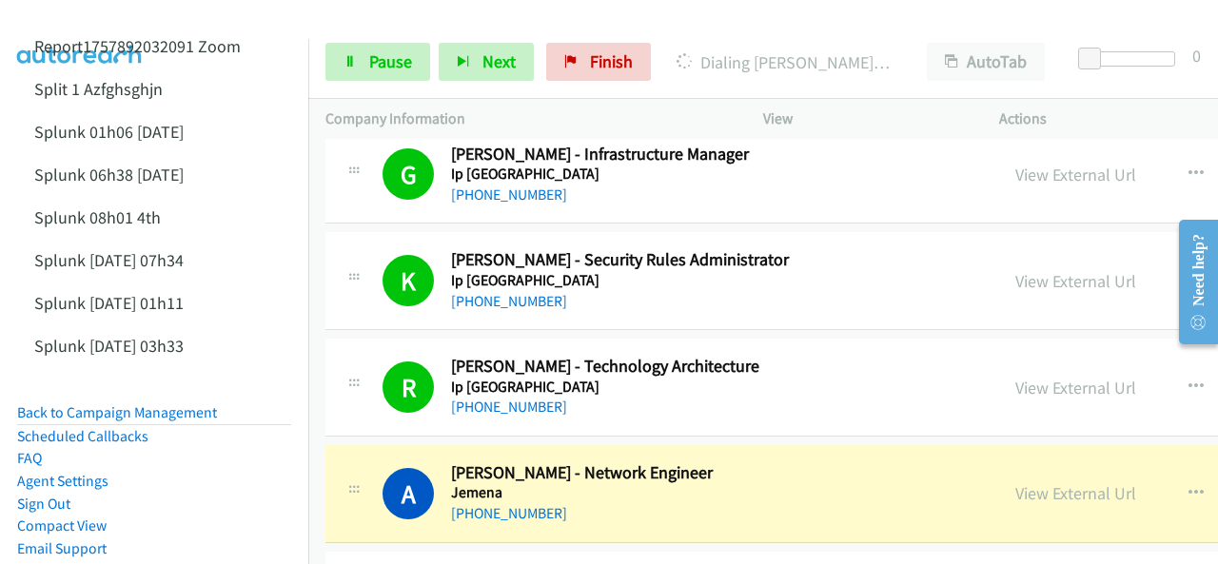
scroll to position [22165, 0]
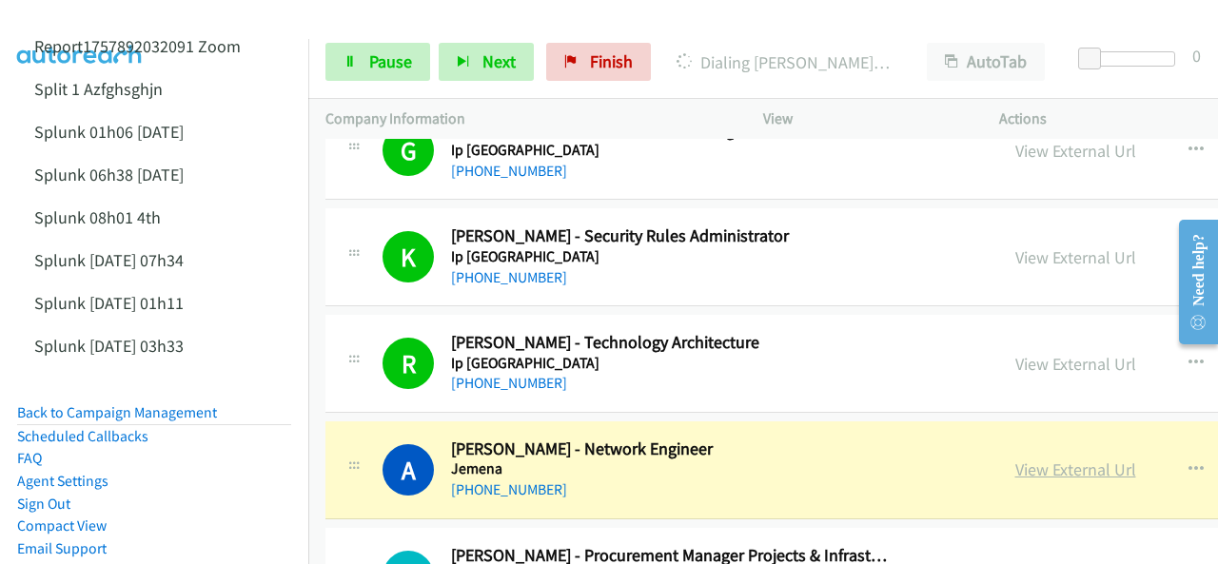
click at [1015, 459] on link "View External Url" at bounding box center [1075, 470] width 121 height 22
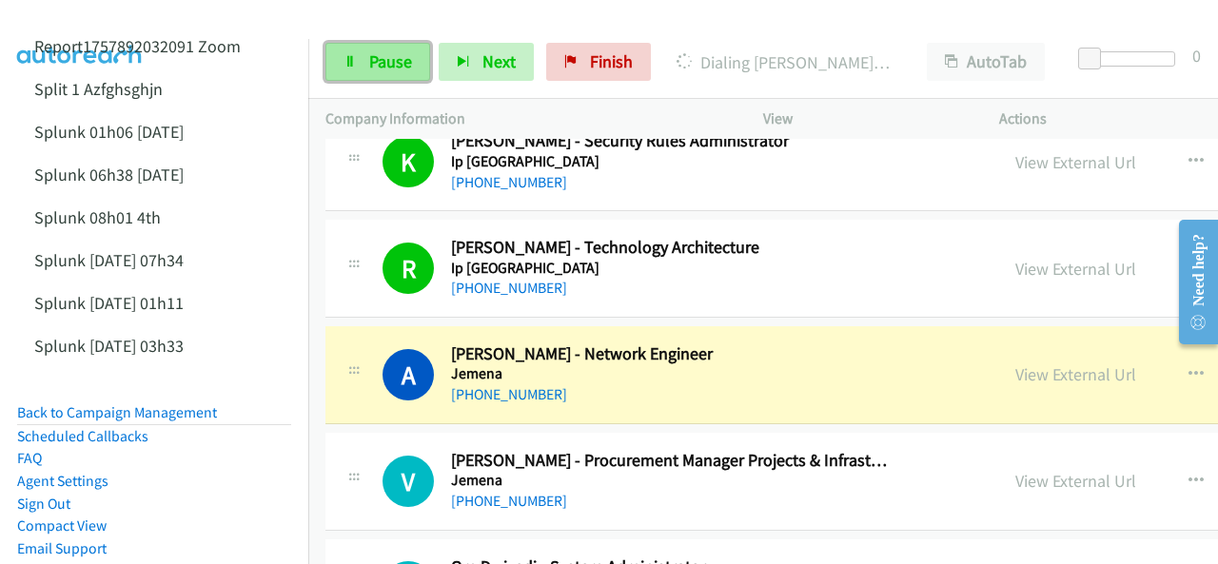
drag, startPoint x: 363, startPoint y: 72, endPoint x: 378, endPoint y: 78, distance: 15.4
click at [363, 71] on link "Pause" at bounding box center [377, 62] width 105 height 38
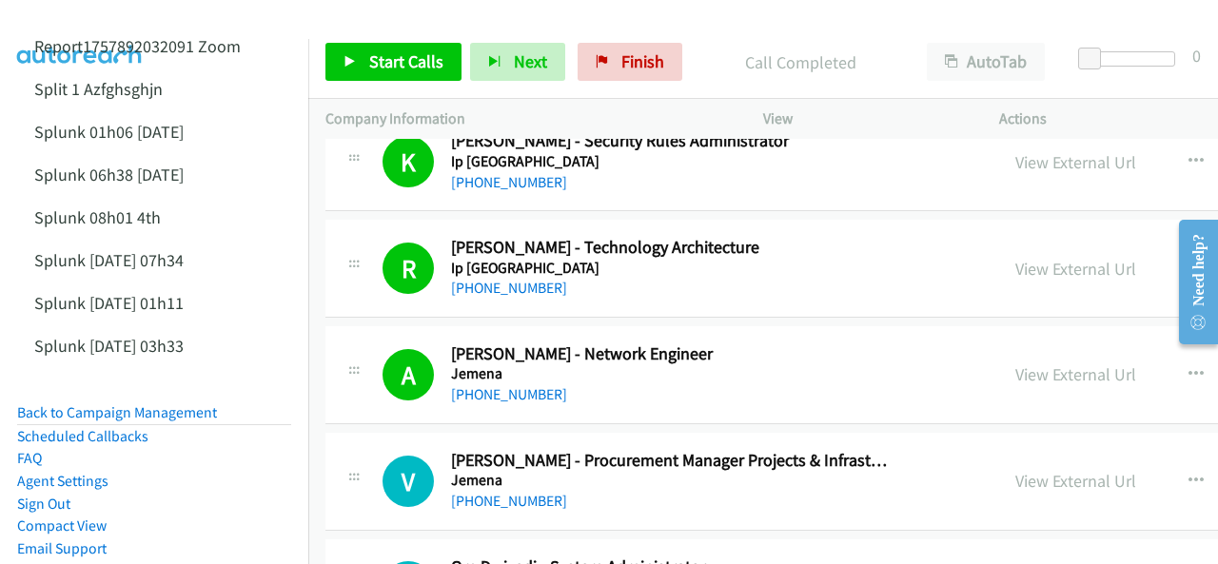
click at [70, 14] on img at bounding box center [80, 33] width 143 height 67
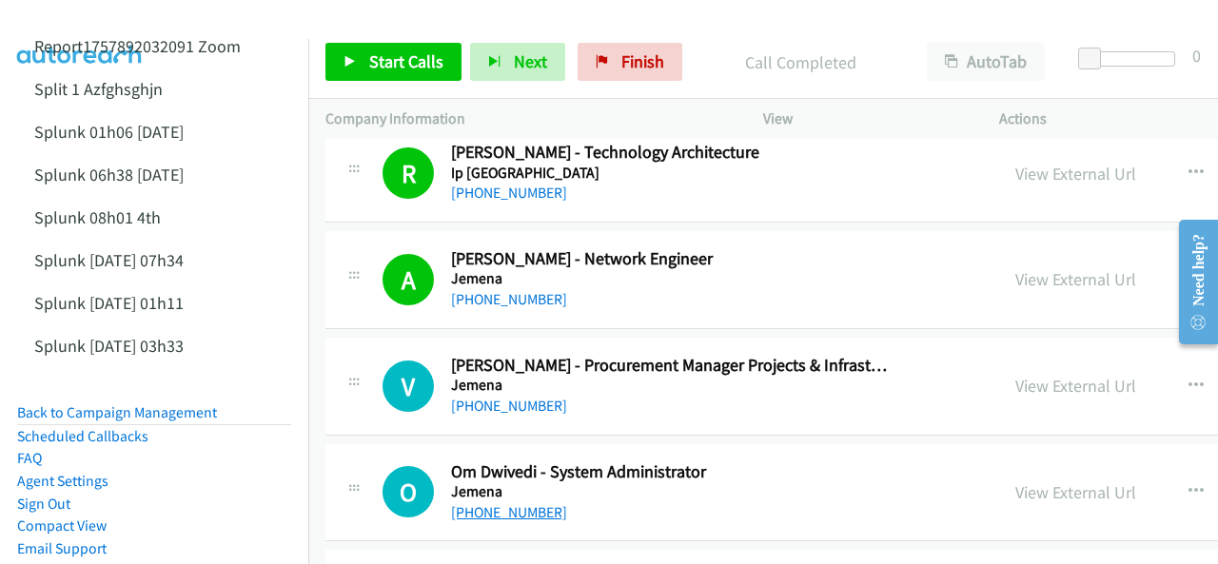
click at [502, 503] on link "[PHONE_NUMBER]" at bounding box center [509, 512] width 116 height 18
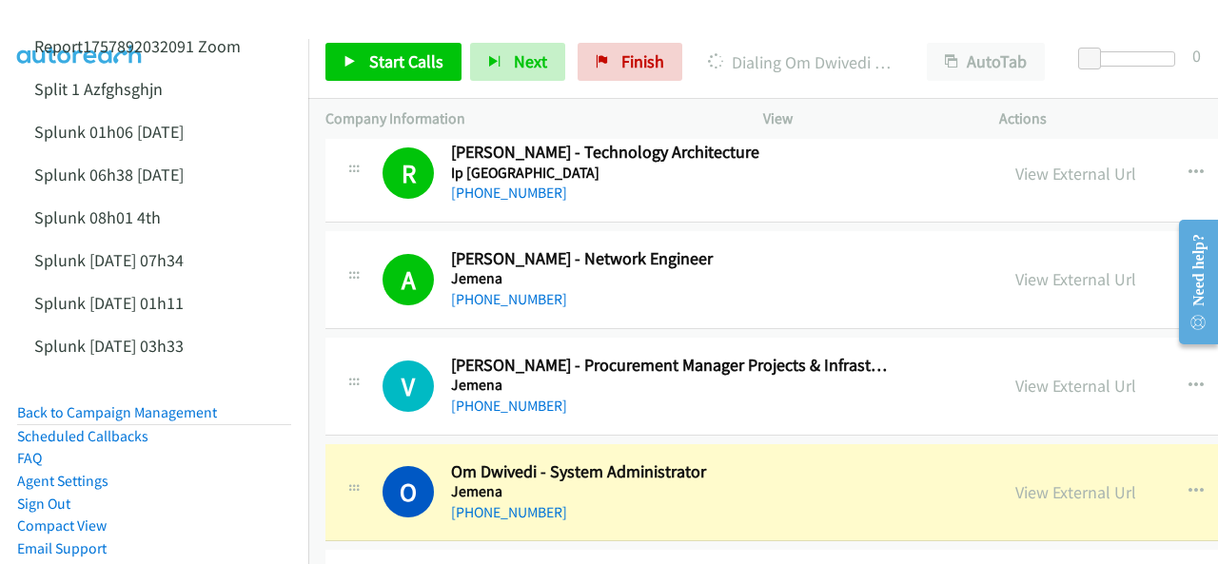
click at [93, 20] on img at bounding box center [80, 33] width 143 height 67
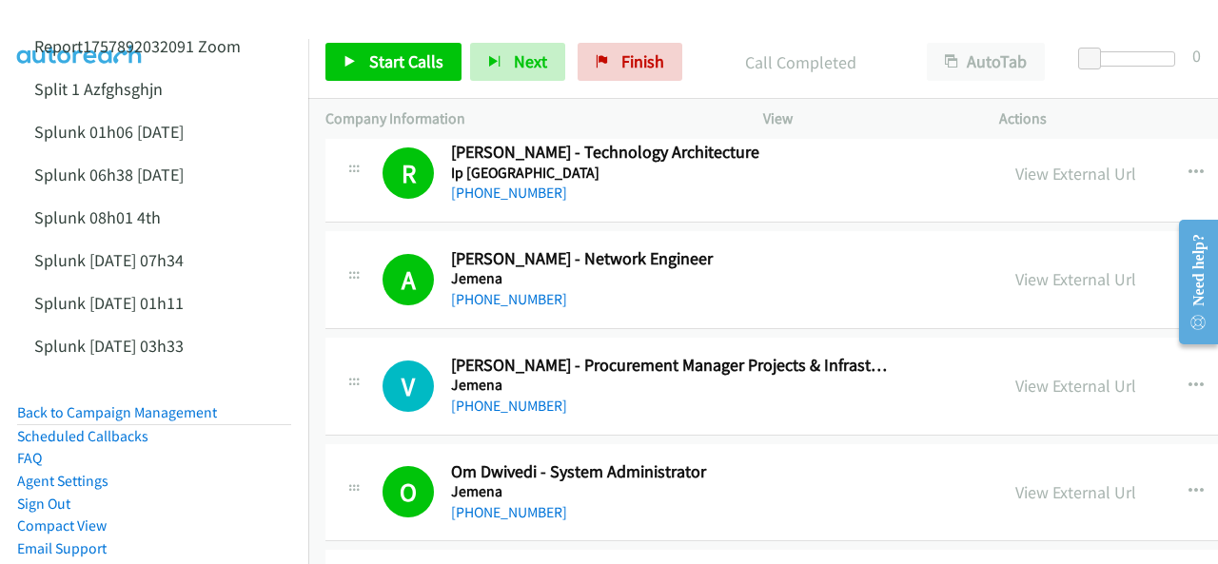
click at [79, 22] on img at bounding box center [80, 33] width 143 height 67
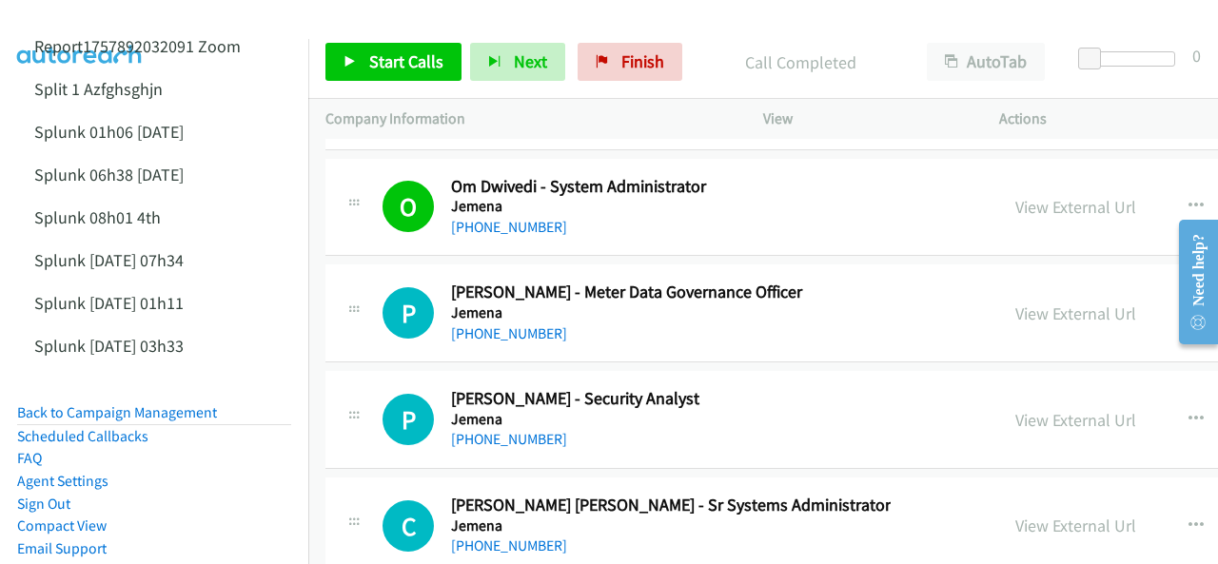
scroll to position [22736, 0]
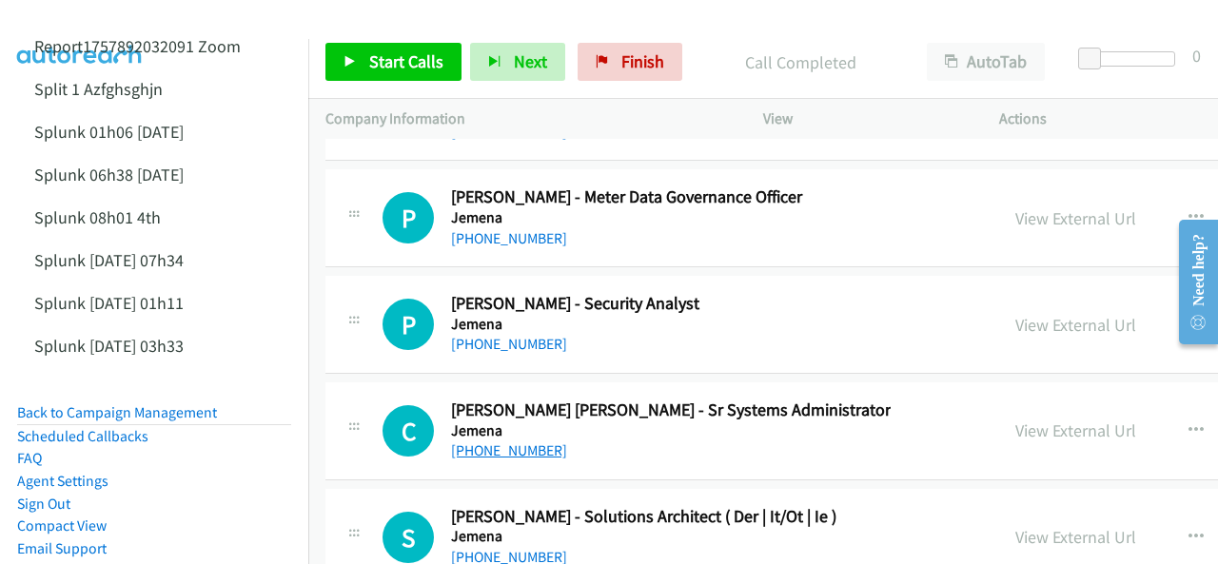
click at [482, 441] on link "[PHONE_NUMBER]" at bounding box center [509, 450] width 116 height 18
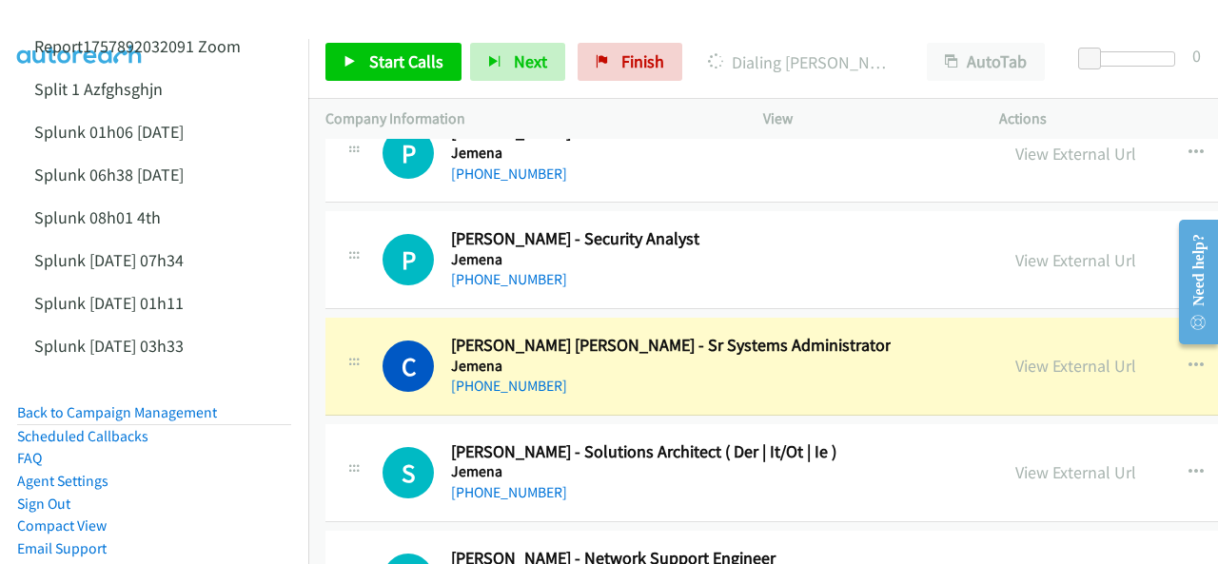
scroll to position [22831, 0]
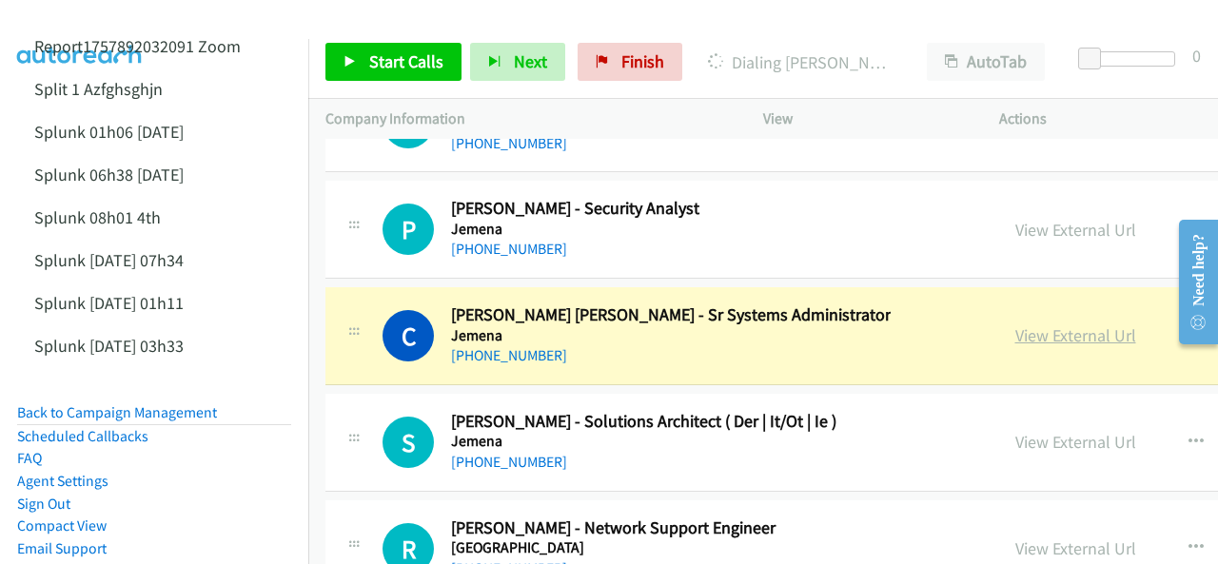
click at [1015, 324] on link "View External Url" at bounding box center [1075, 335] width 121 height 22
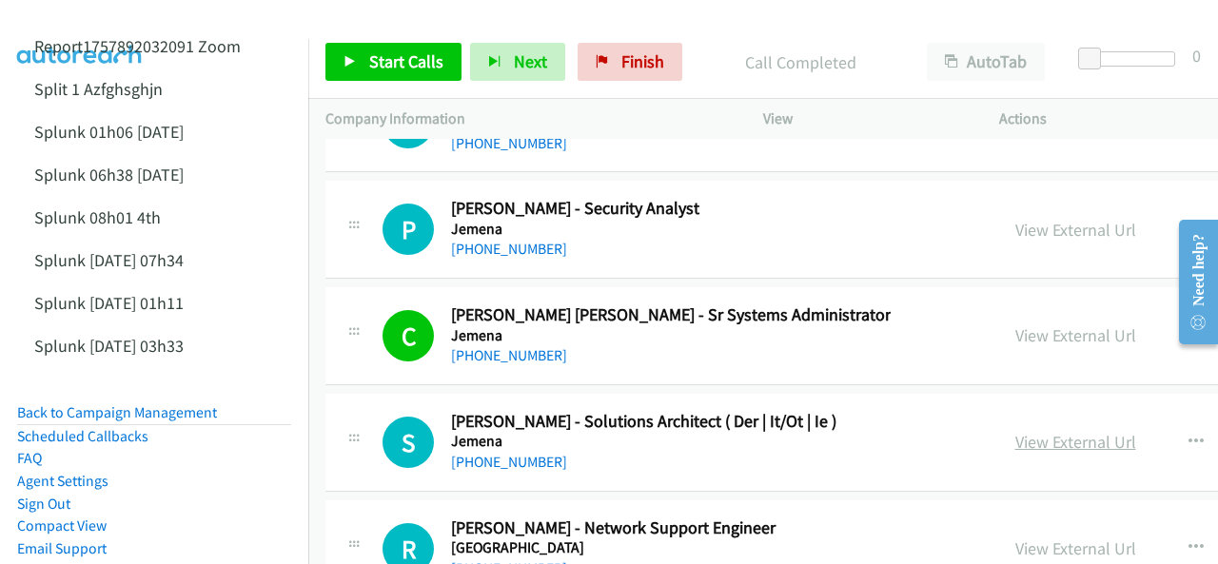
click at [1015, 431] on link "View External Url" at bounding box center [1075, 442] width 121 height 22
click at [1015, 324] on link "View External Url" at bounding box center [1075, 335] width 121 height 22
click at [510, 453] on link "[PHONE_NUMBER]" at bounding box center [509, 462] width 116 height 18
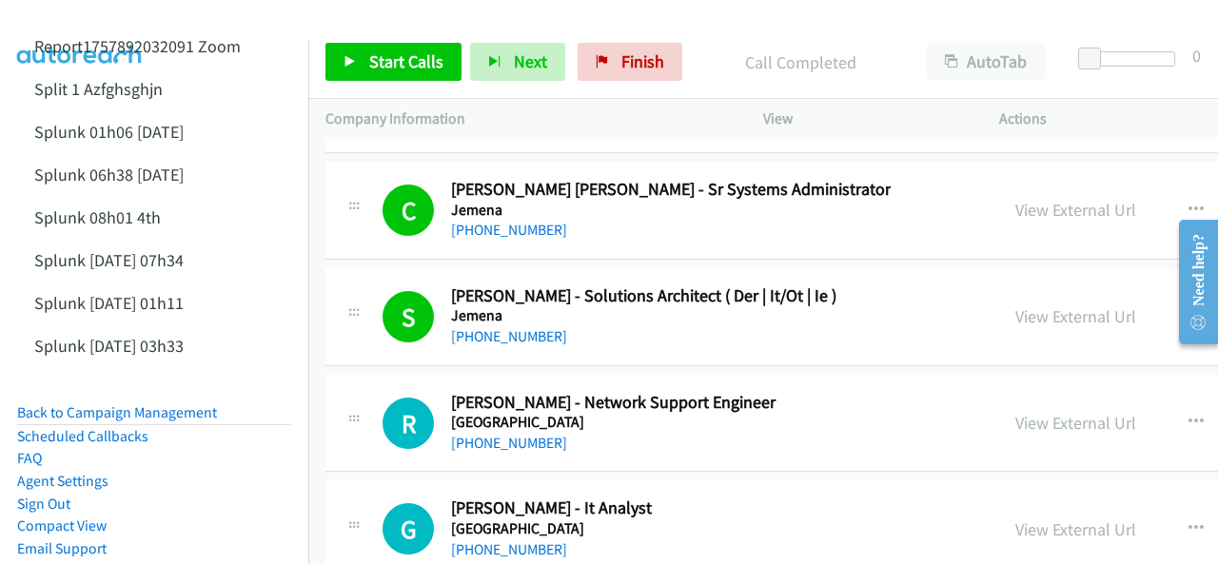
scroll to position [23021, 0]
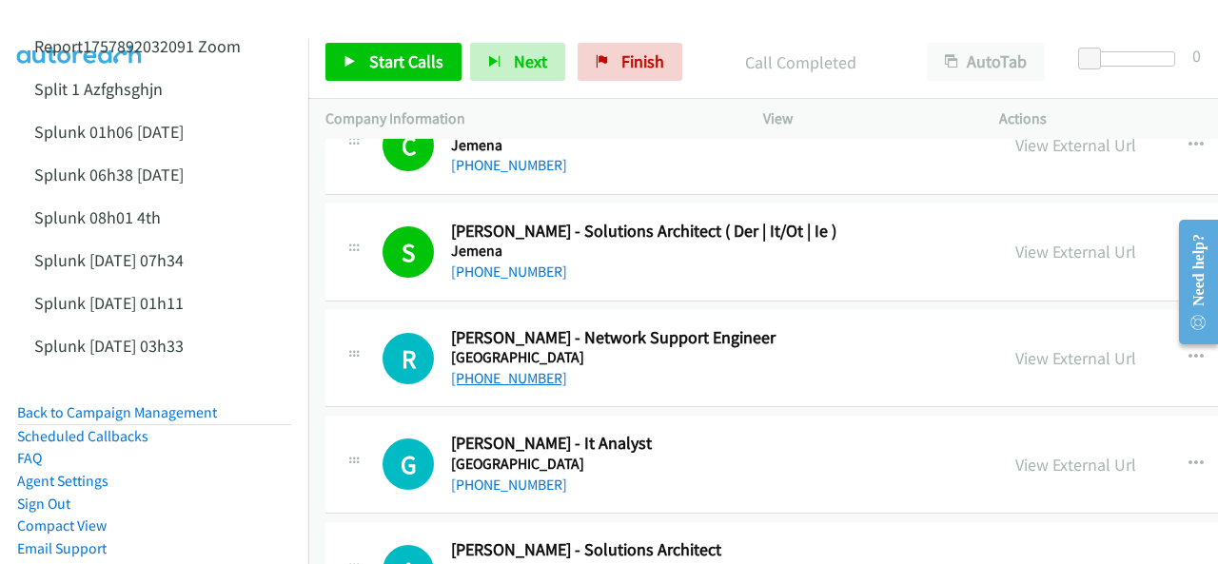
click at [500, 369] on link "[PHONE_NUMBER]" at bounding box center [509, 378] width 116 height 18
click at [115, 20] on img at bounding box center [80, 33] width 143 height 67
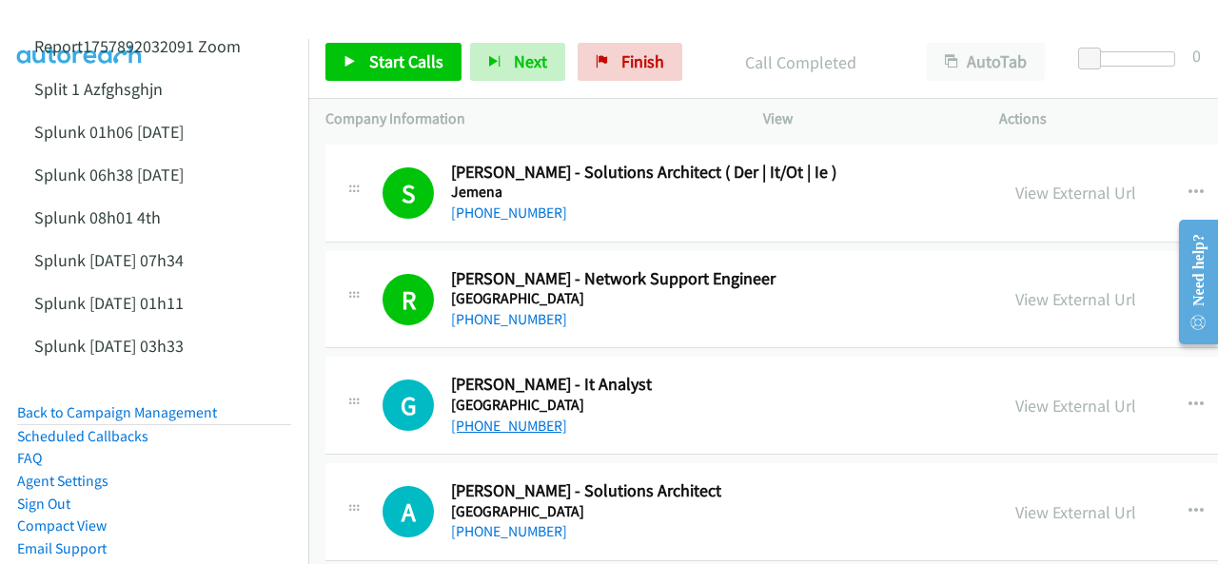
scroll to position [23116, 0]
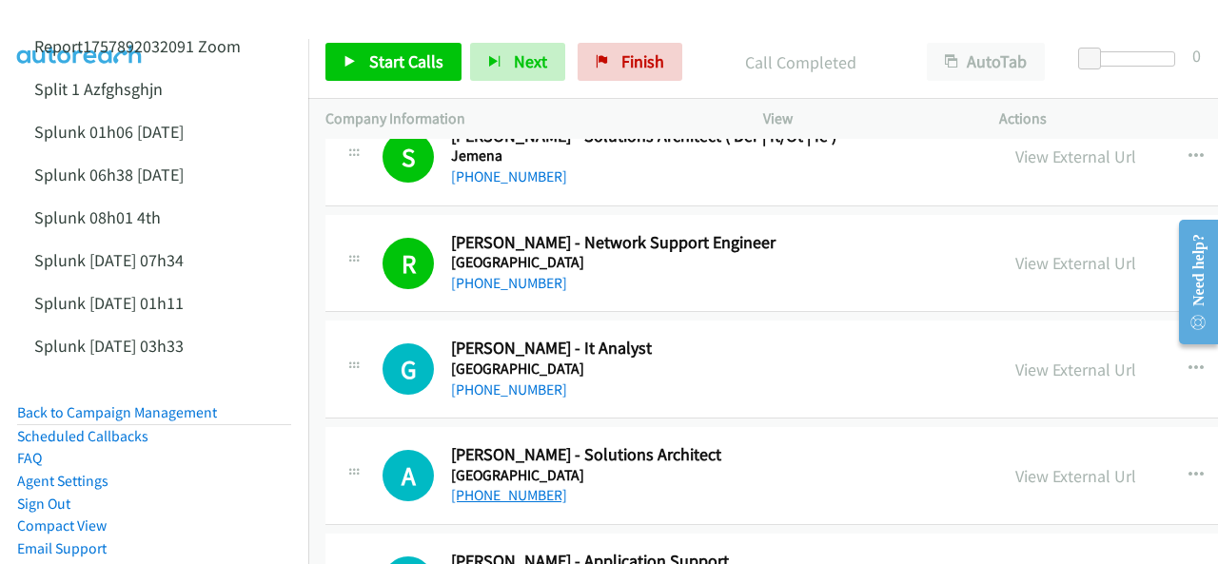
click at [509, 486] on link "[PHONE_NUMBER]" at bounding box center [509, 495] width 116 height 18
click at [1015, 465] on link "View External Url" at bounding box center [1075, 476] width 121 height 22
click at [1015, 359] on link "View External Url" at bounding box center [1075, 370] width 121 height 22
click at [486, 381] on link "[PHONE_NUMBER]" at bounding box center [509, 390] width 116 height 18
click at [55, 17] on img at bounding box center [80, 33] width 143 height 67
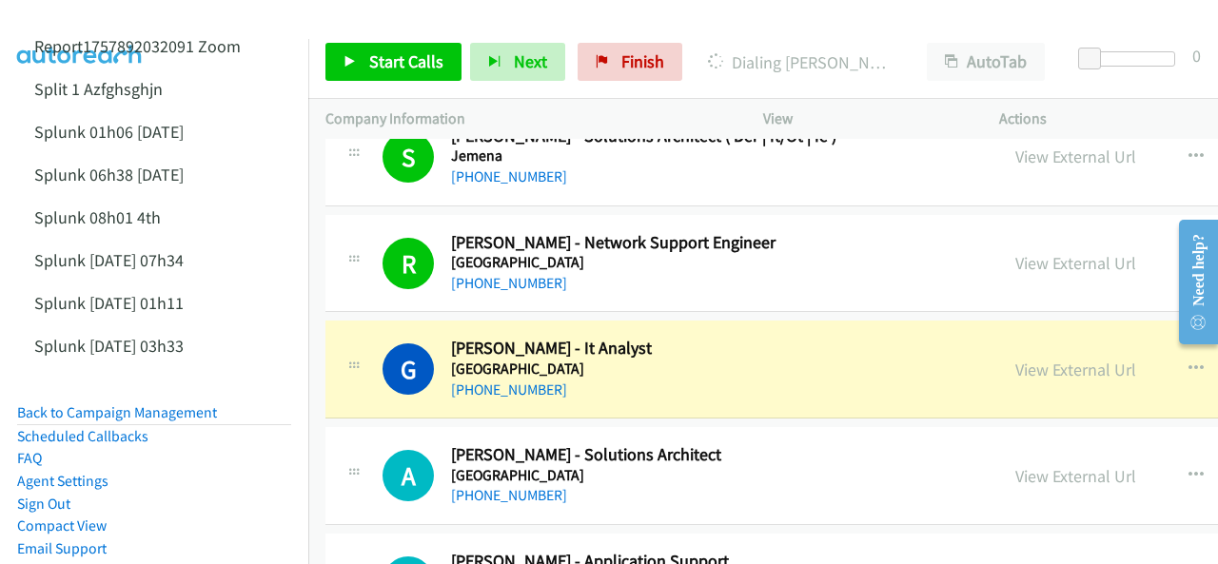
click at [91, 20] on img at bounding box center [80, 33] width 143 height 67
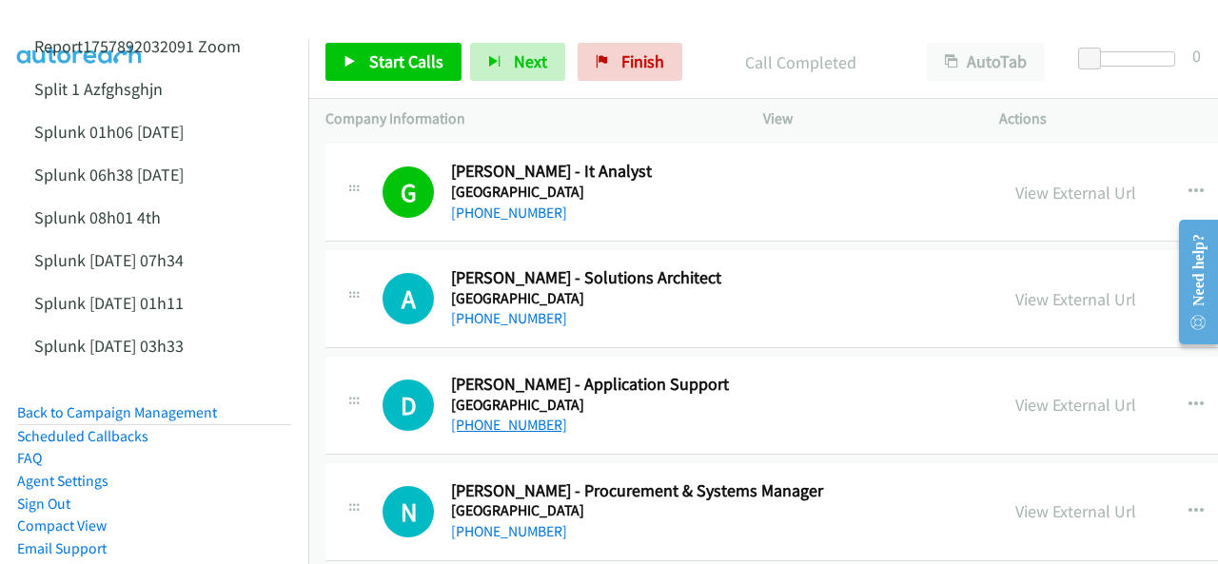
scroll to position [23306, 0]
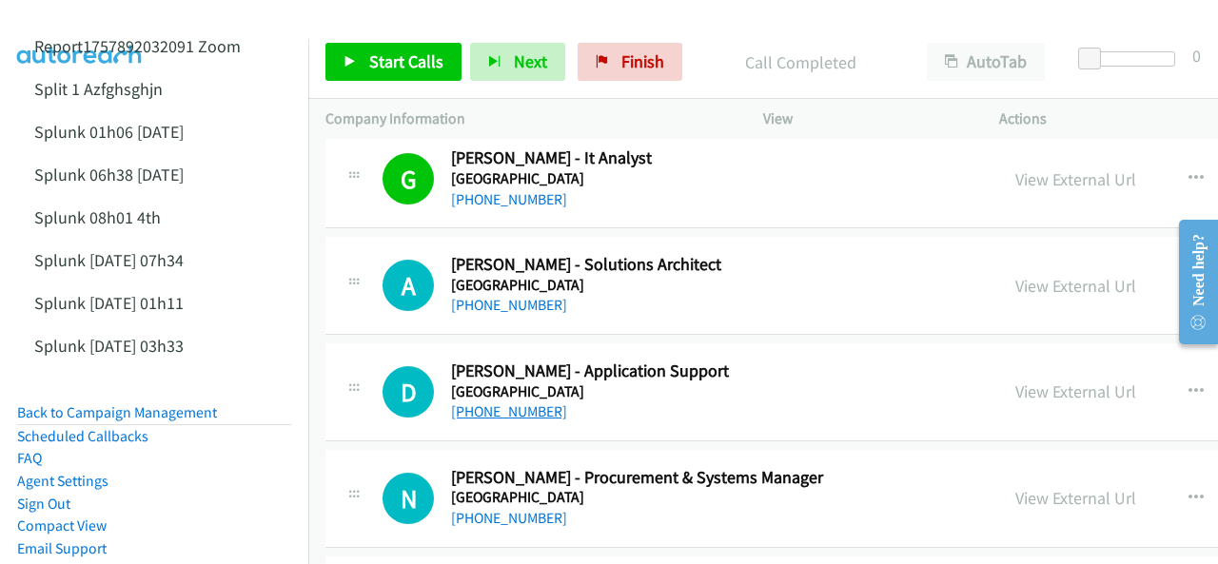
click at [502, 402] on link "[PHONE_NUMBER]" at bounding box center [509, 411] width 116 height 18
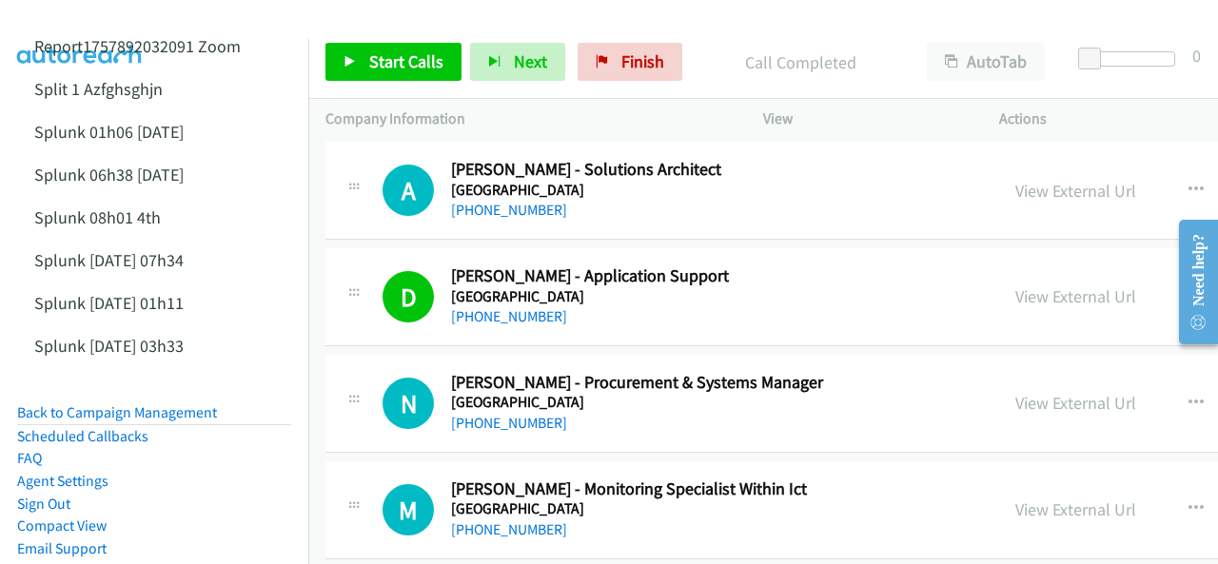
scroll to position [23497, 0]
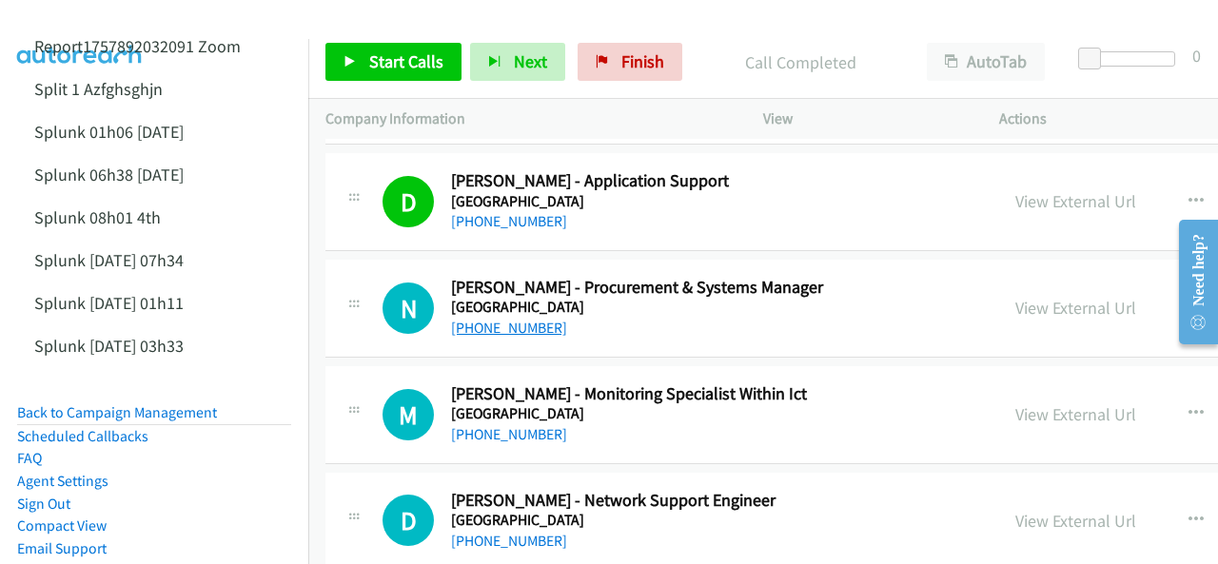
click at [487, 319] on link "[PHONE_NUMBER]" at bounding box center [509, 328] width 116 height 18
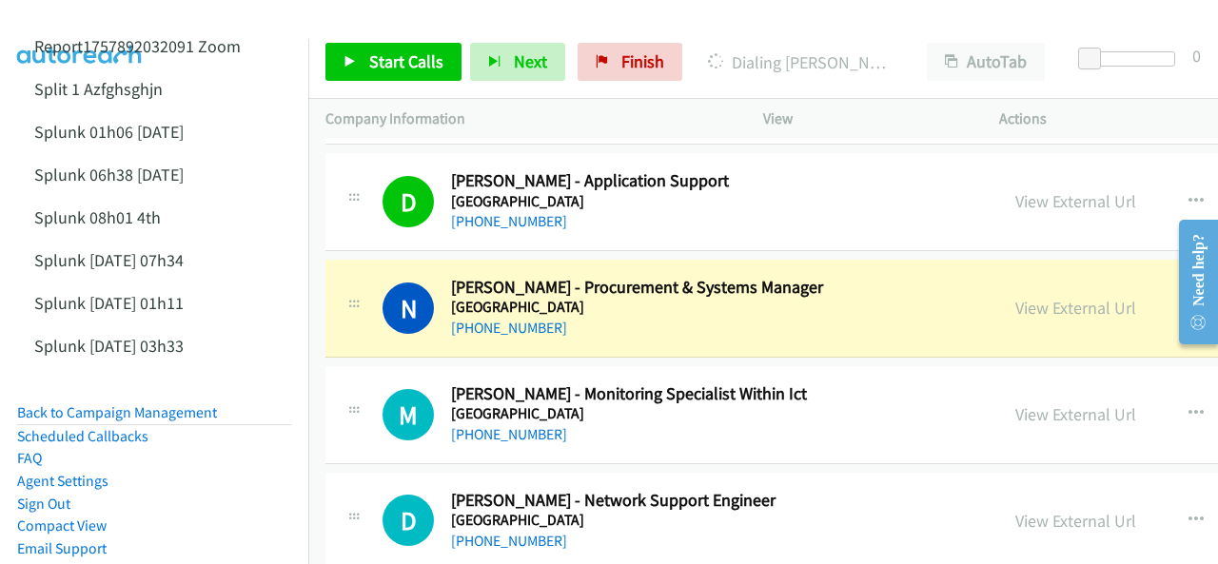
click at [99, 22] on img at bounding box center [80, 33] width 143 height 67
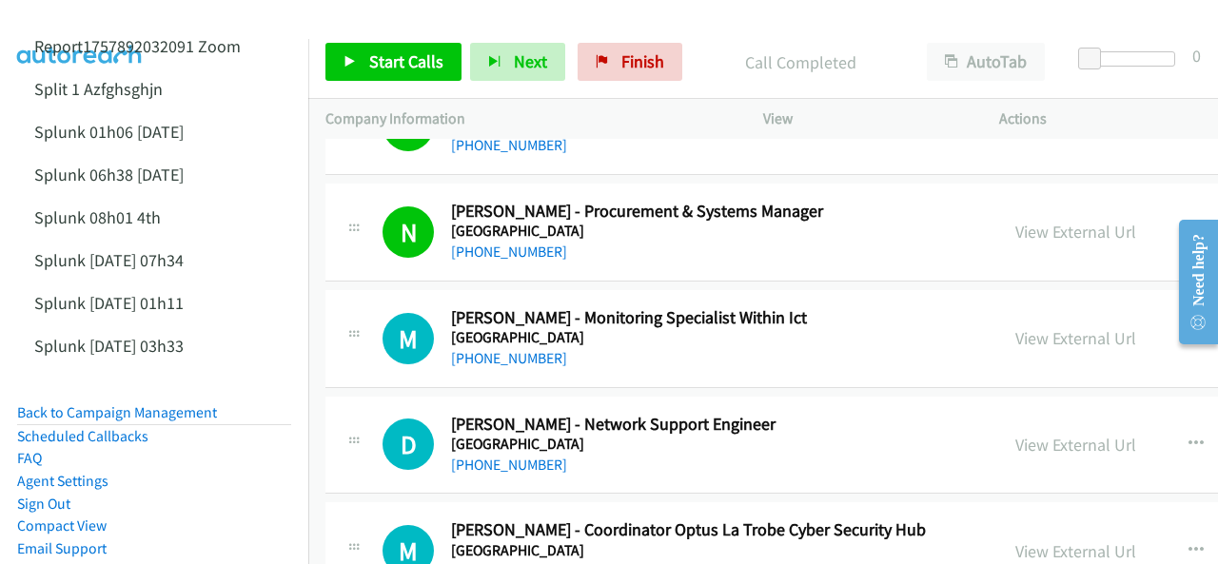
scroll to position [23592, 0]
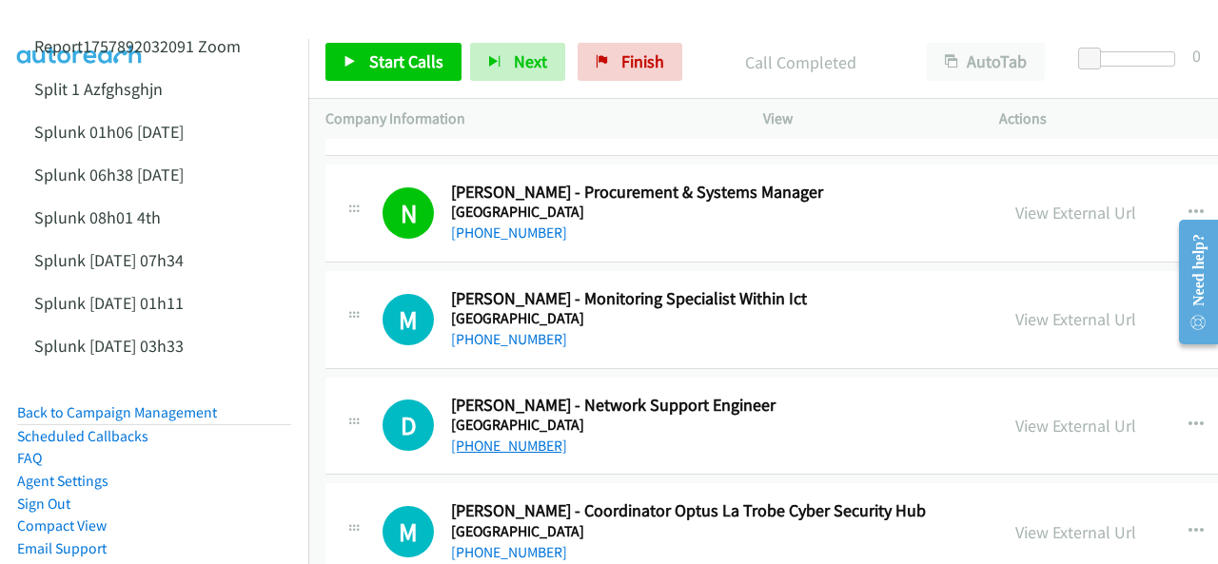
click at [510, 437] on link "[PHONE_NUMBER]" at bounding box center [509, 446] width 116 height 18
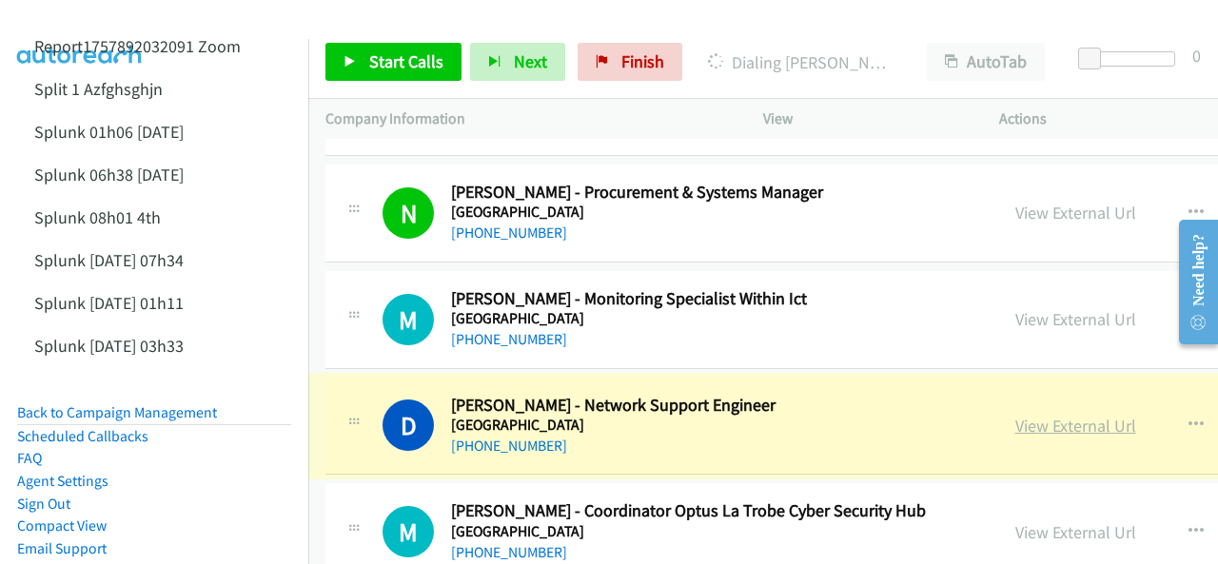
click at [1015, 415] on link "View External Url" at bounding box center [1075, 426] width 121 height 22
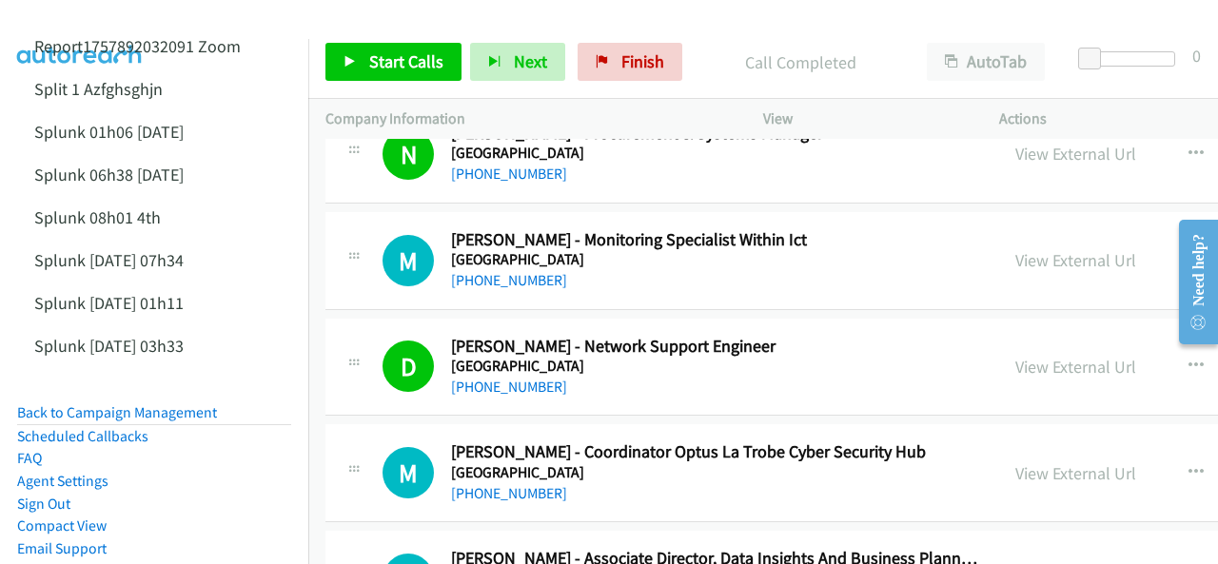
scroll to position [23782, 0]
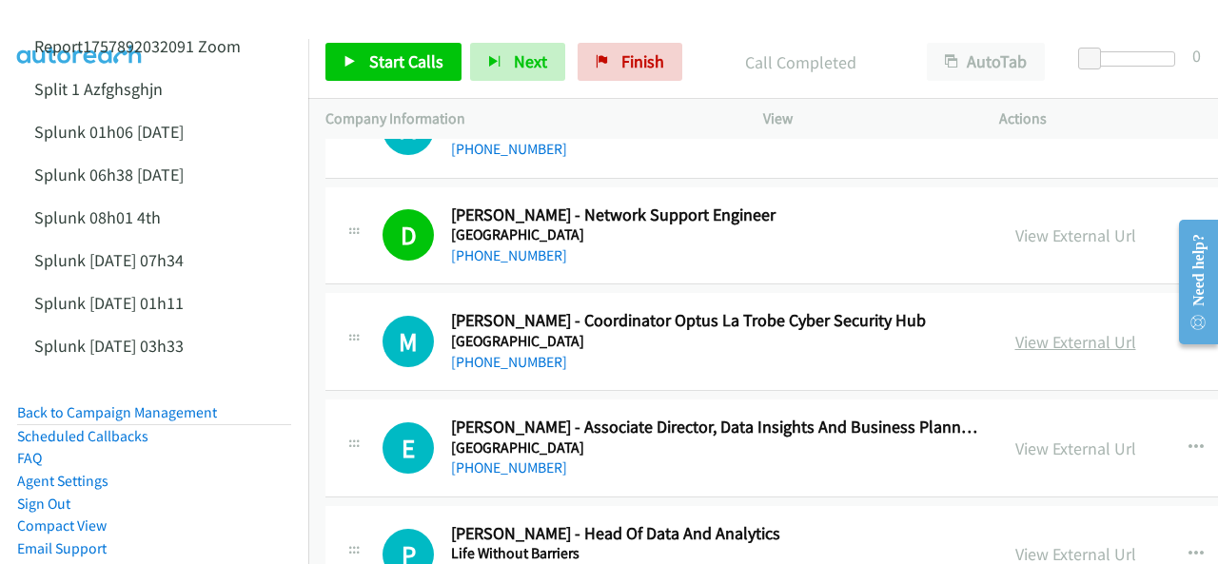
click at [1015, 331] on link "View External Url" at bounding box center [1075, 342] width 121 height 22
click at [485, 351] on div "[PHONE_NUMBER]" at bounding box center [688, 362] width 475 height 23
click at [491, 353] on link "[PHONE_NUMBER]" at bounding box center [509, 362] width 116 height 18
